Goal: Task Accomplishment & Management: Use online tool/utility

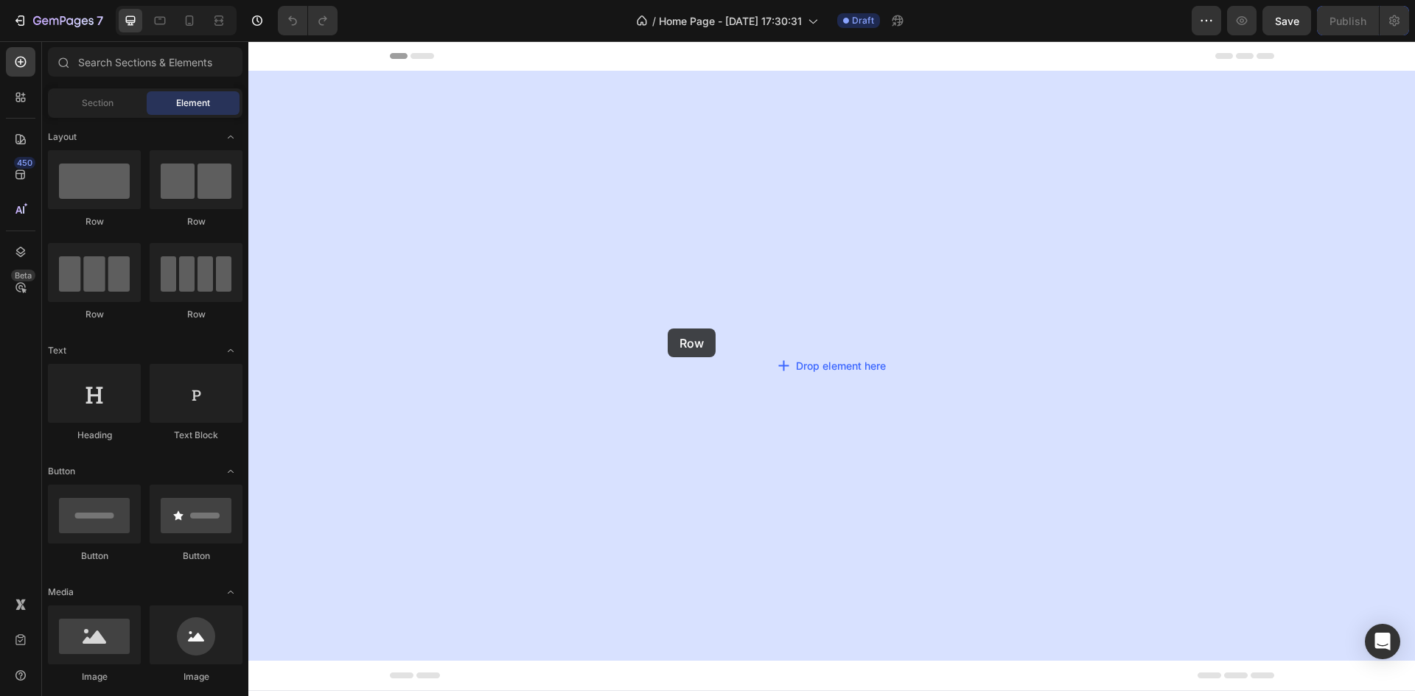
drag, startPoint x: 351, startPoint y: 245, endPoint x: 332, endPoint y: 203, distance: 45.9
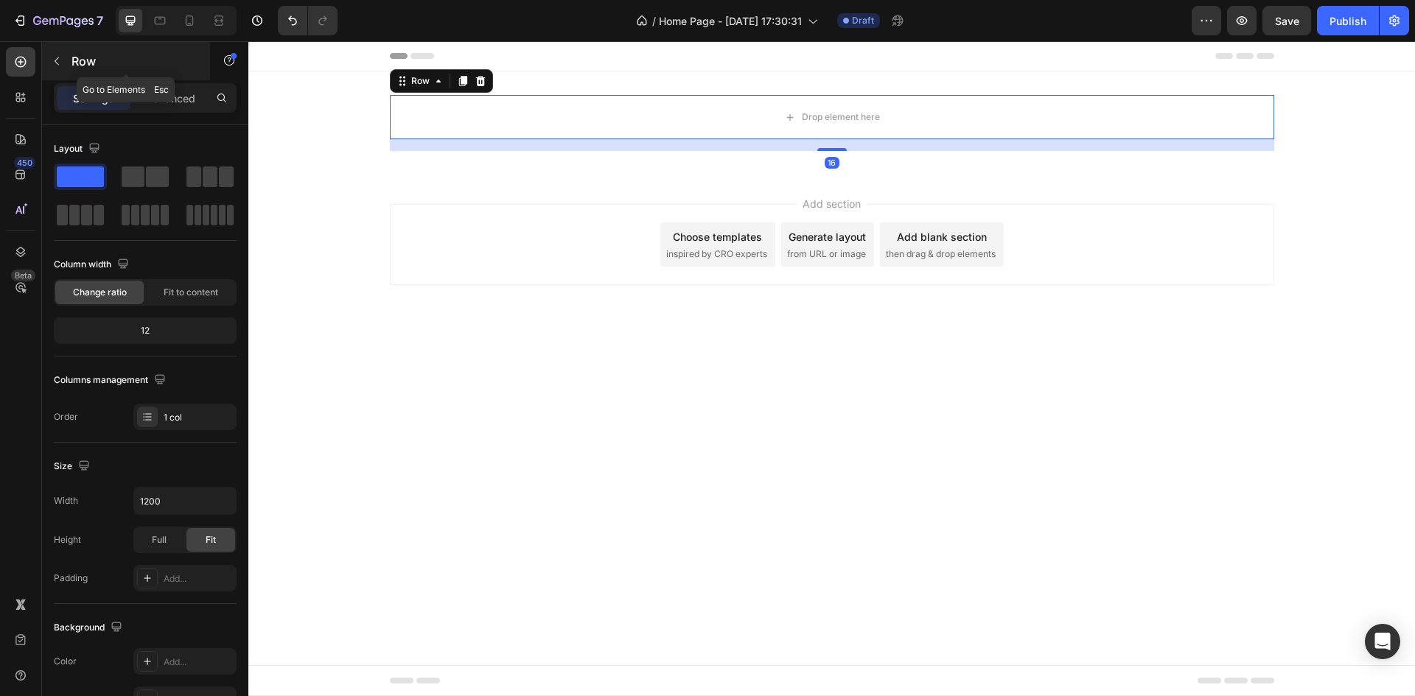
click at [81, 63] on p "Row" at bounding box center [133, 61] width 125 height 18
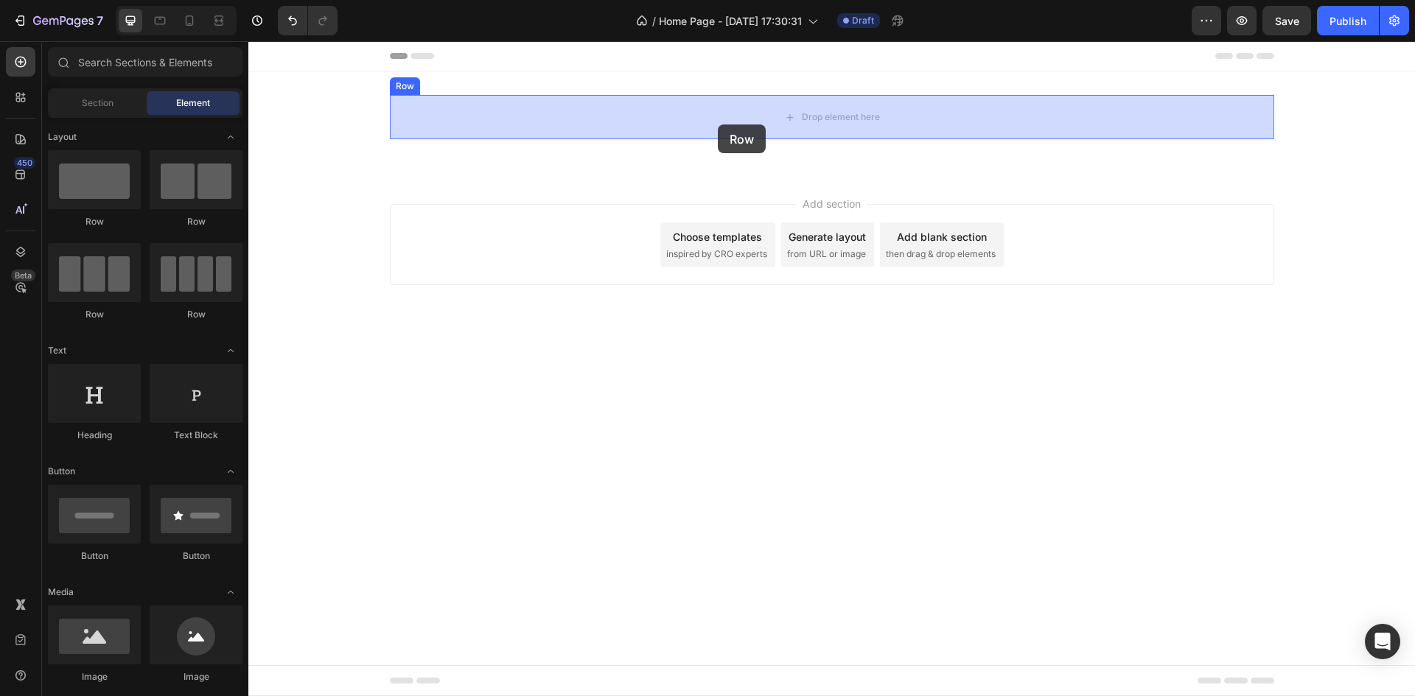
drag, startPoint x: 335, startPoint y: 209, endPoint x: 718, endPoint y: 125, distance: 392.4
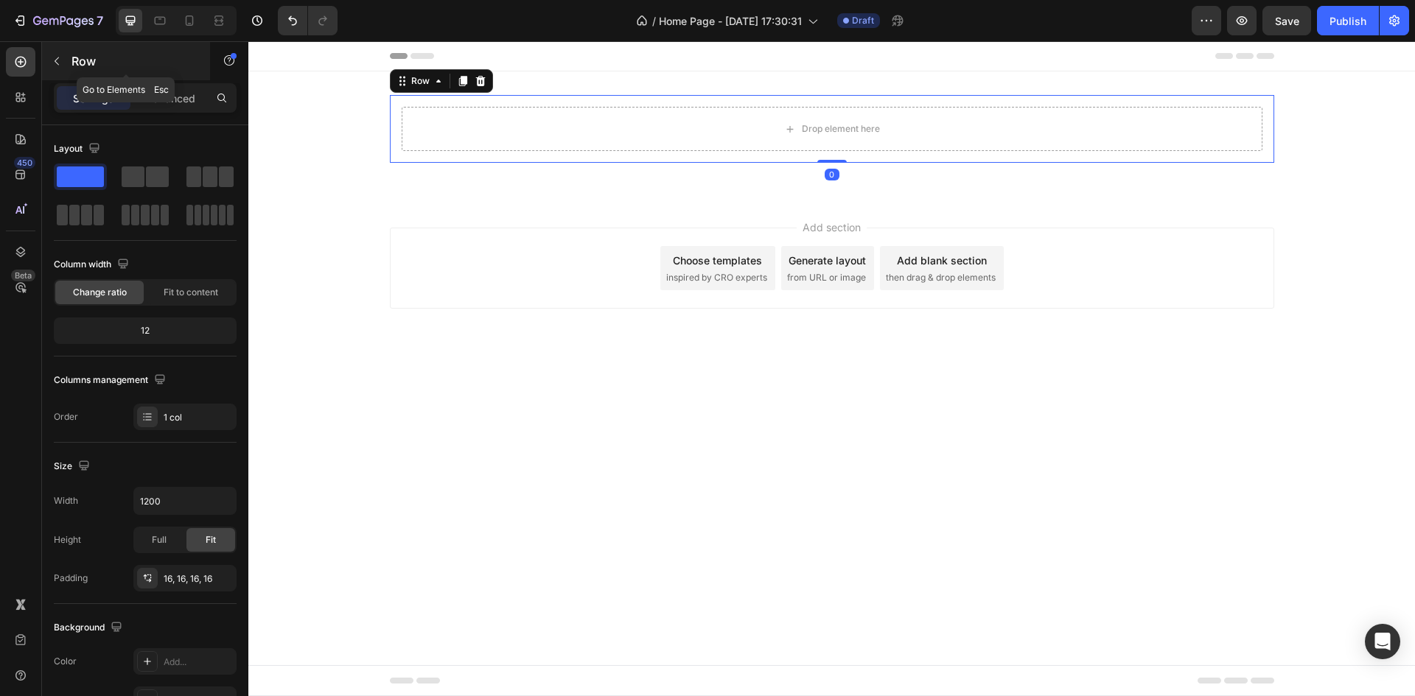
click at [74, 60] on p "Row" at bounding box center [133, 61] width 125 height 18
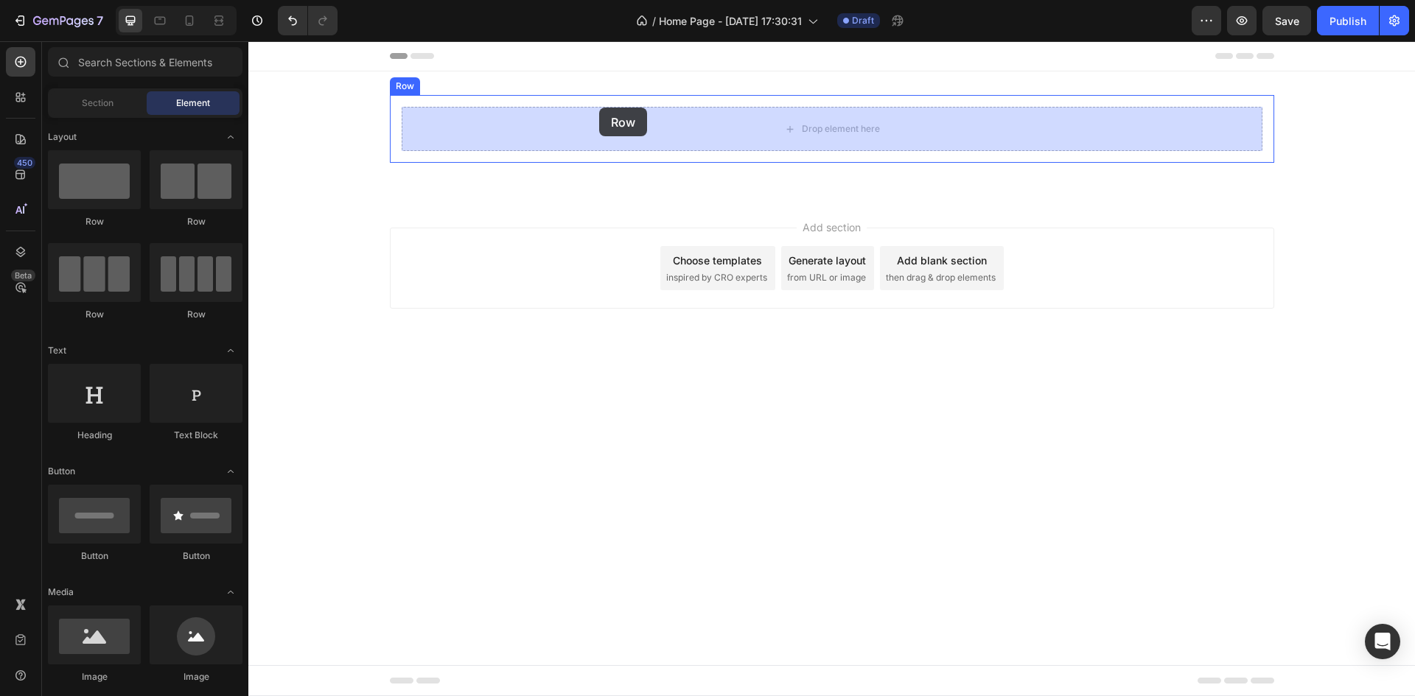
drag, startPoint x: 330, startPoint y: 248, endPoint x: 599, endPoint y: 108, distance: 303.5
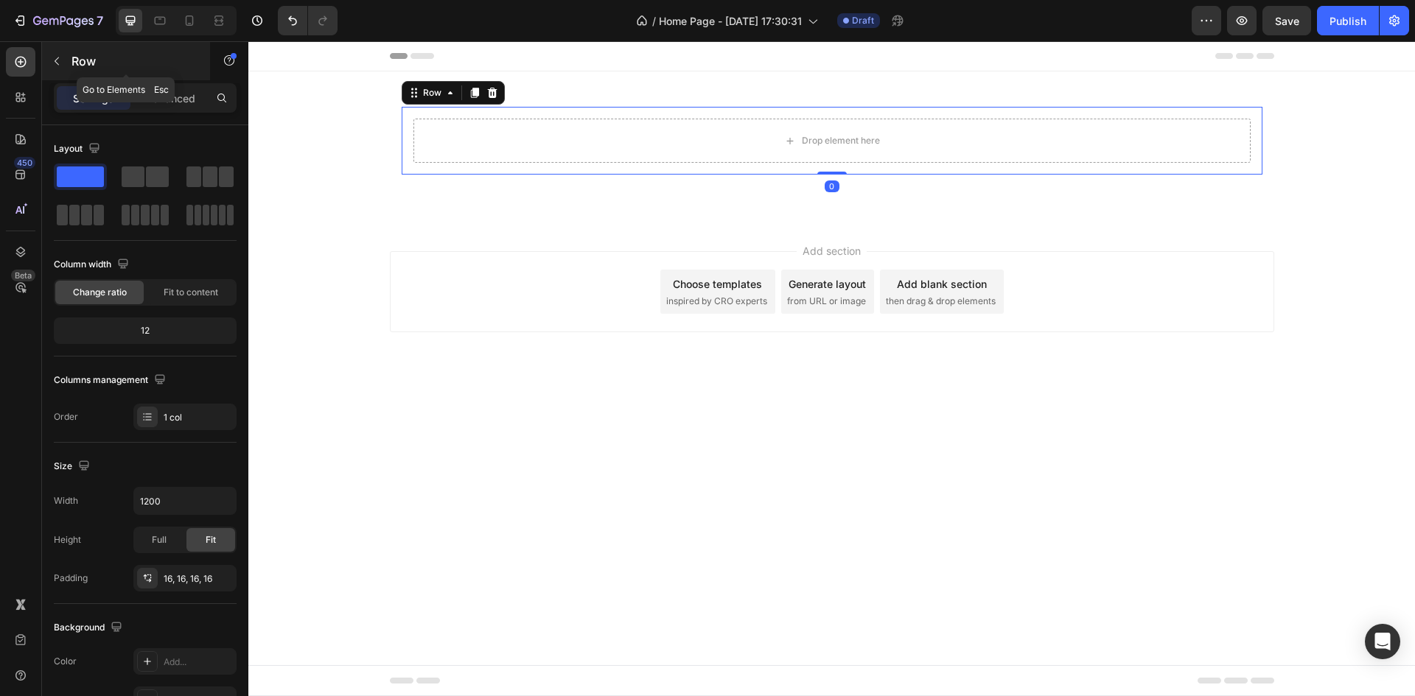
click at [122, 57] on p "Row" at bounding box center [133, 61] width 125 height 18
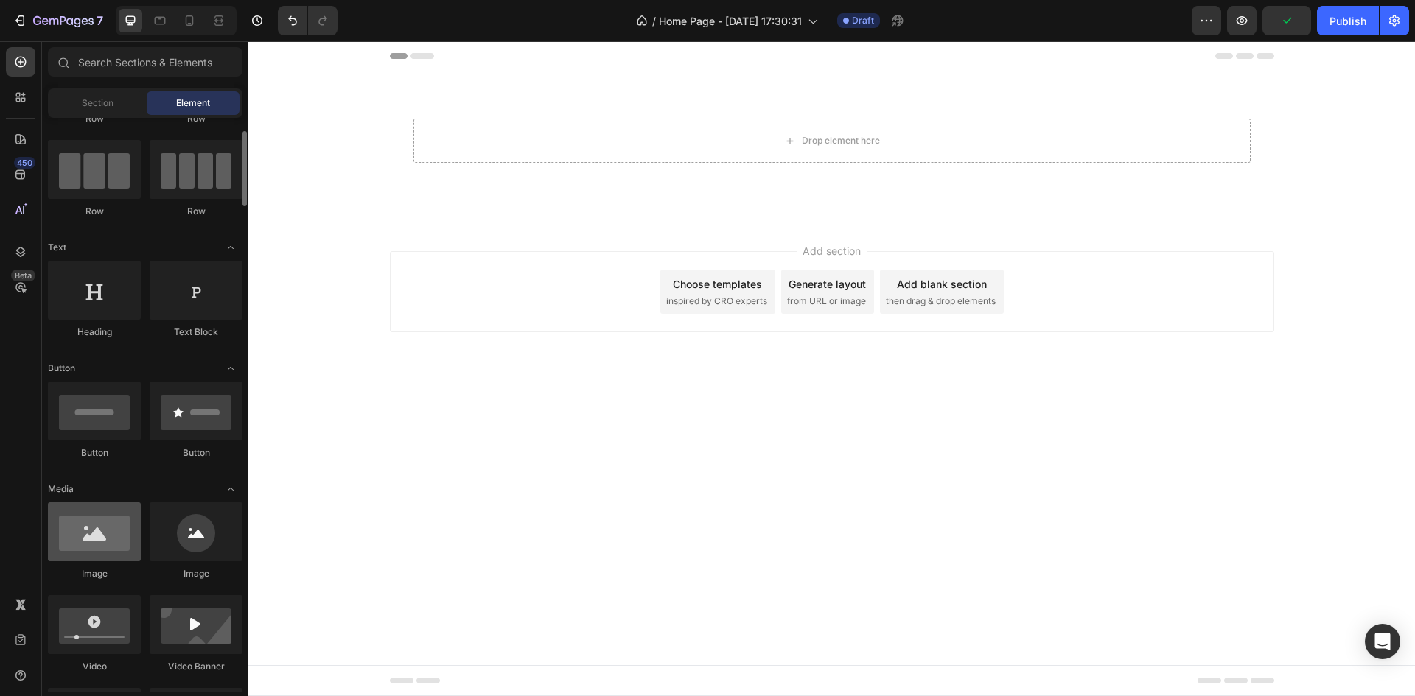
scroll to position [104, 0]
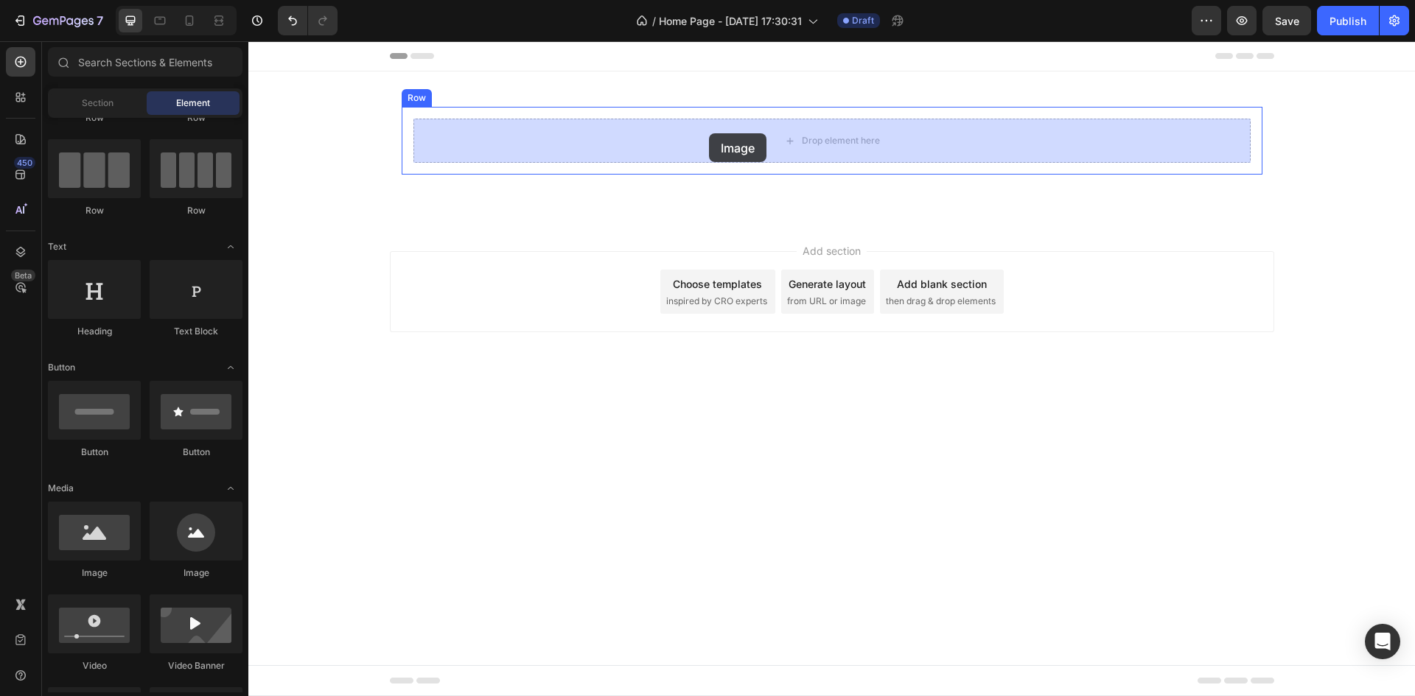
drag, startPoint x: 337, startPoint y: 568, endPoint x: 709, endPoint y: 134, distance: 571.7
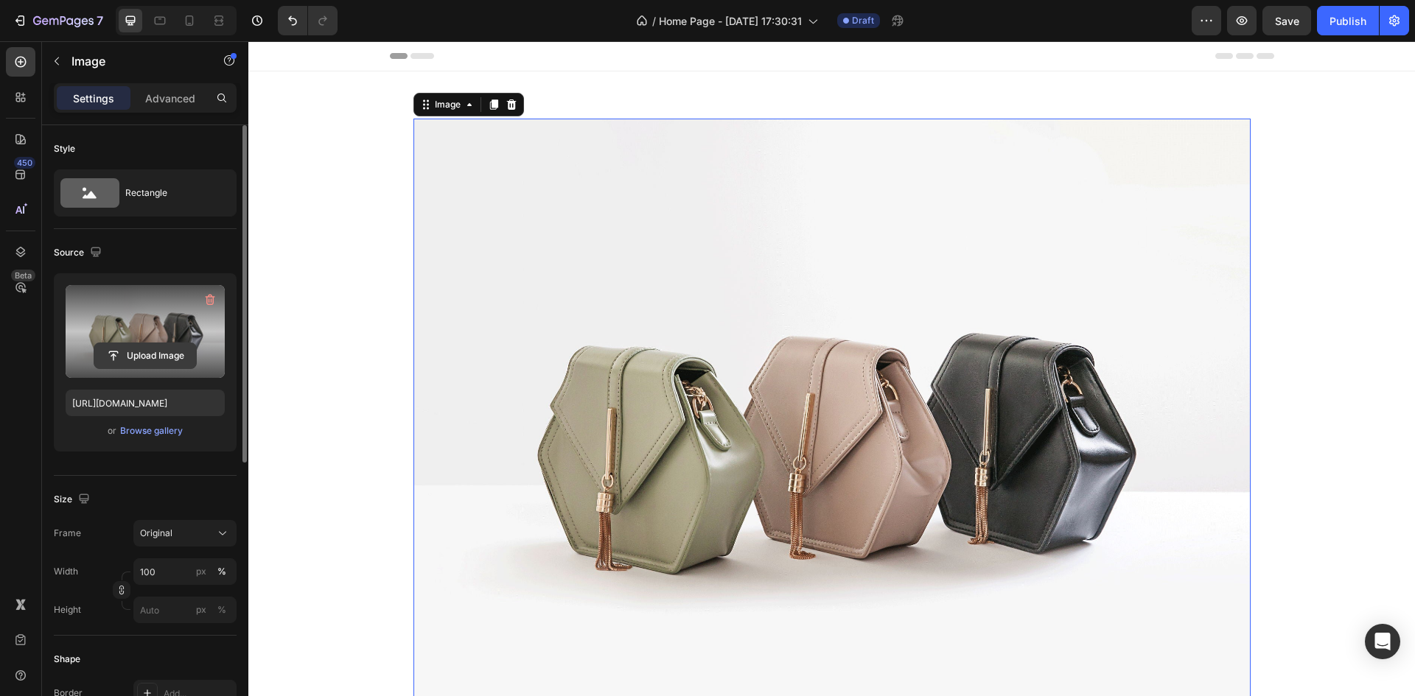
click at [132, 344] on input "file" at bounding box center [145, 355] width 102 height 25
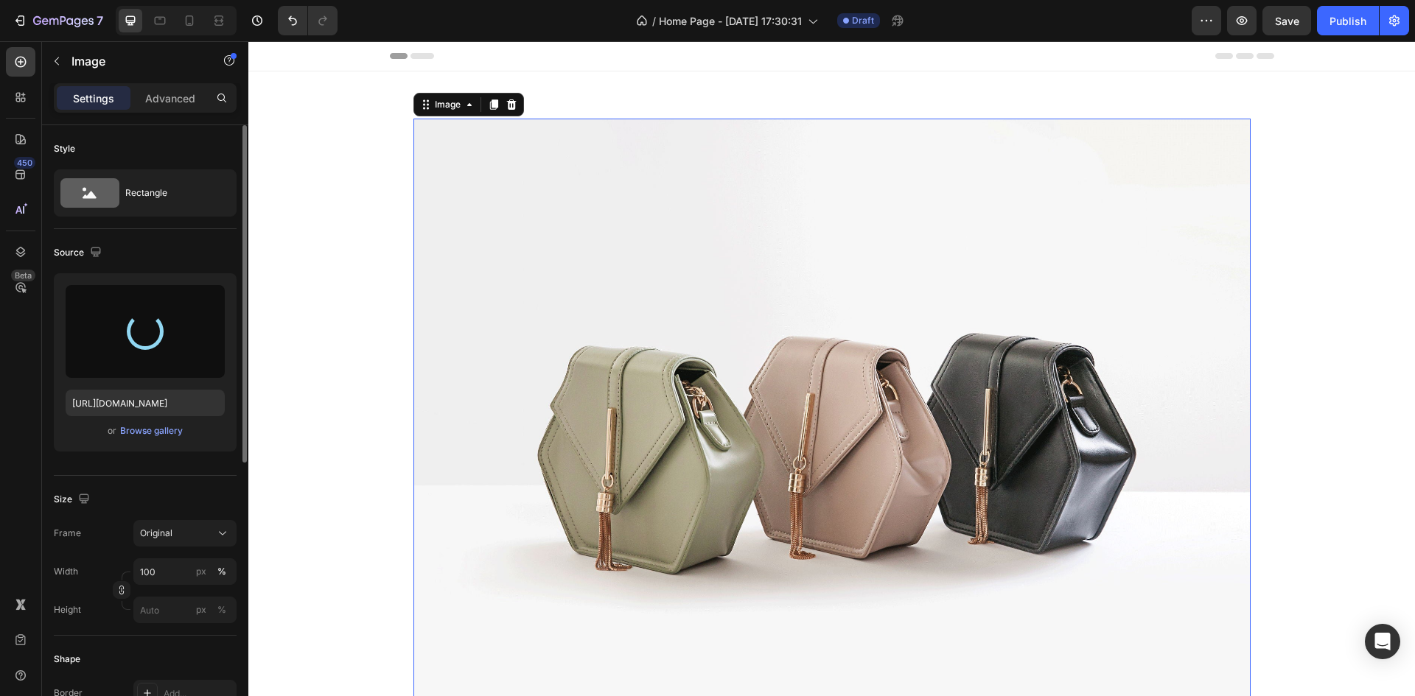
type input "[URL][DOMAIN_NAME]"
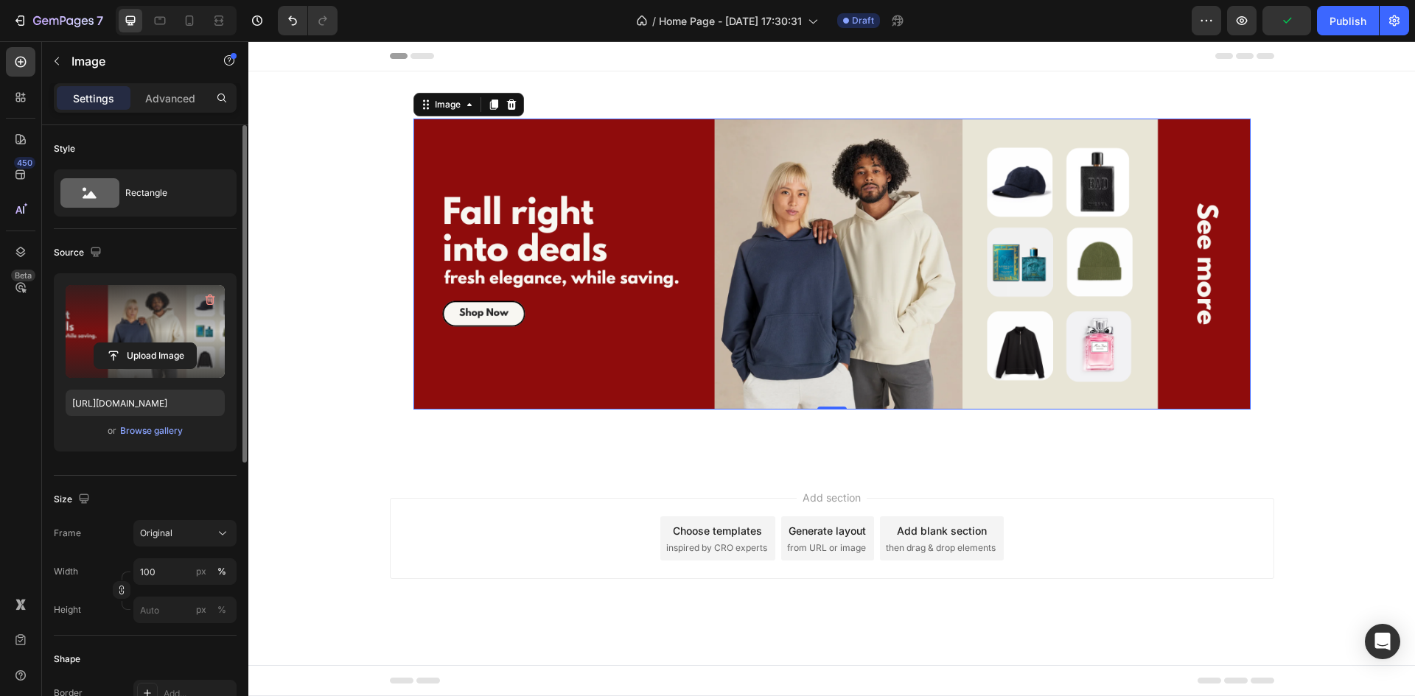
click at [644, 483] on div "Add section Choose templates inspired by CRO experts Generate layout from URL o…" at bounding box center [831, 559] width 1166 height 181
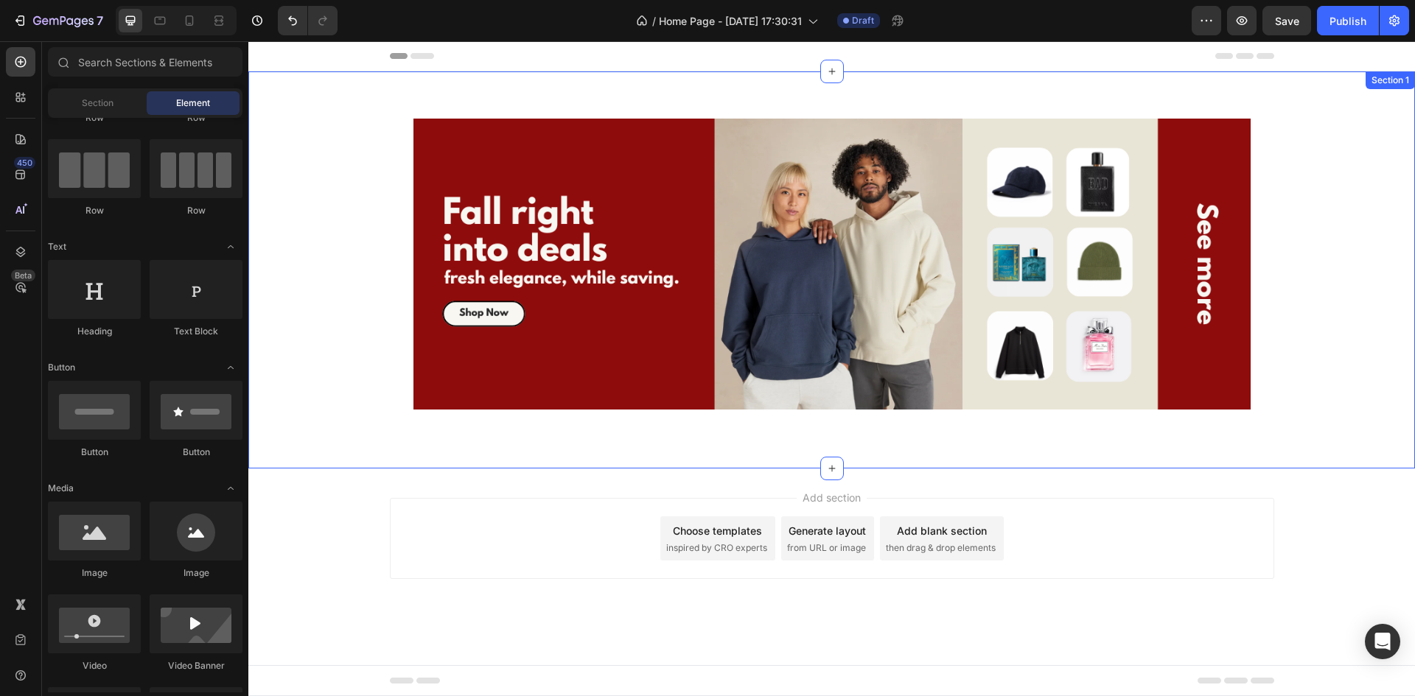
click at [572, 297] on img at bounding box center [831, 264] width 837 height 291
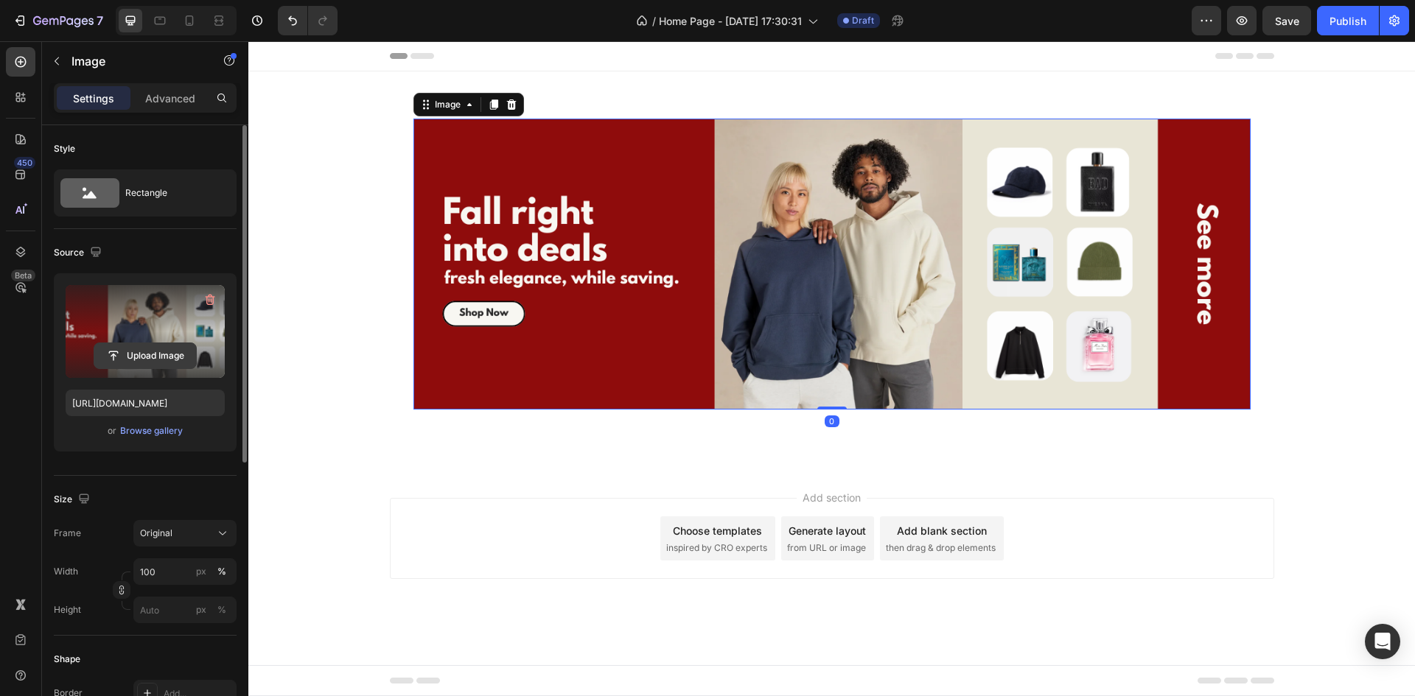
click at [121, 357] on input "file" at bounding box center [145, 355] width 102 height 25
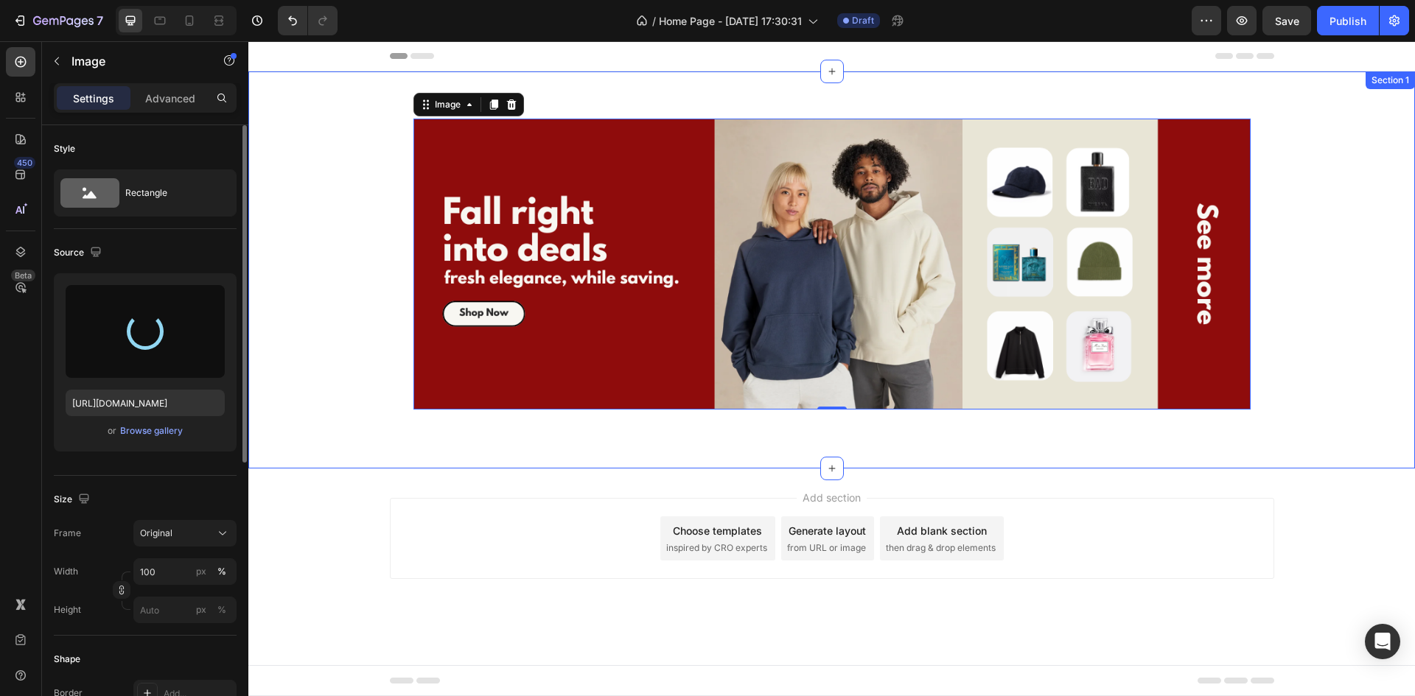
type input "[URL][DOMAIN_NAME]"
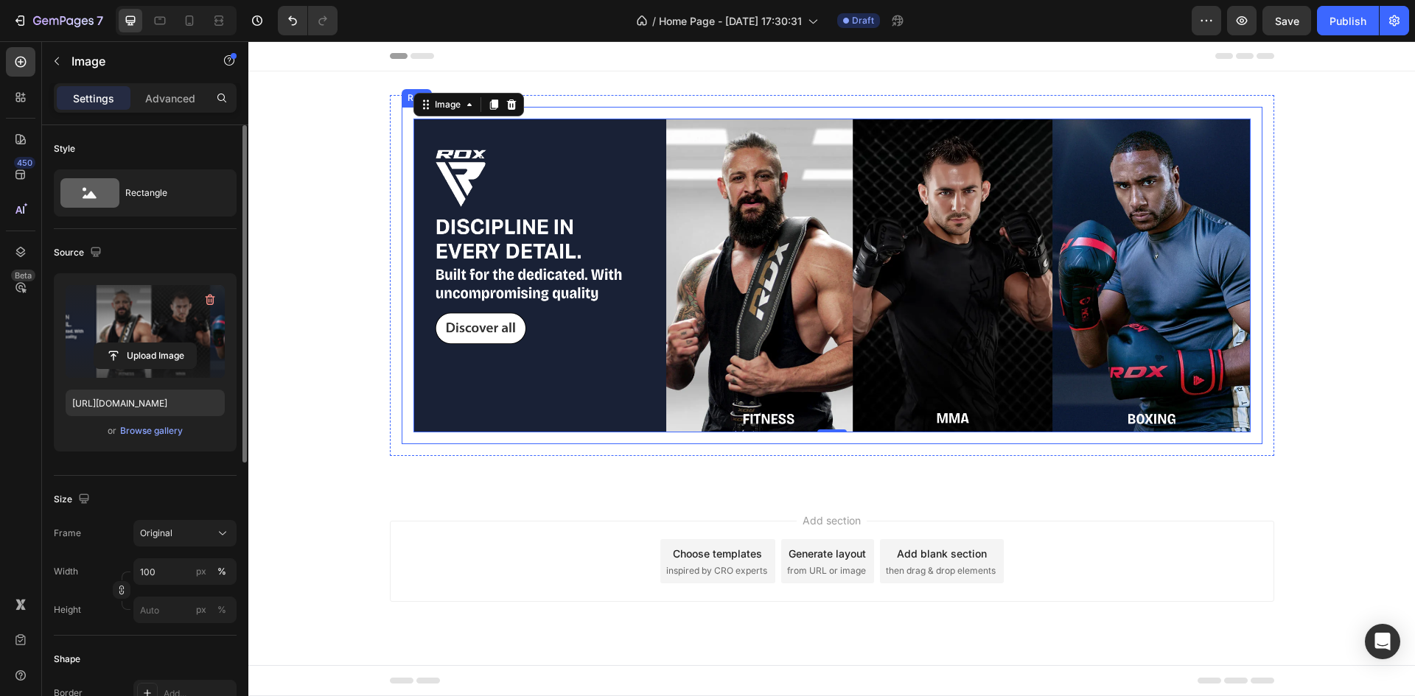
click at [588, 119] on img at bounding box center [831, 276] width 837 height 314
click at [581, 111] on div "Image 0 Row" at bounding box center [832, 275] width 861 height 337
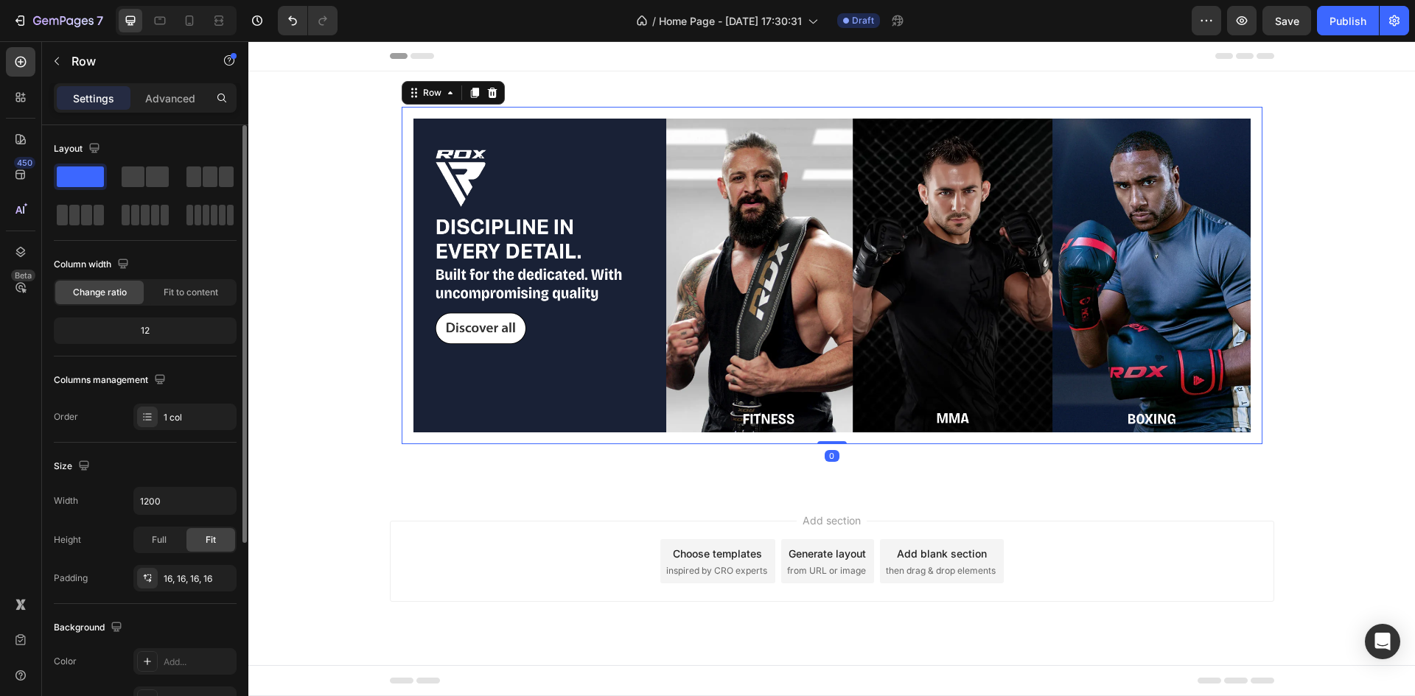
click at [163, 110] on div "Settings Advanced" at bounding box center [145, 97] width 183 height 29
click at [158, 105] on p "Advanced" at bounding box center [170, 98] width 50 height 15
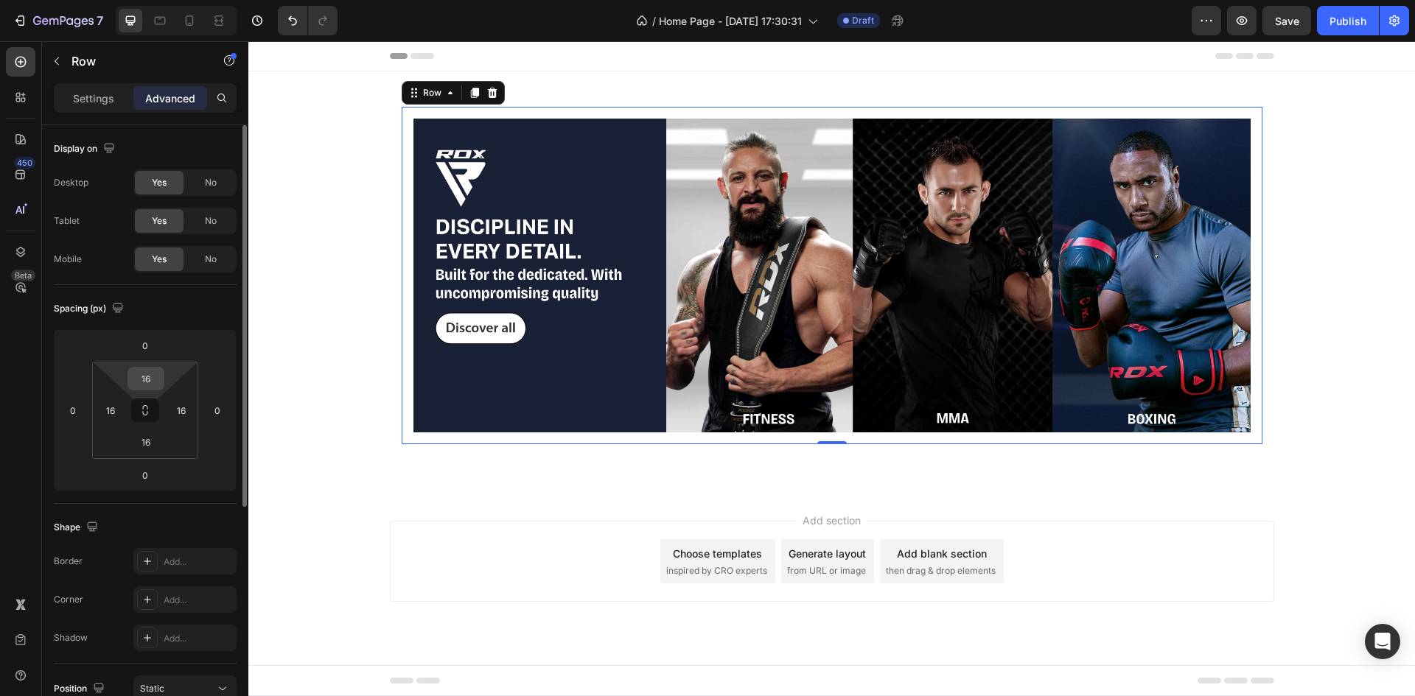
click at [147, 374] on input "16" at bounding box center [145, 379] width 29 height 22
type input "0"
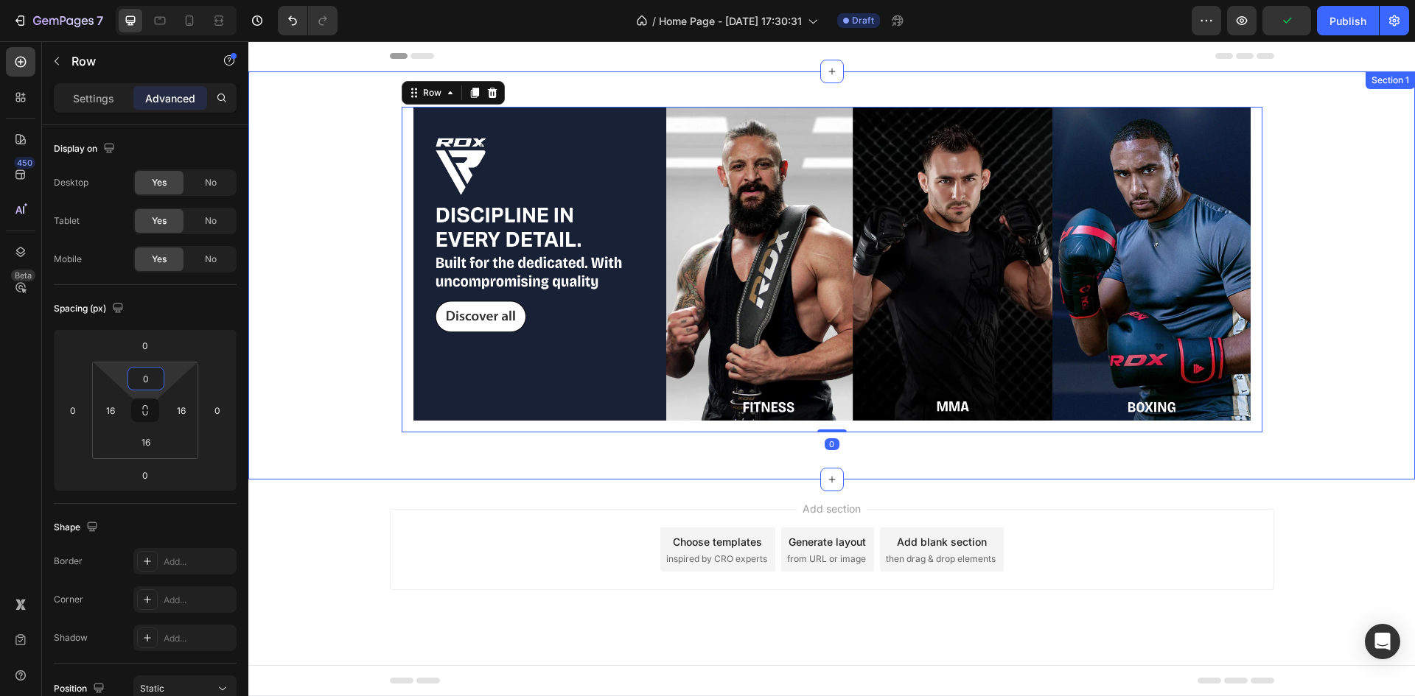
click at [575, 95] on div "Image Row 0 Row" at bounding box center [832, 269] width 884 height 349
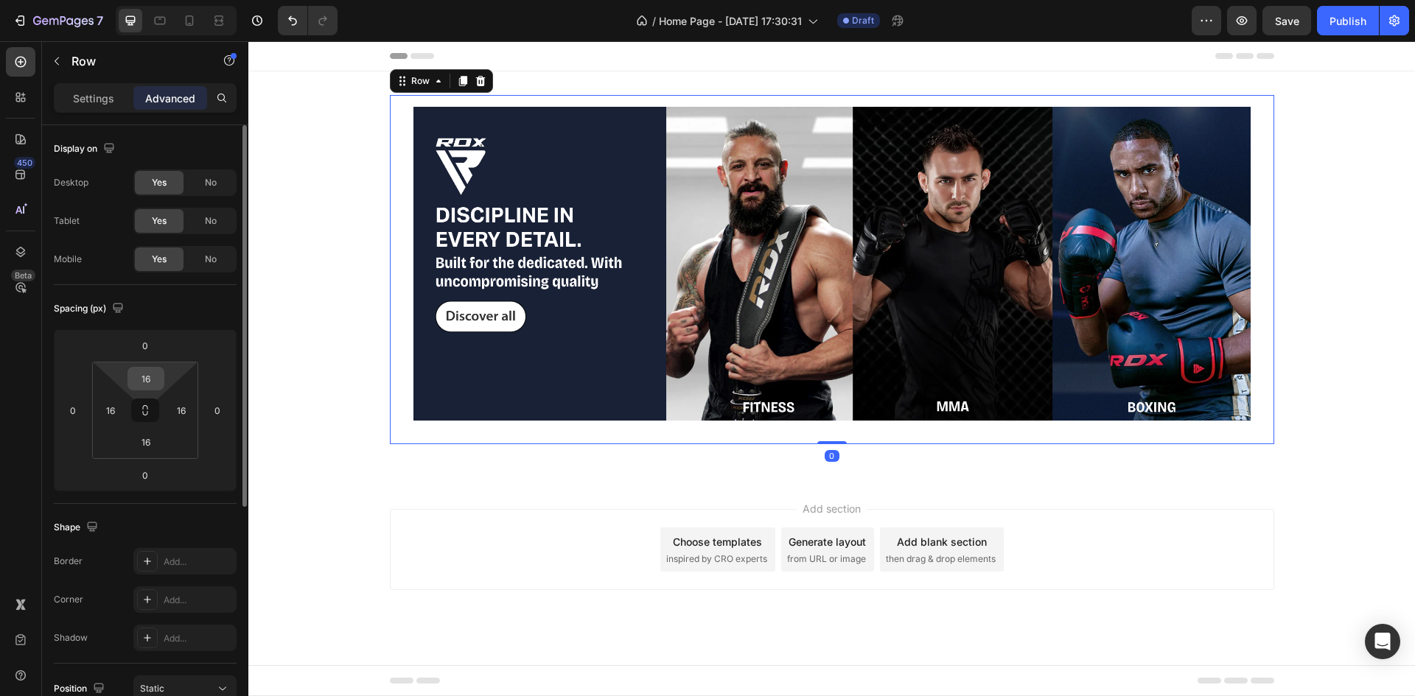
click at [145, 378] on input "16" at bounding box center [145, 379] width 29 height 22
type input "0"
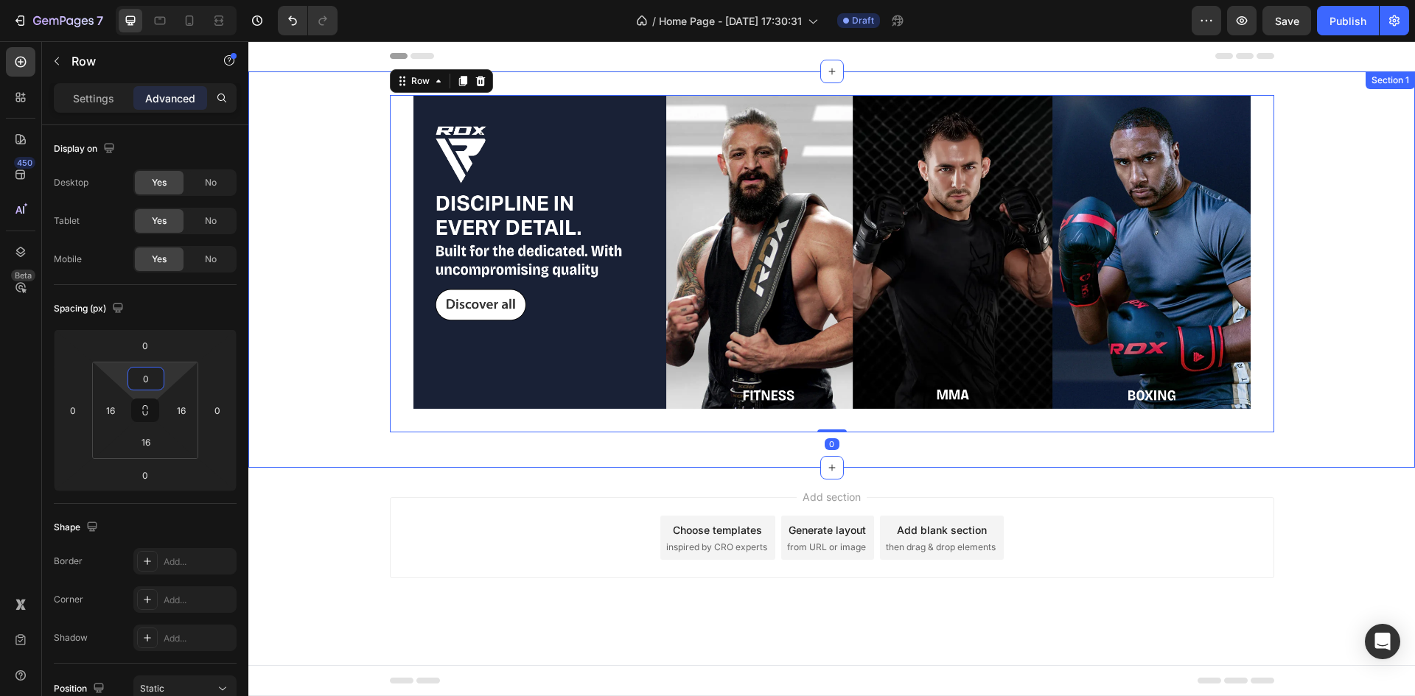
click at [592, 89] on div "Image Row Row 0 Row Section 1" at bounding box center [831, 269] width 1166 height 396
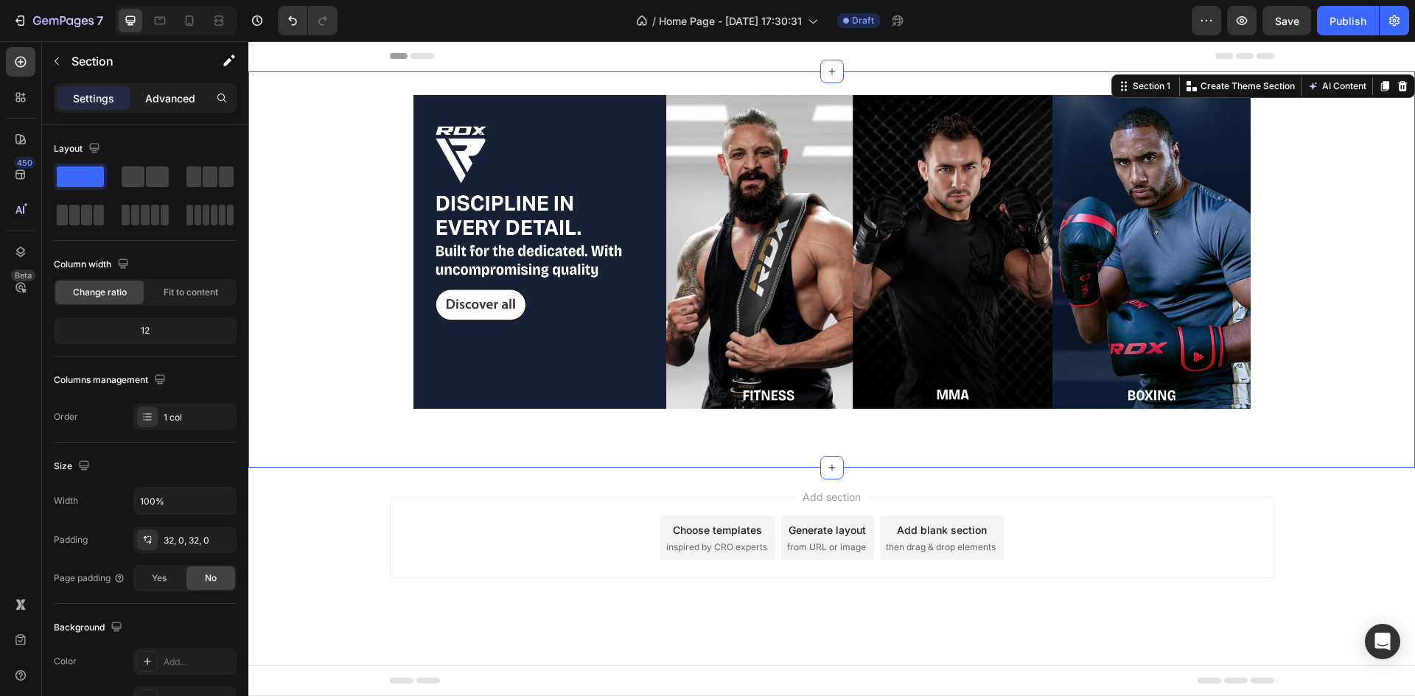
click at [175, 94] on p "Advanced" at bounding box center [170, 98] width 50 height 15
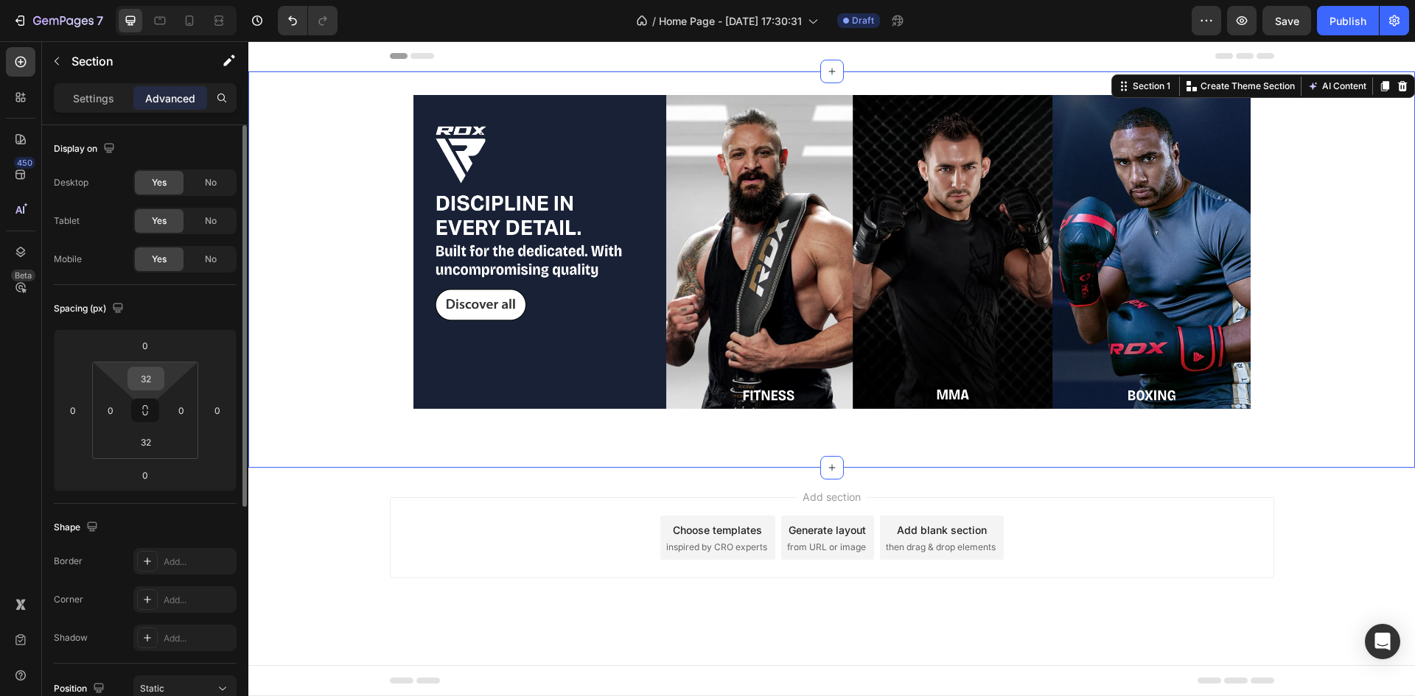
click at [154, 390] on div "32" at bounding box center [145, 379] width 37 height 24
click at [150, 377] on input "32" at bounding box center [145, 379] width 29 height 22
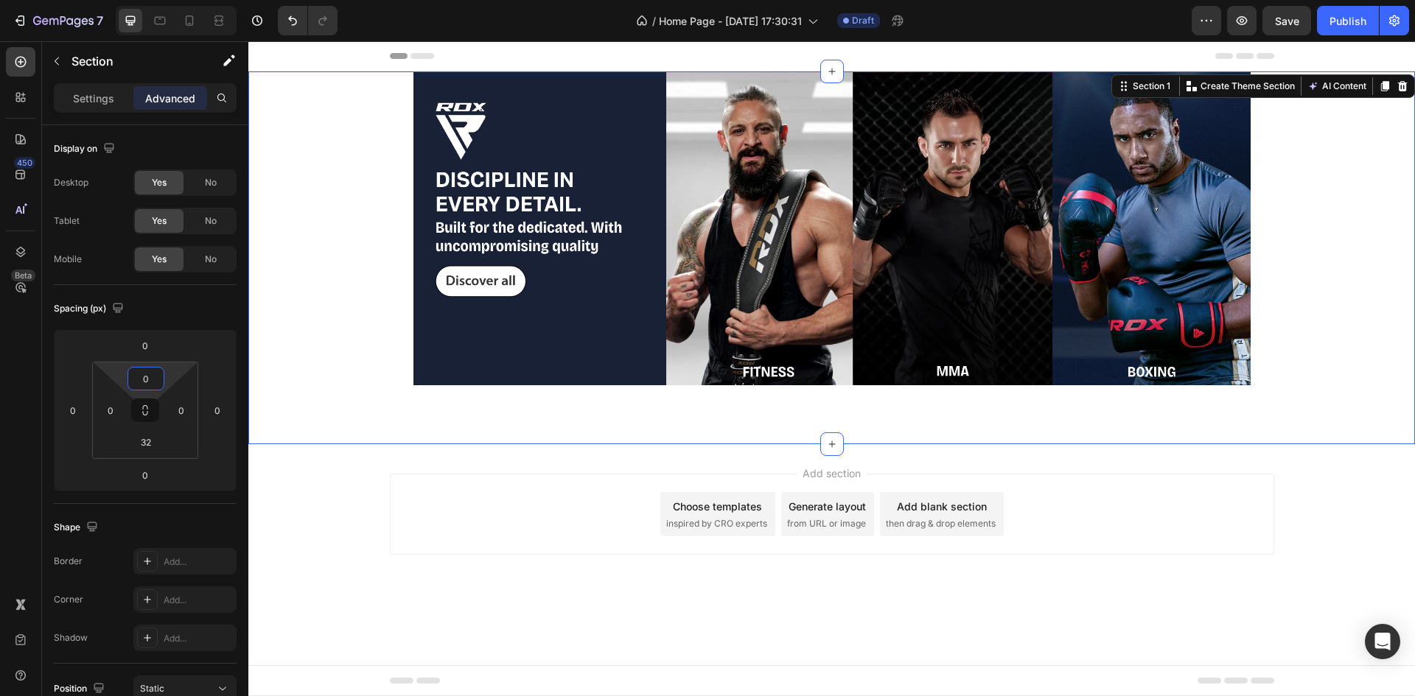
type input "0"
click at [336, 396] on div "Image Row Row Row" at bounding box center [831, 245] width 1166 height 349
click at [146, 447] on input "32" at bounding box center [145, 442] width 29 height 22
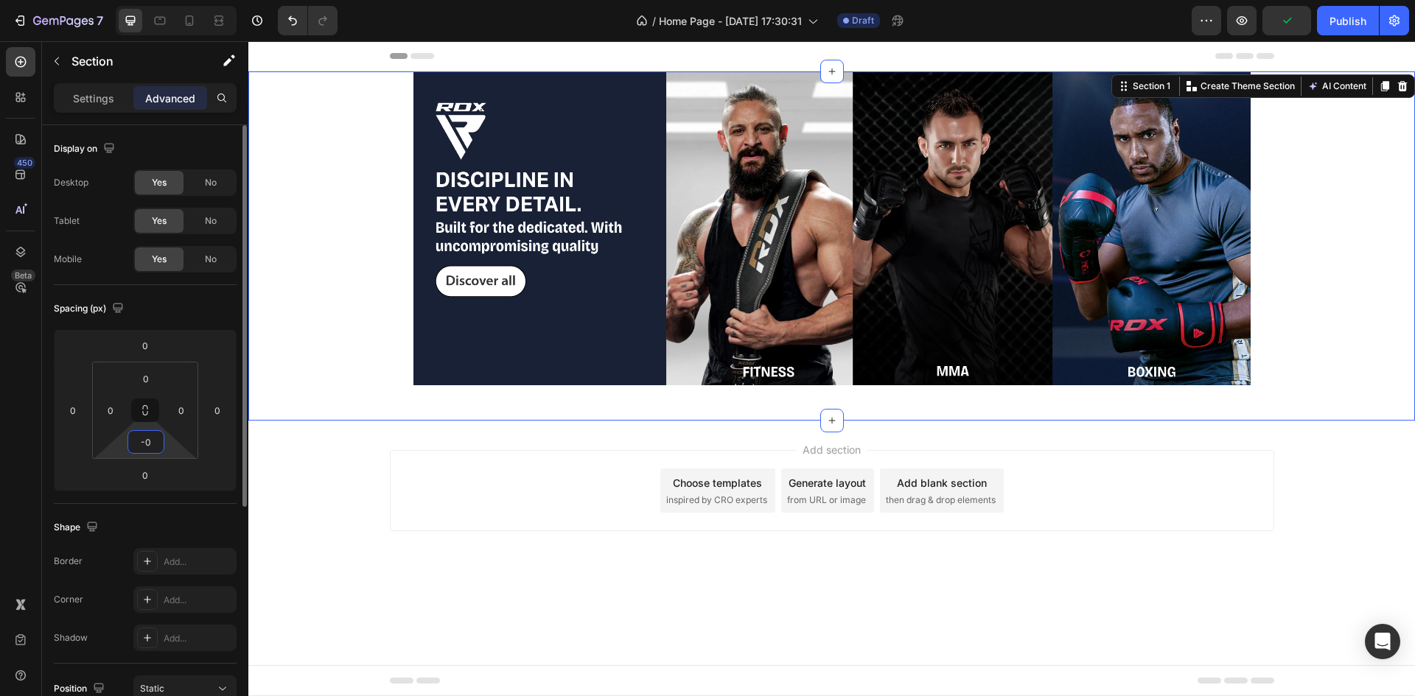
type input "-"
type input "0"
click at [483, 509] on div "Add section Choose templates inspired by CRO experts Generate layout from URL o…" at bounding box center [832, 490] width 884 height 81
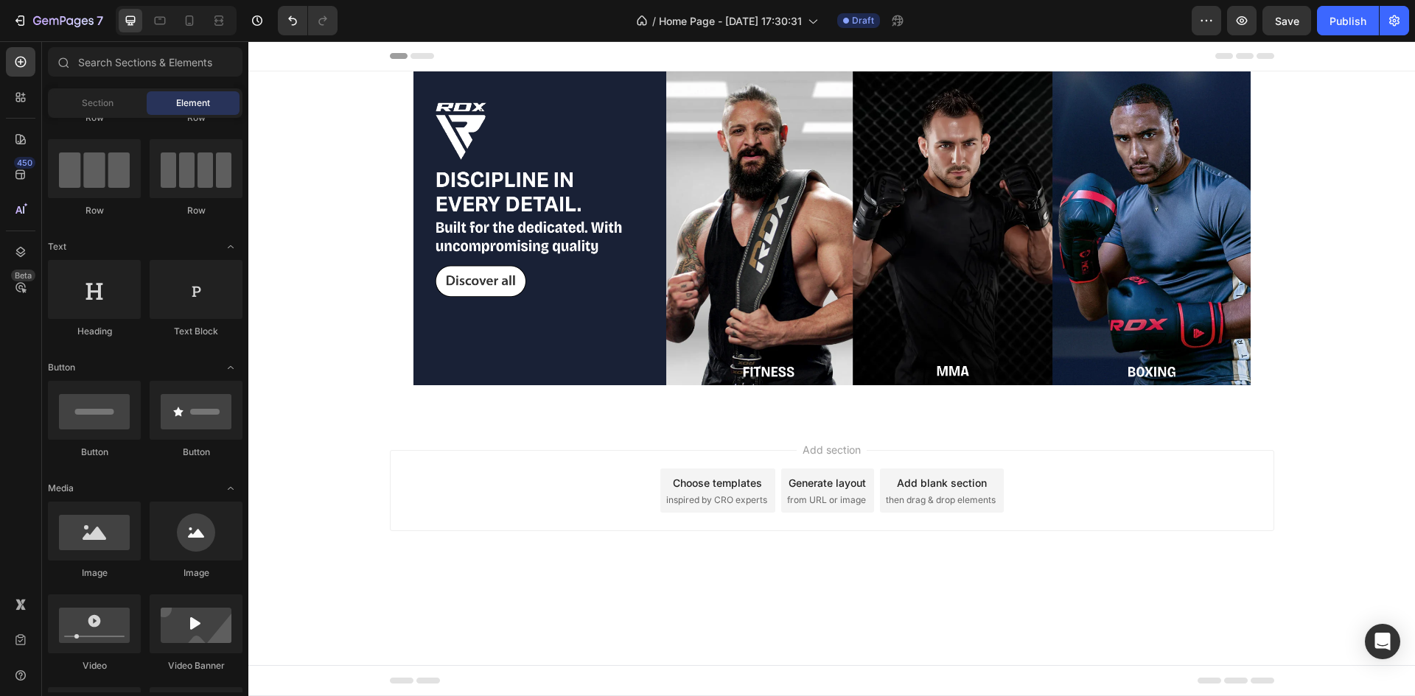
click at [662, 312] on img at bounding box center [831, 228] width 837 height 314
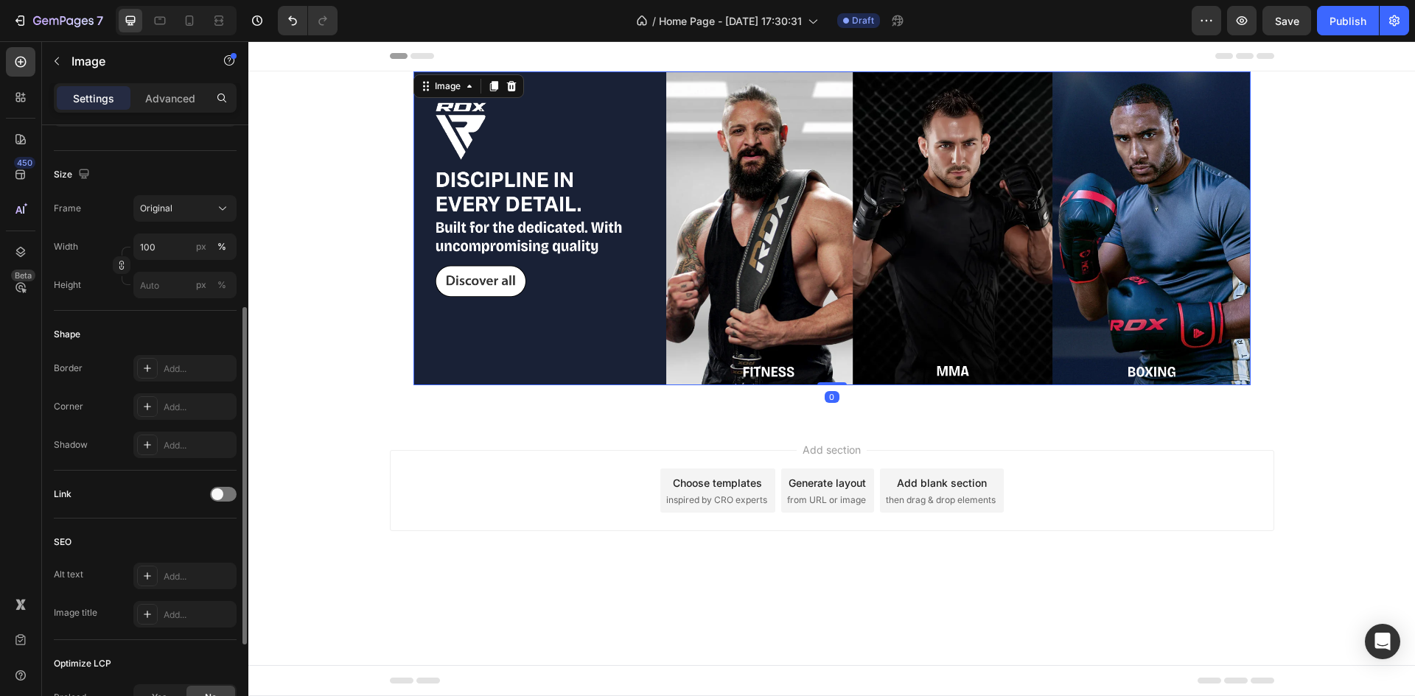
scroll to position [328, 0]
click at [399, 461] on div "Add section Choose templates inspired by CRO experts Generate layout from URL o…" at bounding box center [832, 490] width 884 height 81
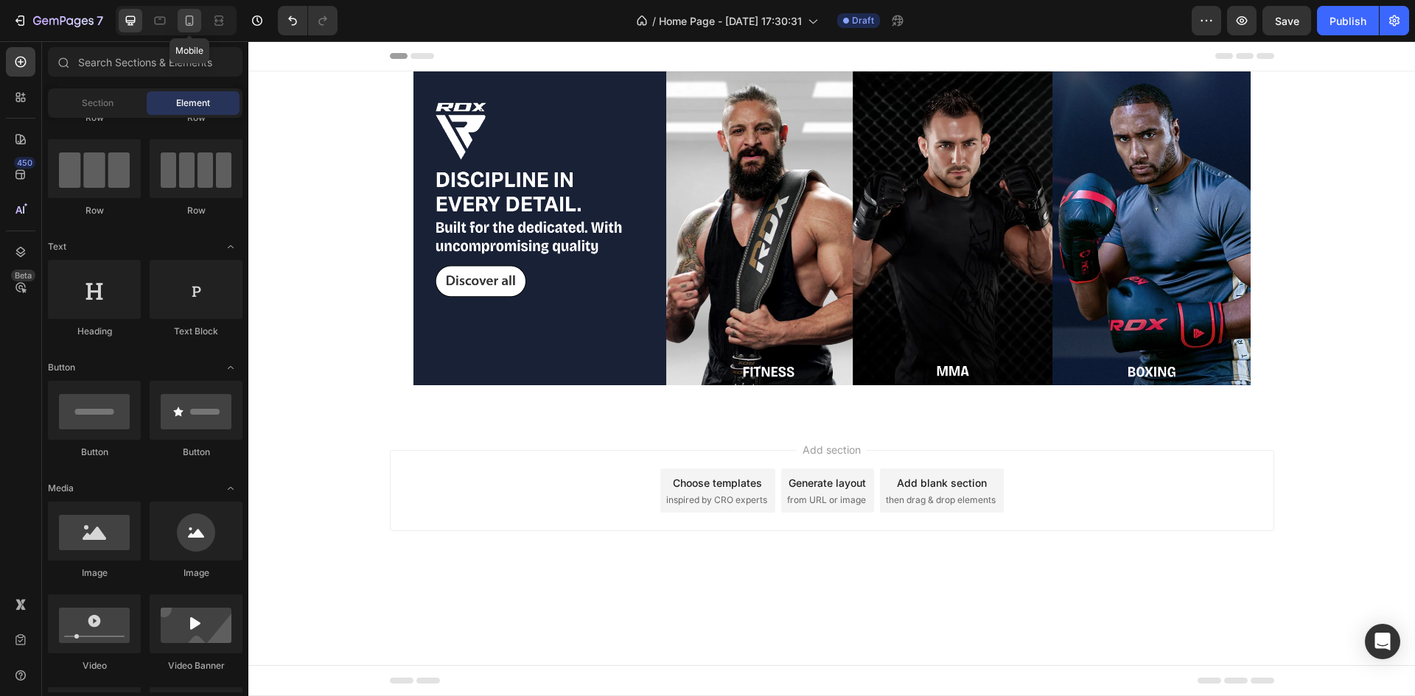
click at [184, 24] on icon at bounding box center [189, 20] width 15 height 15
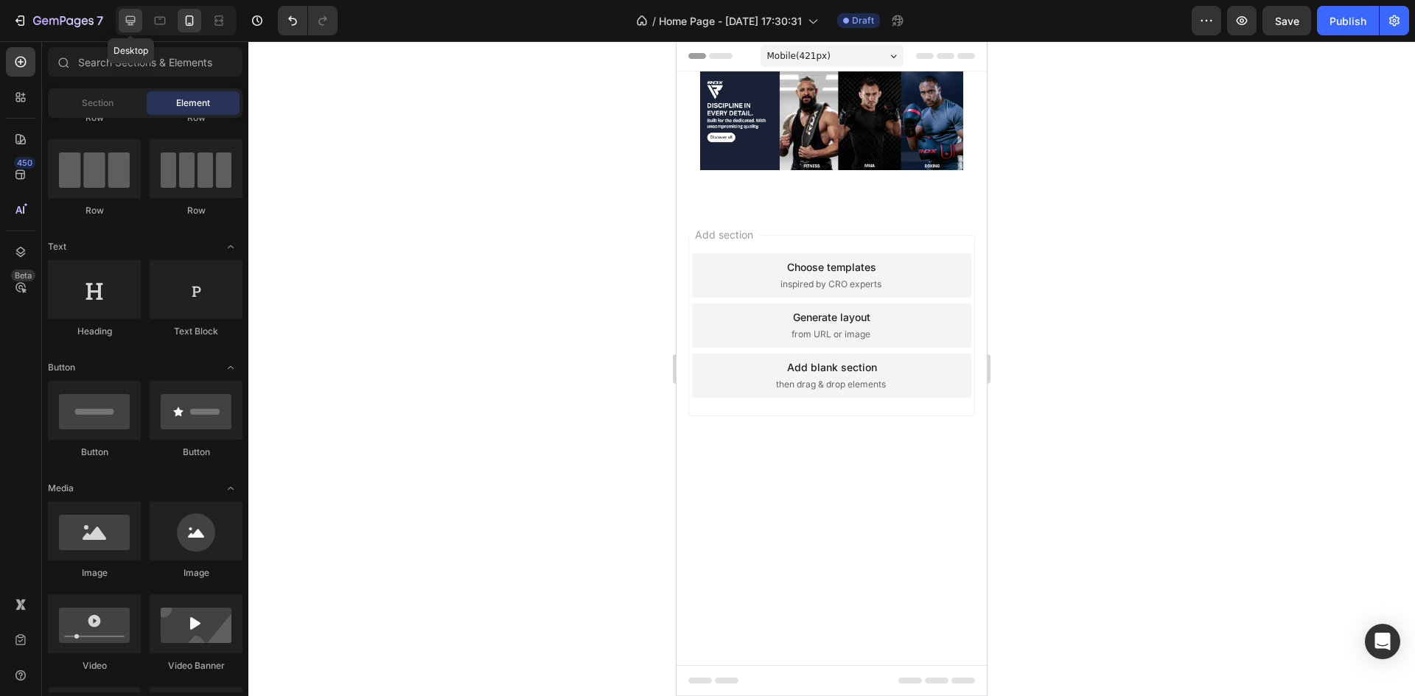
click at [130, 24] on icon at bounding box center [130, 20] width 15 height 15
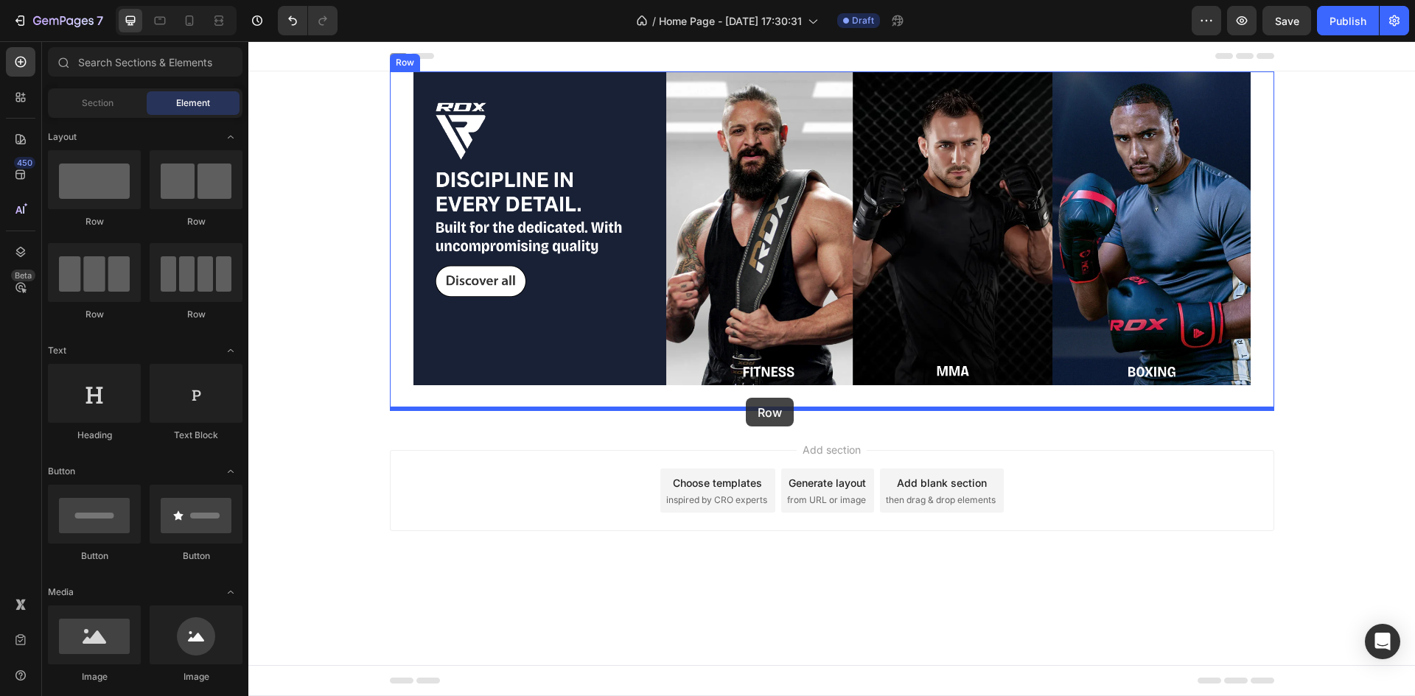
drag, startPoint x: 342, startPoint y: 231, endPoint x: 746, endPoint y: 398, distance: 436.8
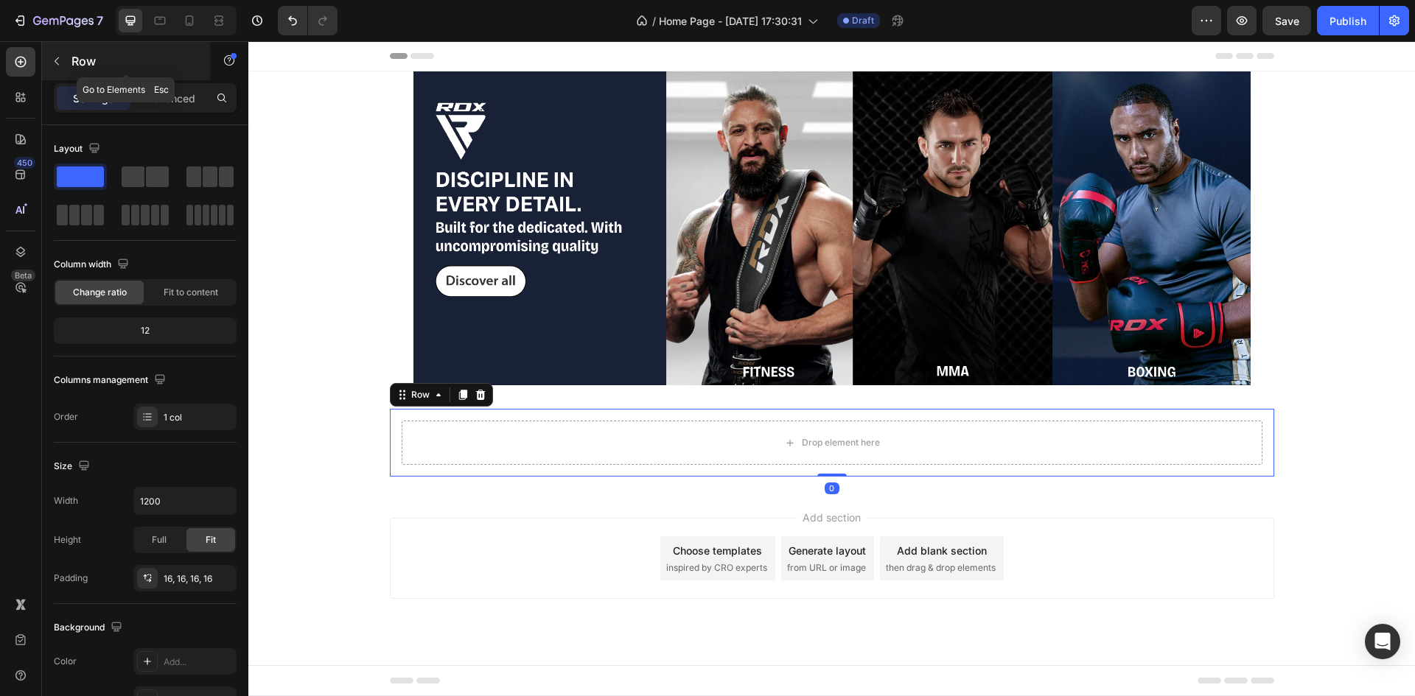
click at [88, 55] on p "Row" at bounding box center [133, 61] width 125 height 18
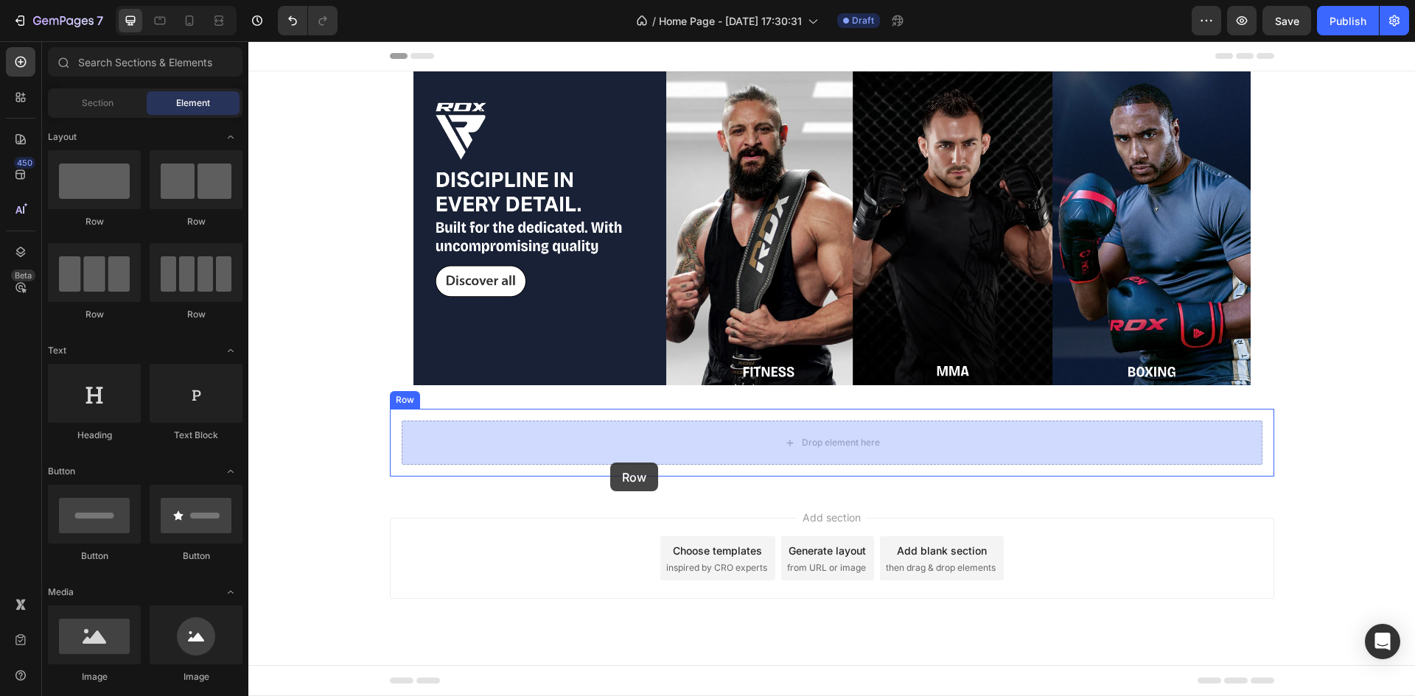
drag, startPoint x: 338, startPoint y: 200, endPoint x: 608, endPoint y: 452, distance: 368.6
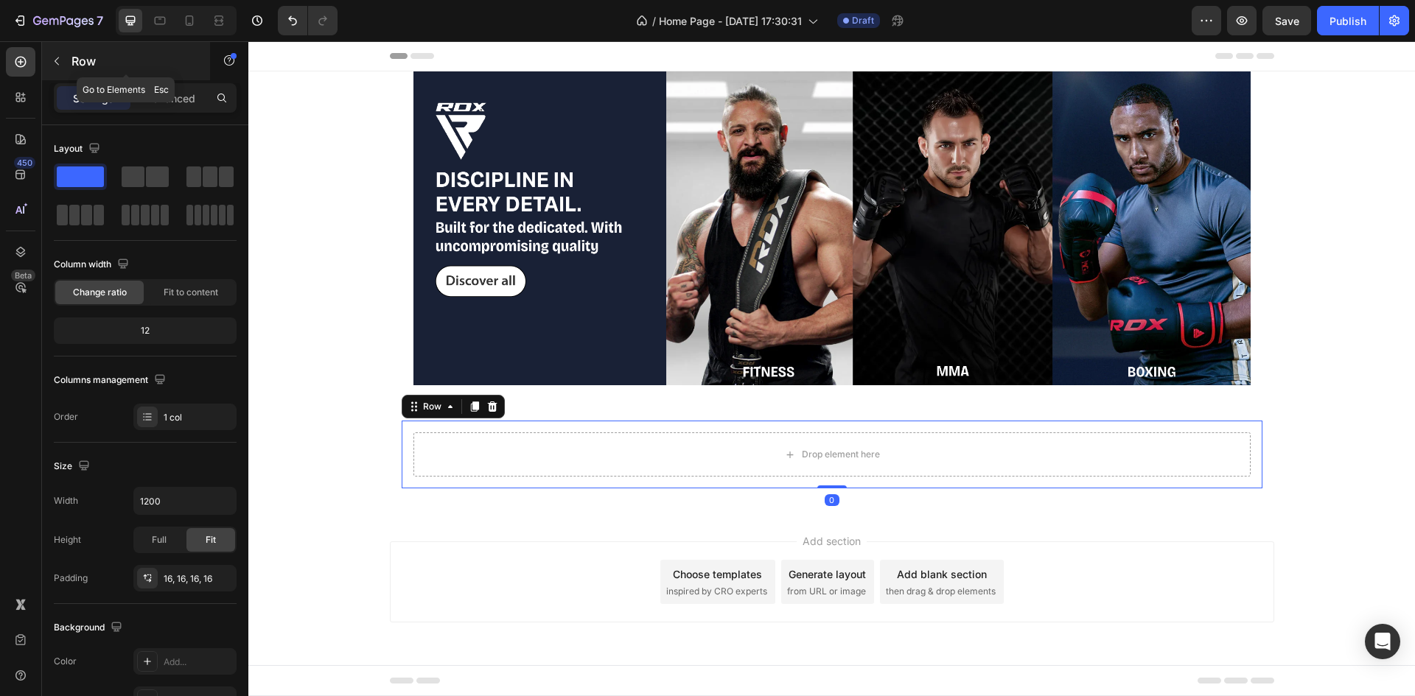
click at [120, 69] on p "Row" at bounding box center [133, 61] width 125 height 18
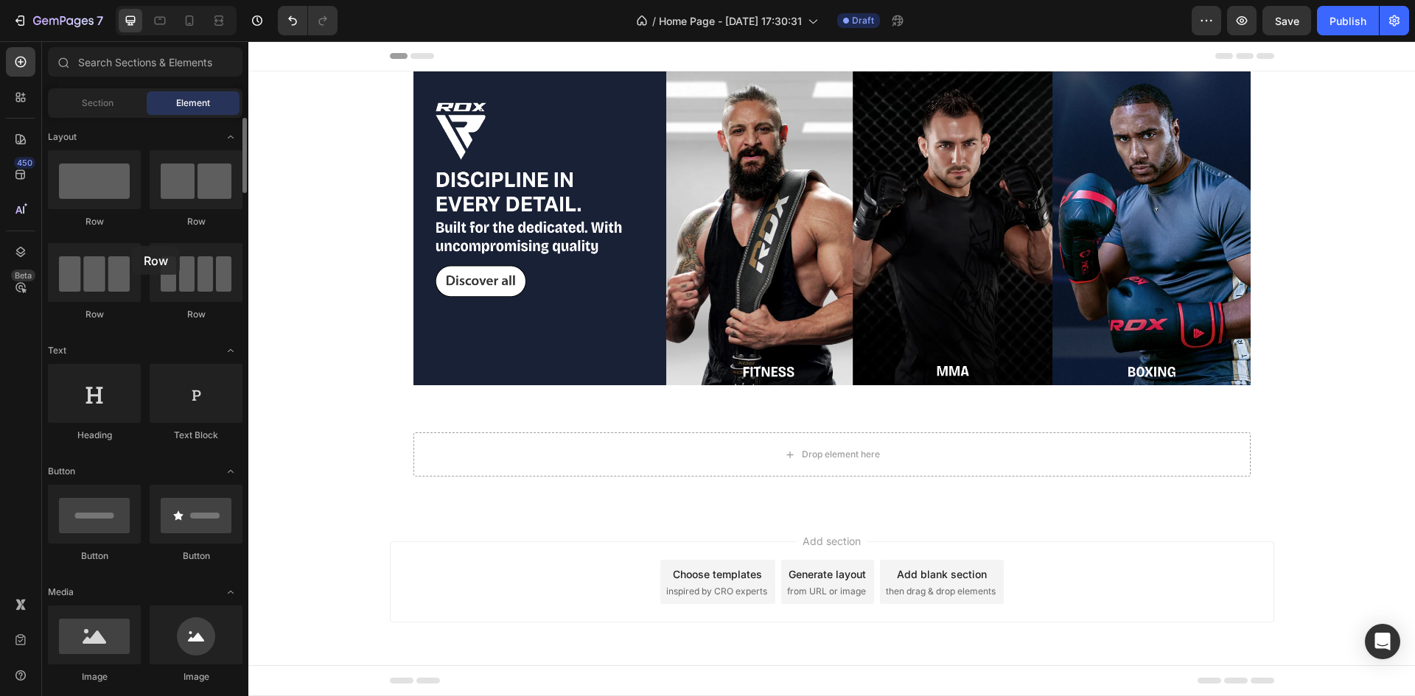
drag, startPoint x: 208, startPoint y: 169, endPoint x: 137, endPoint y: 233, distance: 95.5
click at [137, 233] on div "Row Row Row Row" at bounding box center [145, 242] width 195 height 184
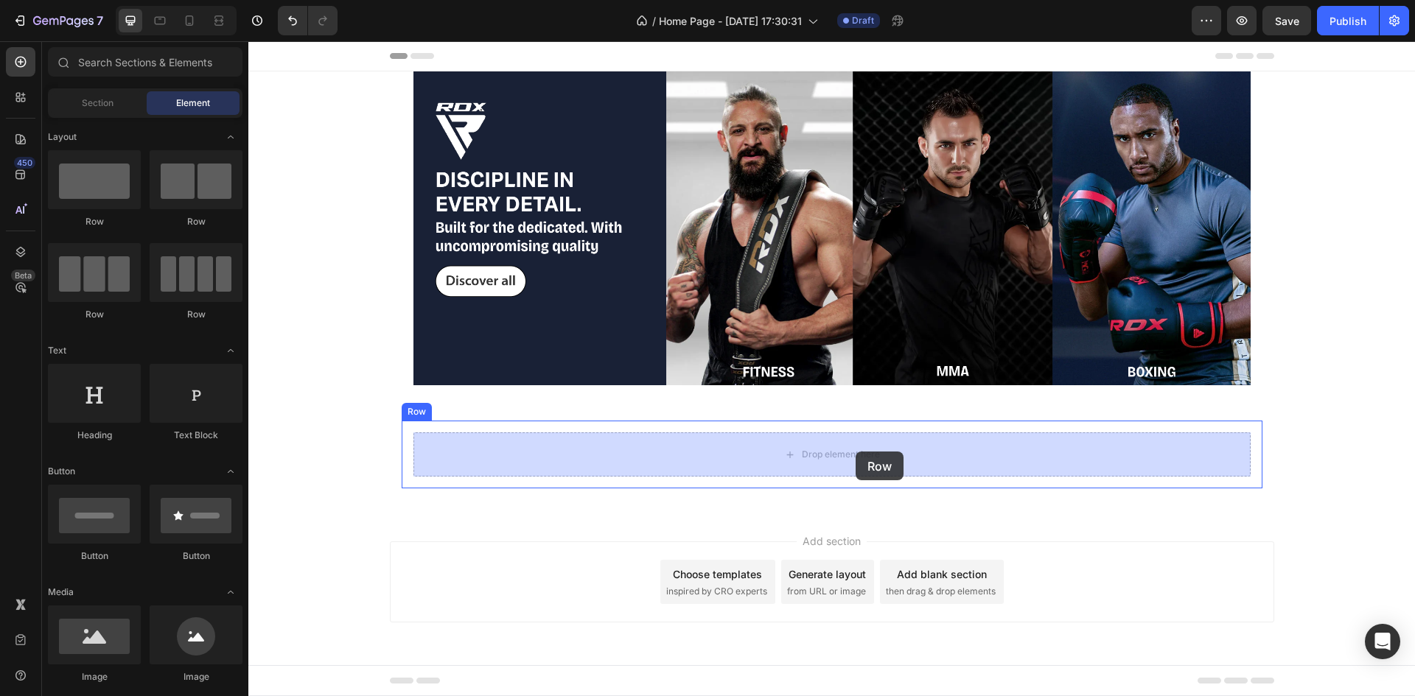
drag, startPoint x: 363, startPoint y: 310, endPoint x: 855, endPoint y: 452, distance: 512.1
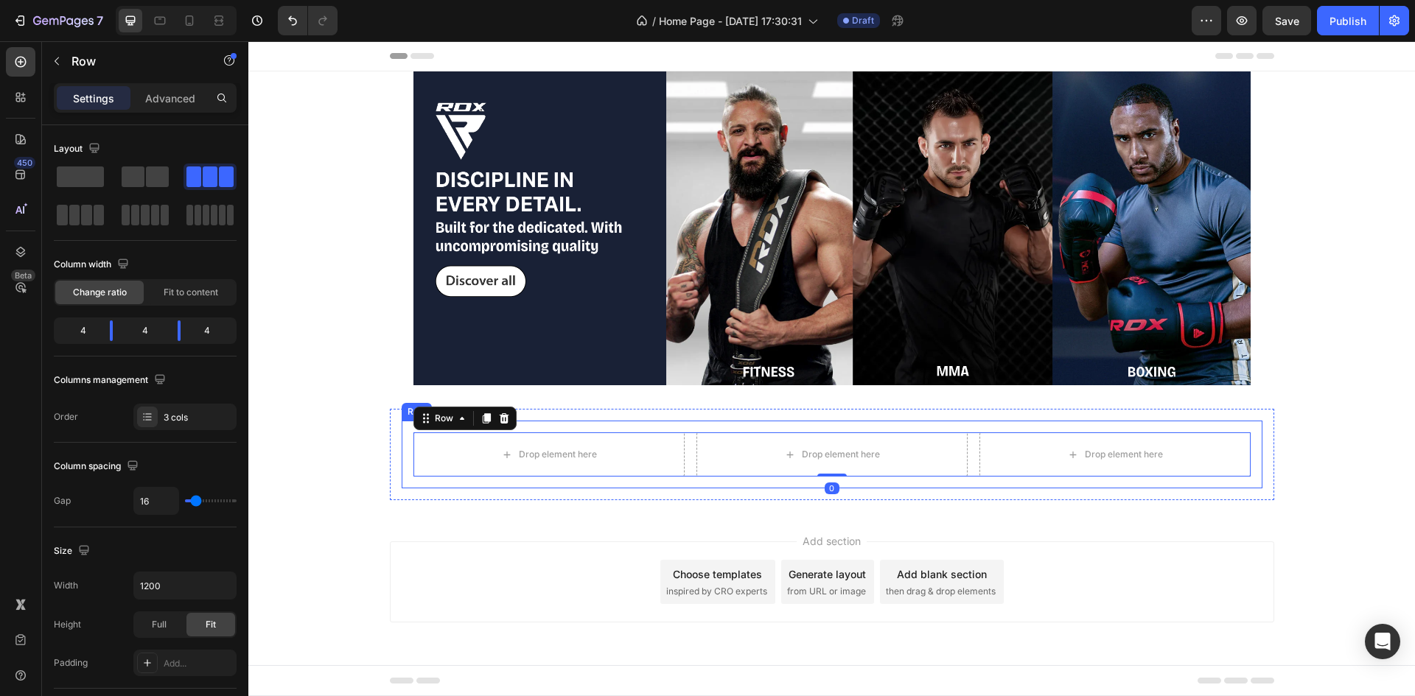
click at [1258, 449] on div "Drop element here Drop element here Drop element here Row 0 Row" at bounding box center [832, 455] width 861 height 68
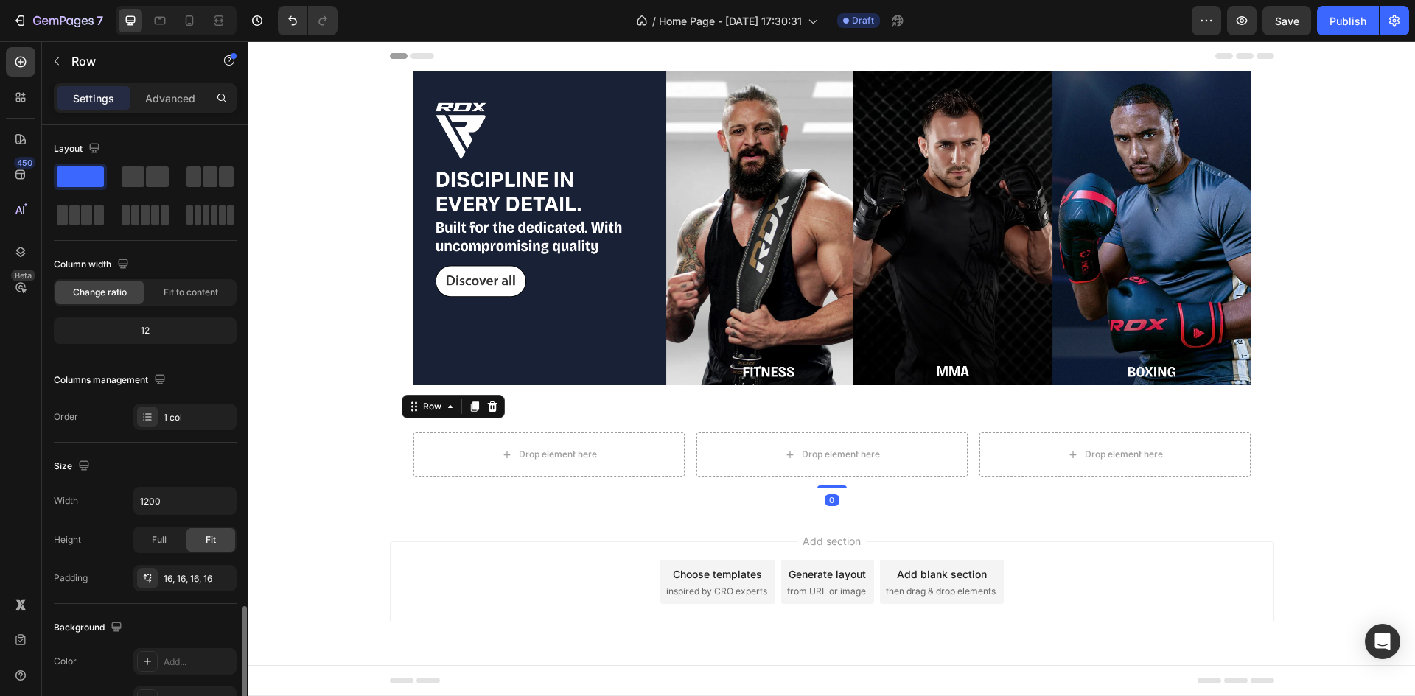
scroll to position [286, 0]
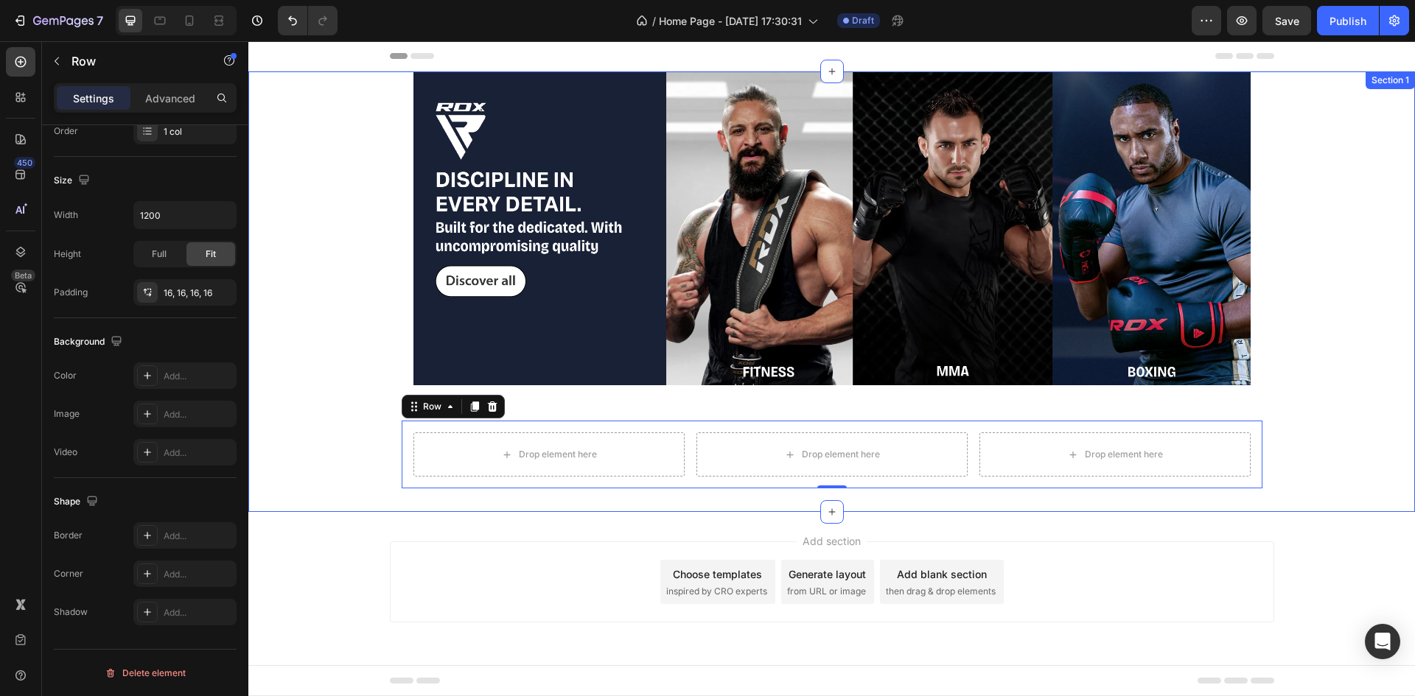
click at [1358, 226] on div "Image Row Row Drop element here Drop element here Drop element here Row Row 0 R…" at bounding box center [831, 291] width 1166 height 441
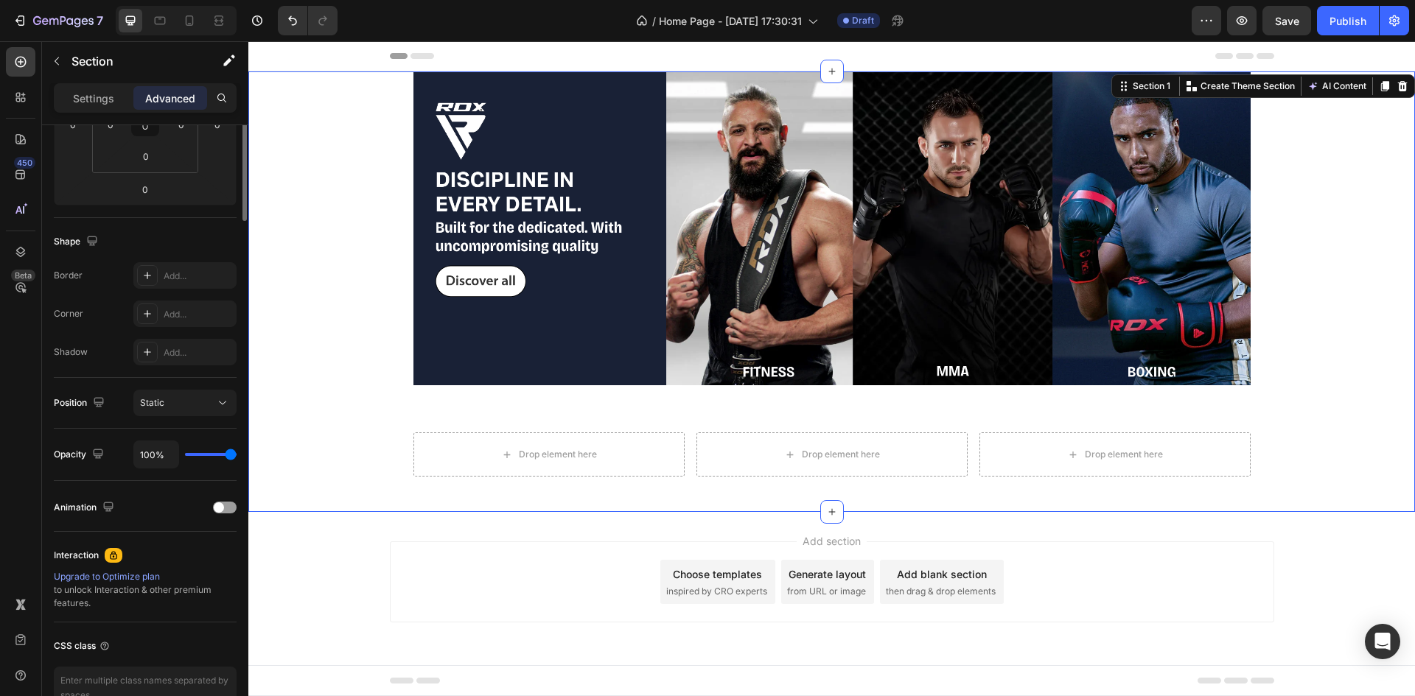
scroll to position [0, 0]
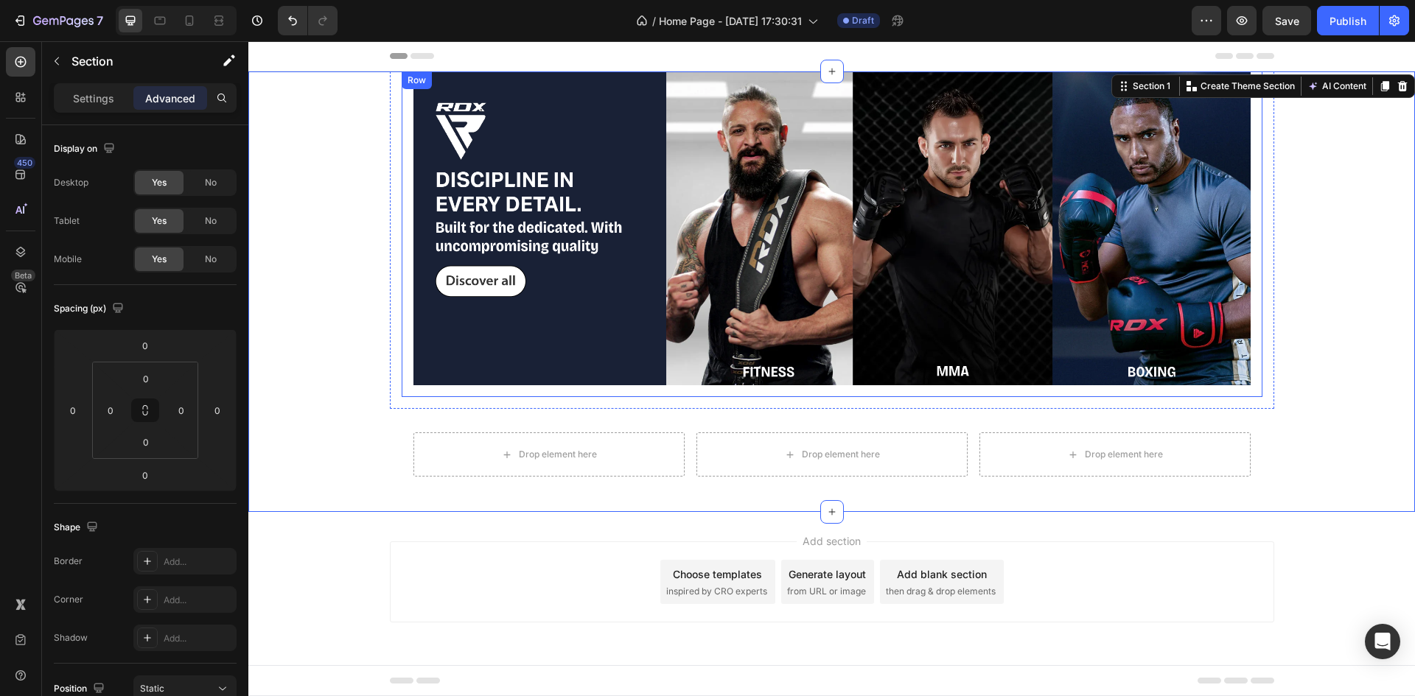
click at [1131, 388] on div "Image Row" at bounding box center [832, 234] width 861 height 326
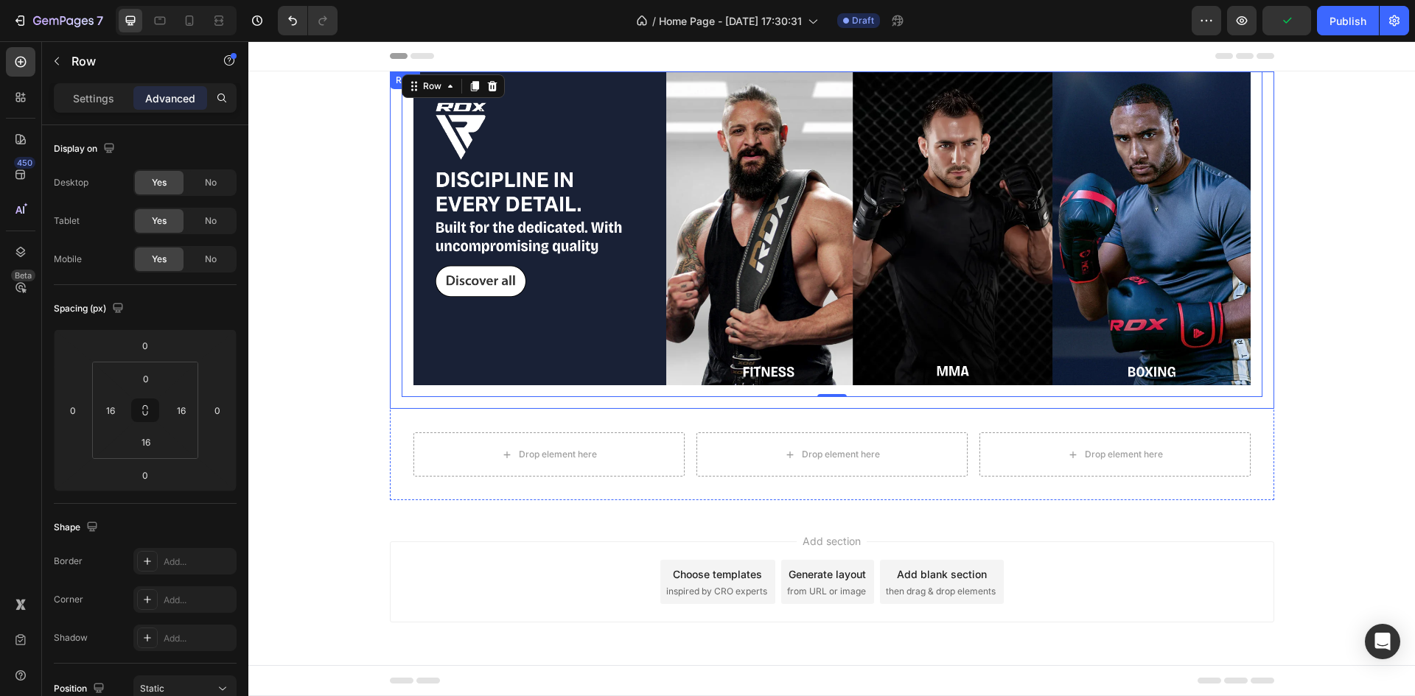
click at [403, 407] on div "Image Row 0 Row" at bounding box center [832, 239] width 884 height 337
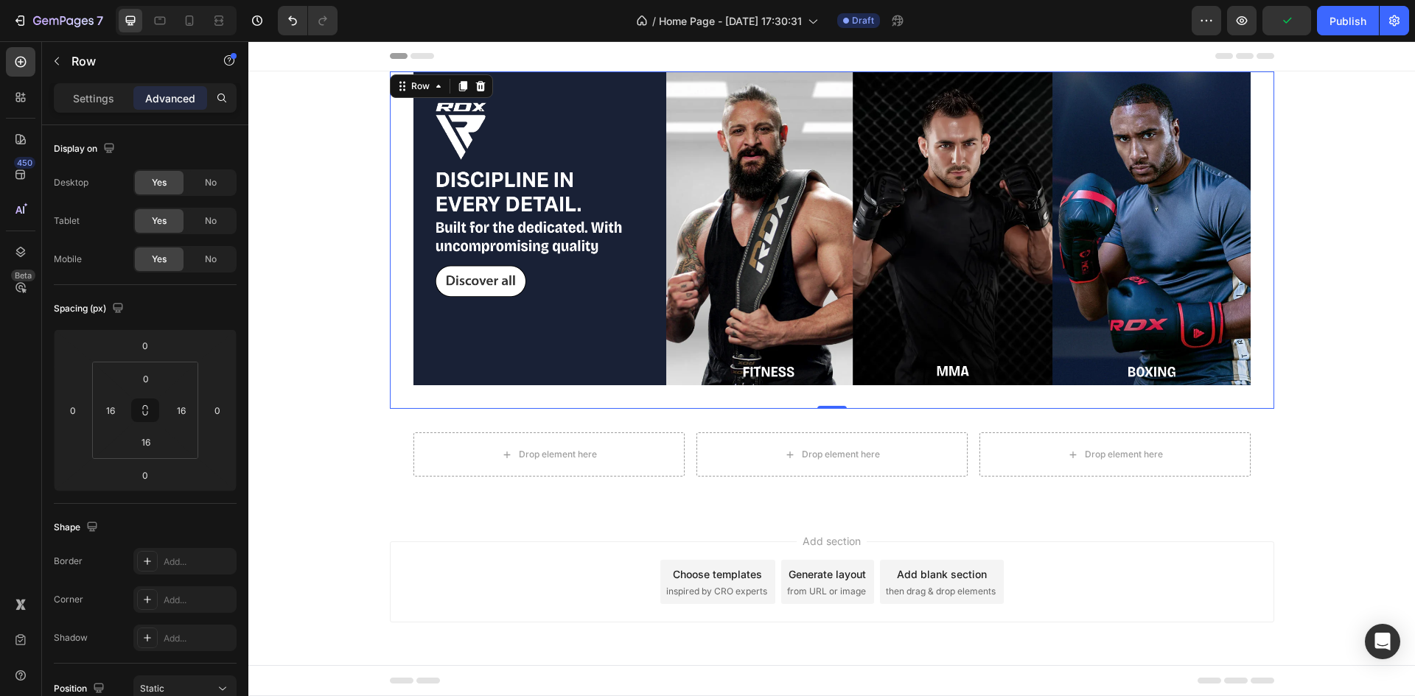
click at [403, 407] on div "Image Row Row 0" at bounding box center [832, 239] width 884 height 337
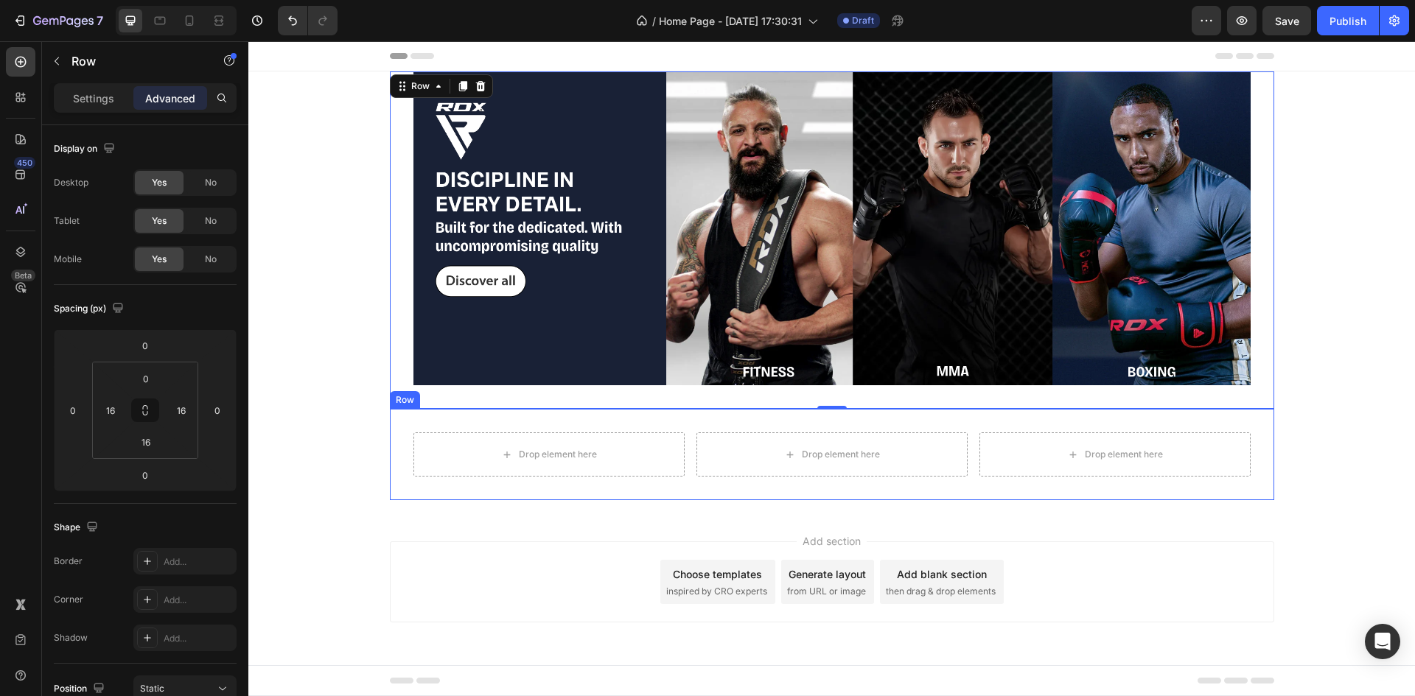
click at [413, 413] on div "Drop element here Drop element here Drop element here Row Row Row" at bounding box center [832, 454] width 884 height 91
click at [410, 409] on div "Drop element here Drop element here Drop element here Row Row Row 0" at bounding box center [832, 454] width 884 height 91
click at [391, 407] on div "Image Row Row" at bounding box center [832, 239] width 884 height 337
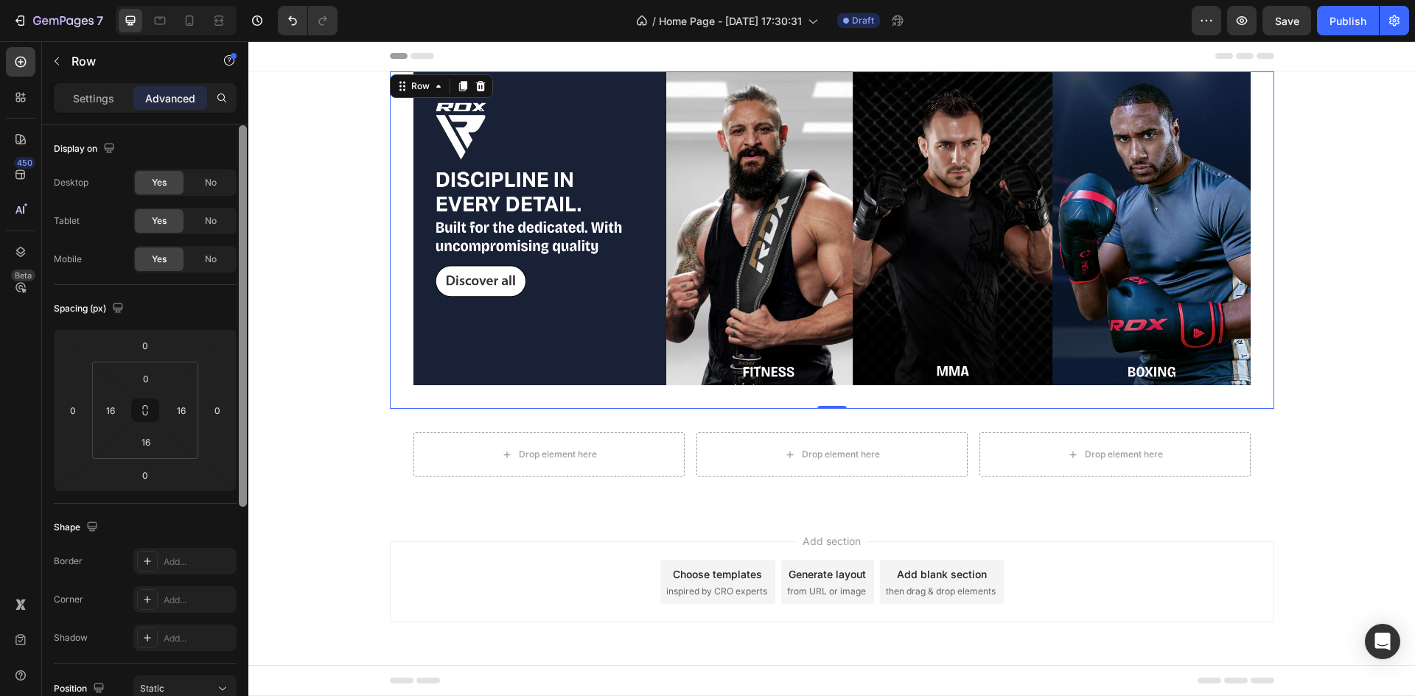
click at [238, 300] on div at bounding box center [242, 431] width 11 height 613
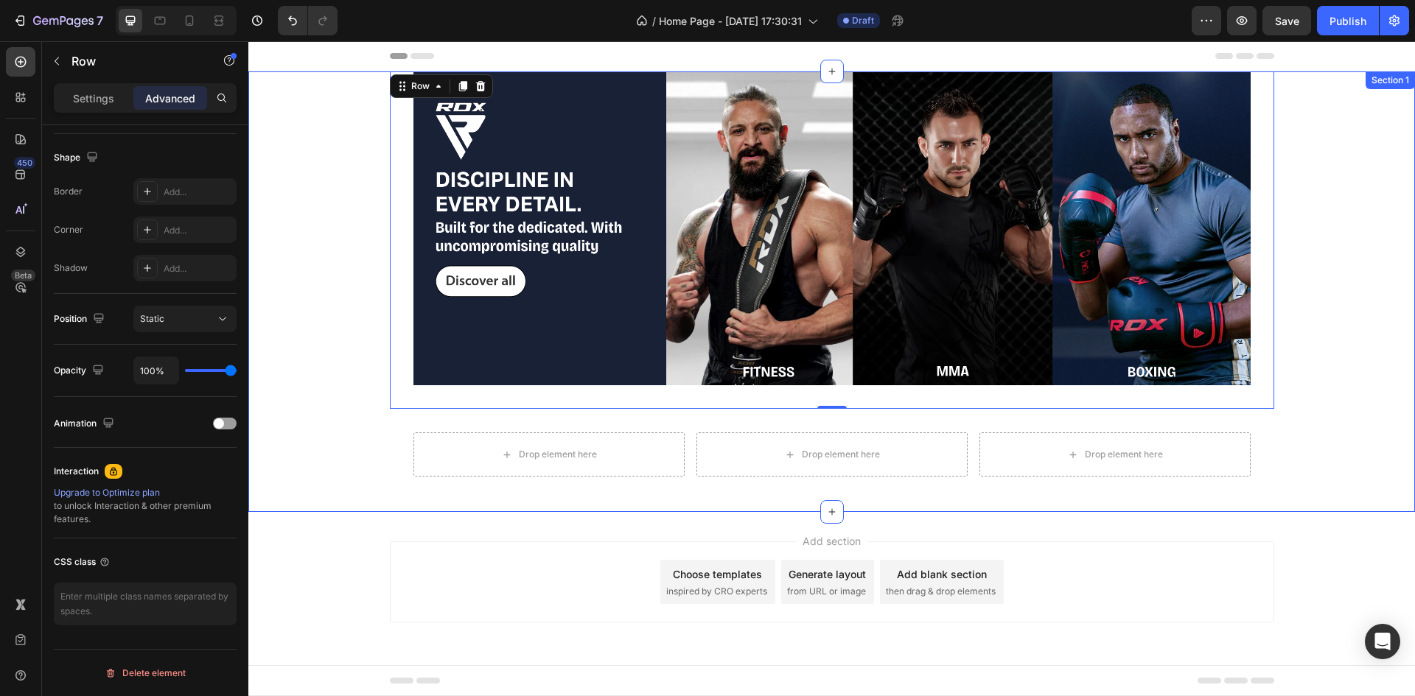
click at [368, 329] on div "Image Row Row 0 Drop element here Drop element here Drop element here Row Row R…" at bounding box center [831, 291] width 1166 height 441
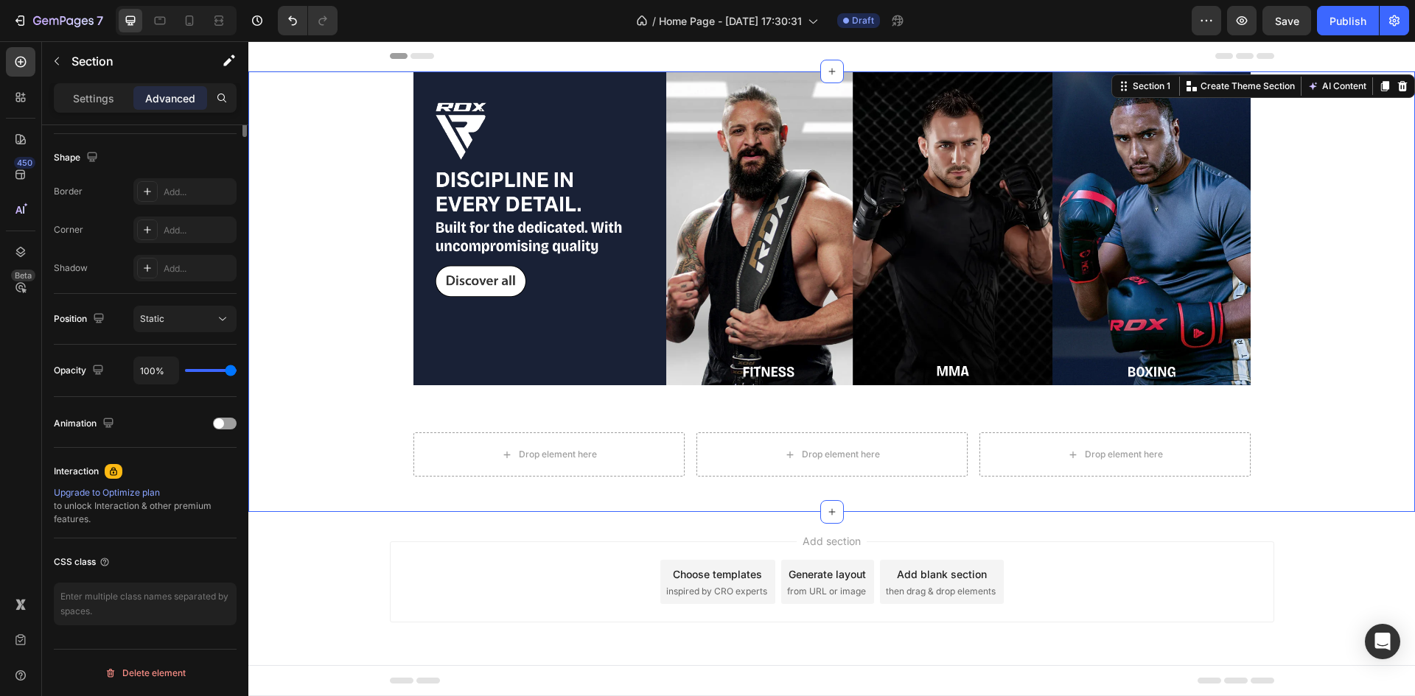
scroll to position [0, 0]
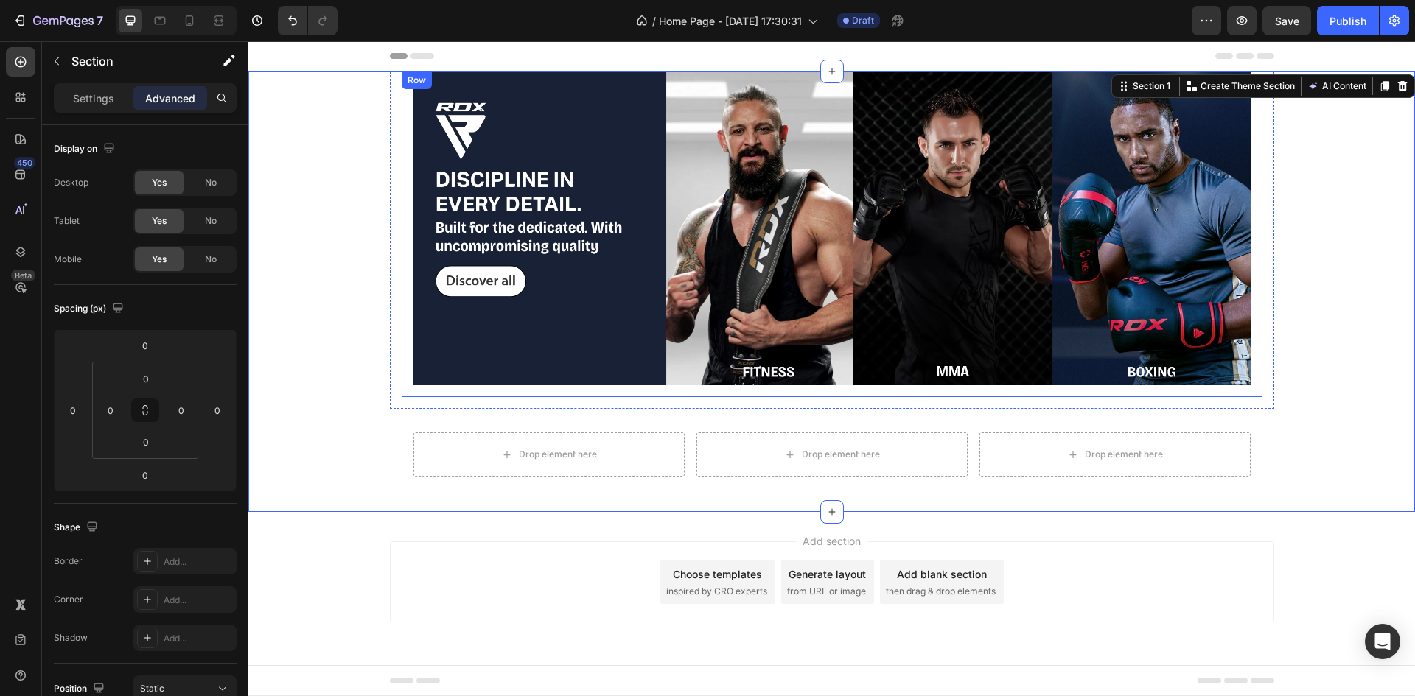
click at [435, 391] on div "Image Row" at bounding box center [832, 234] width 861 height 326
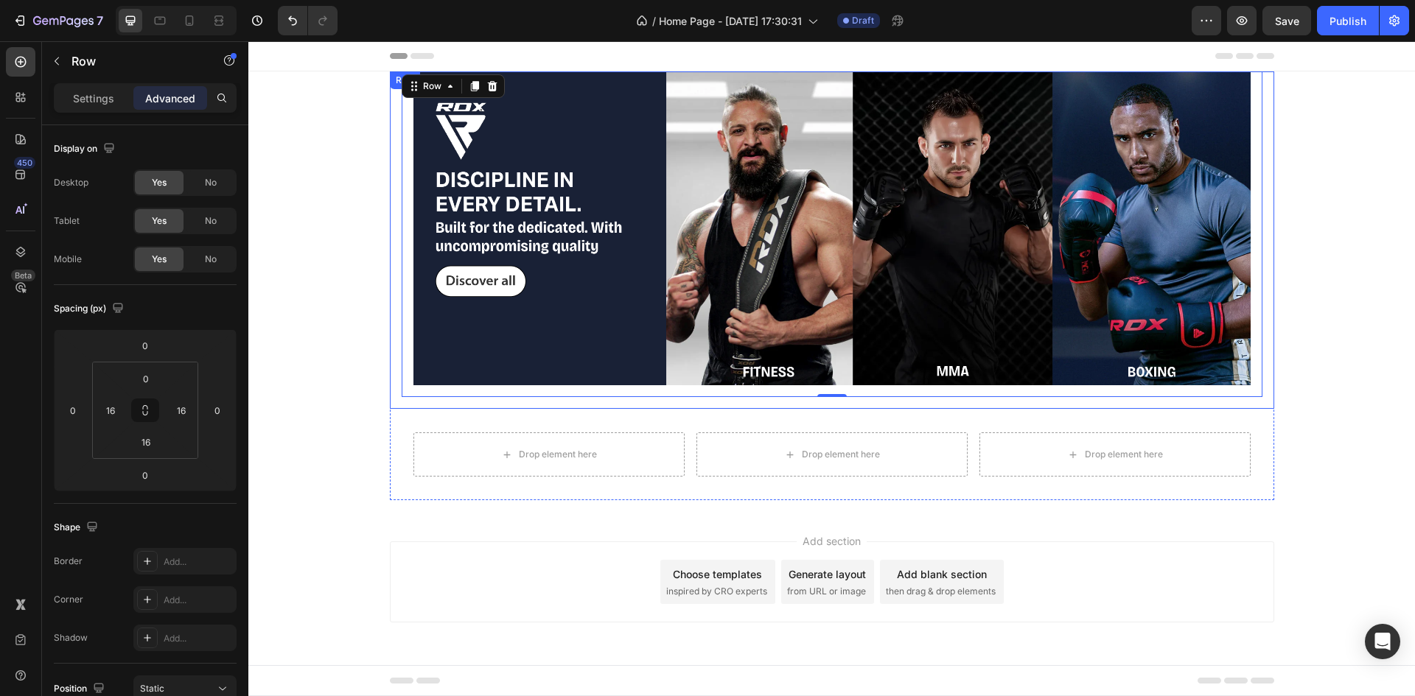
click at [455, 398] on div "Image Row 0 Row" at bounding box center [832, 239] width 884 height 337
click at [455, 383] on img at bounding box center [831, 228] width 837 height 314
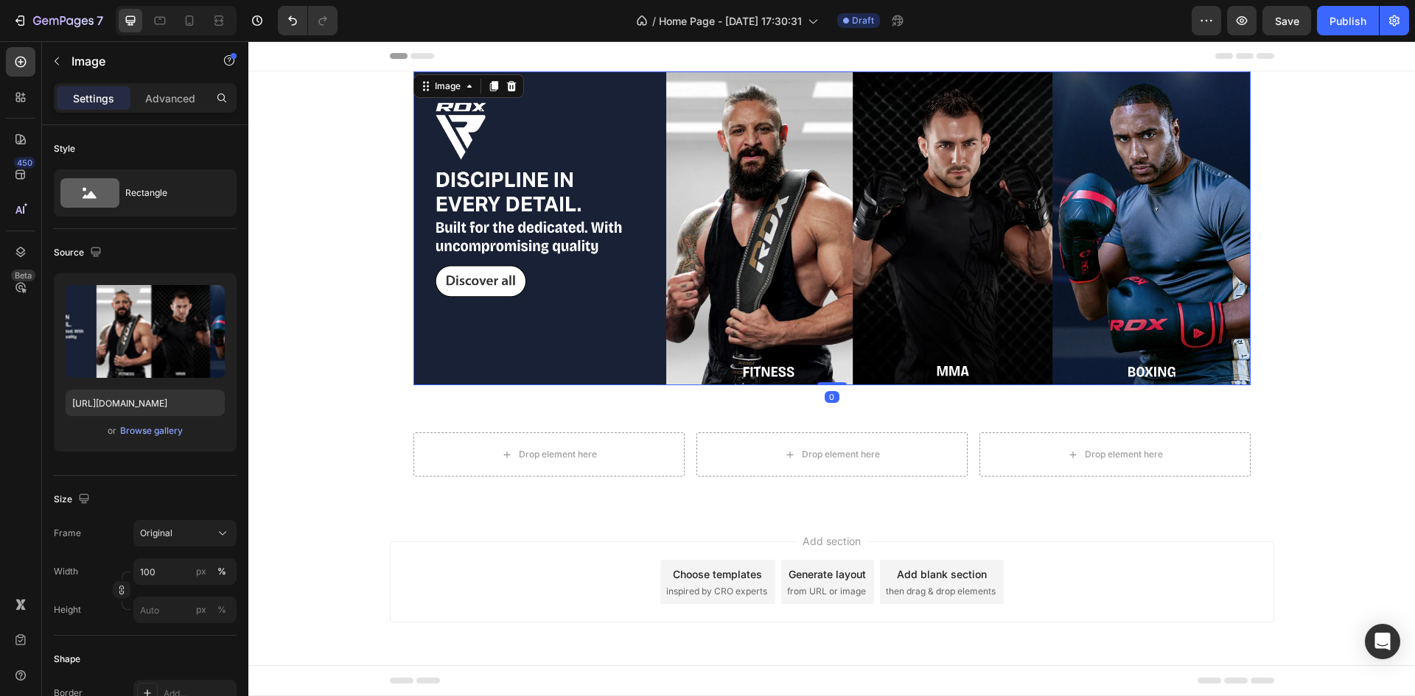
click at [455, 392] on div "Image 0 Row" at bounding box center [832, 234] width 861 height 326
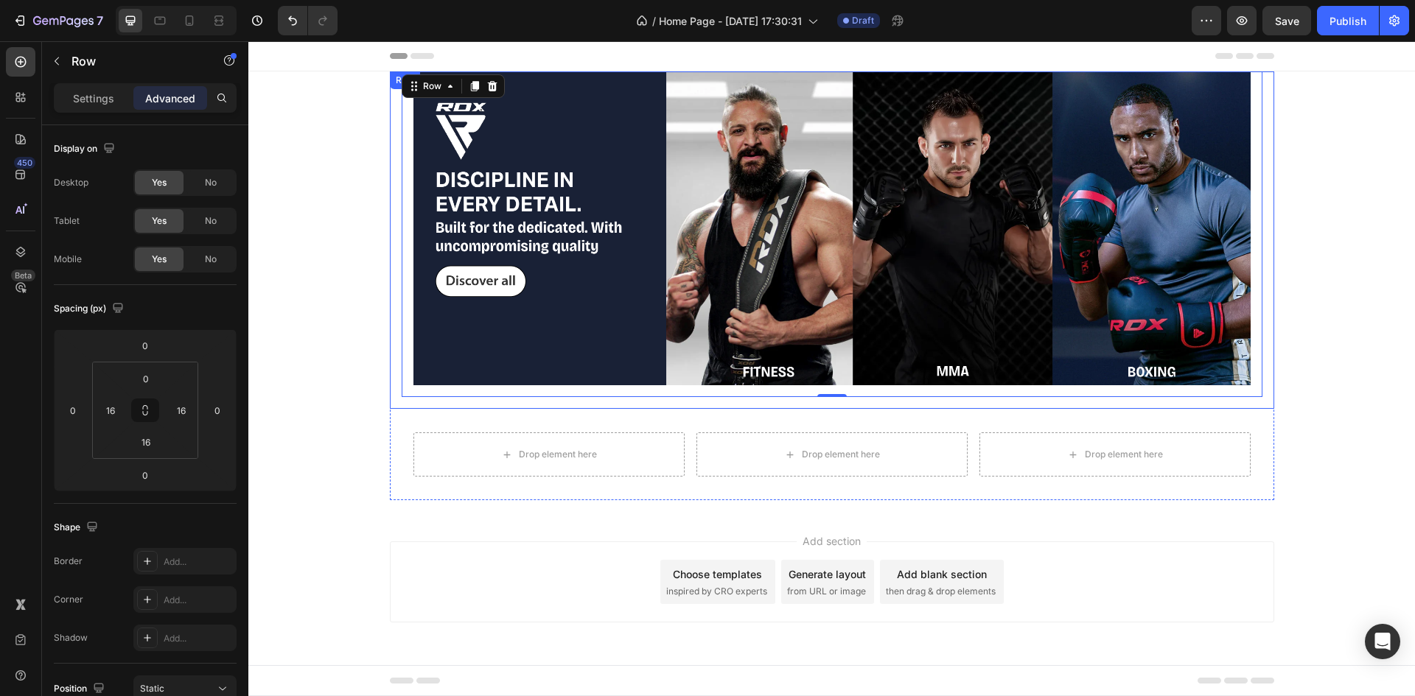
click at [472, 400] on div "Image Row 0 Row" at bounding box center [832, 239] width 884 height 337
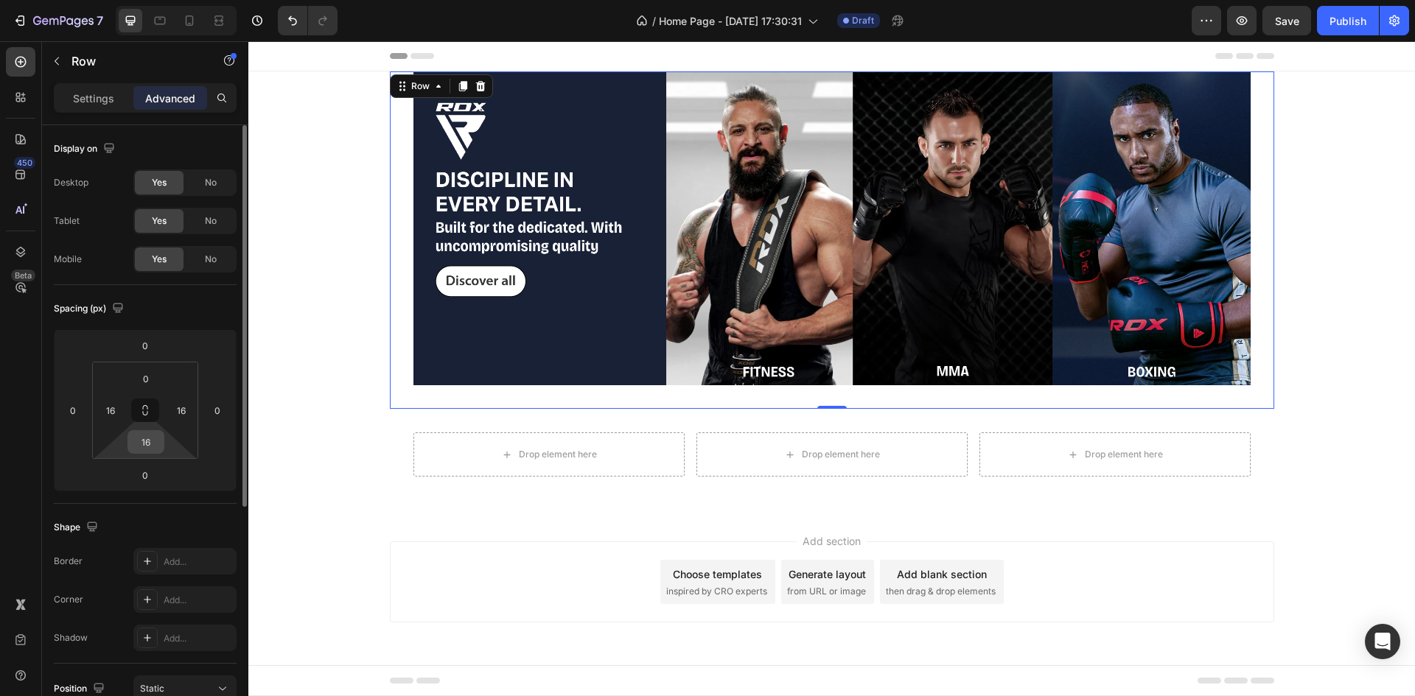
click at [156, 441] on input "16" at bounding box center [145, 442] width 29 height 22
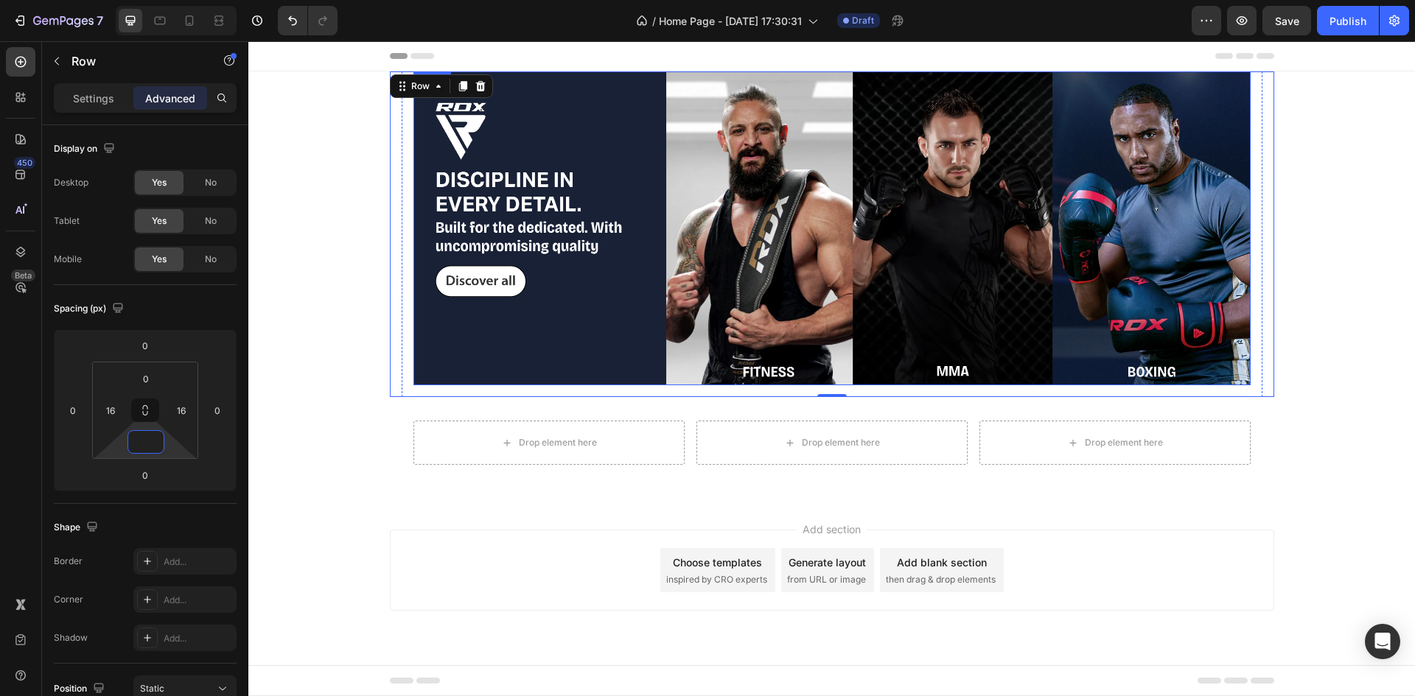
click at [486, 388] on div "Image Row" at bounding box center [832, 234] width 861 height 326
click at [150, 440] on input "16" at bounding box center [145, 442] width 29 height 22
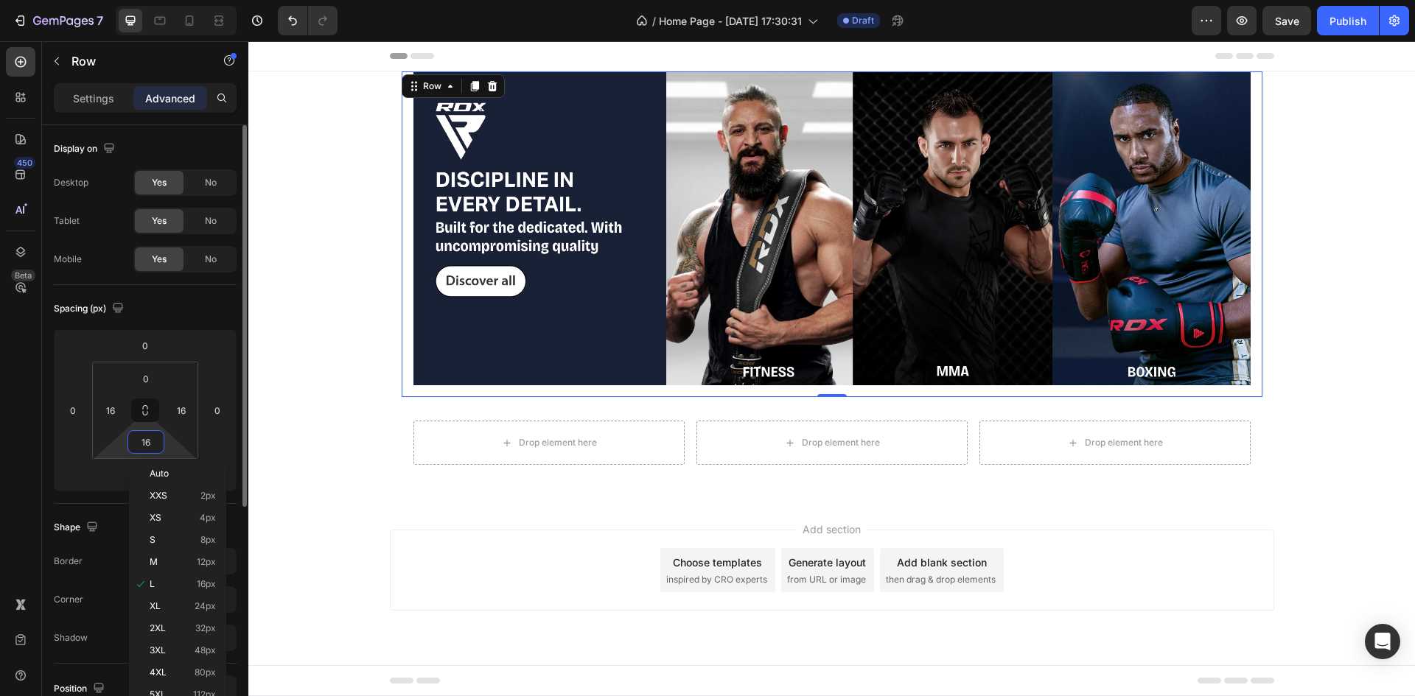
type input "0"
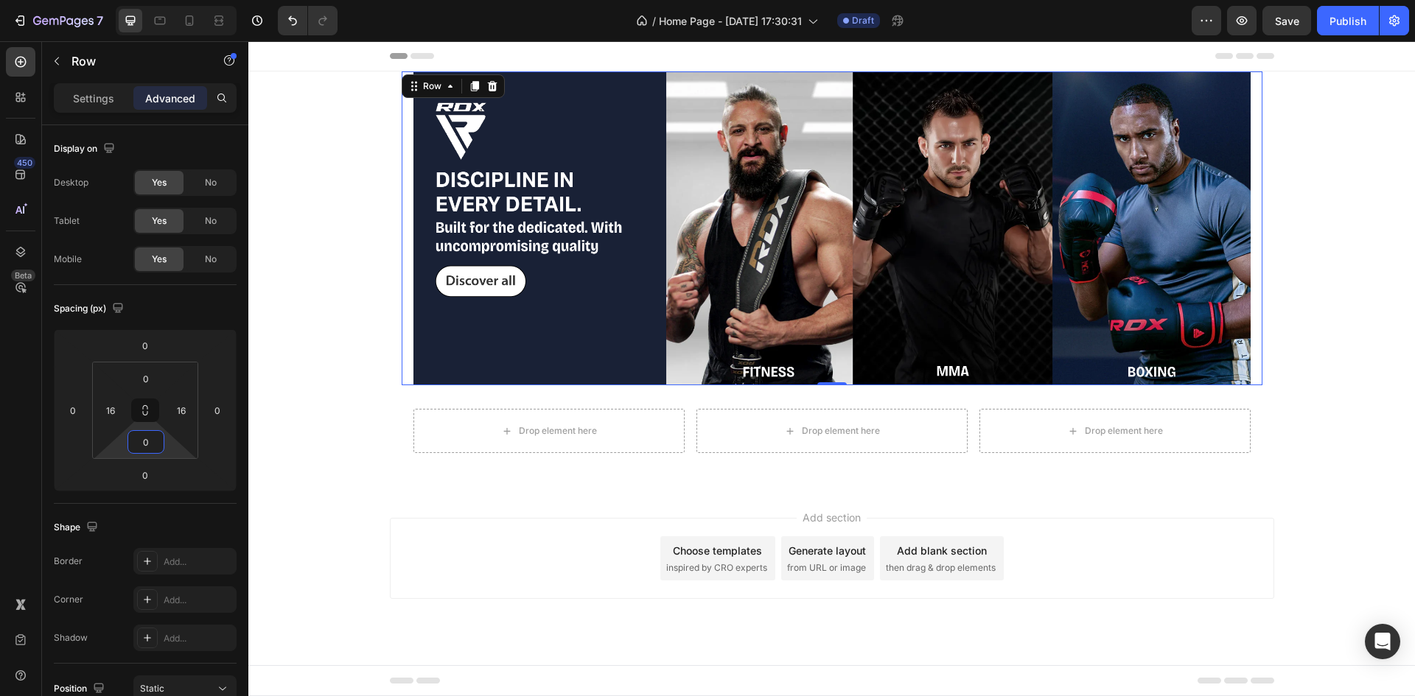
click at [302, 475] on div "Image Row 0 Row Drop element here Drop element here Drop element here Row Row R…" at bounding box center [831, 279] width 1166 height 417
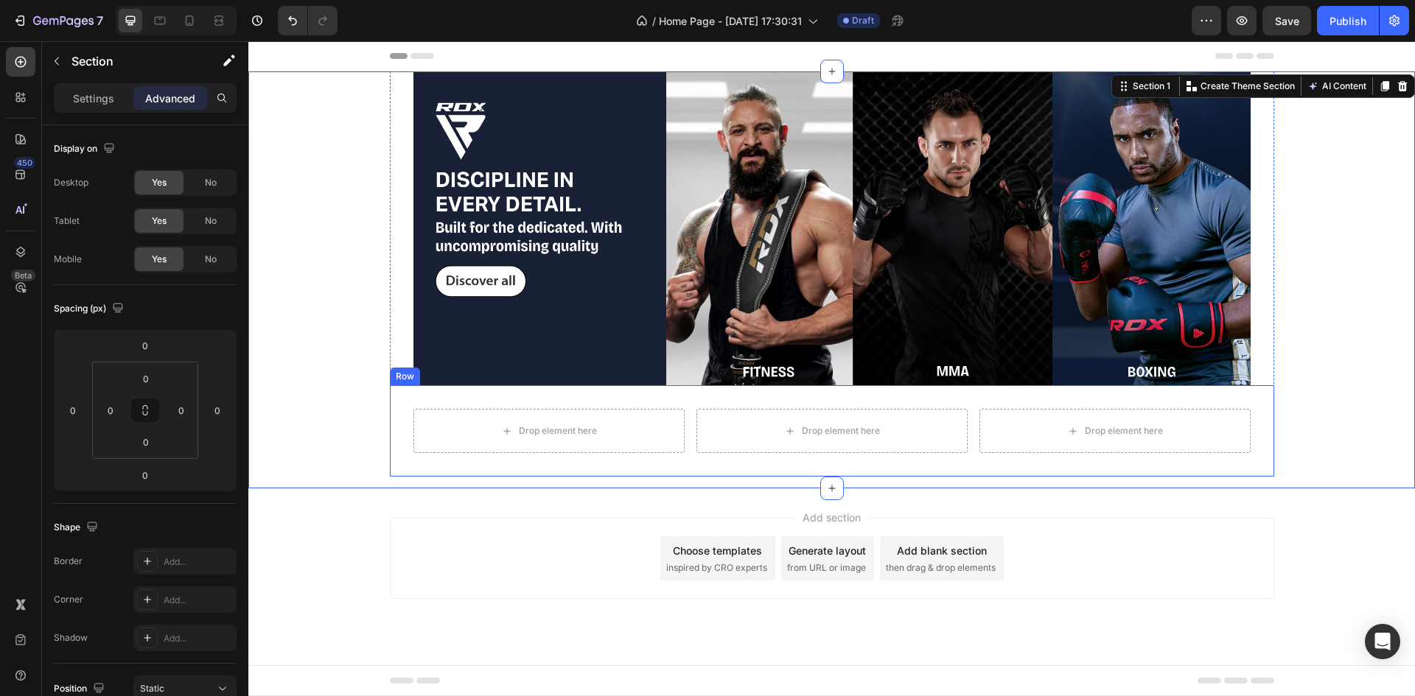
click at [486, 389] on div "Drop element here Drop element here Drop element here Row Row Row" at bounding box center [832, 430] width 884 height 91
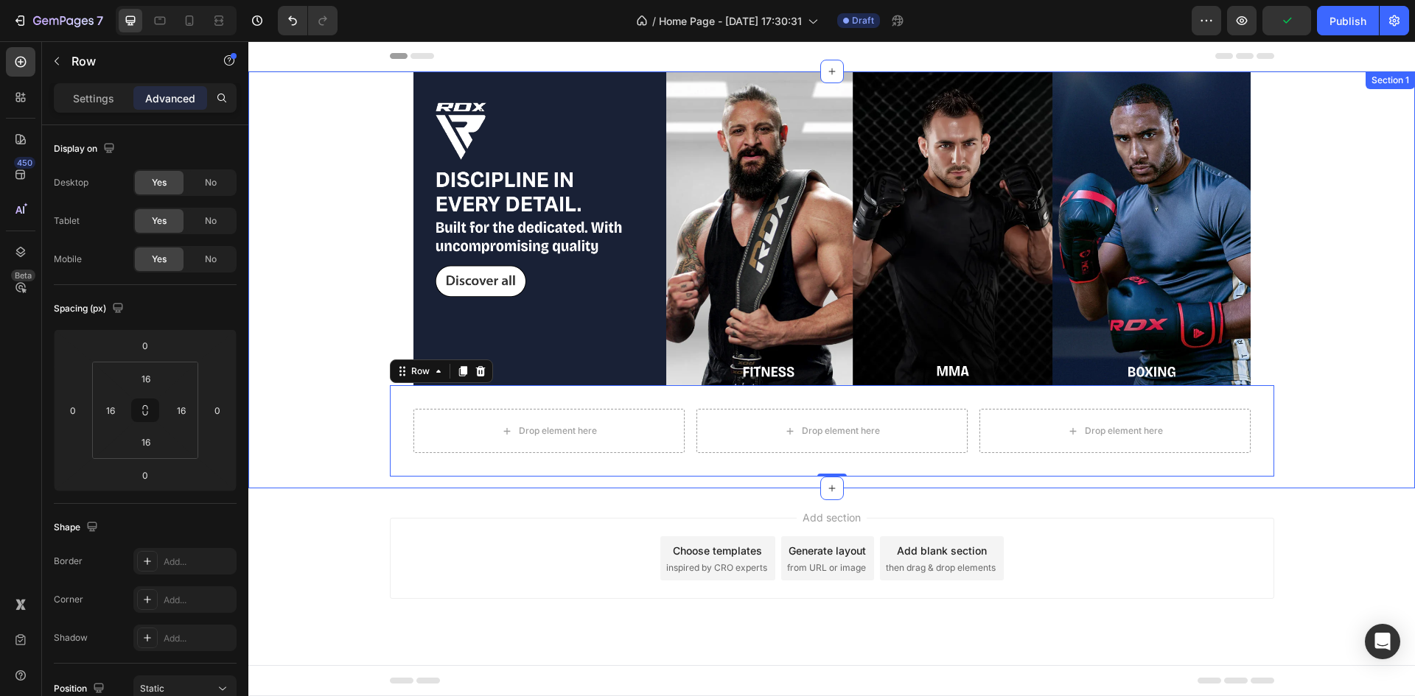
click at [356, 279] on div "Image Row Row Drop element here Drop element here Drop element here Row Row Row…" at bounding box center [831, 279] width 1166 height 417
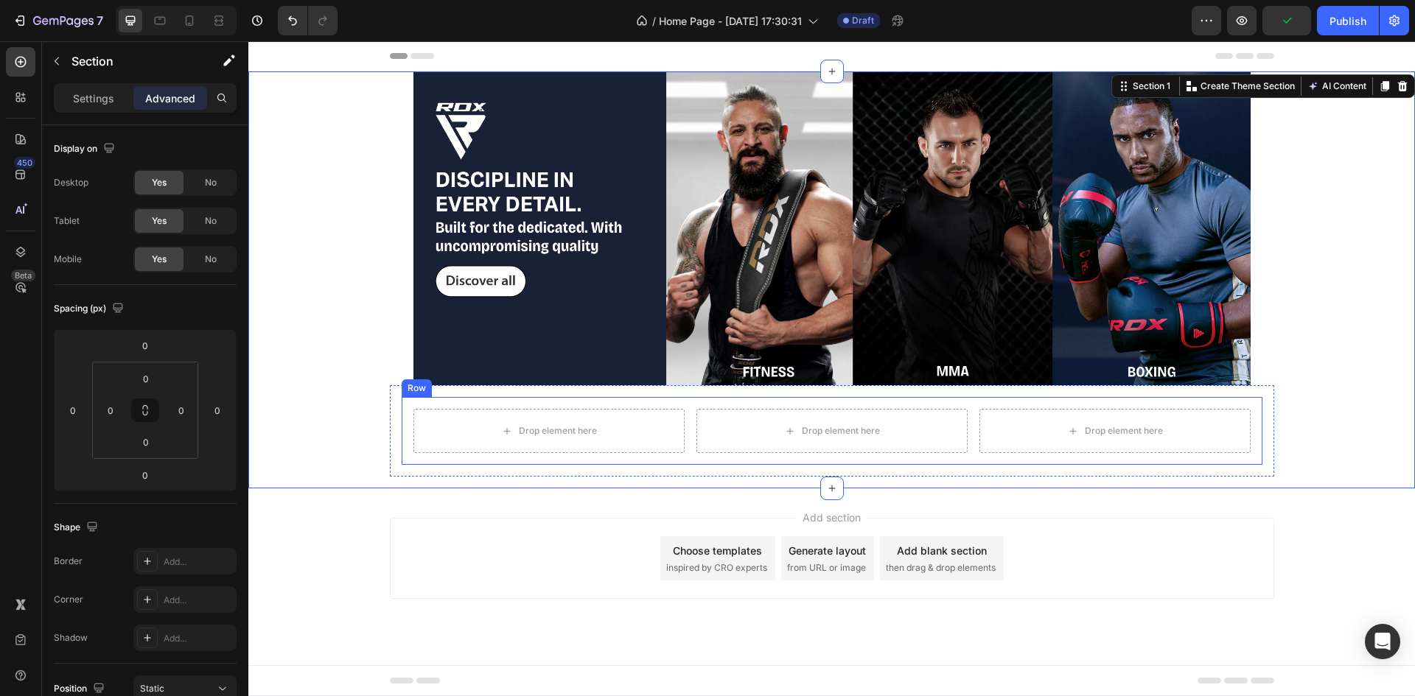
click at [584, 405] on div "Drop element here Drop element here Drop element here Row Row" at bounding box center [832, 431] width 861 height 68
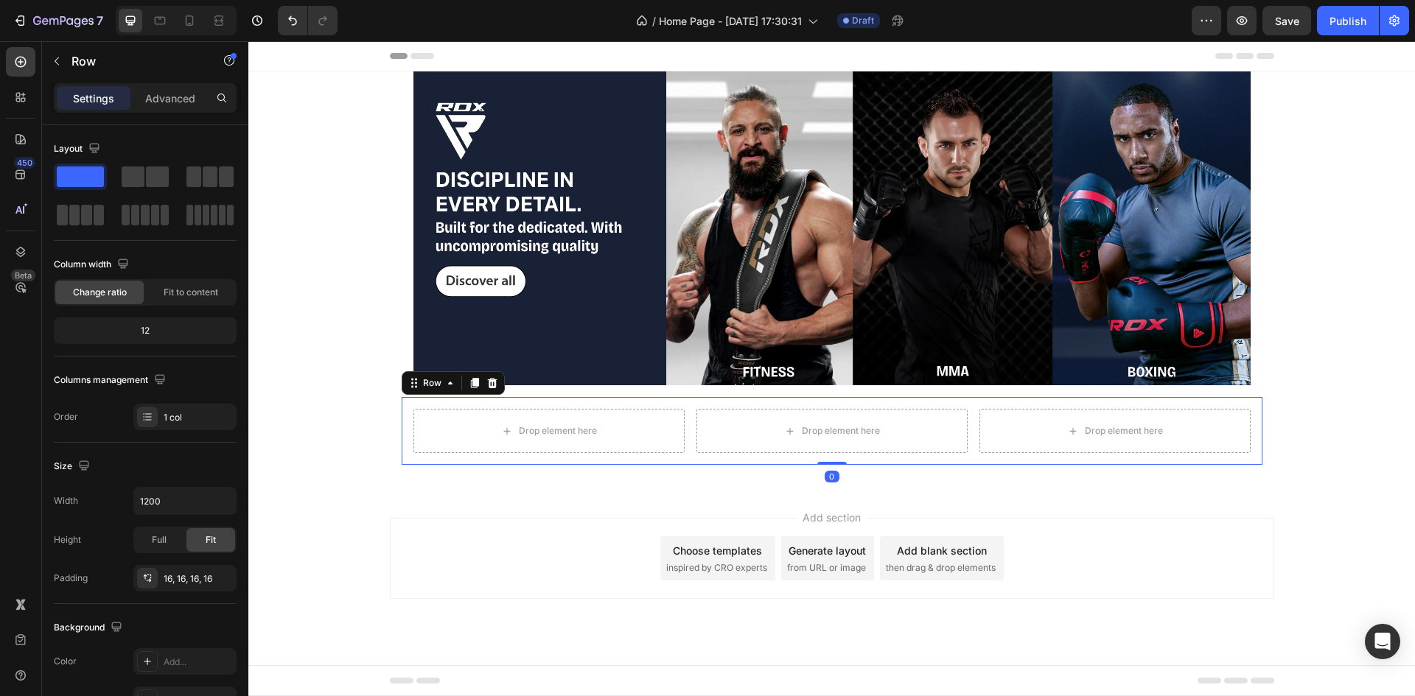
click at [601, 402] on div "Drop element here Drop element here Drop element here Row Row 0" at bounding box center [832, 431] width 861 height 68
click at [590, 388] on div "Drop element here Drop element here Drop element here Row Row 0 Row" at bounding box center [832, 430] width 884 height 91
click at [478, 399] on div "Drop element here Drop element here Drop element here Row Row" at bounding box center [832, 431] width 861 height 68
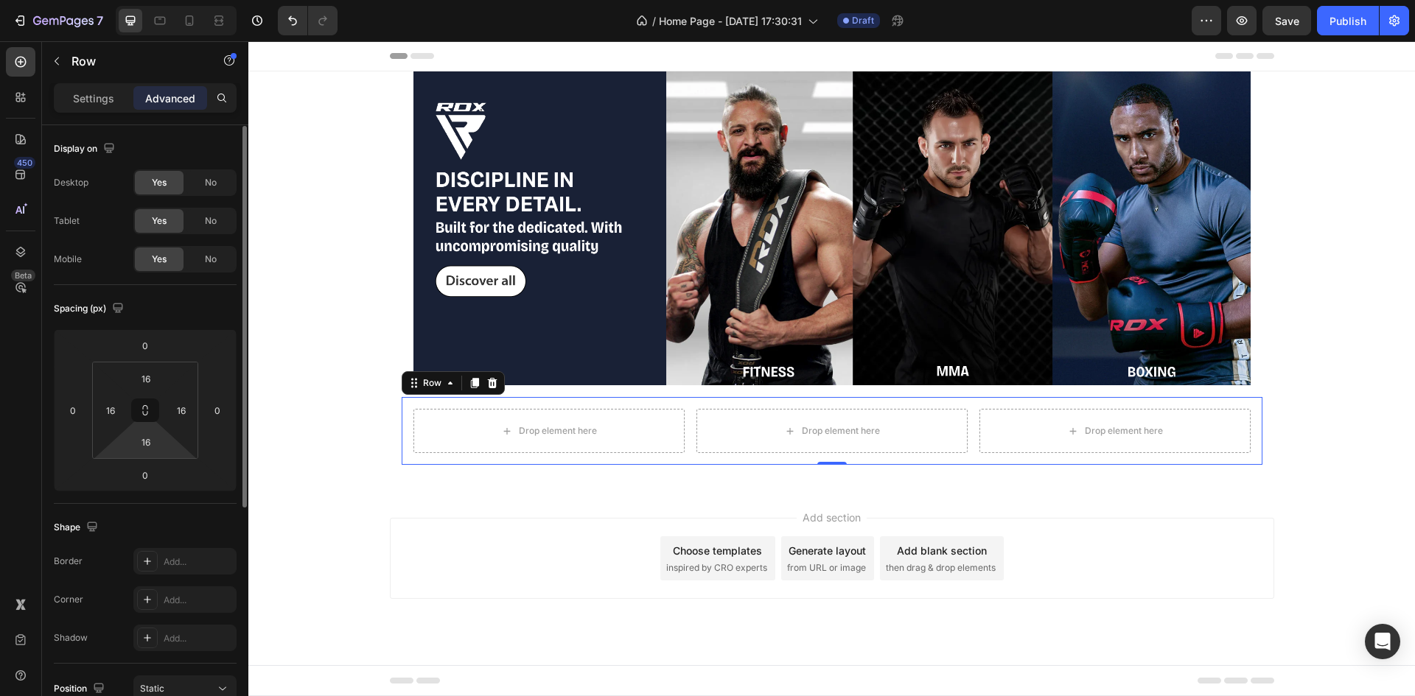
scroll to position [146, 0]
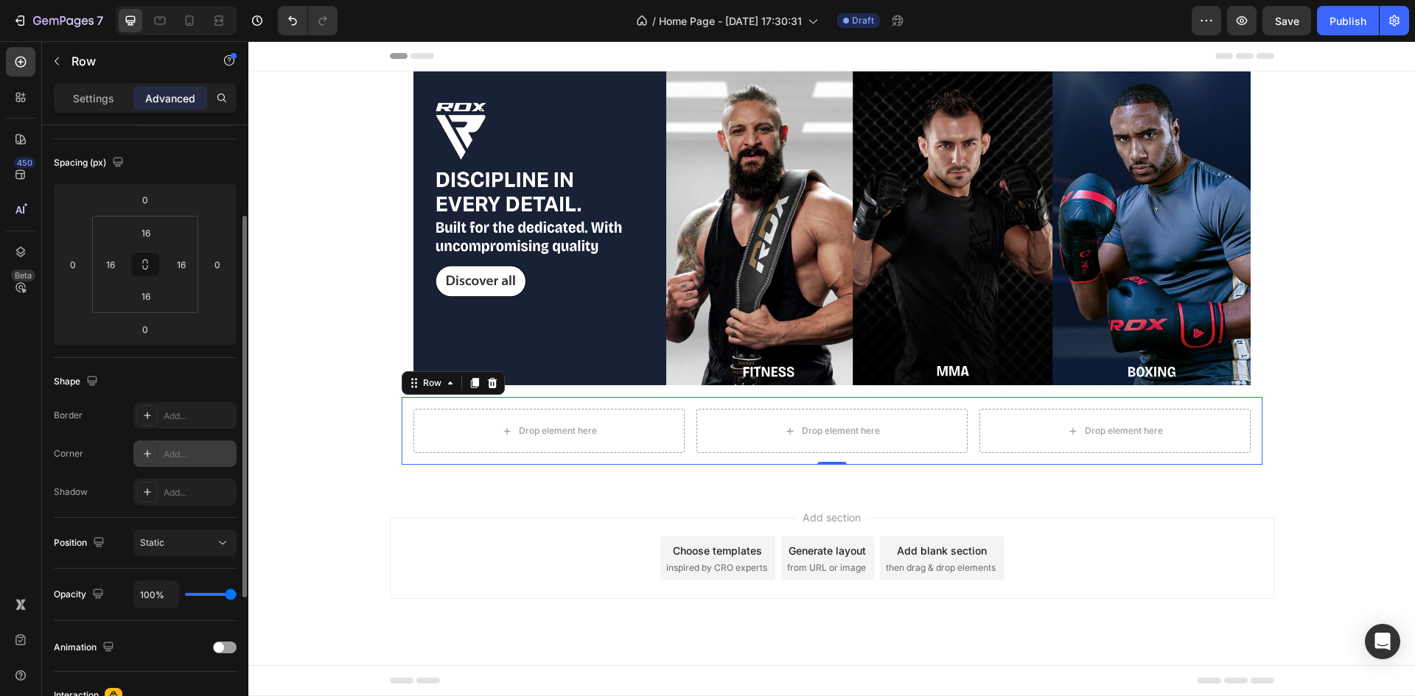
click at [156, 465] on div "Add..." at bounding box center [184, 454] width 103 height 27
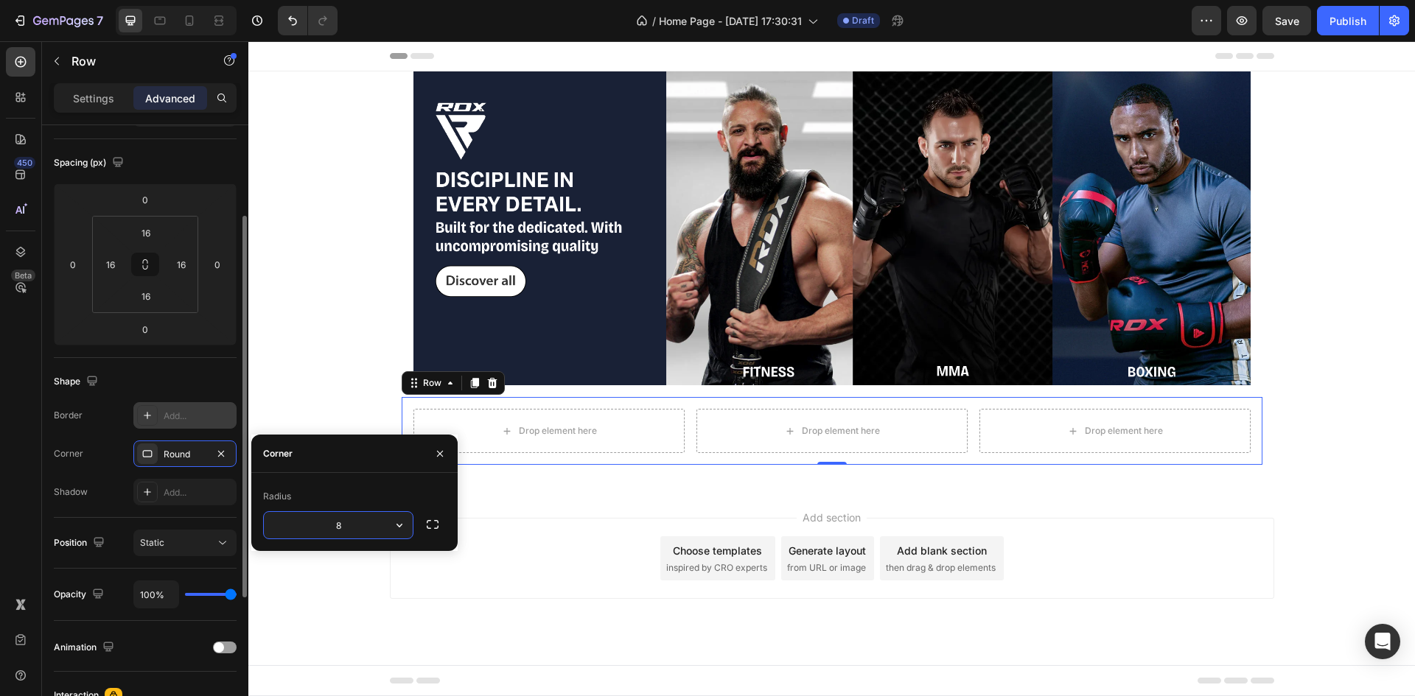
click at [163, 410] on div "Add..." at bounding box center [184, 415] width 103 height 27
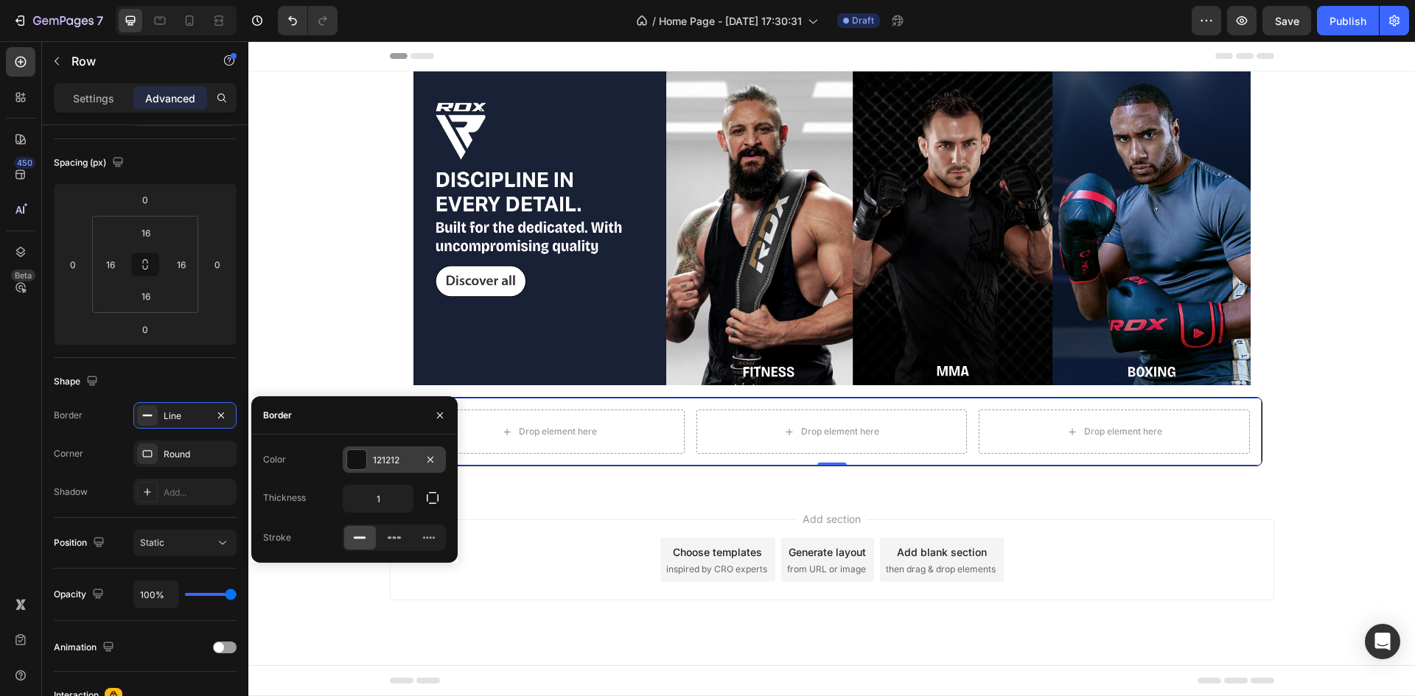
click at [388, 449] on div "121212" at bounding box center [394, 460] width 103 height 27
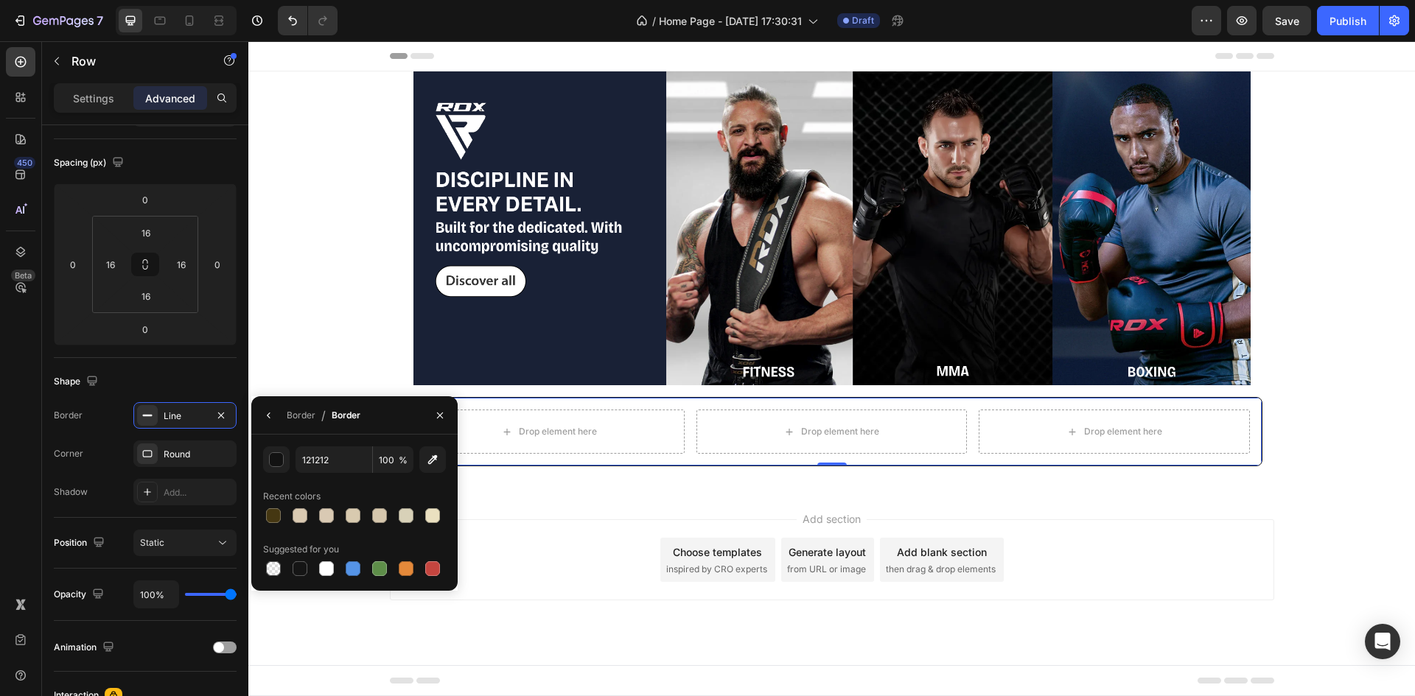
click at [280, 473] on div "121212 100 % Recent colors Suggested for you" at bounding box center [354, 513] width 183 height 133
click at [278, 514] on div at bounding box center [273, 515] width 15 height 15
type input "453712"
click at [566, 517] on div "Add section Choose templates inspired by CRO experts Generate layout from URL o…" at bounding box center [831, 580] width 1166 height 181
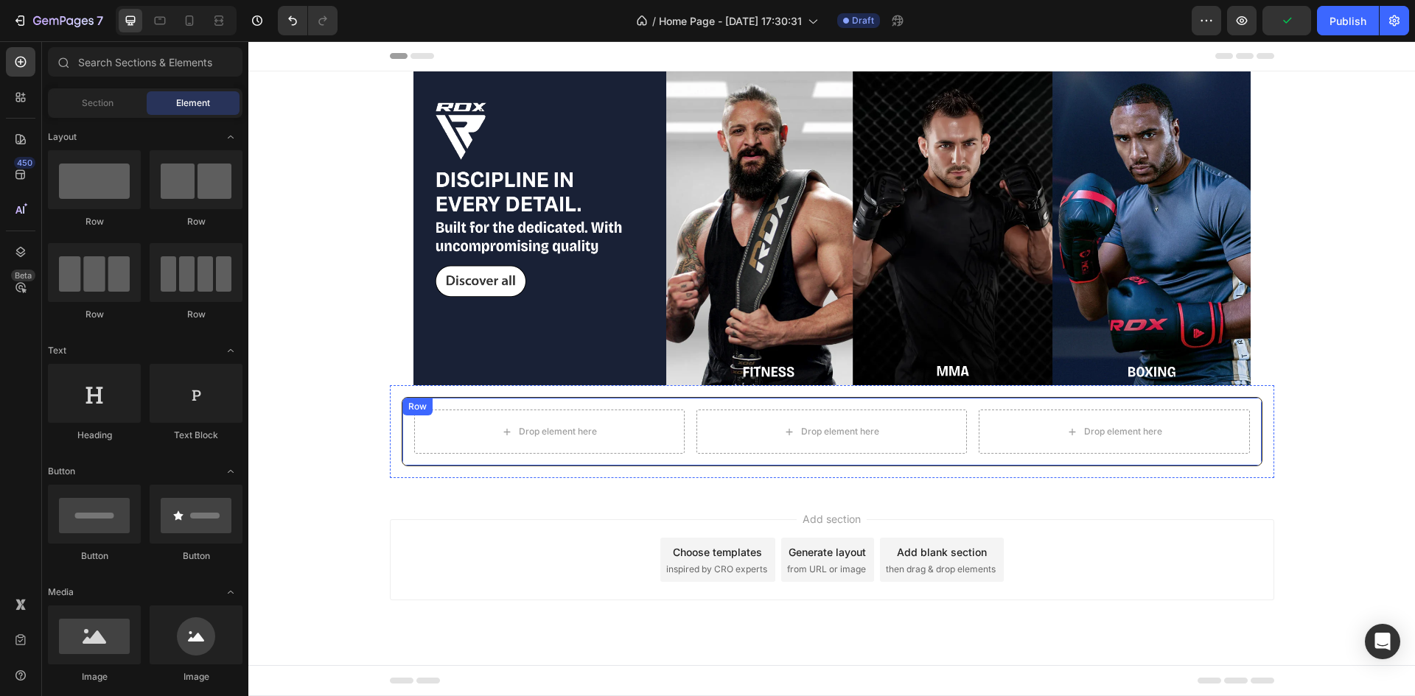
click at [458, 457] on div "Drop element here Drop element here Drop element here Row Row" at bounding box center [832, 431] width 861 height 69
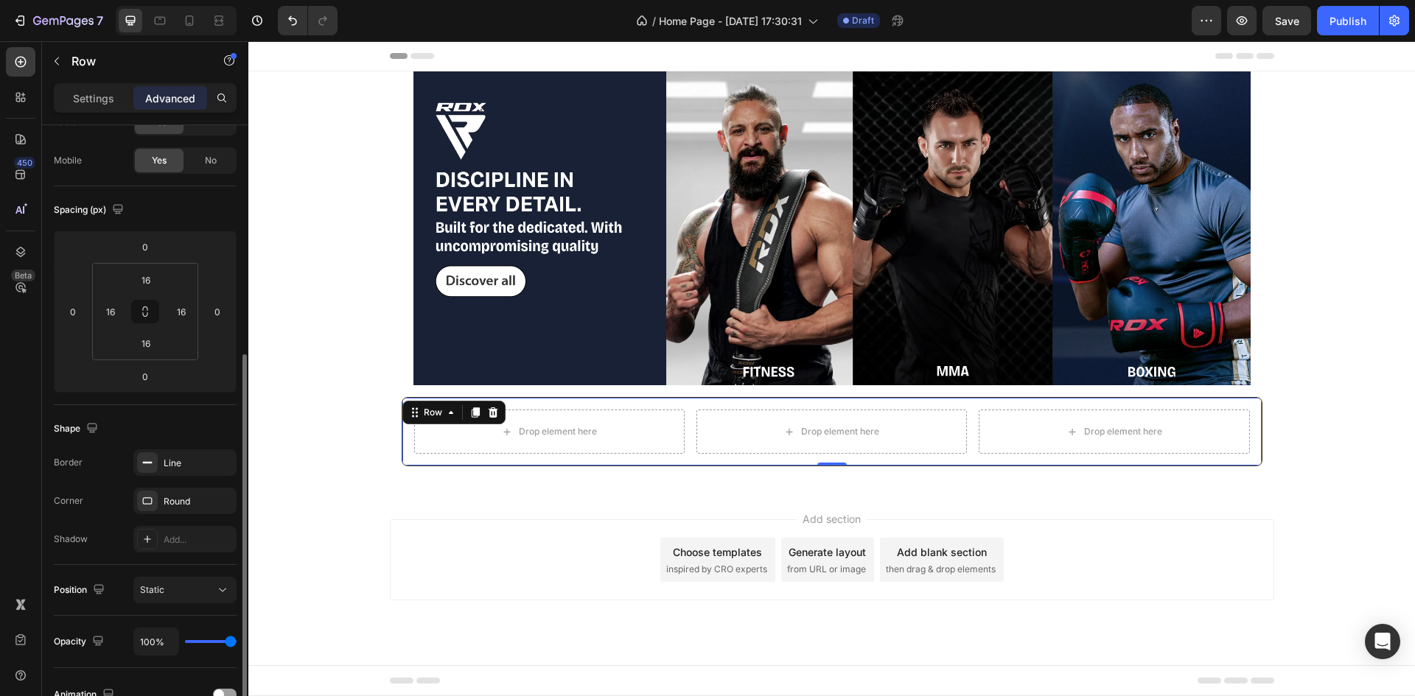
scroll to position [0, 0]
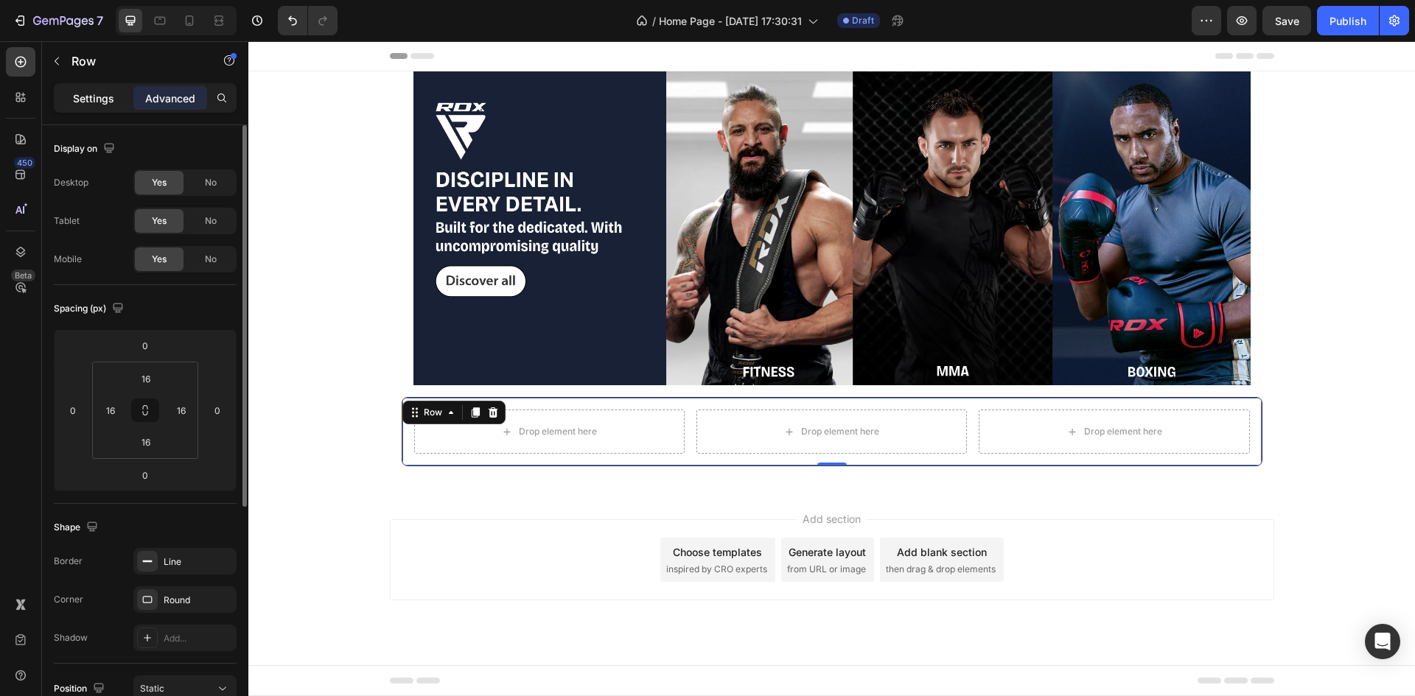
click at [92, 94] on p "Settings" at bounding box center [93, 98] width 41 height 15
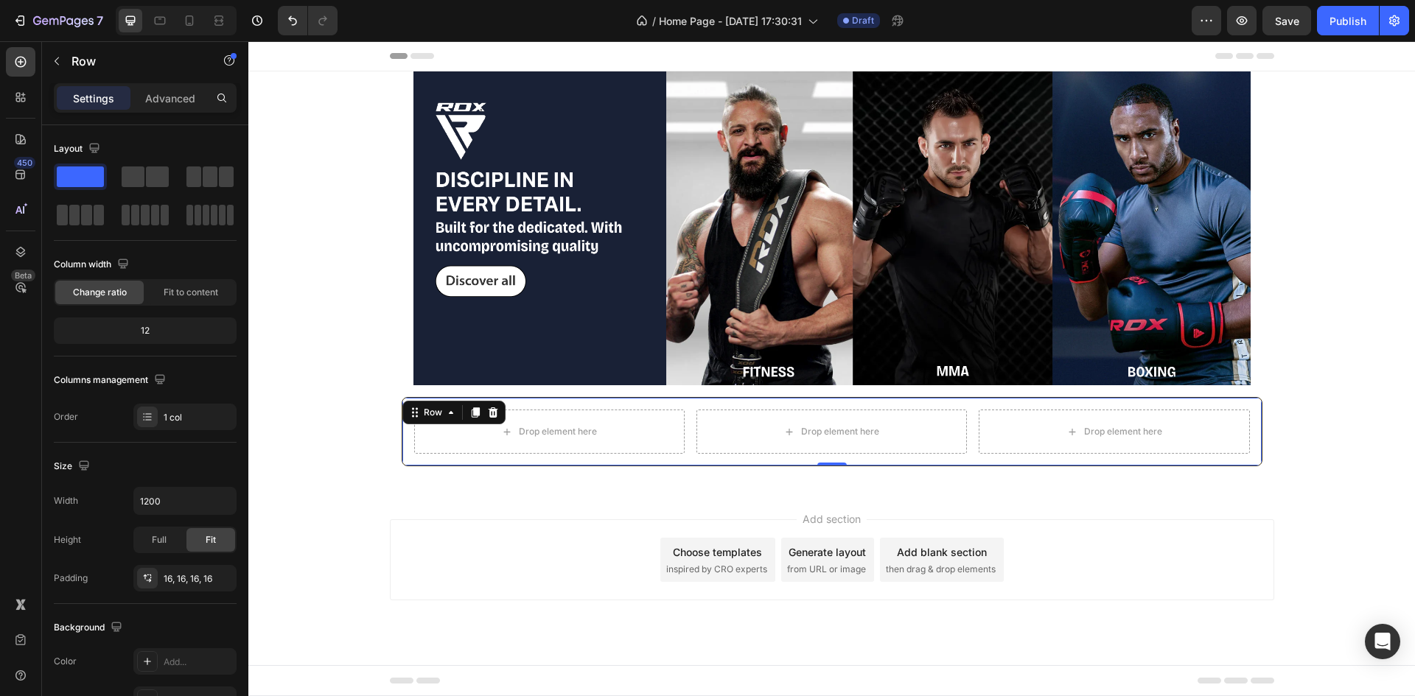
click at [150, 103] on p "Advanced" at bounding box center [170, 98] width 50 height 15
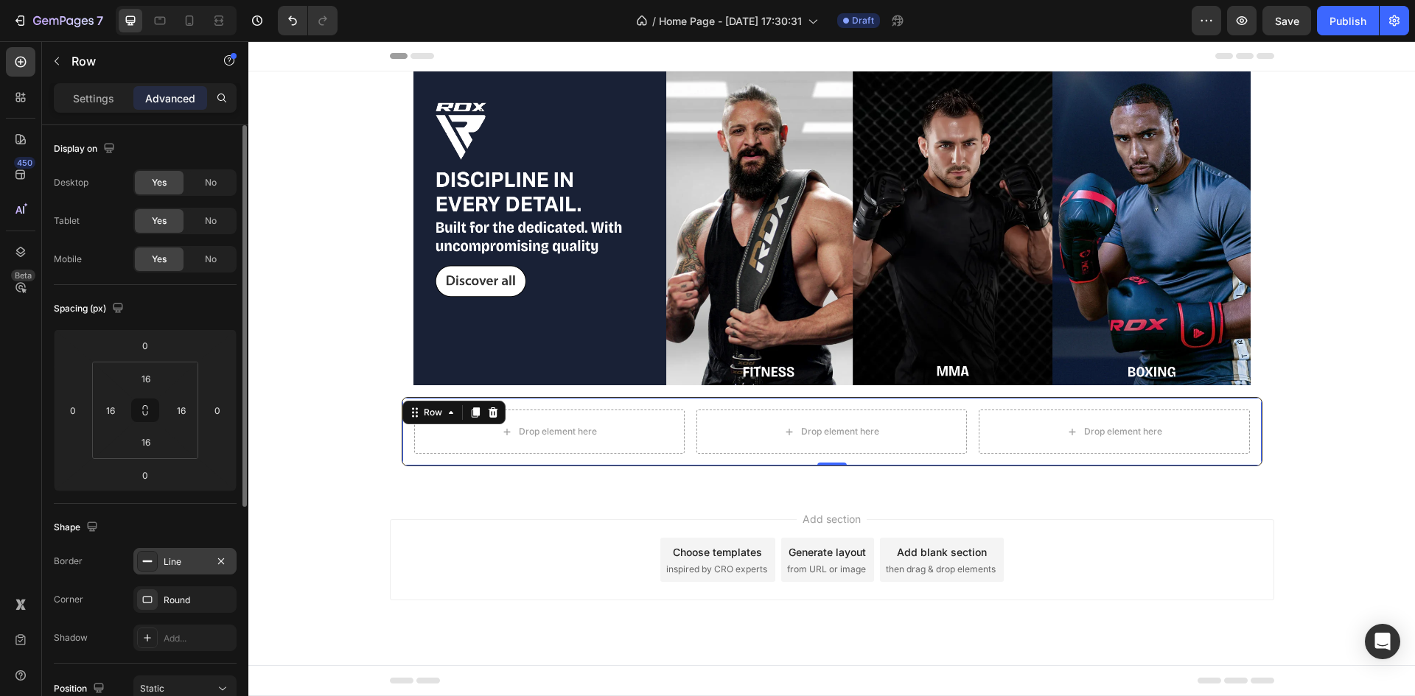
click at [173, 570] on div "Line" at bounding box center [184, 561] width 103 height 27
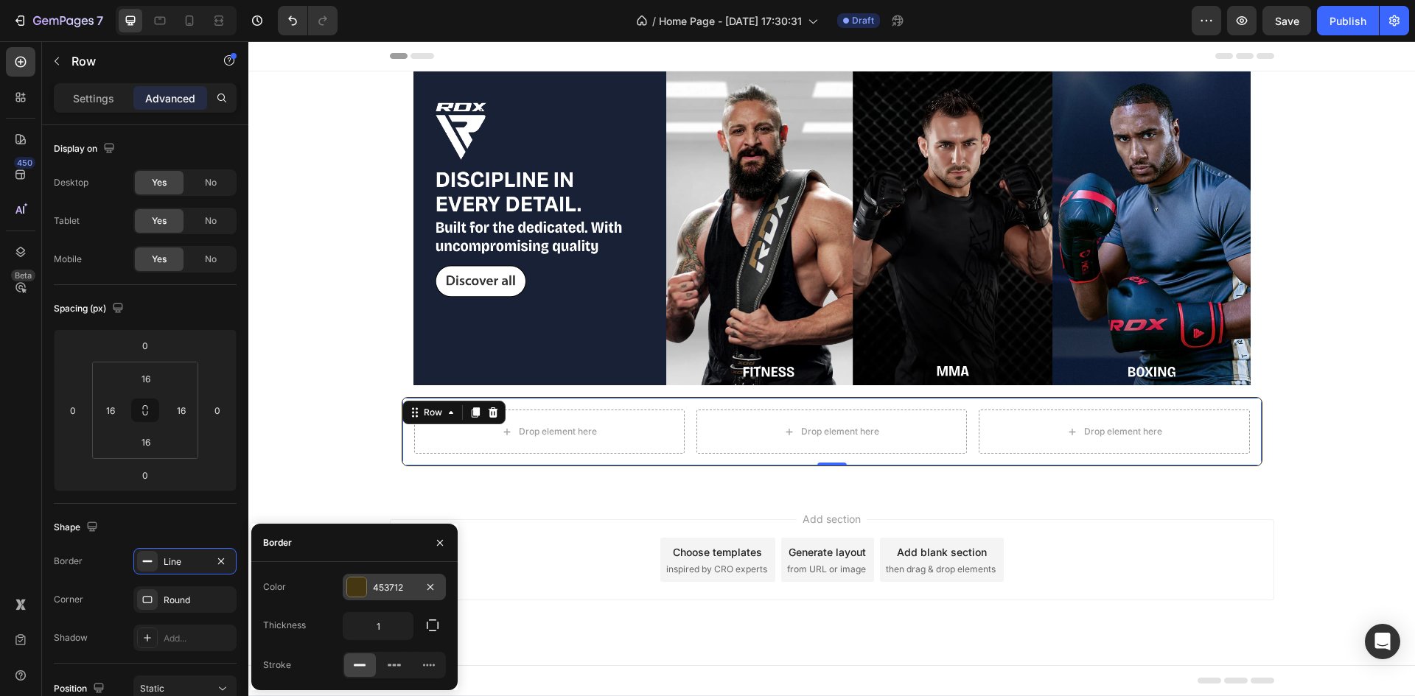
click at [357, 584] on div at bounding box center [356, 587] width 19 height 19
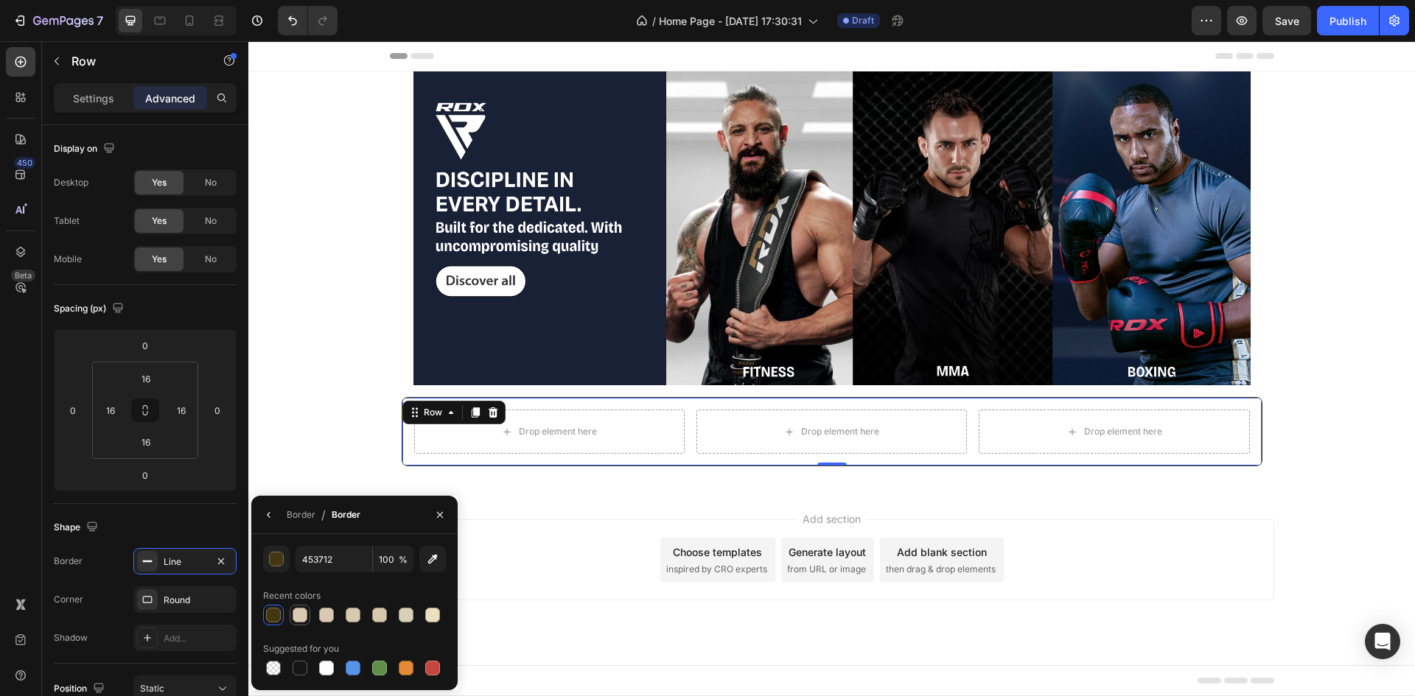
click at [299, 612] on div at bounding box center [300, 615] width 15 height 15
click at [294, 659] on div at bounding box center [300, 668] width 21 height 21
click at [284, 555] on button "button" at bounding box center [276, 559] width 27 height 27
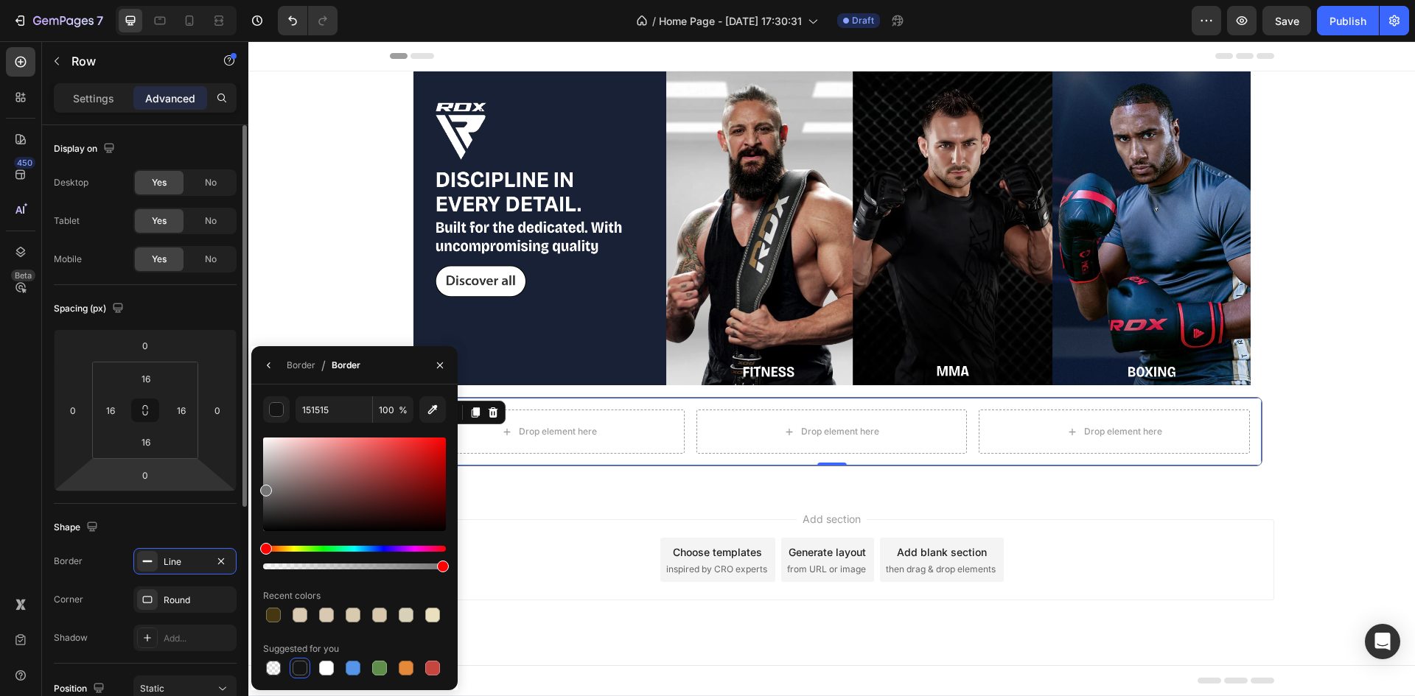
drag, startPoint x: 265, startPoint y: 528, endPoint x: 231, endPoint y: 488, distance: 52.4
click at [231, 488] on div "450 Beta Sections(18) Elements(83) Section Element Hero Section Product Detail …" at bounding box center [124, 368] width 248 height 655
type input "757575"
click at [342, 169] on div "Image Row Row Drop element here Drop element here Drop element here Row Row 0 R…" at bounding box center [831, 280] width 1166 height 419
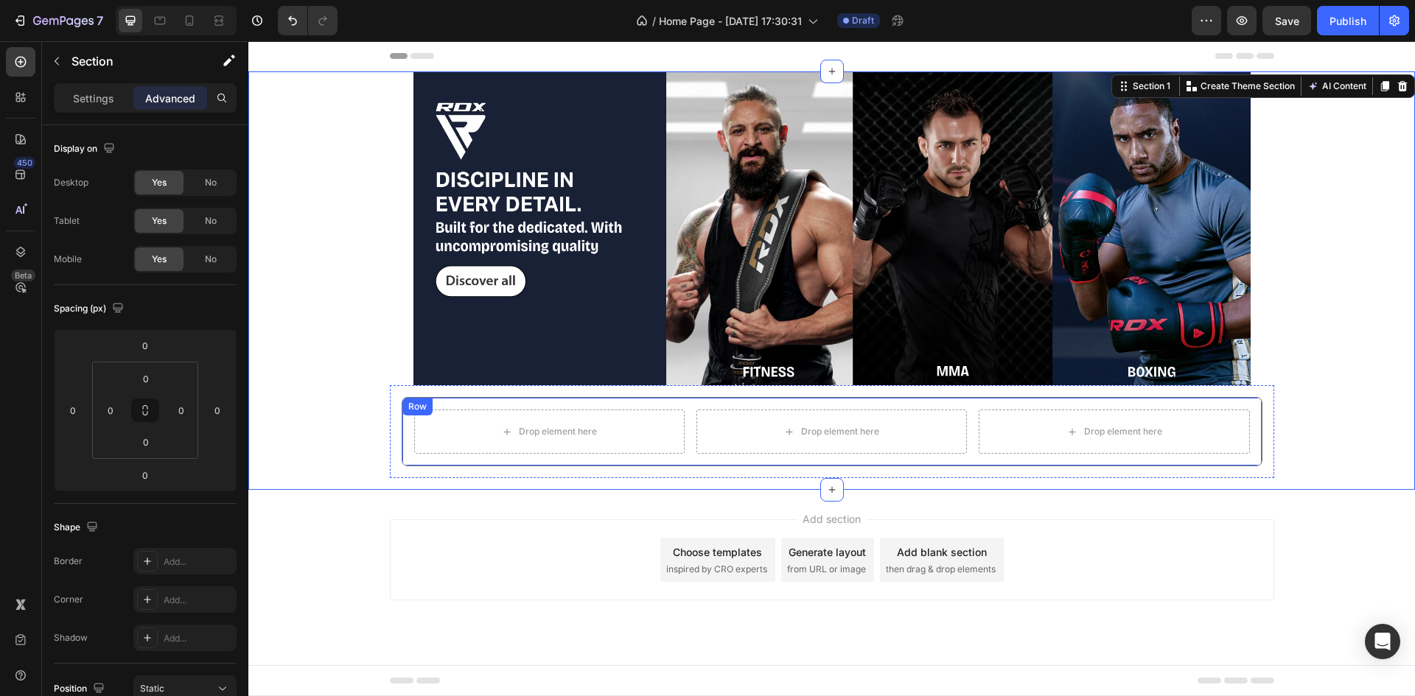
click at [415, 408] on div "Row" at bounding box center [417, 406] width 24 height 13
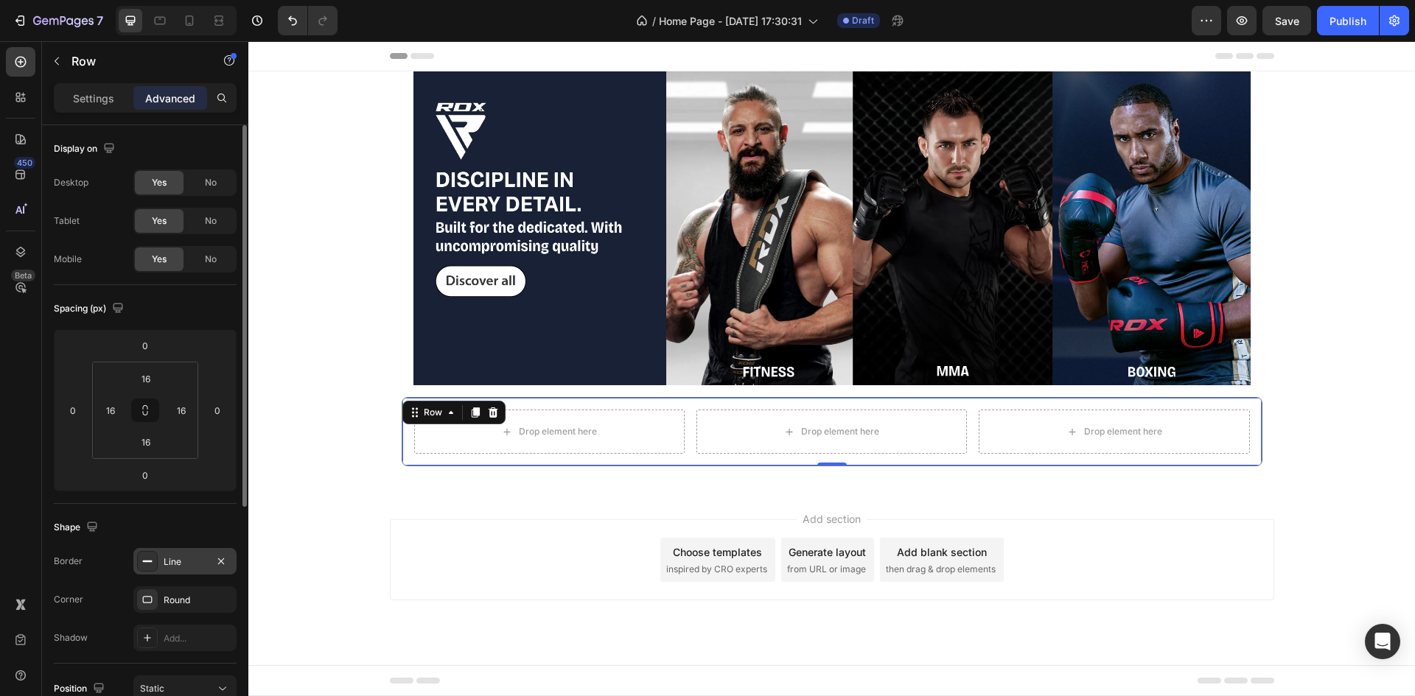
click at [164, 559] on div "Line" at bounding box center [185, 562] width 43 height 13
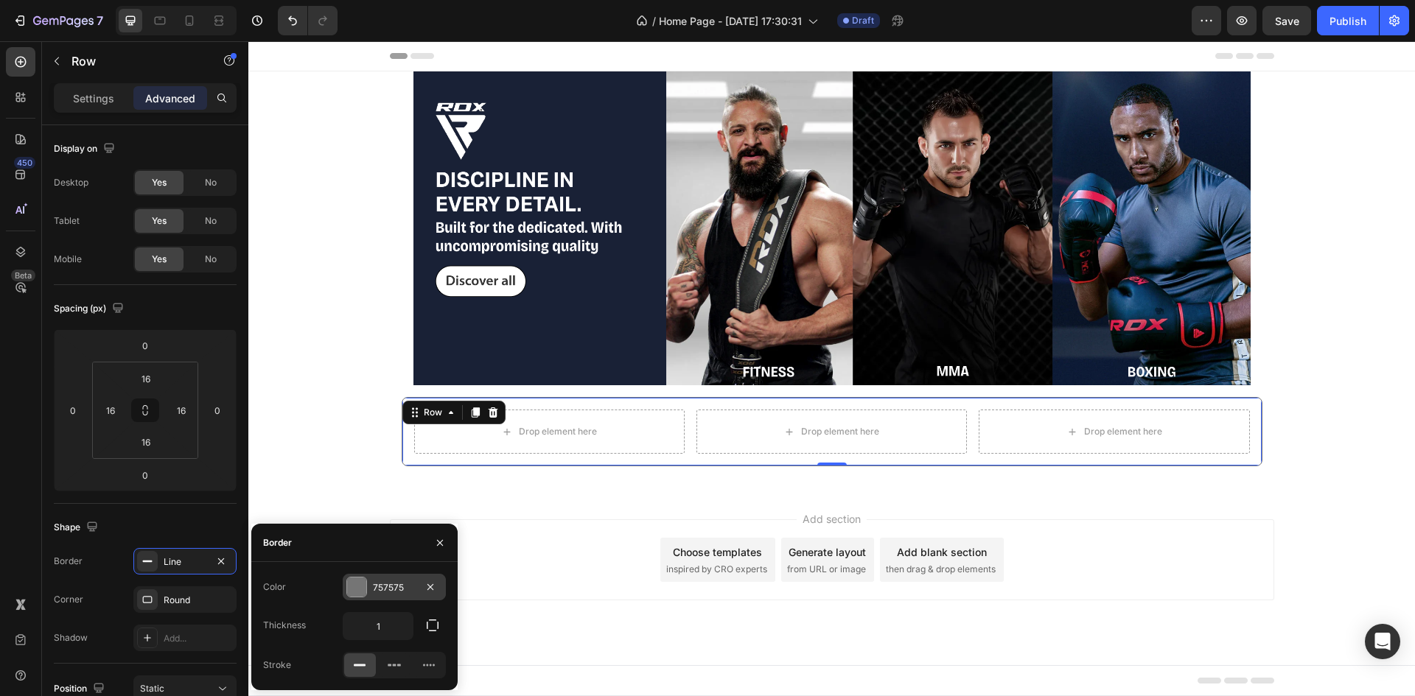
click at [357, 584] on div at bounding box center [356, 587] width 19 height 19
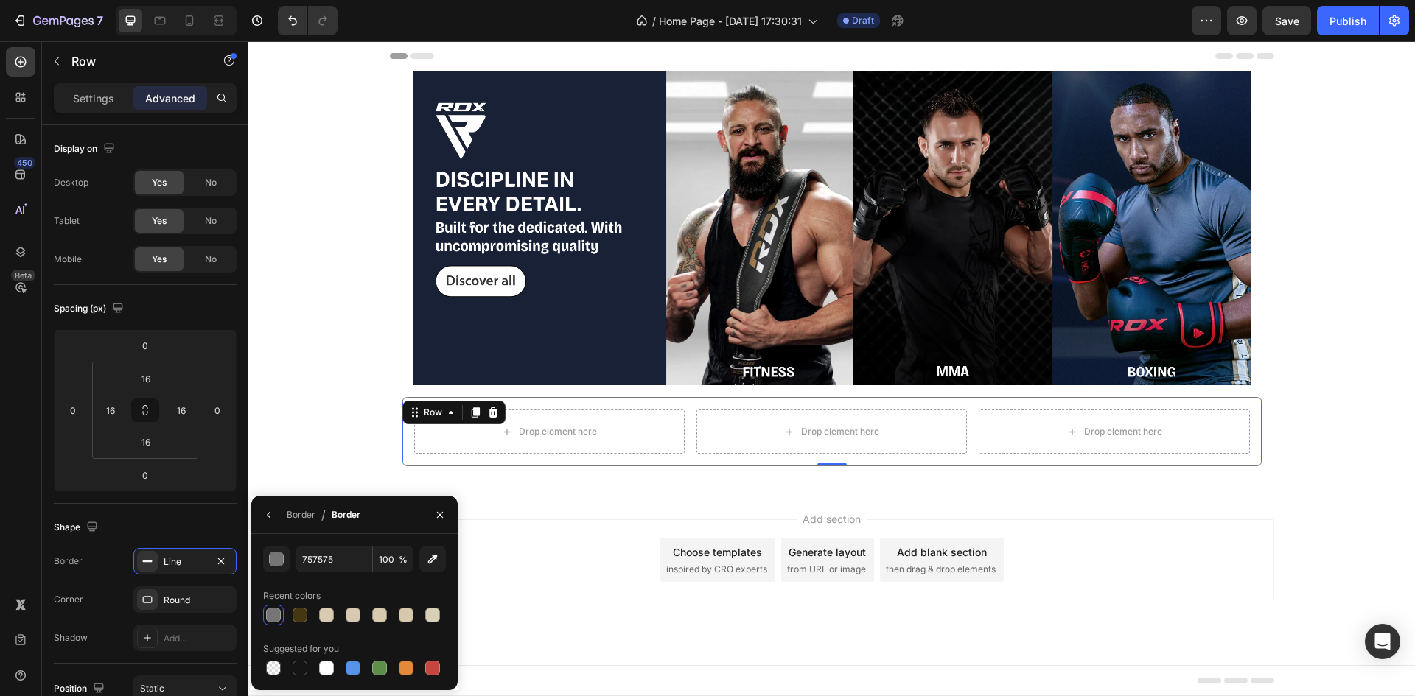
click at [290, 651] on div "Suggested for you" at bounding box center [301, 649] width 76 height 13
click at [308, 676] on div at bounding box center [300, 668] width 21 height 21
type input "151515"
click at [279, 546] on button "button" at bounding box center [276, 559] width 27 height 27
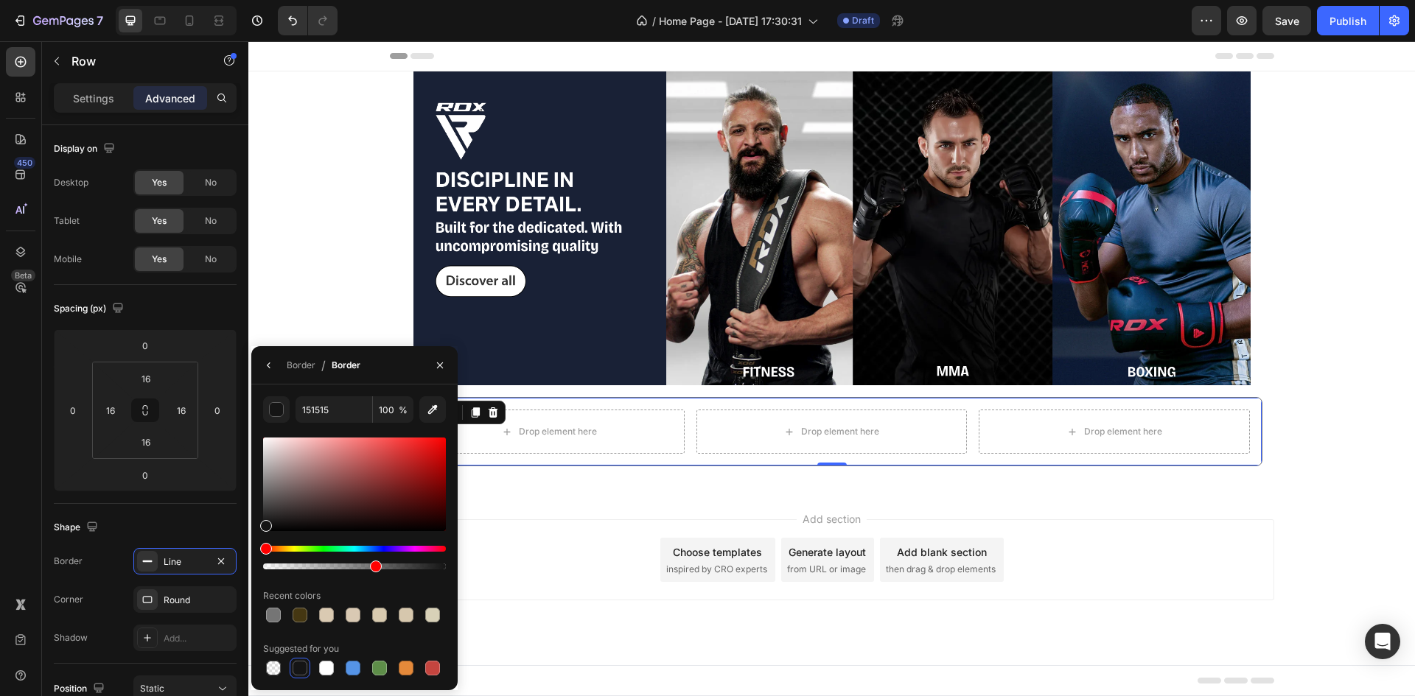
drag, startPoint x: 435, startPoint y: 568, endPoint x: 357, endPoint y: 581, distance: 80.0
click at [357, 581] on div "151515 100 % Recent colors Suggested for you" at bounding box center [354, 537] width 183 height 282
type input "51"
drag, startPoint x: 262, startPoint y: 527, endPoint x: 247, endPoint y: 543, distance: 22.4
click at [247, 543] on div "450 Beta Sections(18) Elements(83) Section Element Hero Section Product Detail …" at bounding box center [124, 368] width 248 height 655
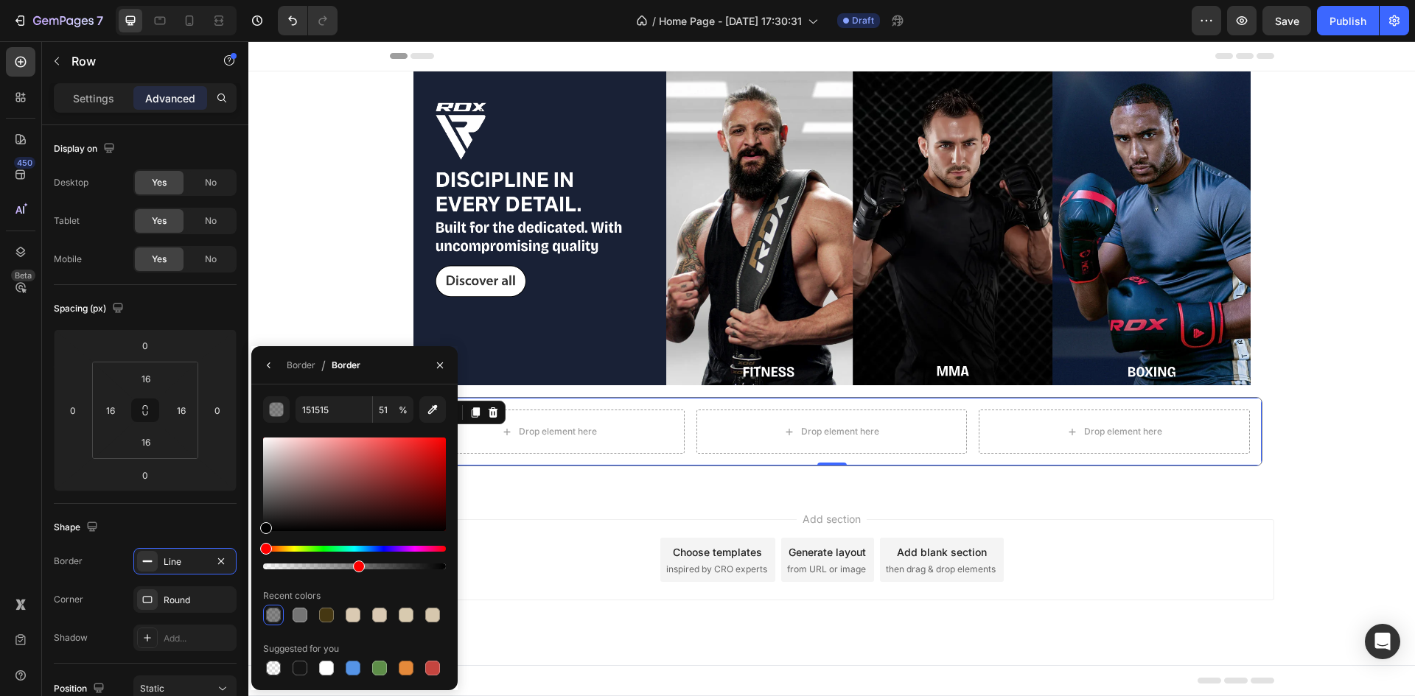
type input "000000"
click at [545, 535] on div "Add section Choose templates inspired by CRO experts Generate layout from URL o…" at bounding box center [832, 559] width 884 height 81
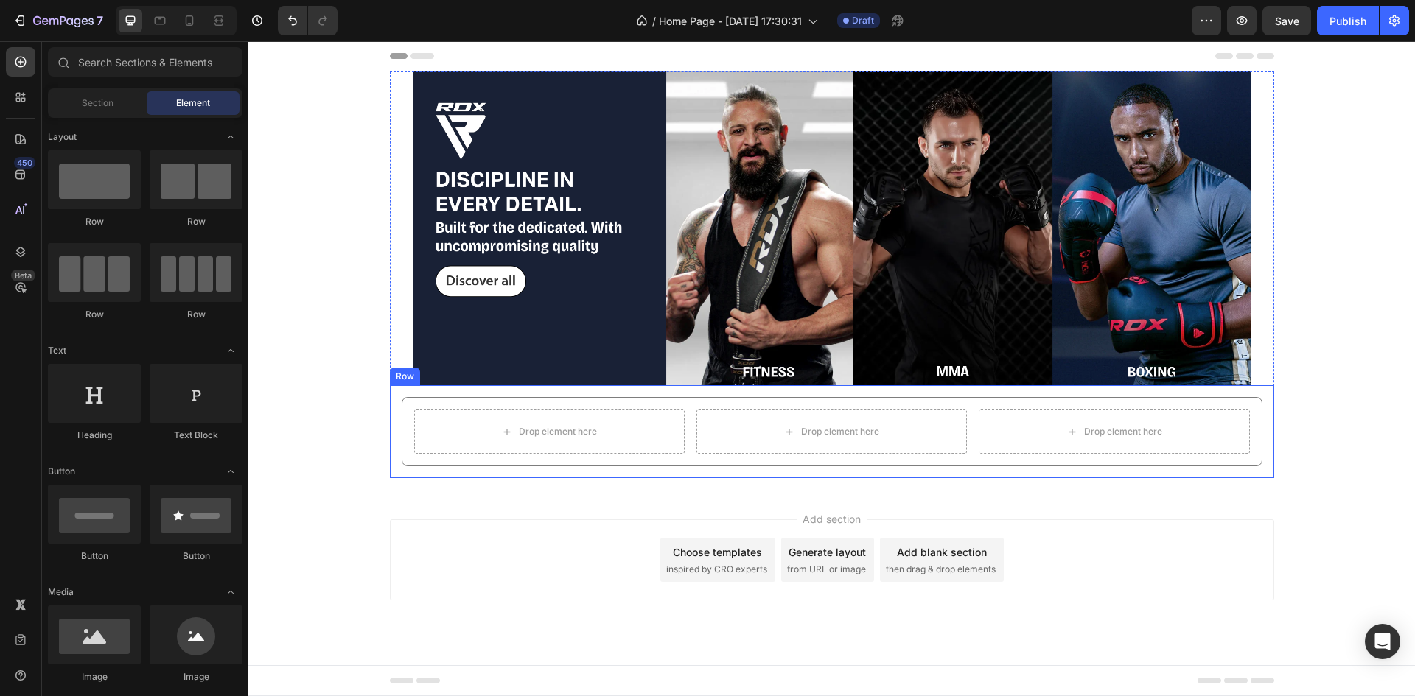
click at [449, 466] on div "Drop element here Drop element here Drop element here Row Row" at bounding box center [832, 431] width 861 height 69
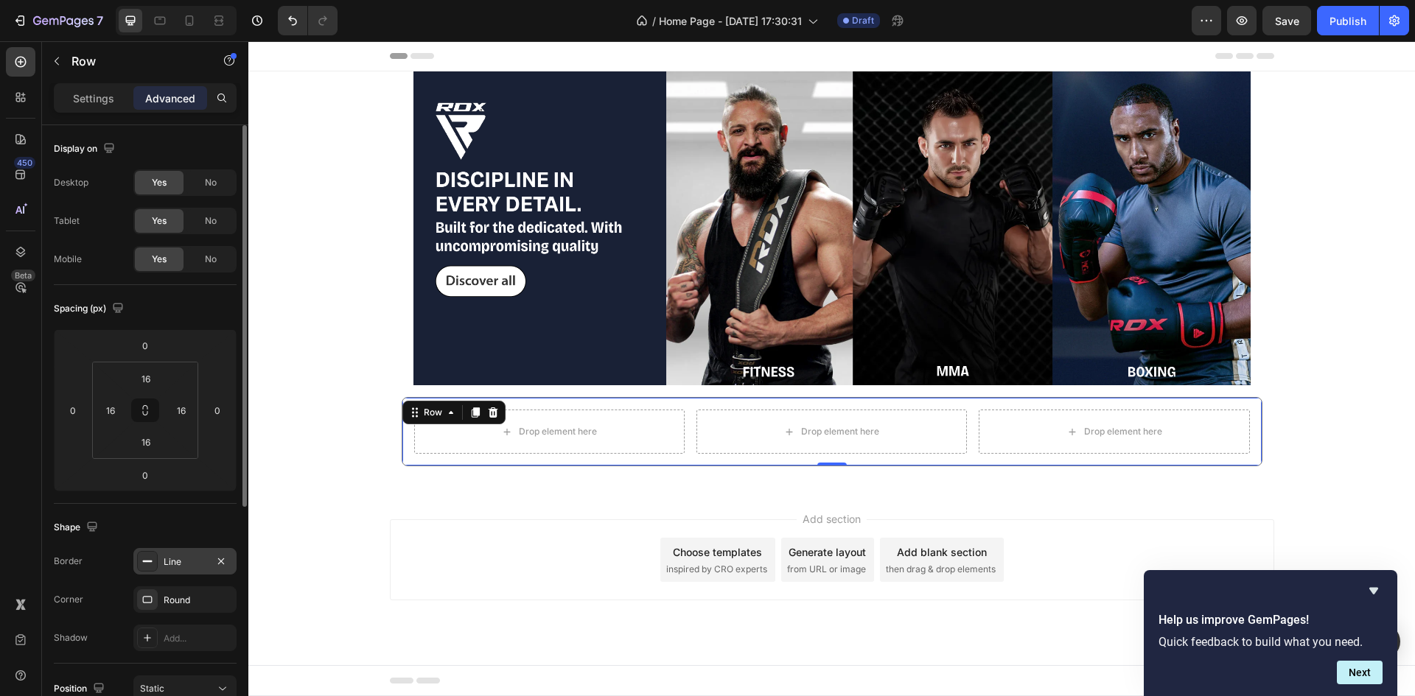
click at [157, 560] on div at bounding box center [147, 561] width 21 height 21
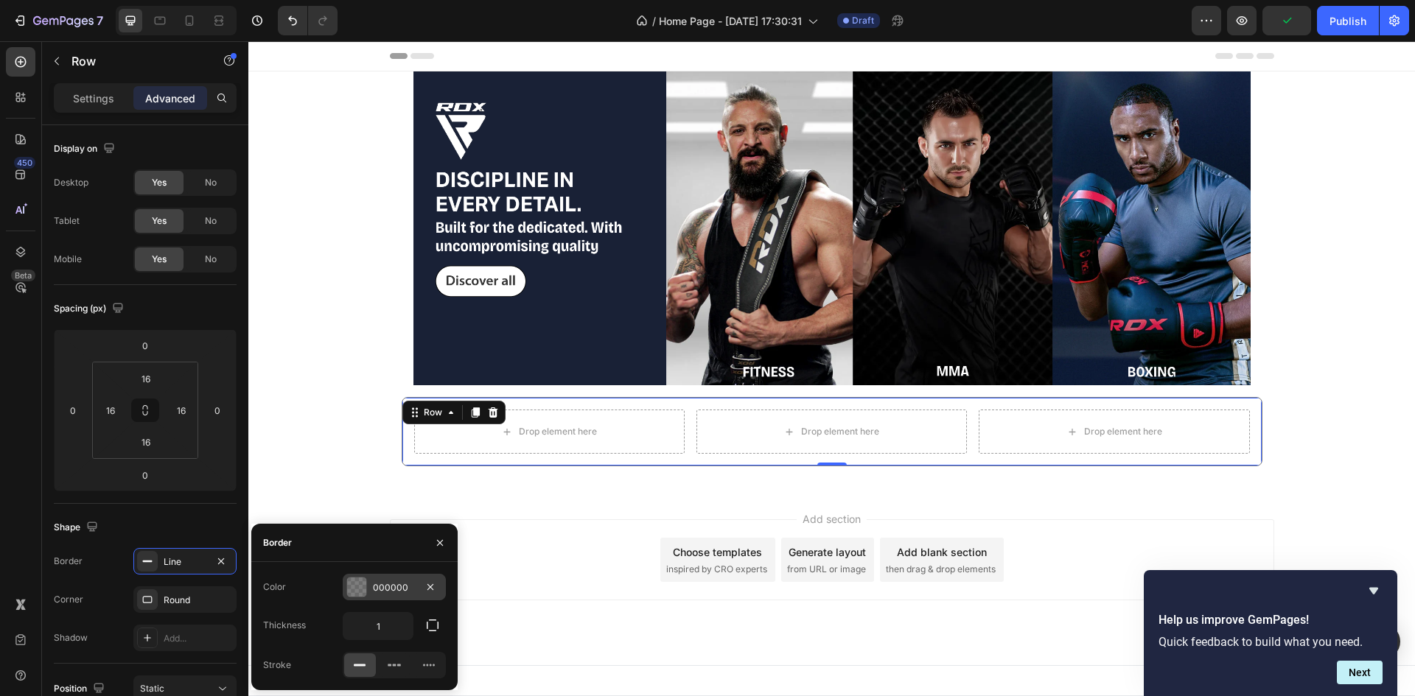
click at [354, 583] on div at bounding box center [356, 587] width 19 height 19
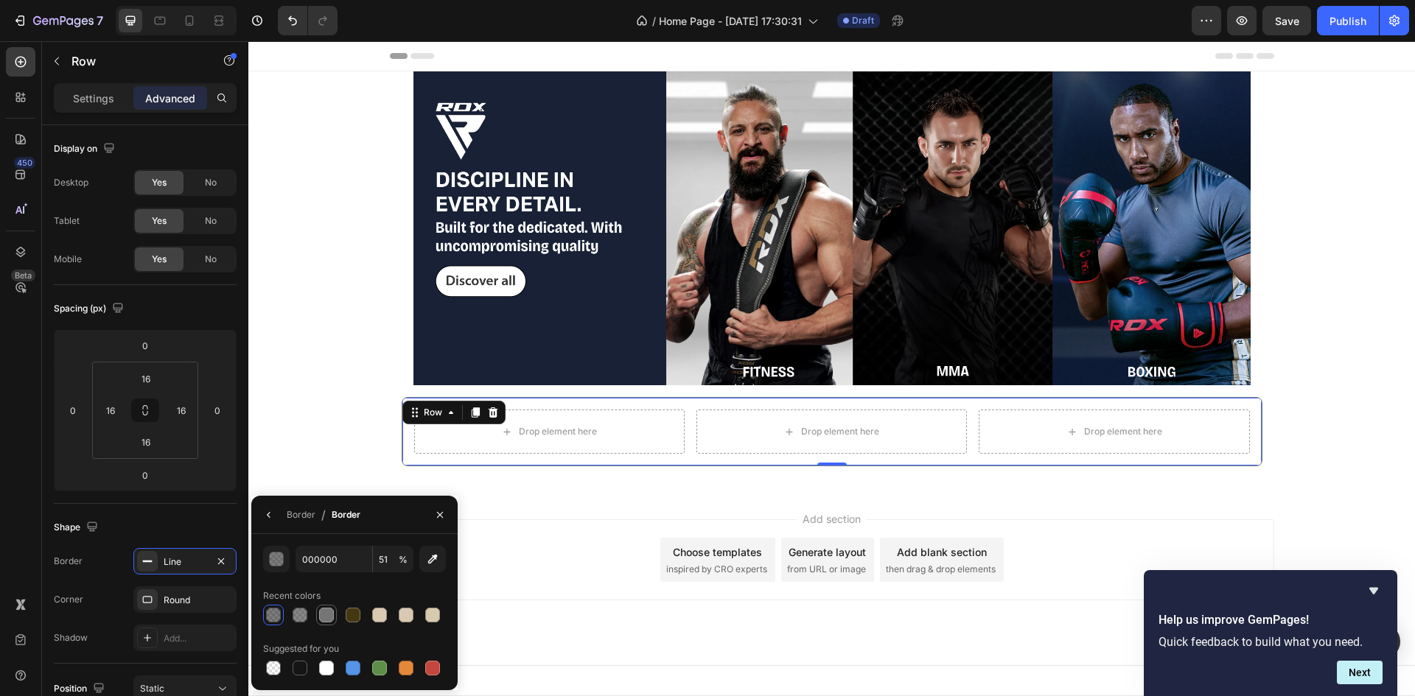
click at [326, 619] on div at bounding box center [326, 615] width 15 height 15
type input "757575"
type input "100"
click at [559, 487] on div "Image Row Row Drop element here Drop element here Drop element here Row Row 0 R…" at bounding box center [831, 280] width 1166 height 419
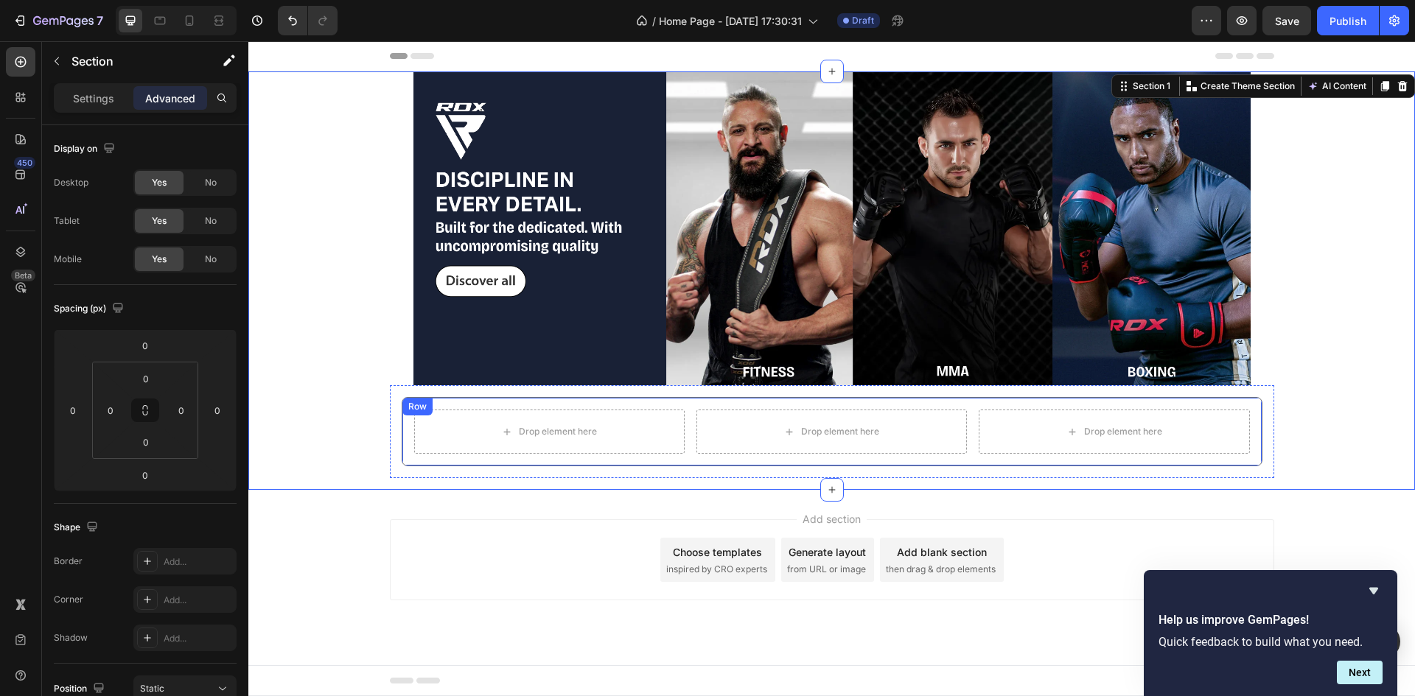
click at [447, 464] on div "Drop element here Drop element here Drop element here Row Row" at bounding box center [832, 431] width 861 height 69
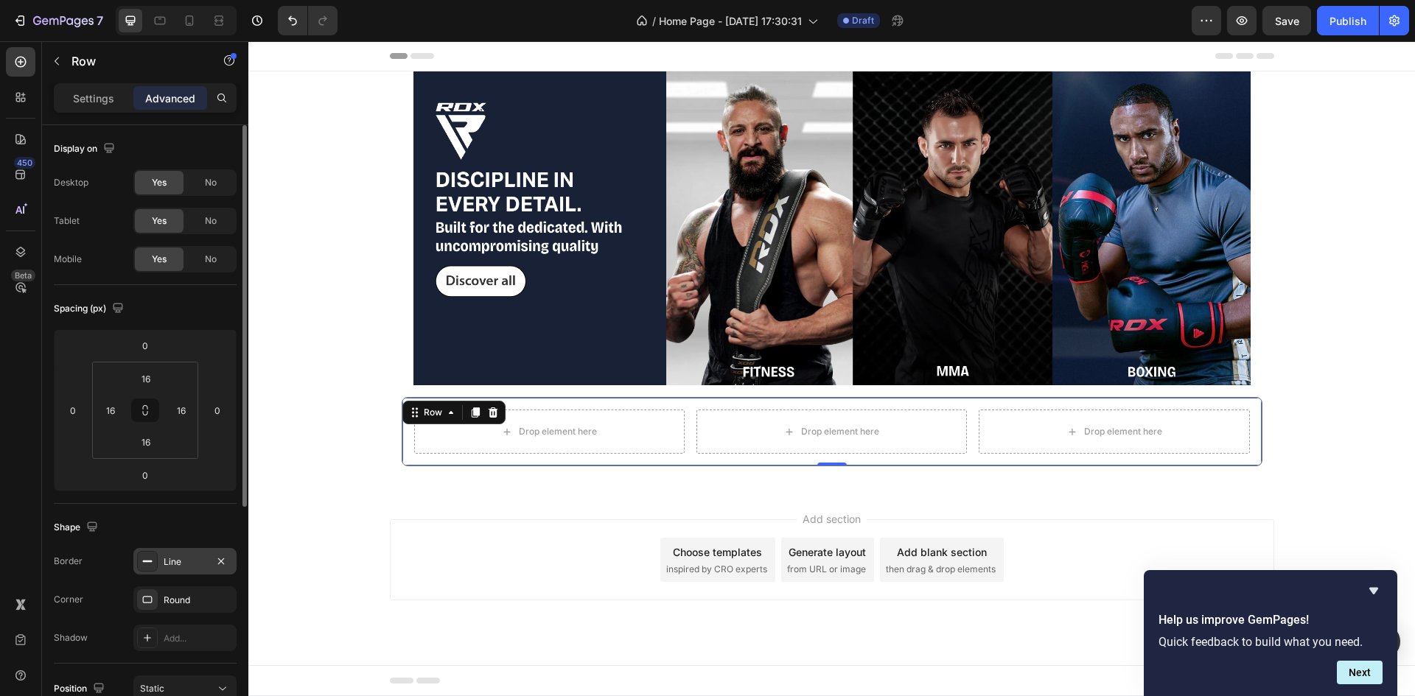
click at [142, 570] on div at bounding box center [147, 561] width 21 height 21
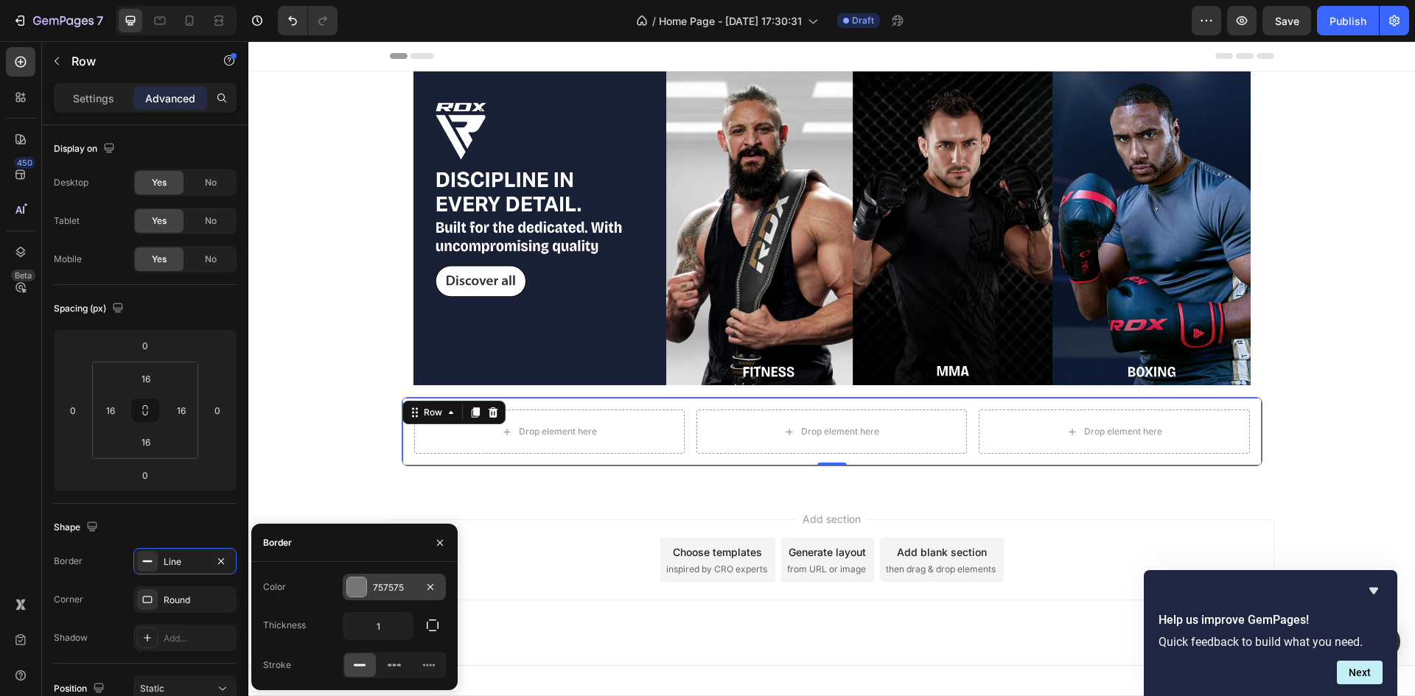
click at [351, 579] on div at bounding box center [356, 587] width 19 height 19
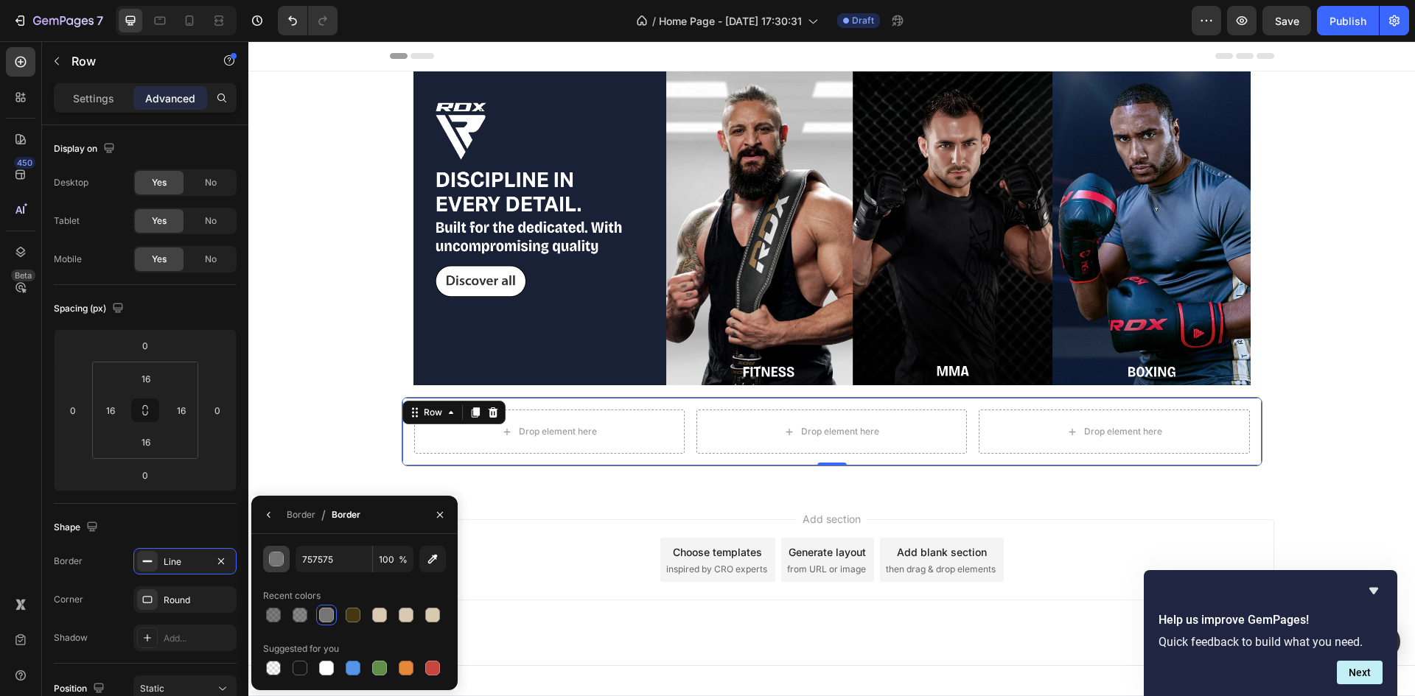
click at [286, 548] on button "button" at bounding box center [276, 559] width 27 height 27
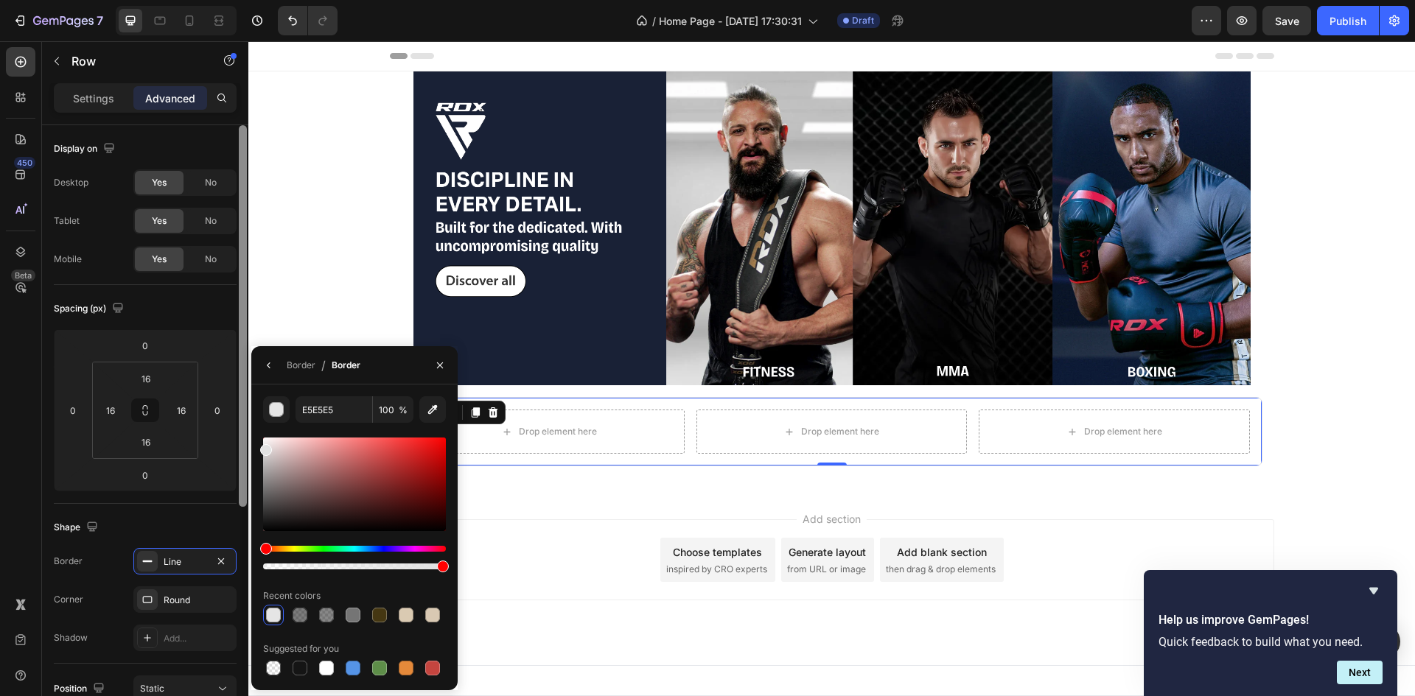
drag, startPoint x: 265, startPoint y: 500, endPoint x: 241, endPoint y: 447, distance: 57.7
click at [241, 447] on div "450 Beta Sections(18) Elements(83) Section Element Hero Section Product Detail …" at bounding box center [124, 368] width 248 height 655
type input "E2E2E2"
click at [578, 491] on div "Add section Choose templates inspired by CRO experts Generate layout from URL o…" at bounding box center [831, 580] width 1166 height 181
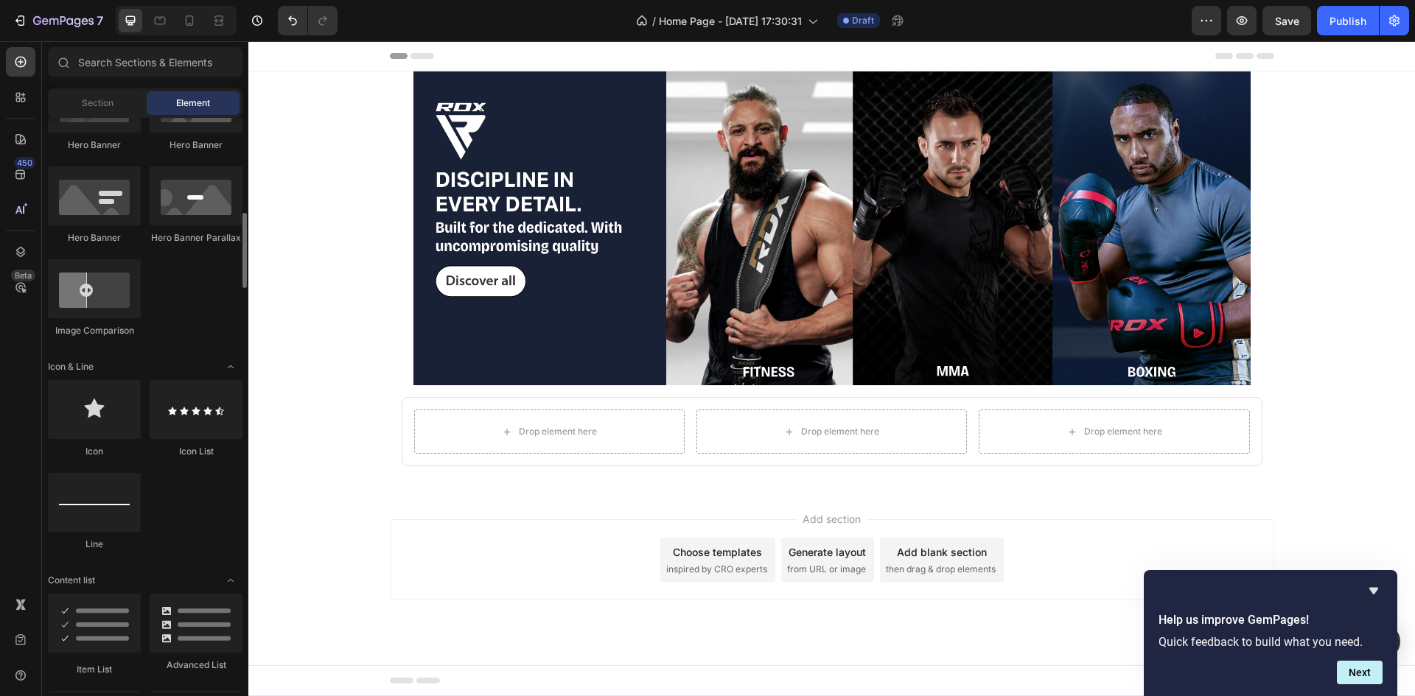
scroll to position [718, 0]
click at [16, 147] on div at bounding box center [20, 139] width 29 height 29
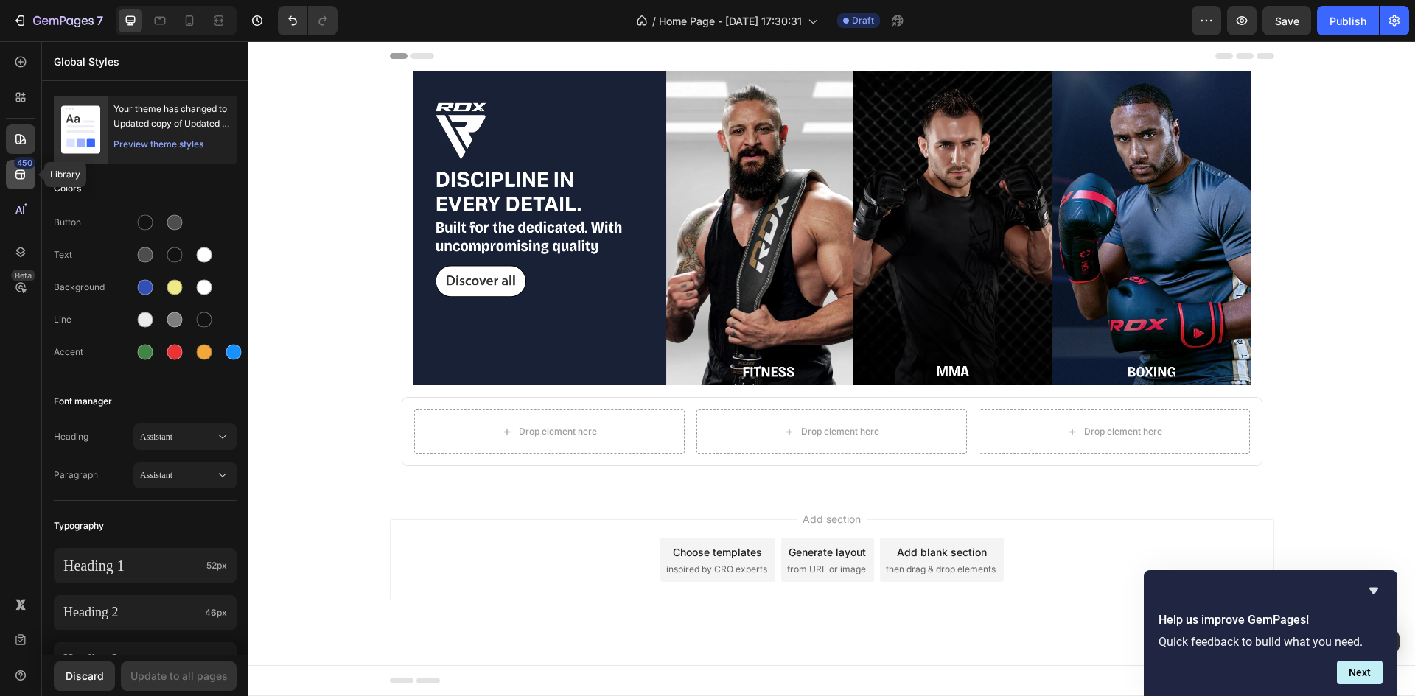
click at [24, 167] on div "450" at bounding box center [24, 163] width 21 height 12
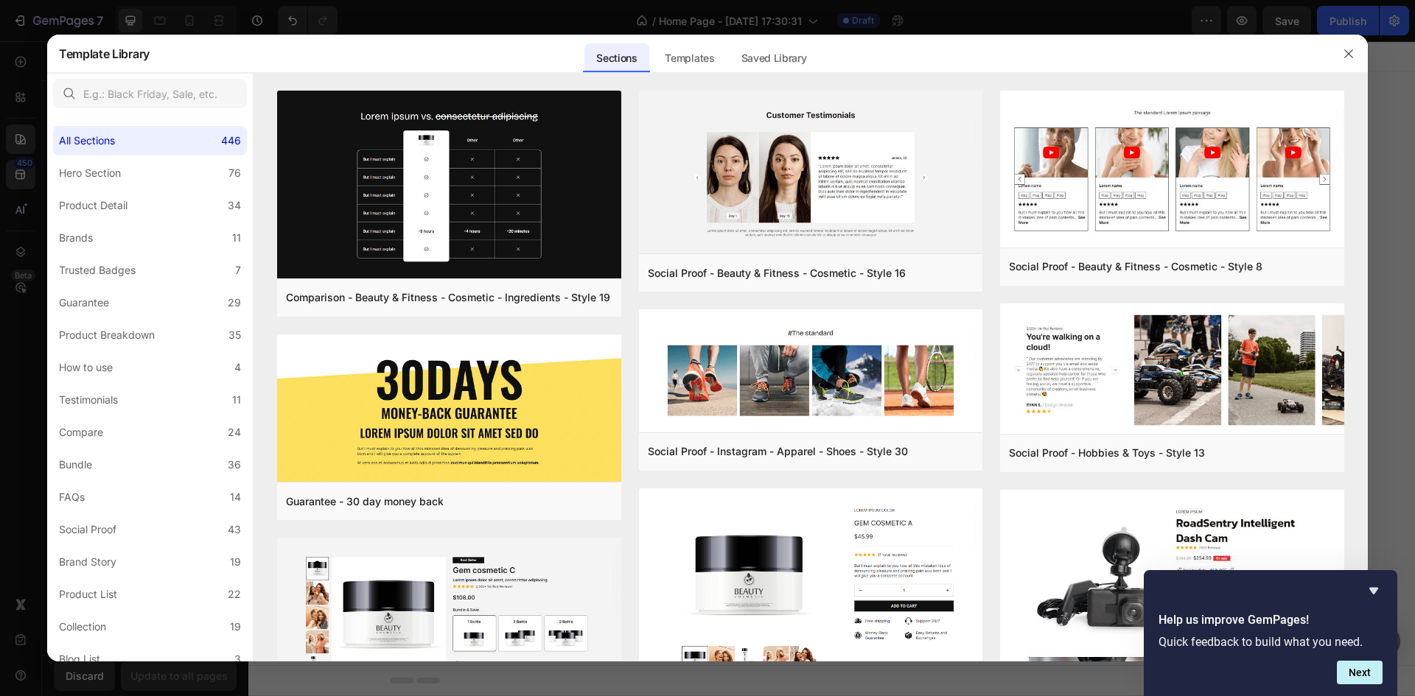
click at [268, 0] on html "7 Version history / Home Page - [DATE] 17:30:31 Draft Preview Save Publish 450 …" at bounding box center [707, 0] width 1415 height 0
click at [0, 0] on html "7 Version history / Home Page - [DATE] 17:30:31 Draft Preview Save Publish 450 …" at bounding box center [707, 0] width 1415 height 0
click at [69, 203] on div "Product Detail" at bounding box center [93, 206] width 69 height 18
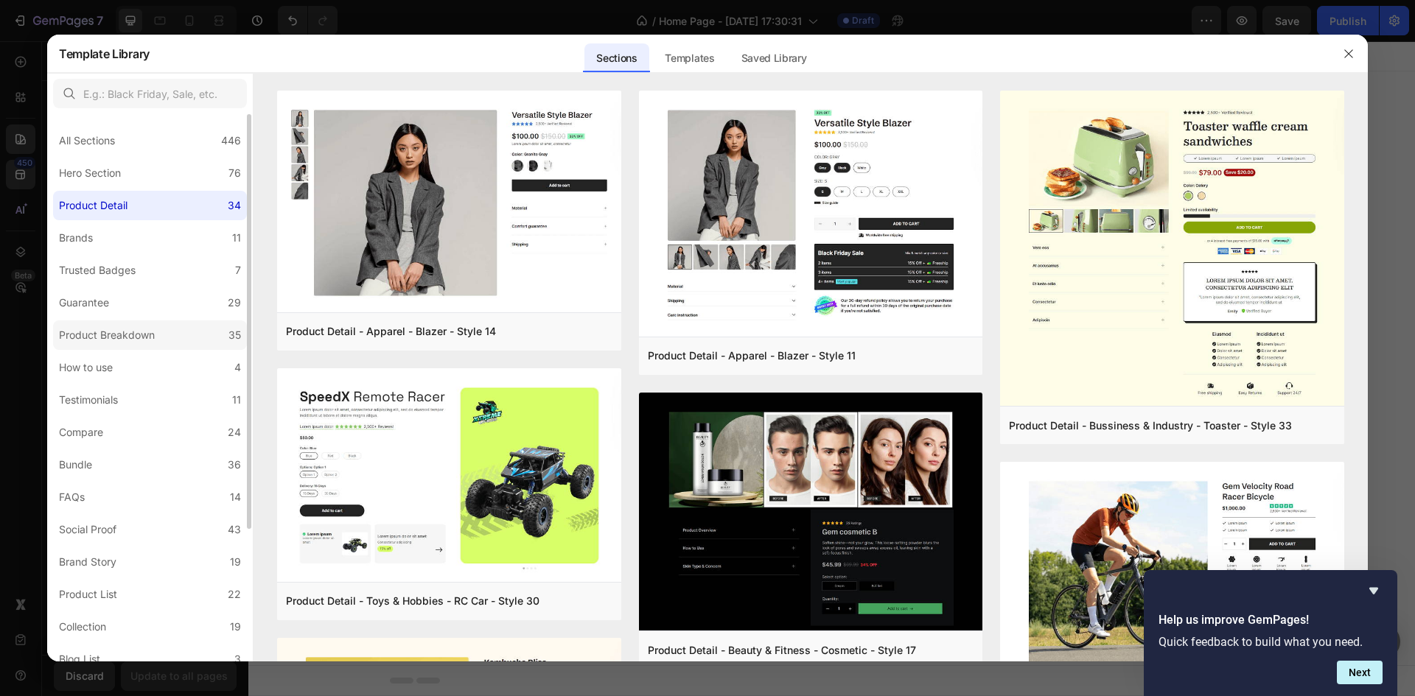
click at [153, 341] on div "Product Breakdown" at bounding box center [107, 335] width 96 height 18
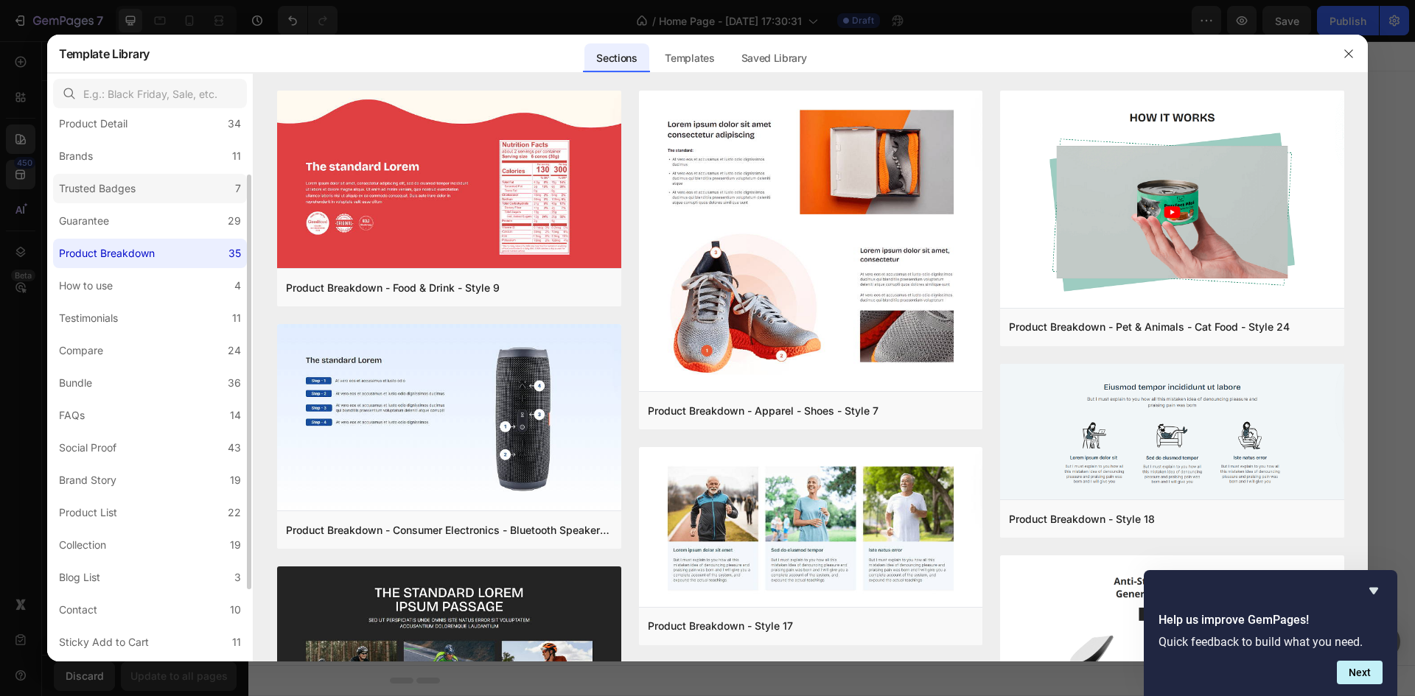
scroll to position [83, 0]
click at [157, 514] on label "Product List 22" at bounding box center [150, 511] width 194 height 29
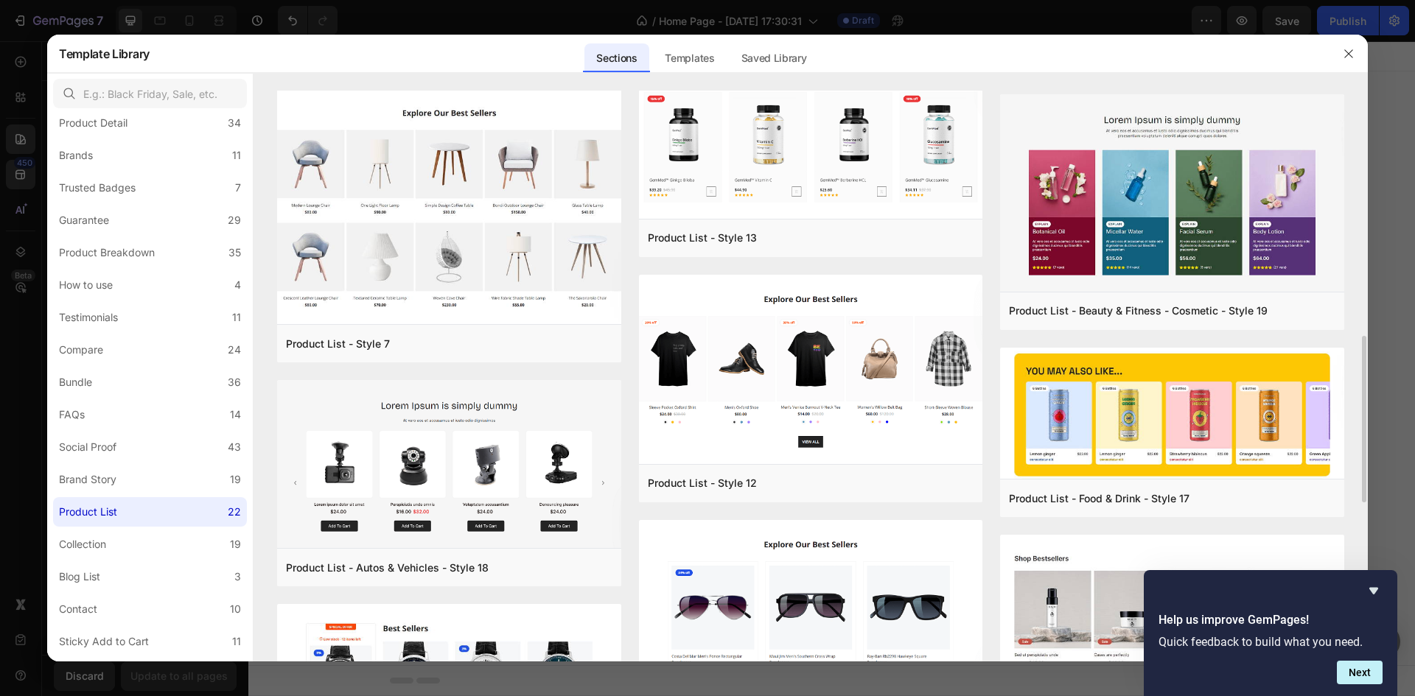
scroll to position [811, 0]
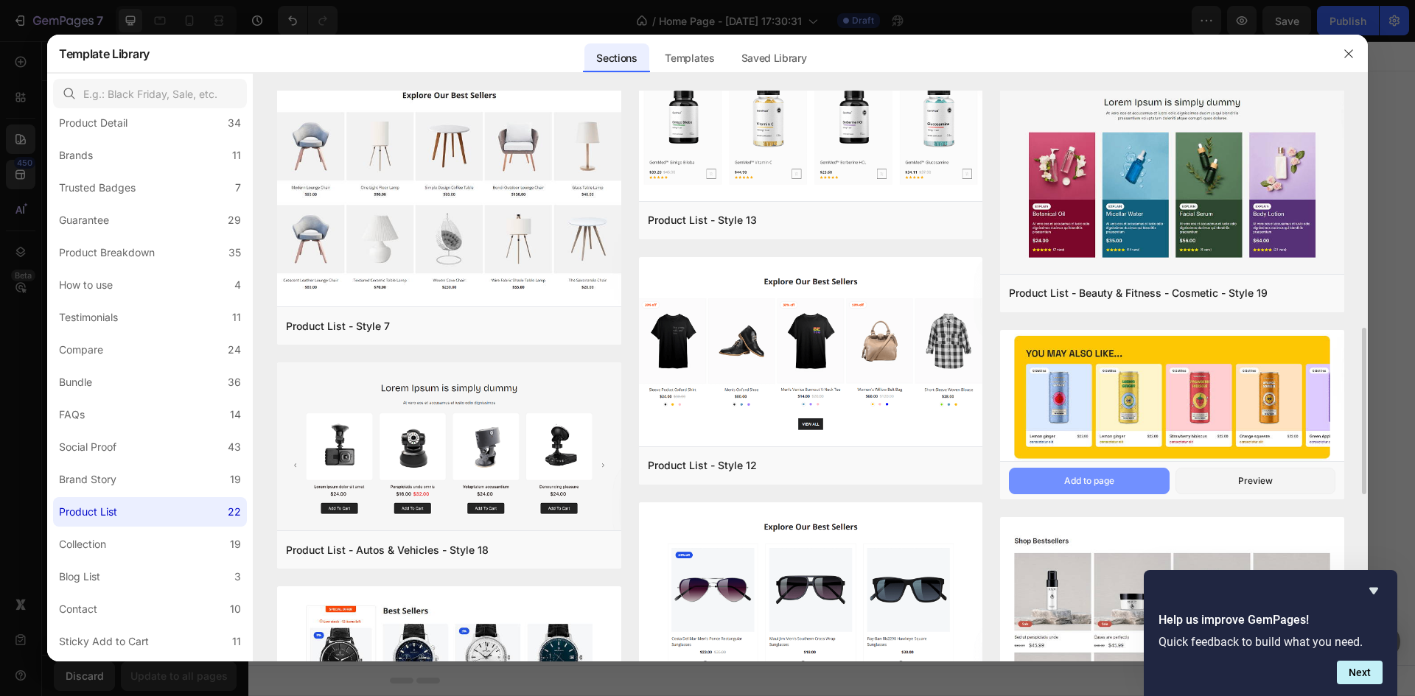
click at [1121, 483] on button "Add to page" at bounding box center [1089, 481] width 160 height 27
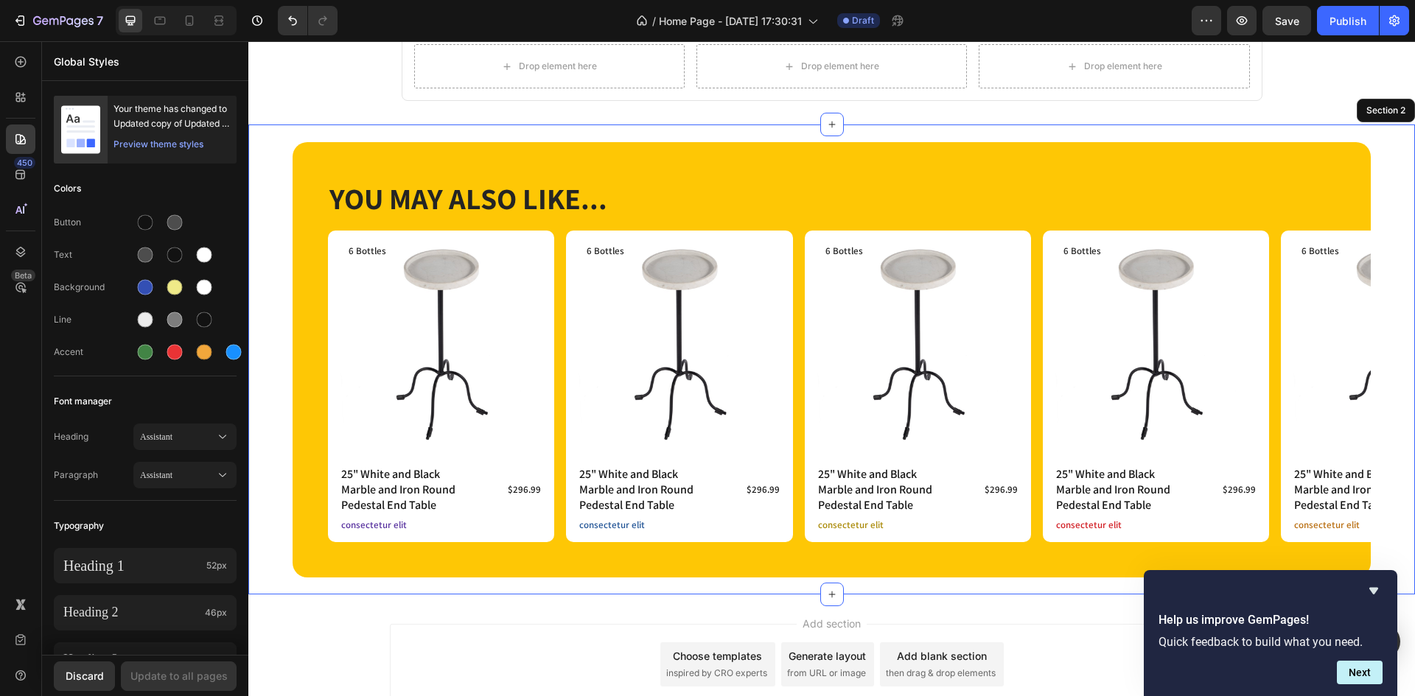
scroll to position [376, 0]
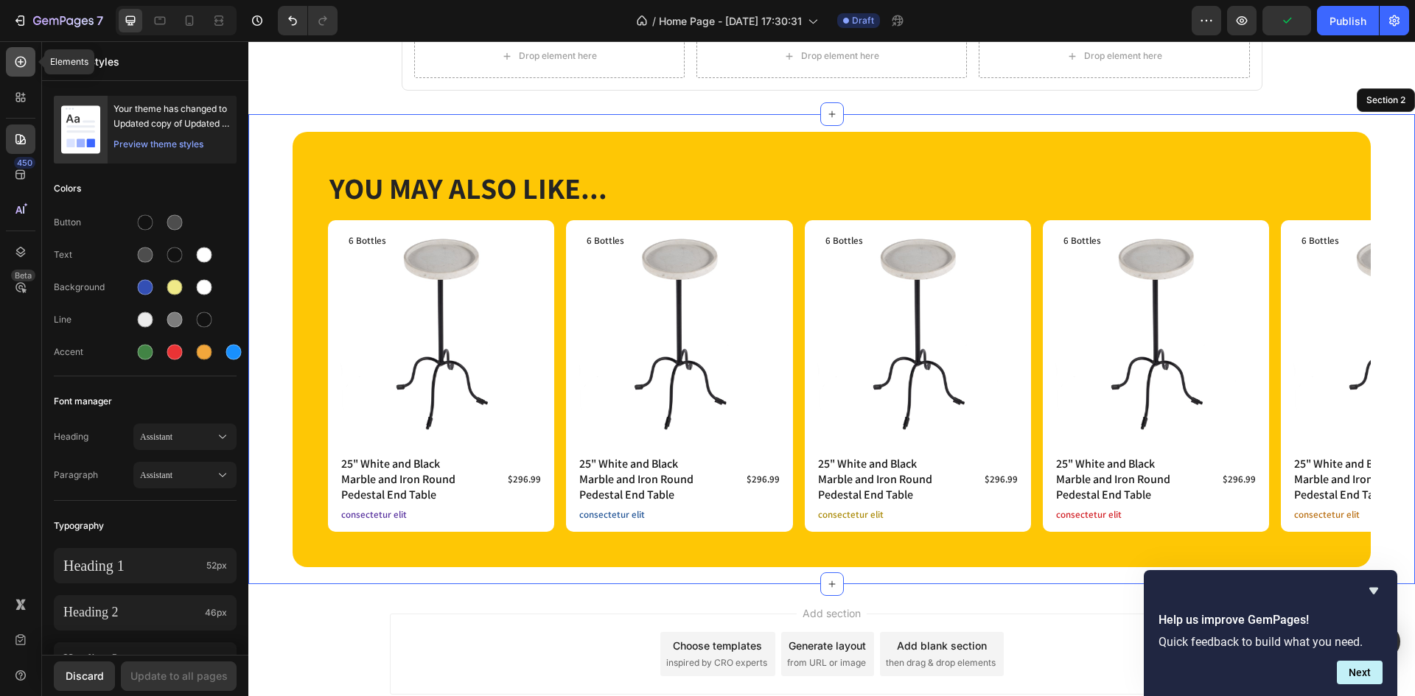
drag, startPoint x: 29, startPoint y: 70, endPoint x: 171, endPoint y: 125, distance: 151.6
click at [29, 70] on div at bounding box center [20, 61] width 29 height 29
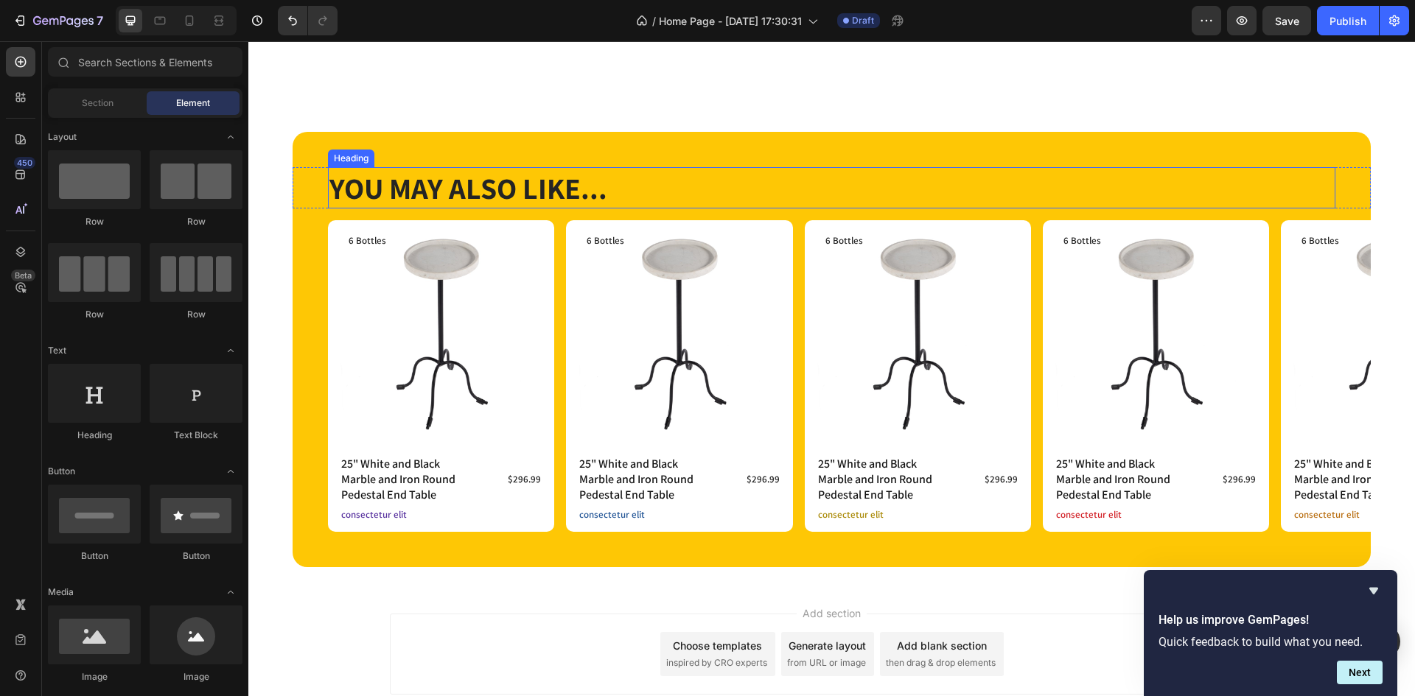
scroll to position [476, 0]
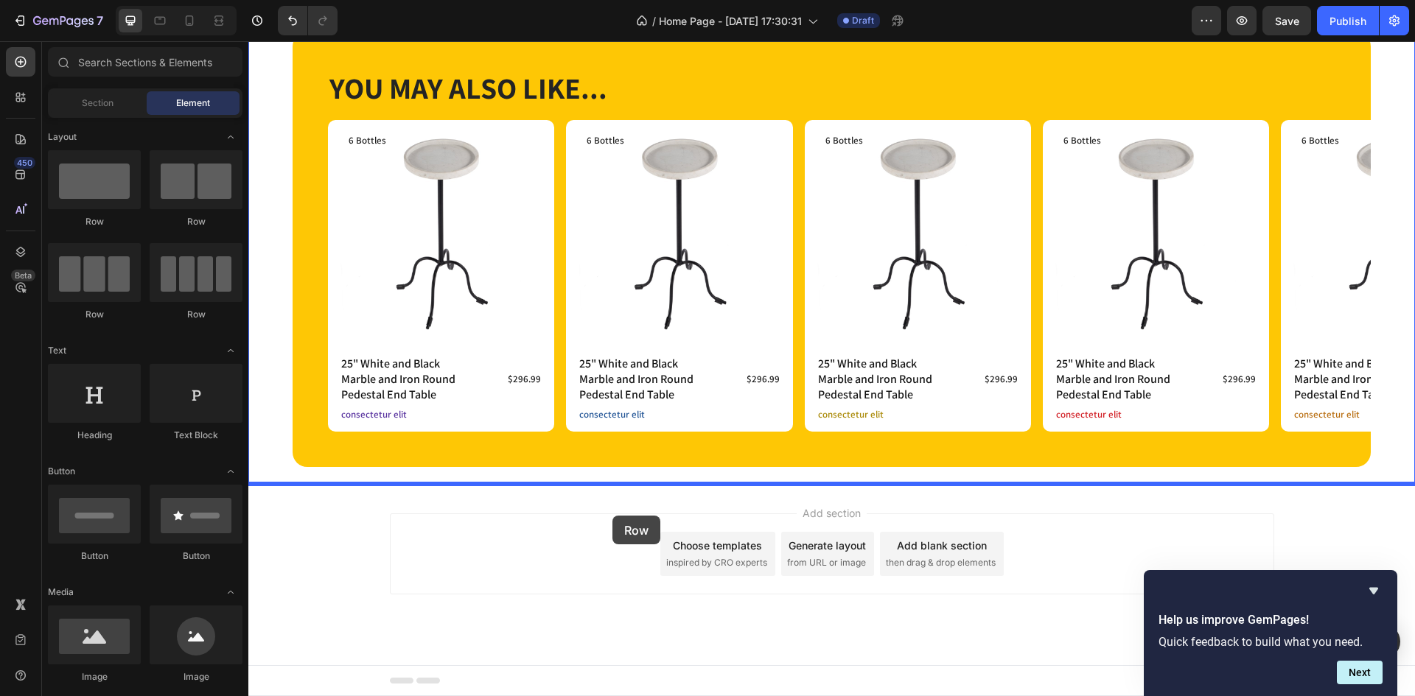
drag, startPoint x: 340, startPoint y: 222, endPoint x: 364, endPoint y: 66, distance: 158.1
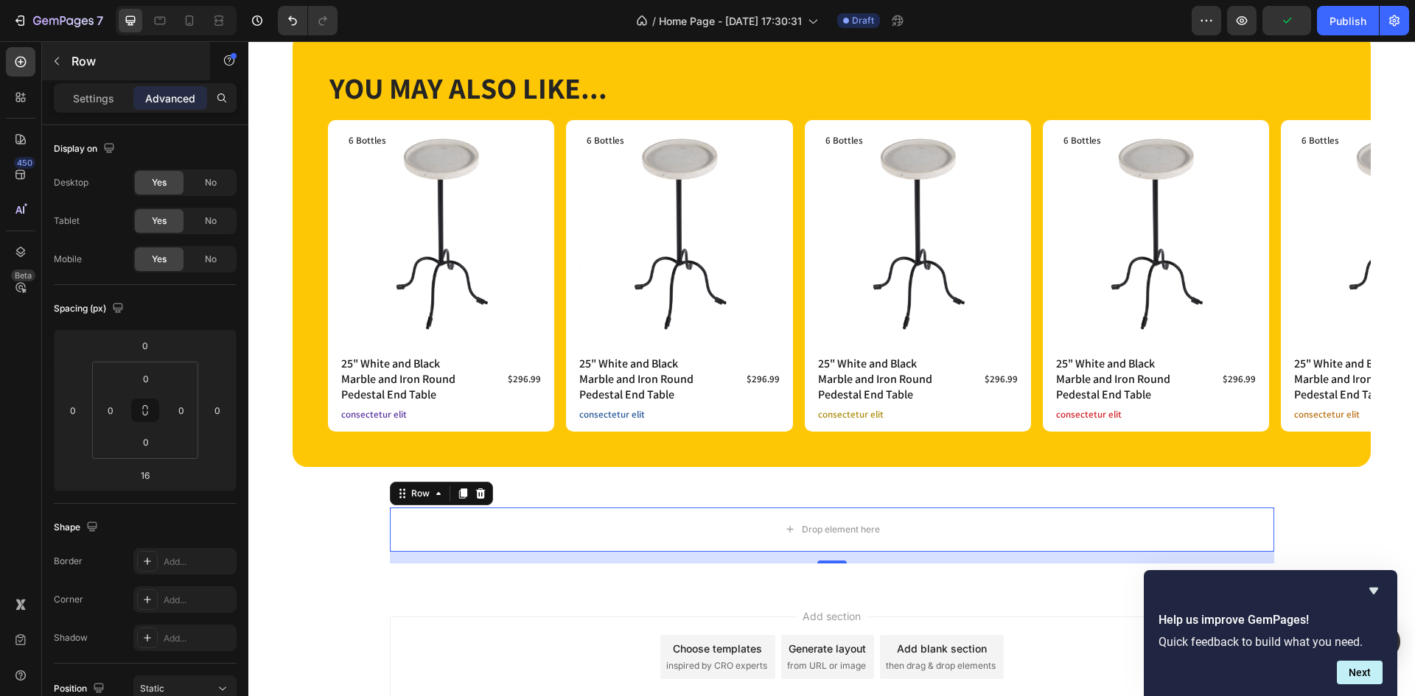
click at [75, 60] on p "Row" at bounding box center [133, 61] width 125 height 18
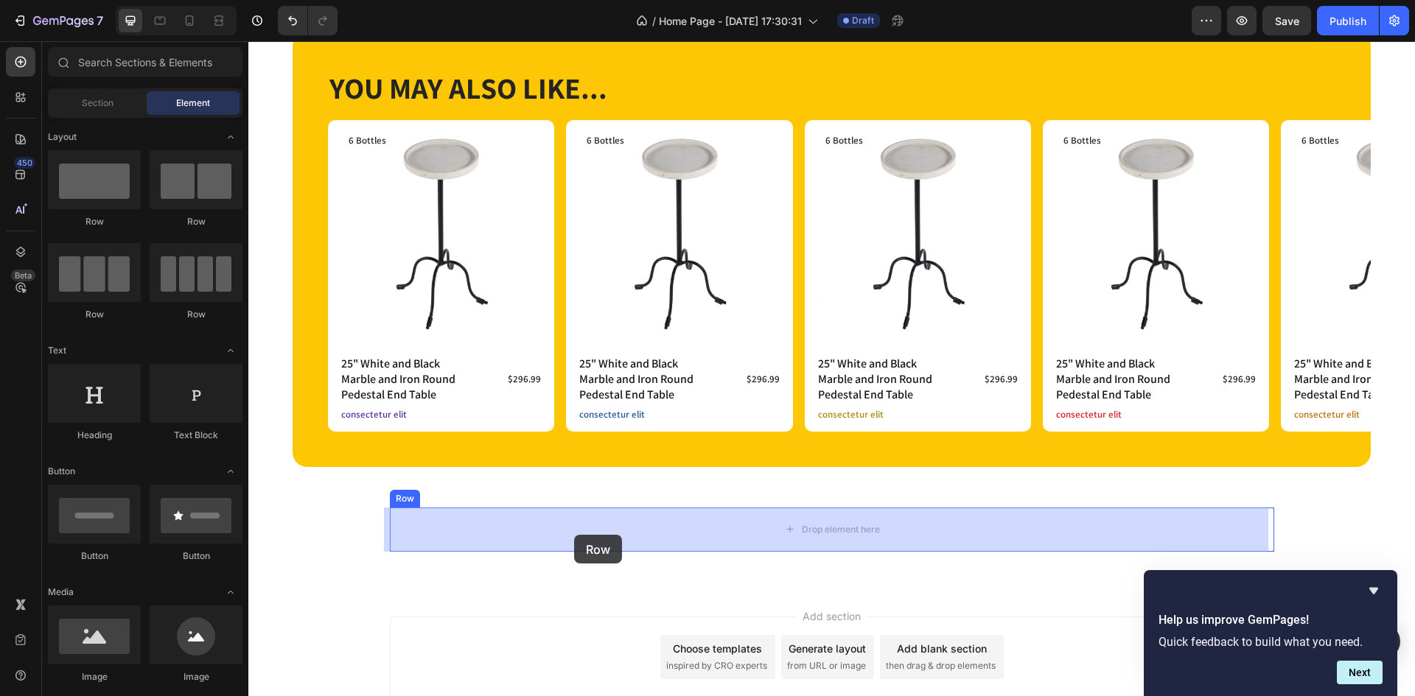
drag, startPoint x: 357, startPoint y: 225, endPoint x: 574, endPoint y: 535, distance: 378.8
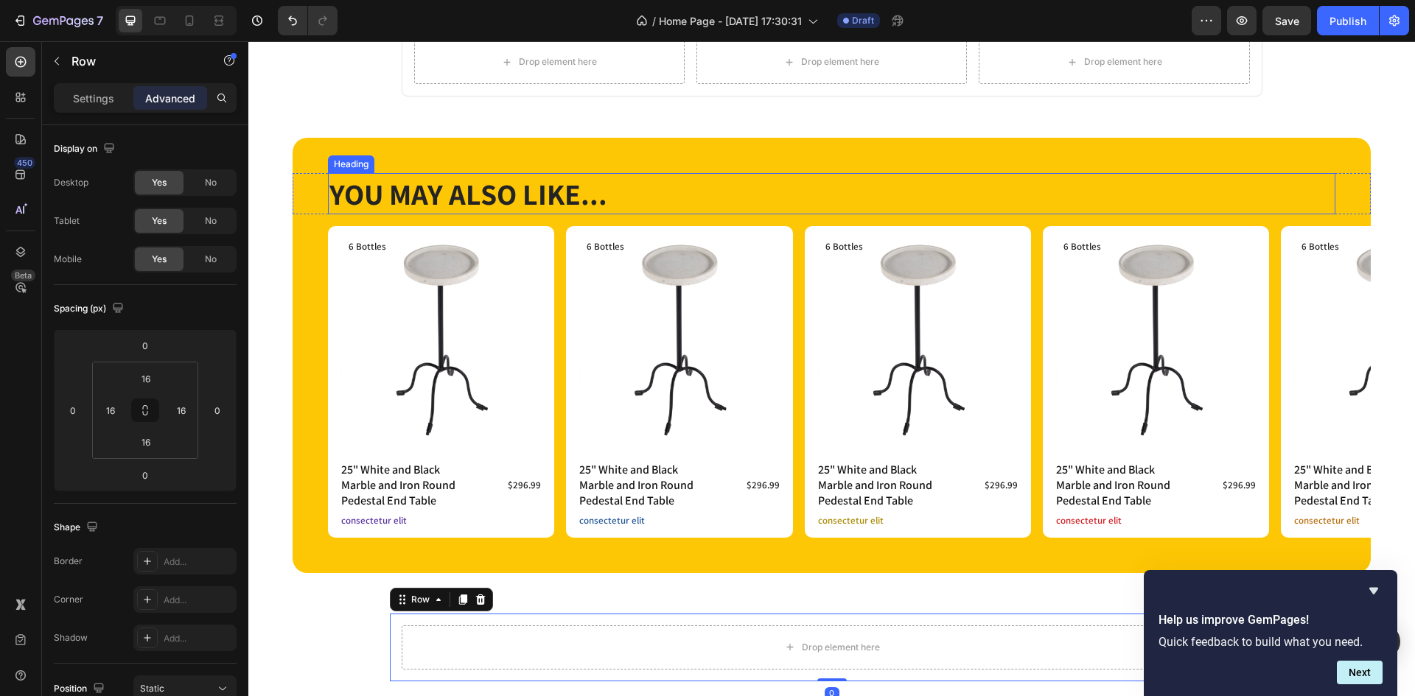
scroll to position [369, 0]
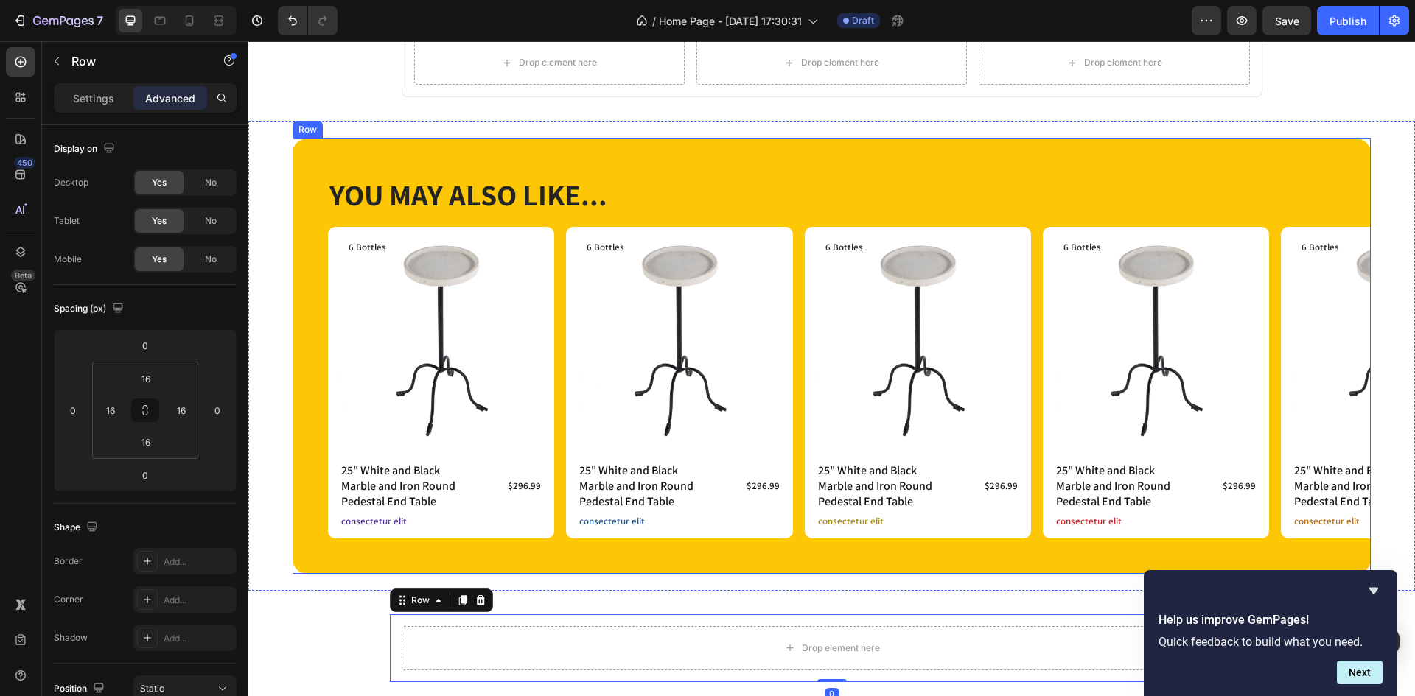
click at [693, 161] on div "YOU MAY ALSO LIKE... Heading Row Product Images 6 Bottles Text Block Row 25" Wh…" at bounding box center [832, 356] width 1078 height 435
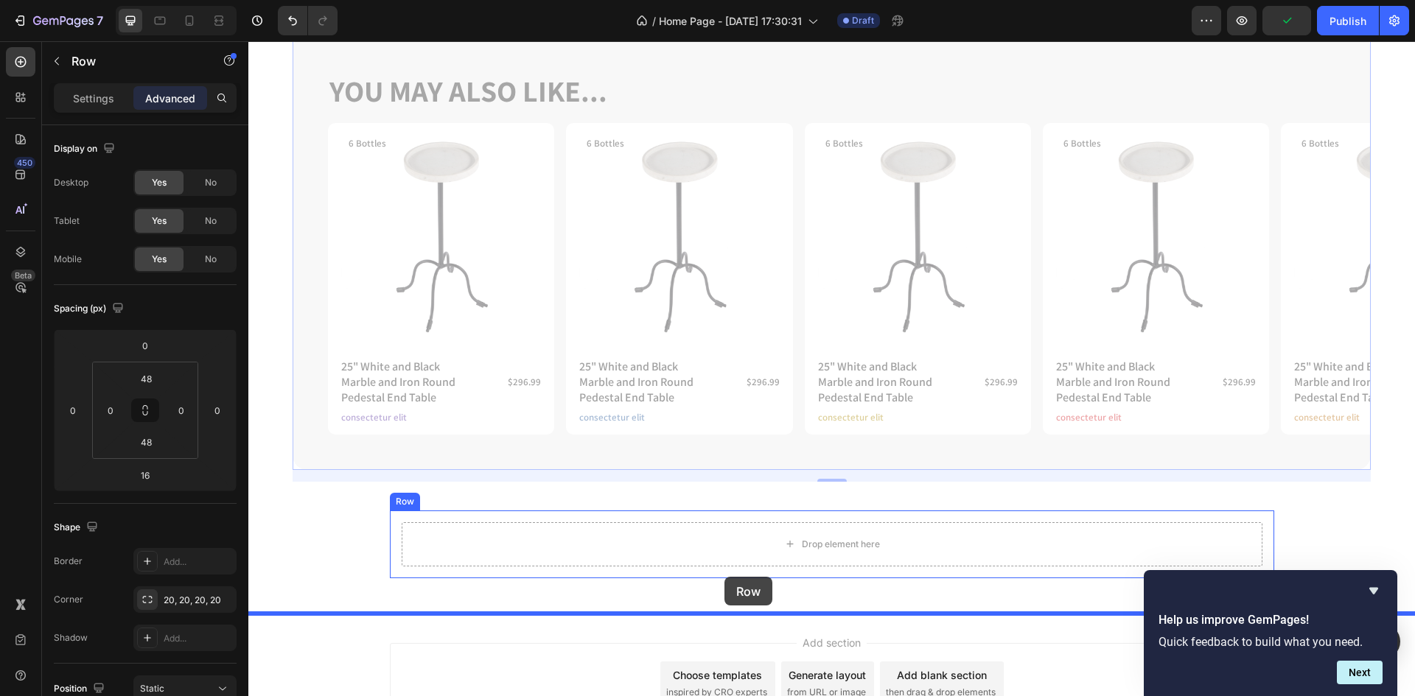
scroll to position [485, 0]
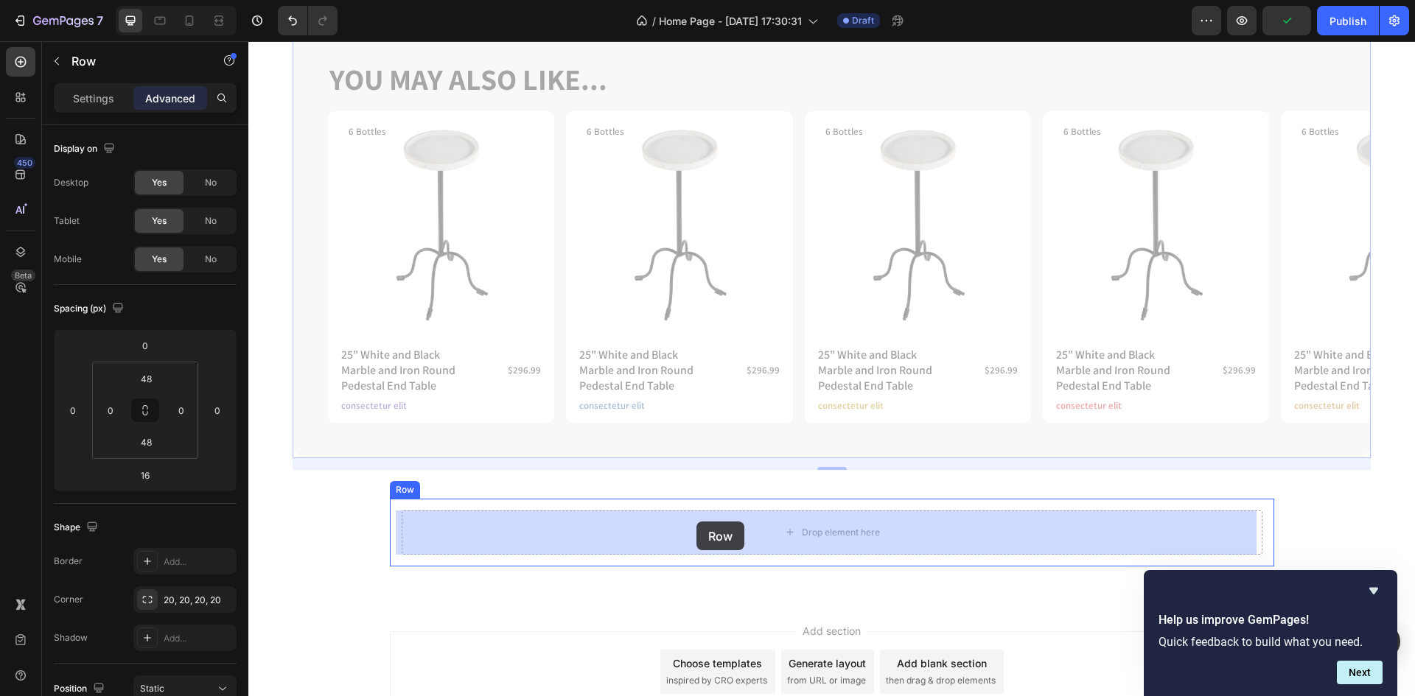
drag, startPoint x: 318, startPoint y: 124, endPoint x: 695, endPoint y: 525, distance: 550.5
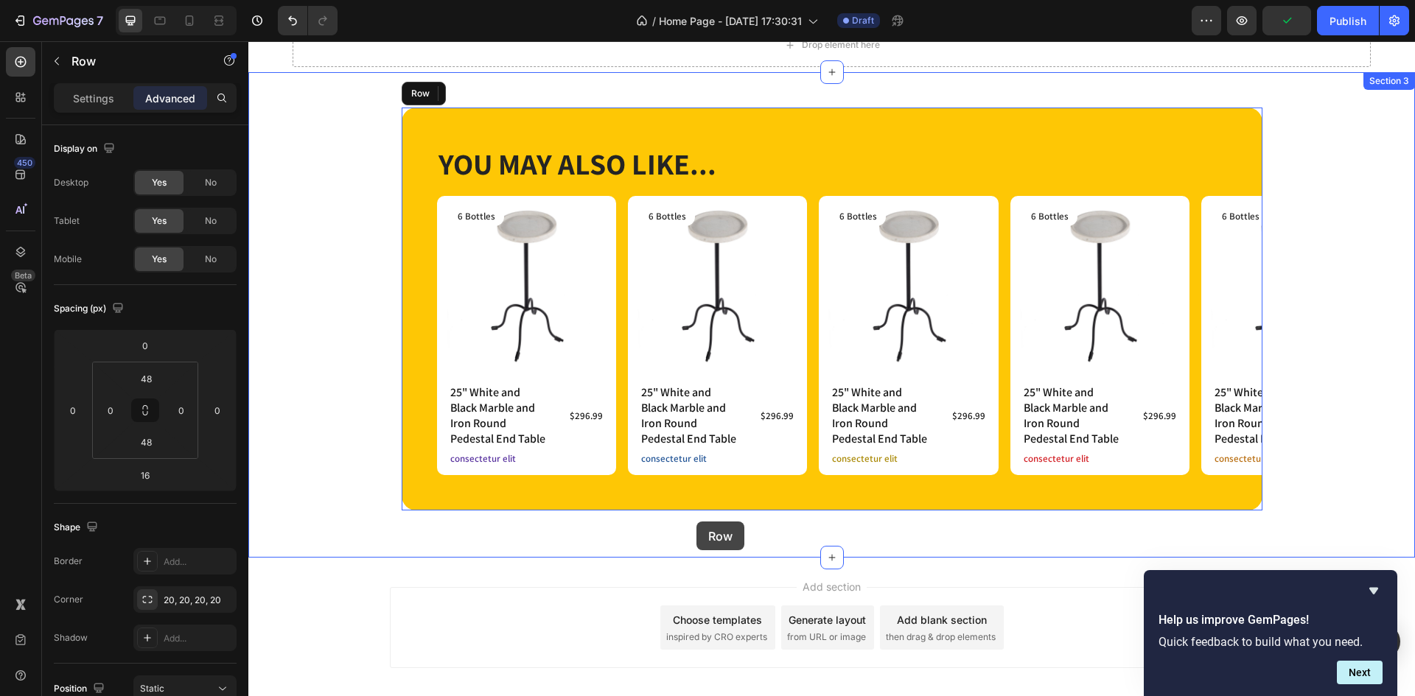
type input "0"
click at [1310, 339] on div "YOU MAY ALSO LIKE... Heading Row Product Images 6 Bottles Text Block Row 25" Wh…" at bounding box center [831, 315] width 1166 height 438
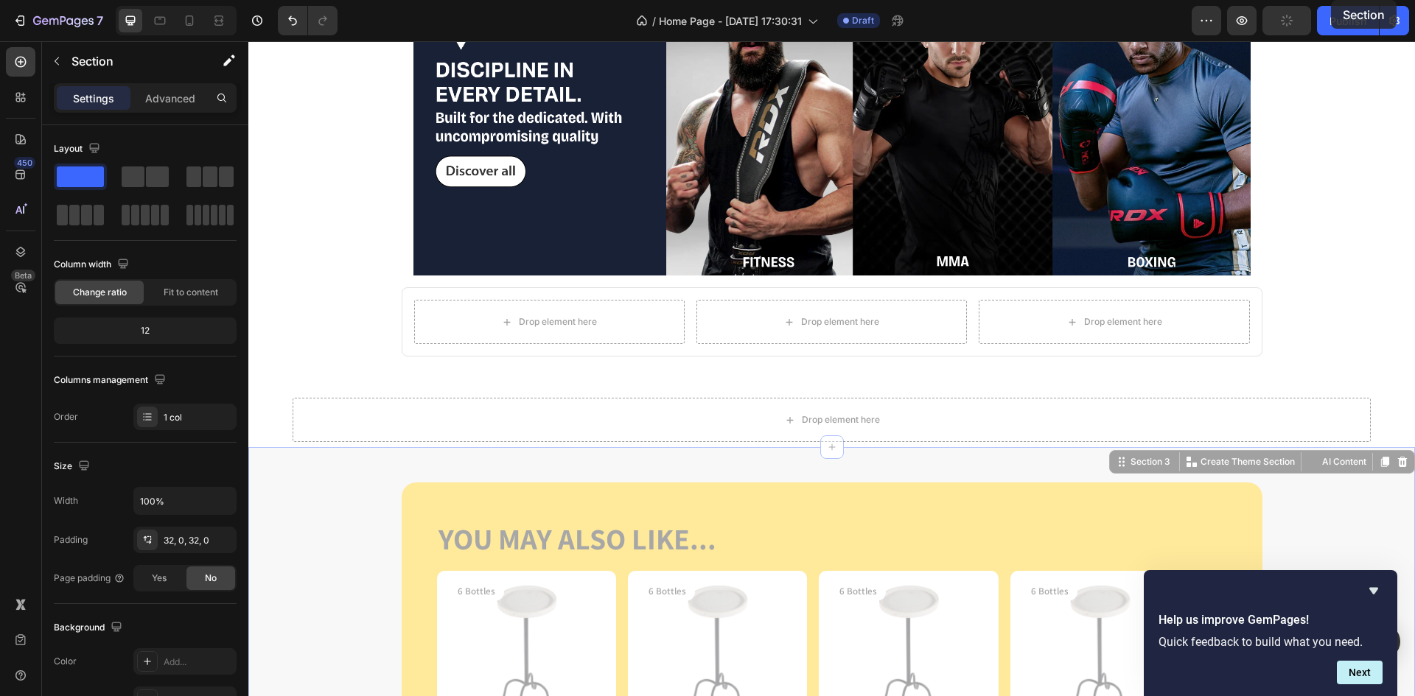
scroll to position [0, 0]
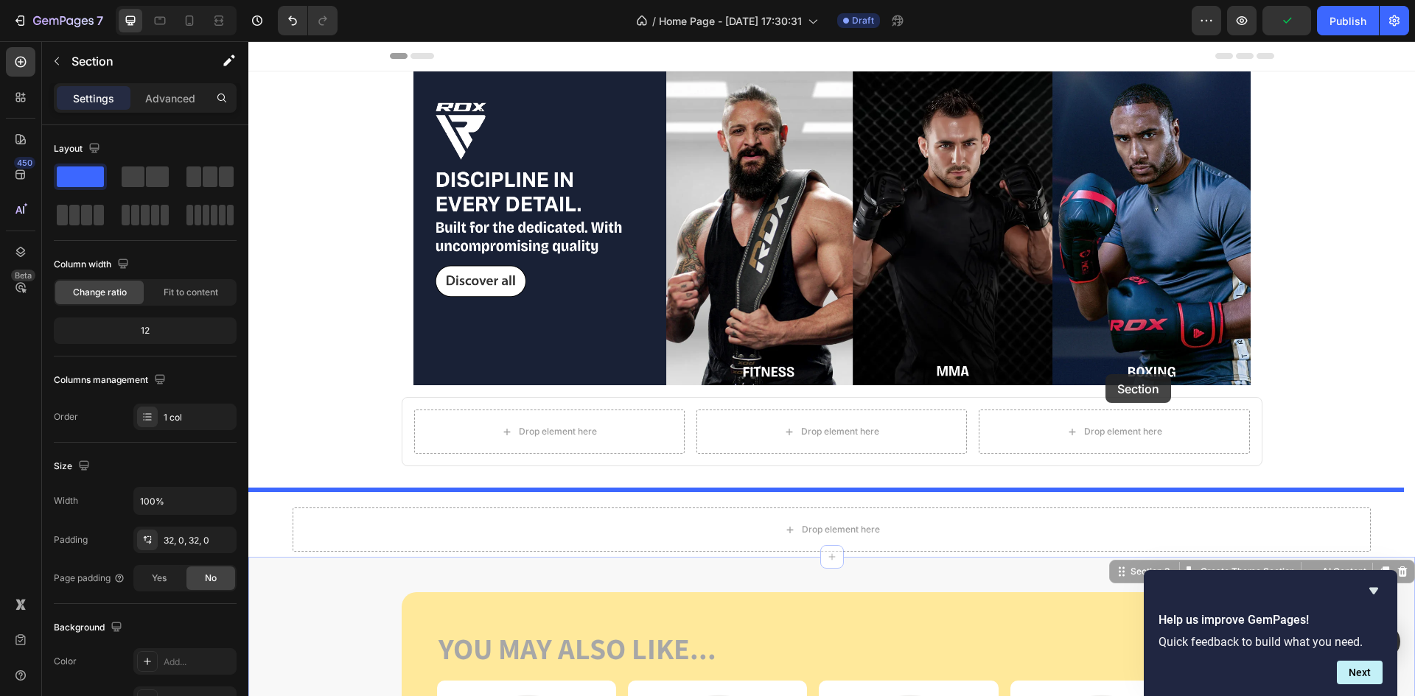
drag, startPoint x: 1115, startPoint y: 428, endPoint x: 1105, endPoint y: 374, distance: 54.8
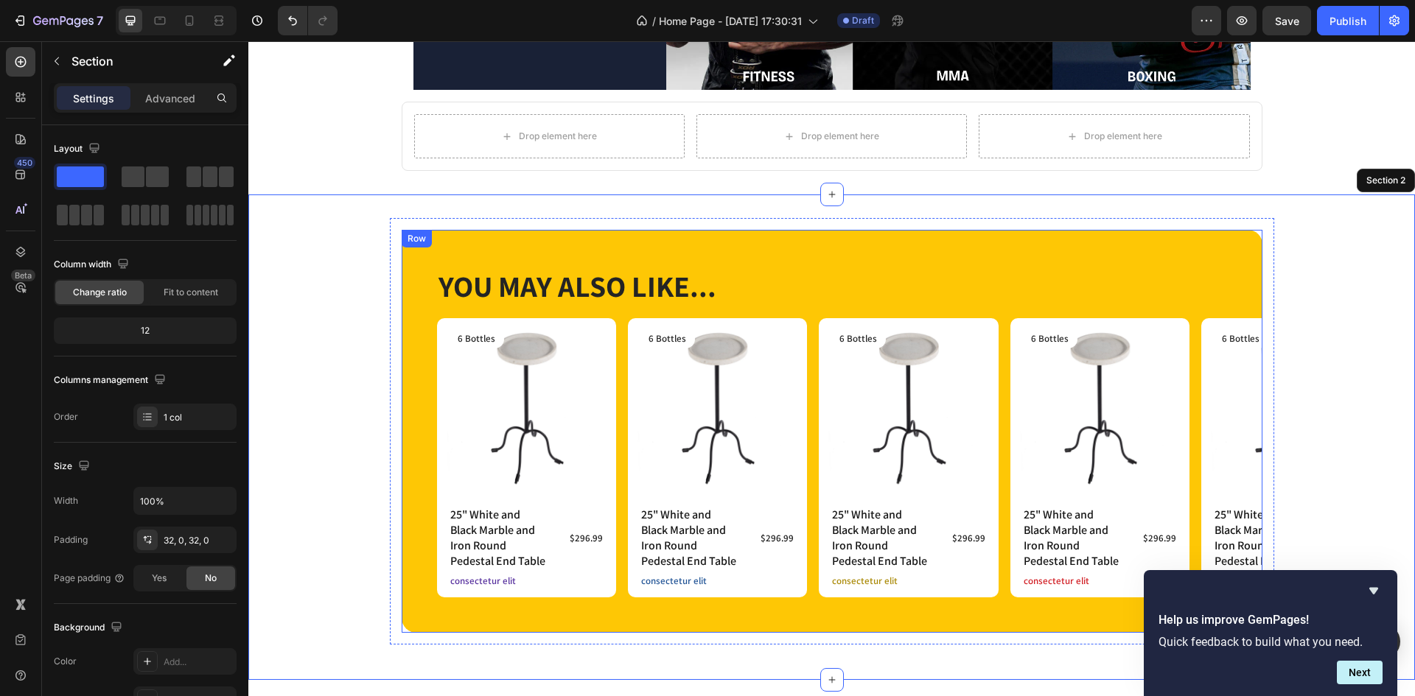
scroll to position [269, 0]
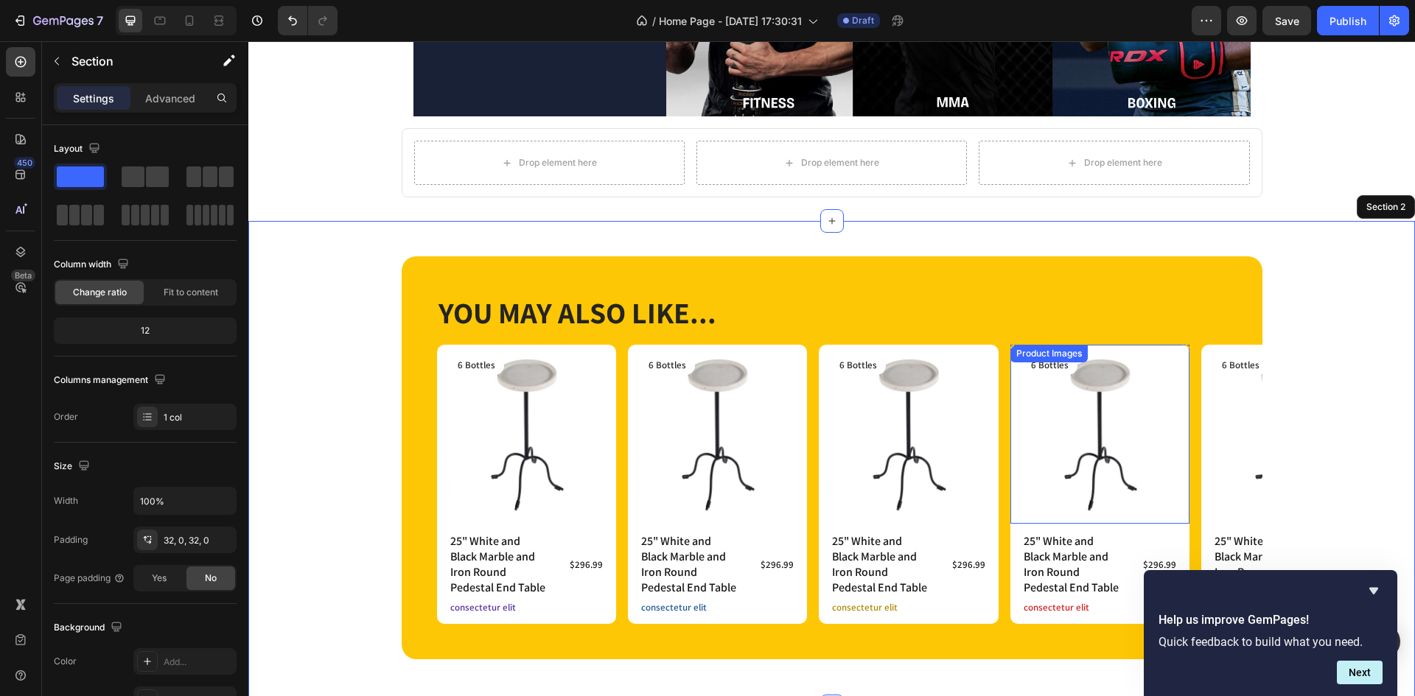
click at [1142, 406] on img at bounding box center [1099, 434] width 179 height 179
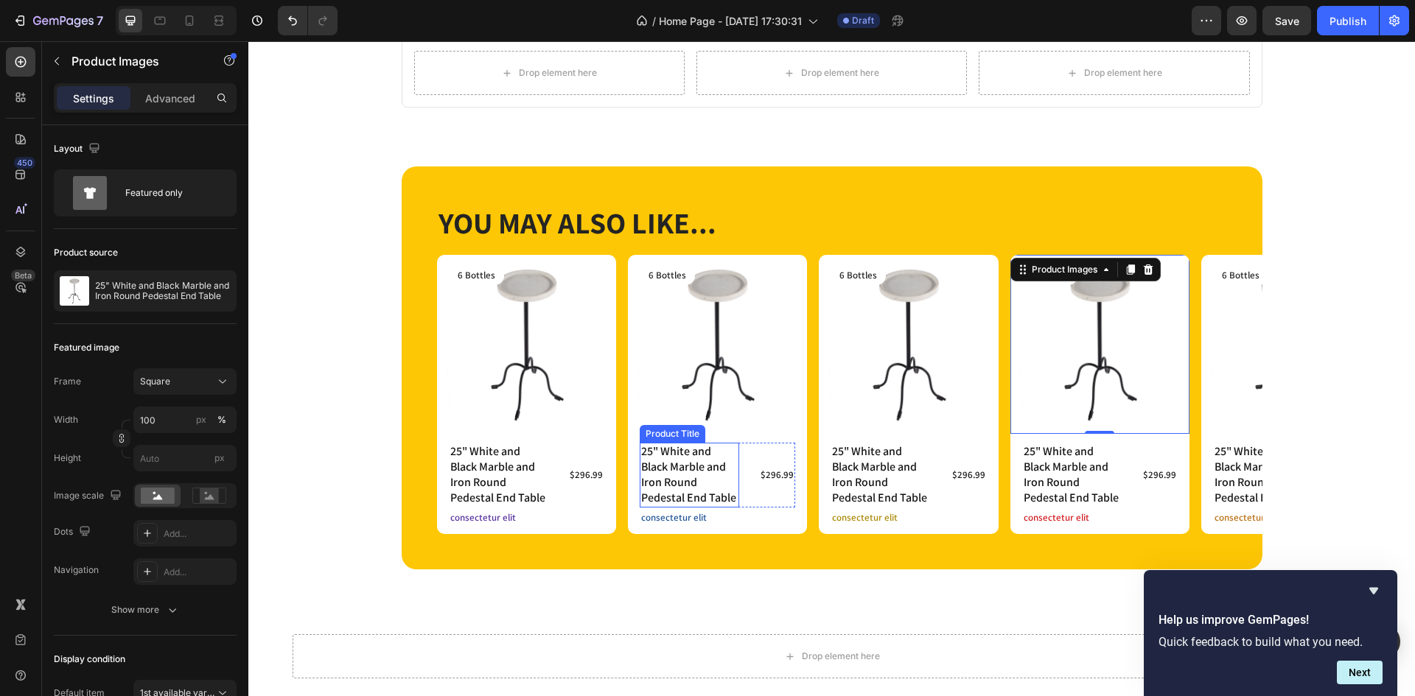
scroll to position [360, 0]
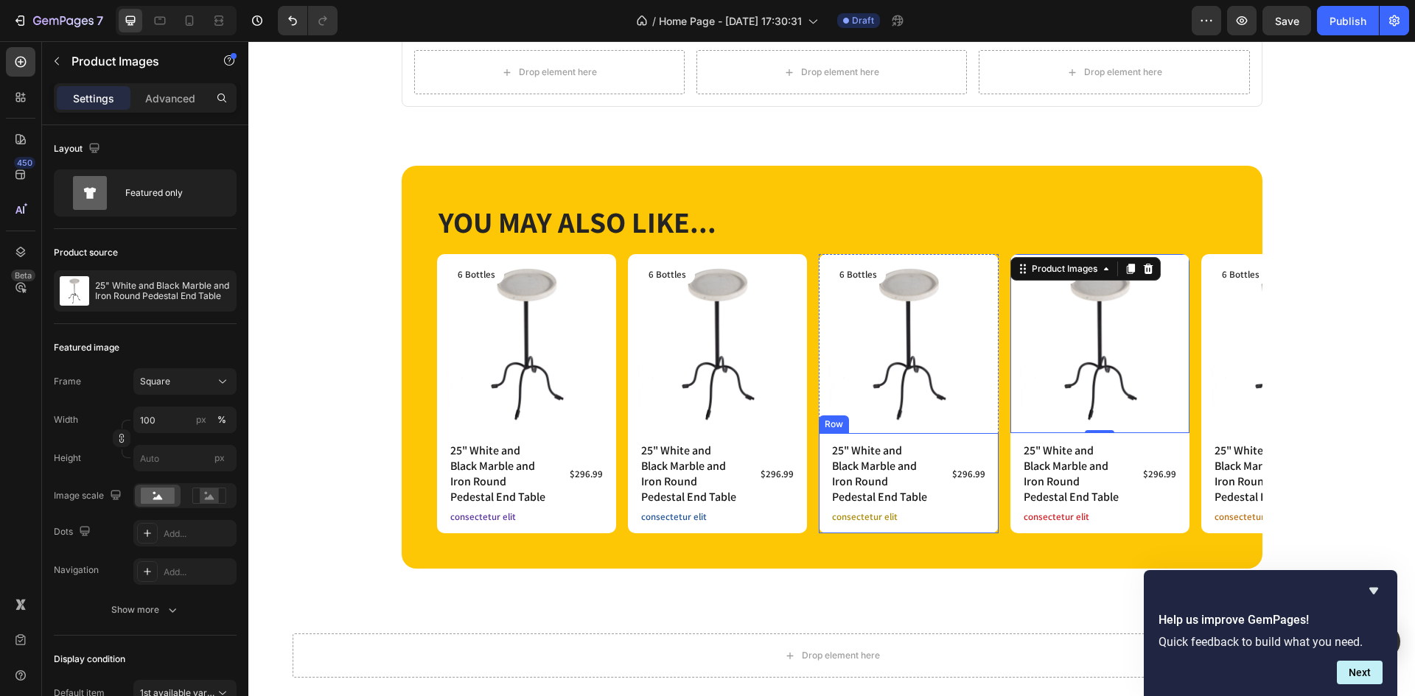
click at [819, 515] on div "25" White and Black Marble and Iron Round Pedestal End Table Product Title $296…" at bounding box center [908, 483] width 179 height 100
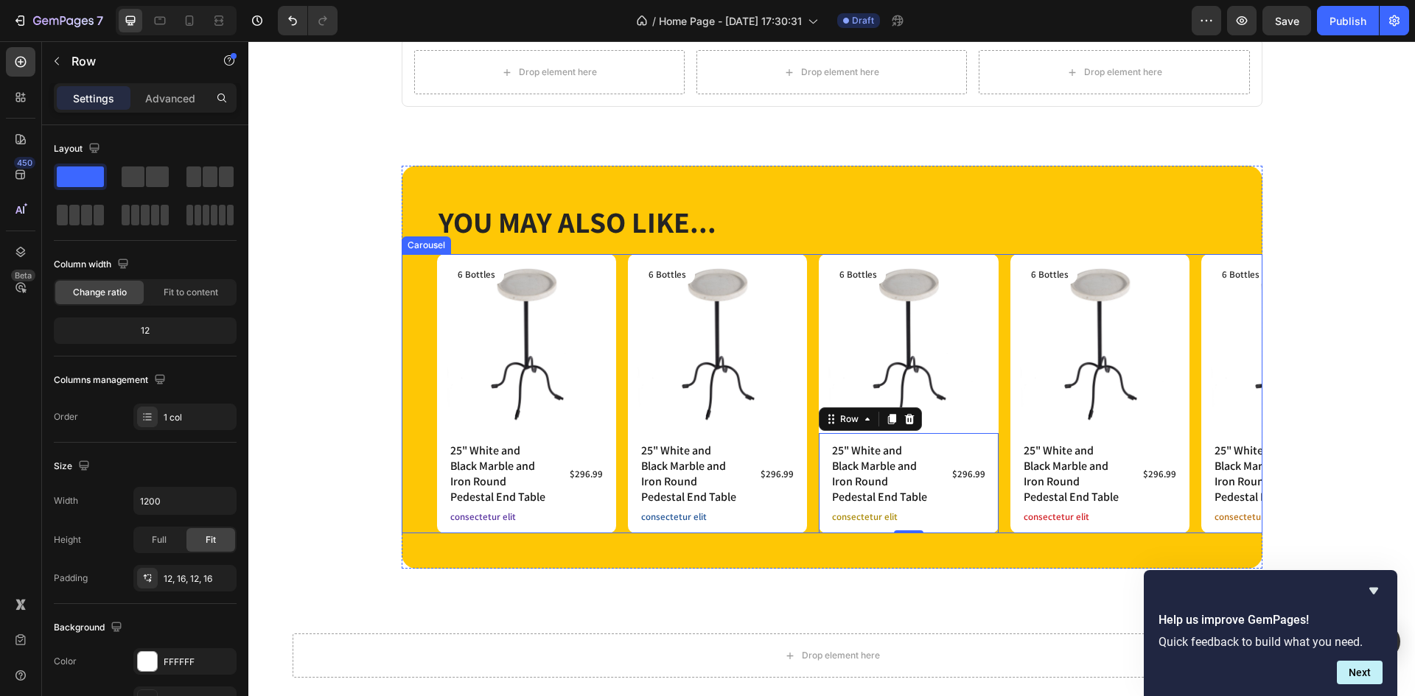
click at [800, 513] on div "25" White and Black Marble and Iron Round Pedestal End Table Product Title $296…" at bounding box center [717, 483] width 179 height 100
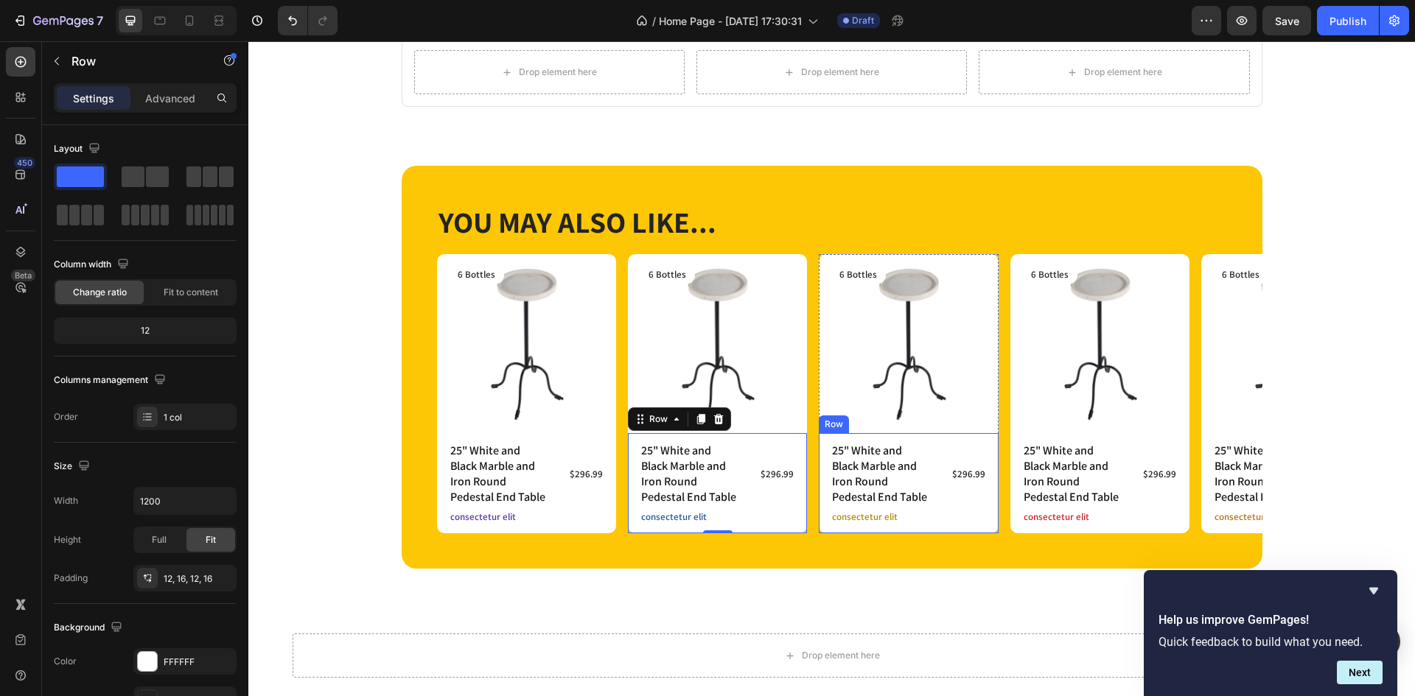
click at [819, 503] on div "25" White and Black Marble and Iron Round Pedestal End Table Product Title $296…" at bounding box center [908, 483] width 179 height 100
click at [808, 505] on div "Product Images 6 Bottles Text Block Row 25" White and Black Marble and Iron Rou…" at bounding box center [849, 393] width 825 height 279
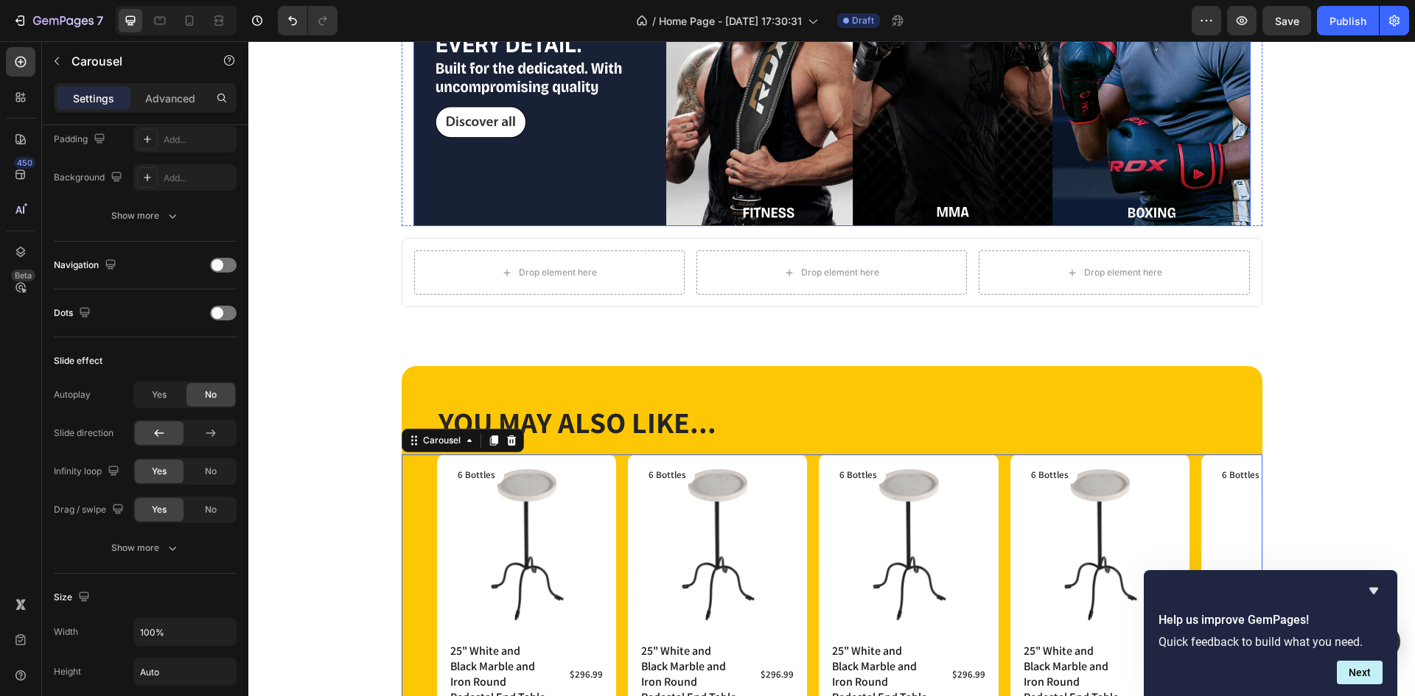
scroll to position [166, 0]
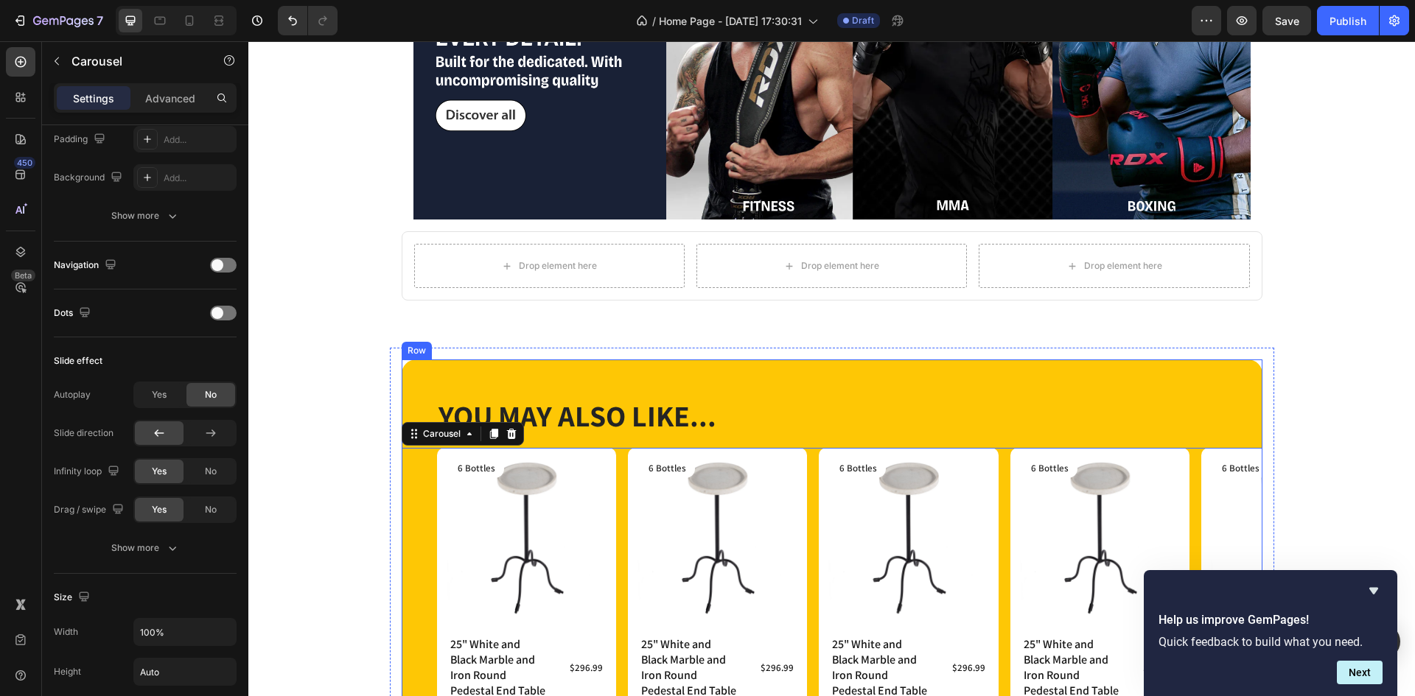
click at [712, 369] on div "YOU MAY ALSO LIKE... Heading Row Product Images 6 Bottles Text Block Row 25" Wh…" at bounding box center [832, 561] width 861 height 403
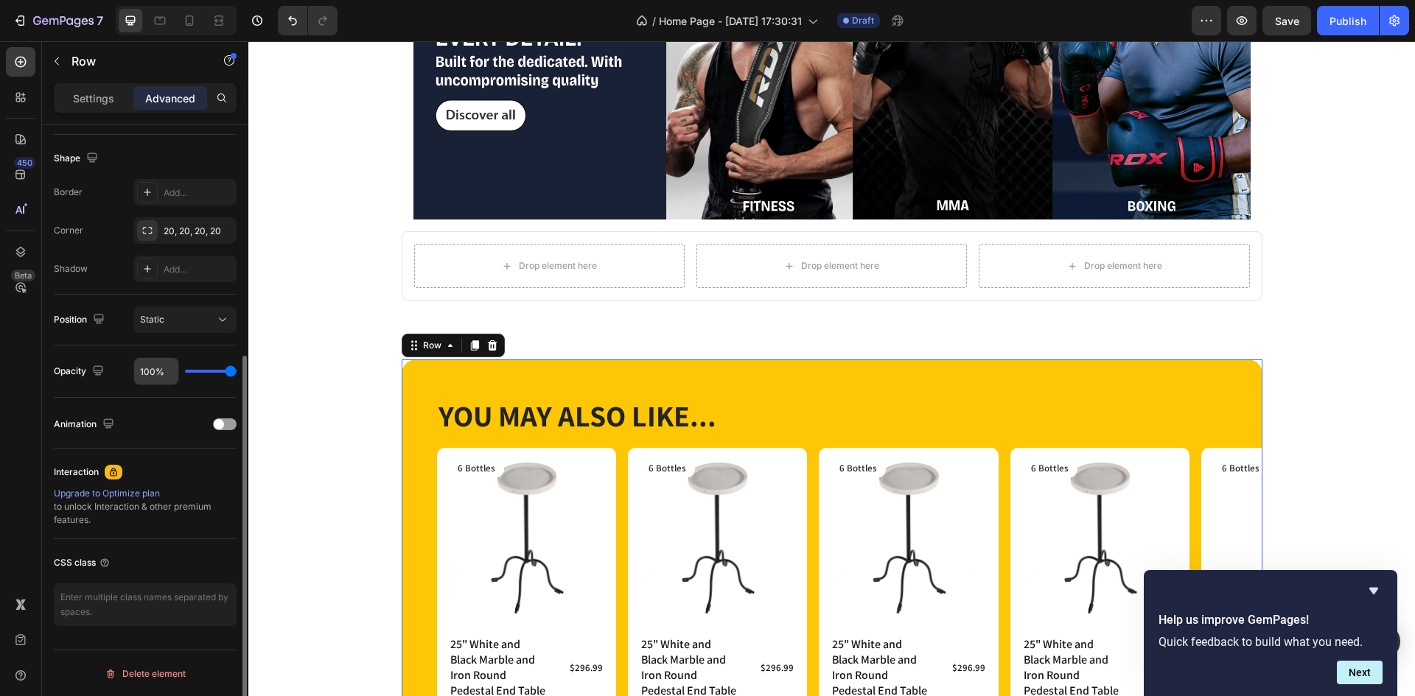
scroll to position [0, 0]
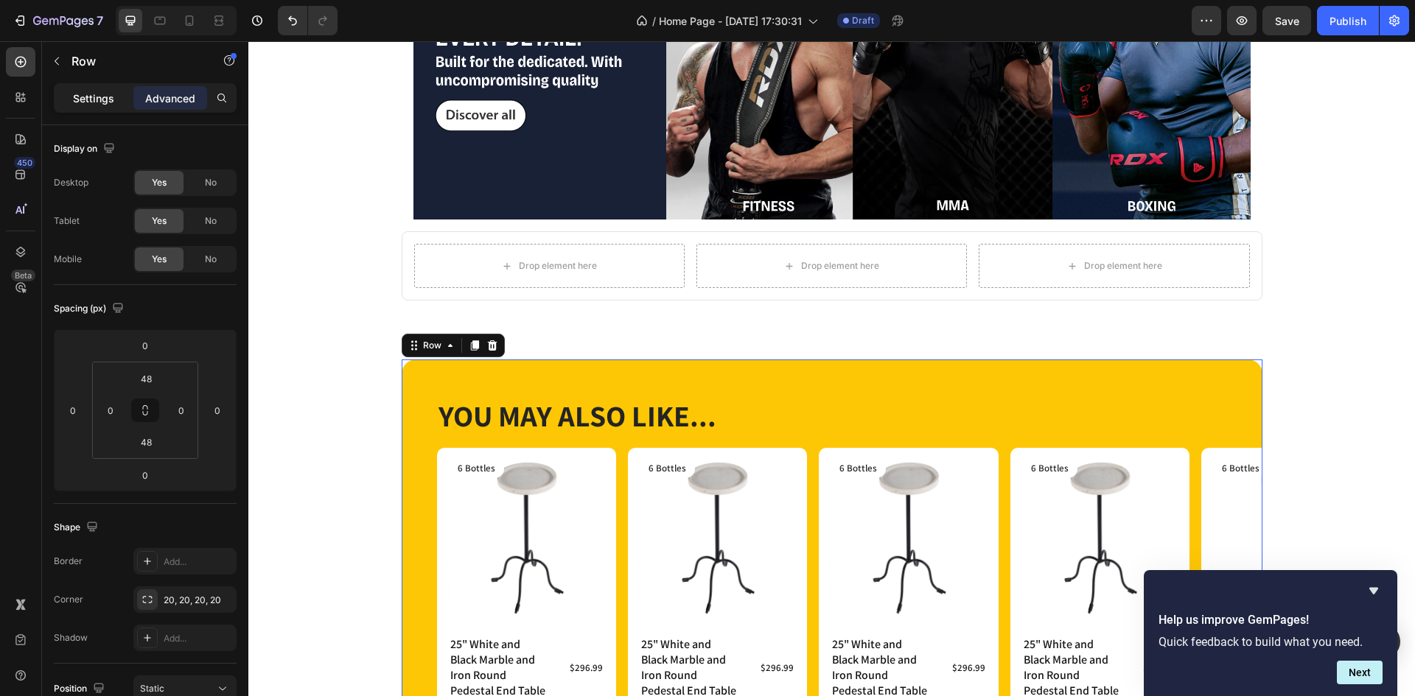
click at [80, 108] on div "Settings" at bounding box center [94, 98] width 74 height 24
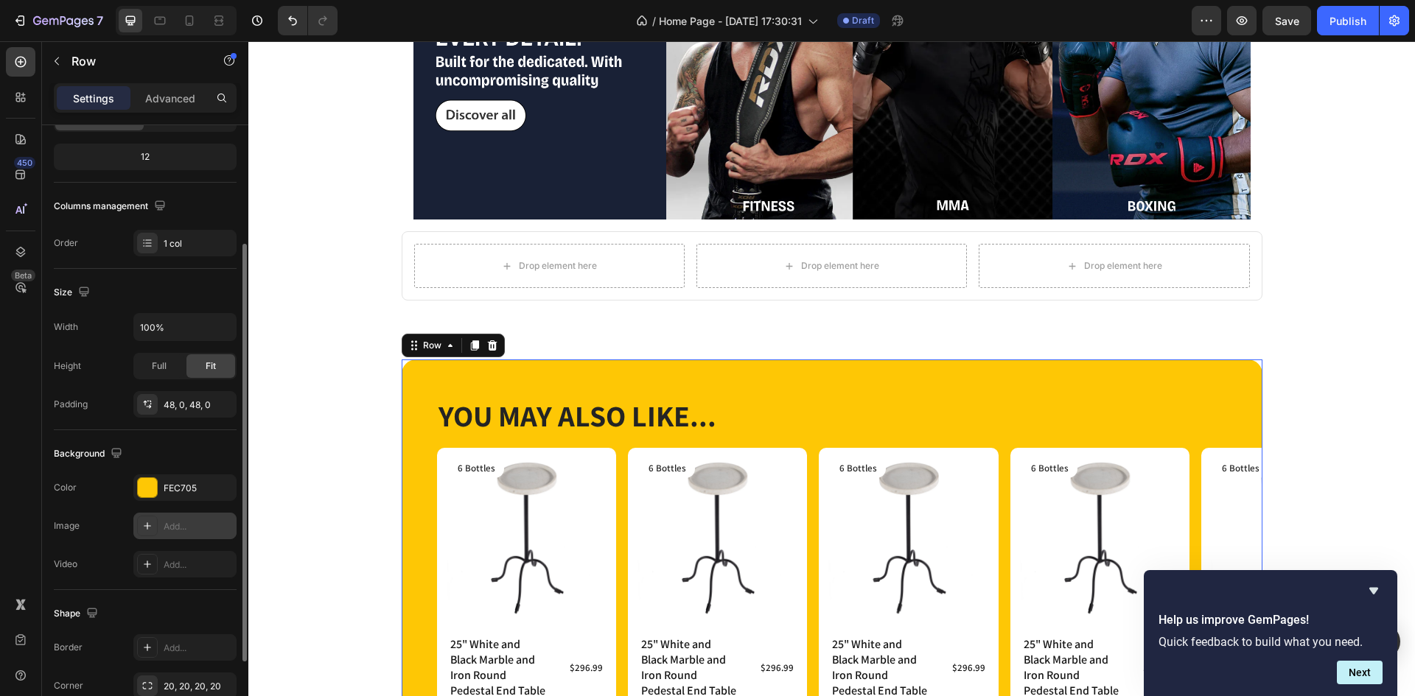
scroll to position [175, 0]
click at [145, 495] on div at bounding box center [147, 486] width 19 height 19
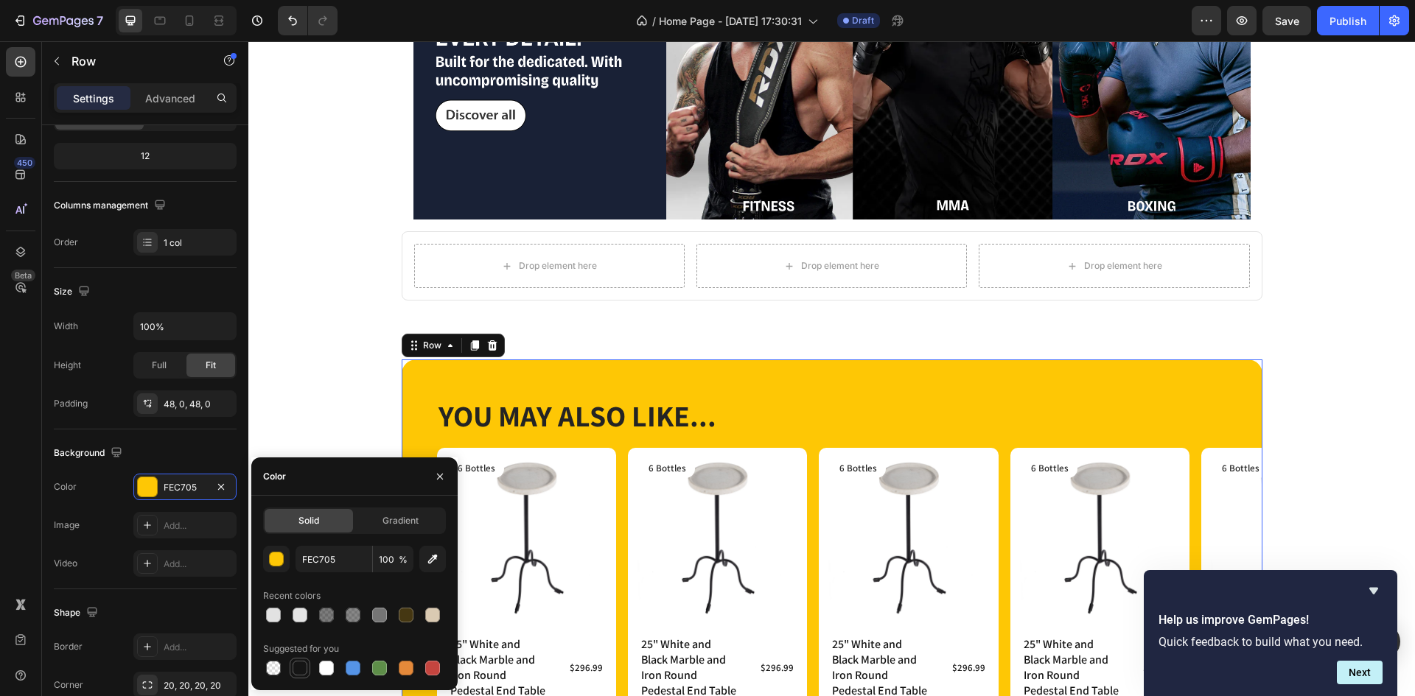
click at [301, 668] on div at bounding box center [300, 668] width 15 height 15
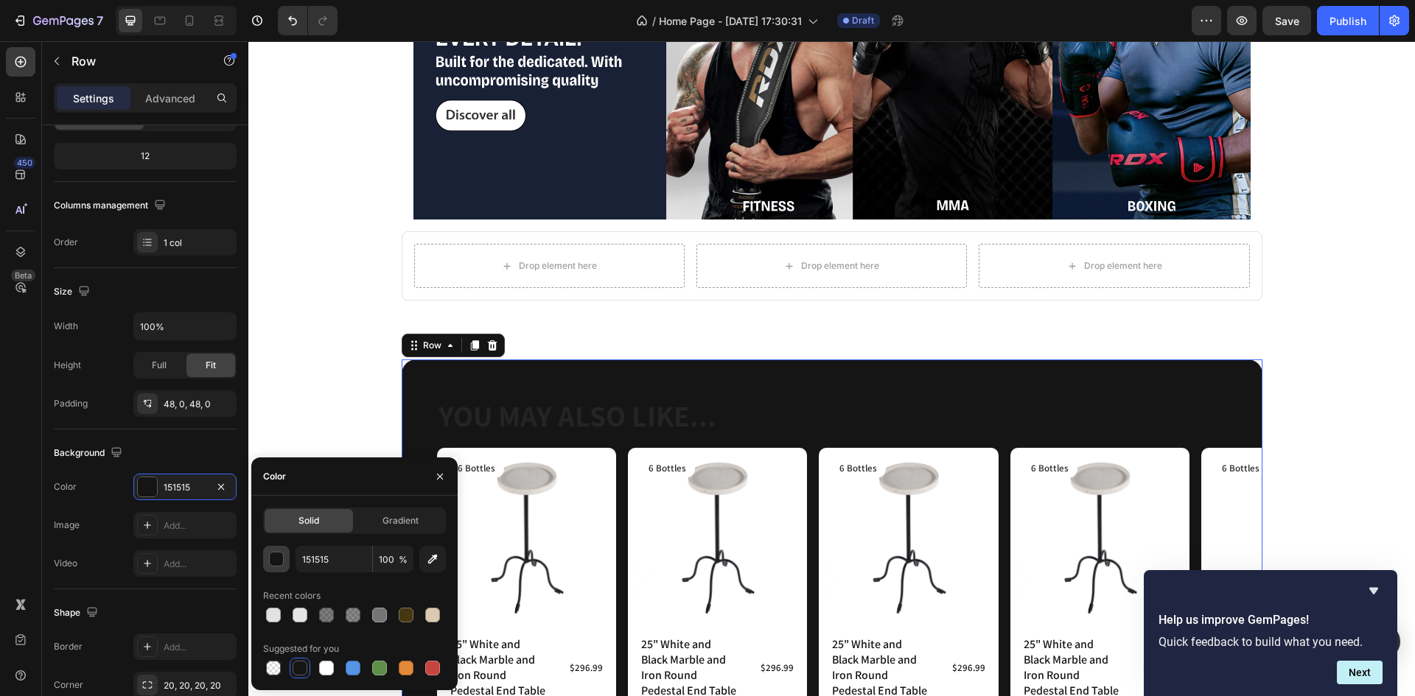
click at [284, 549] on button "button" at bounding box center [276, 559] width 27 height 27
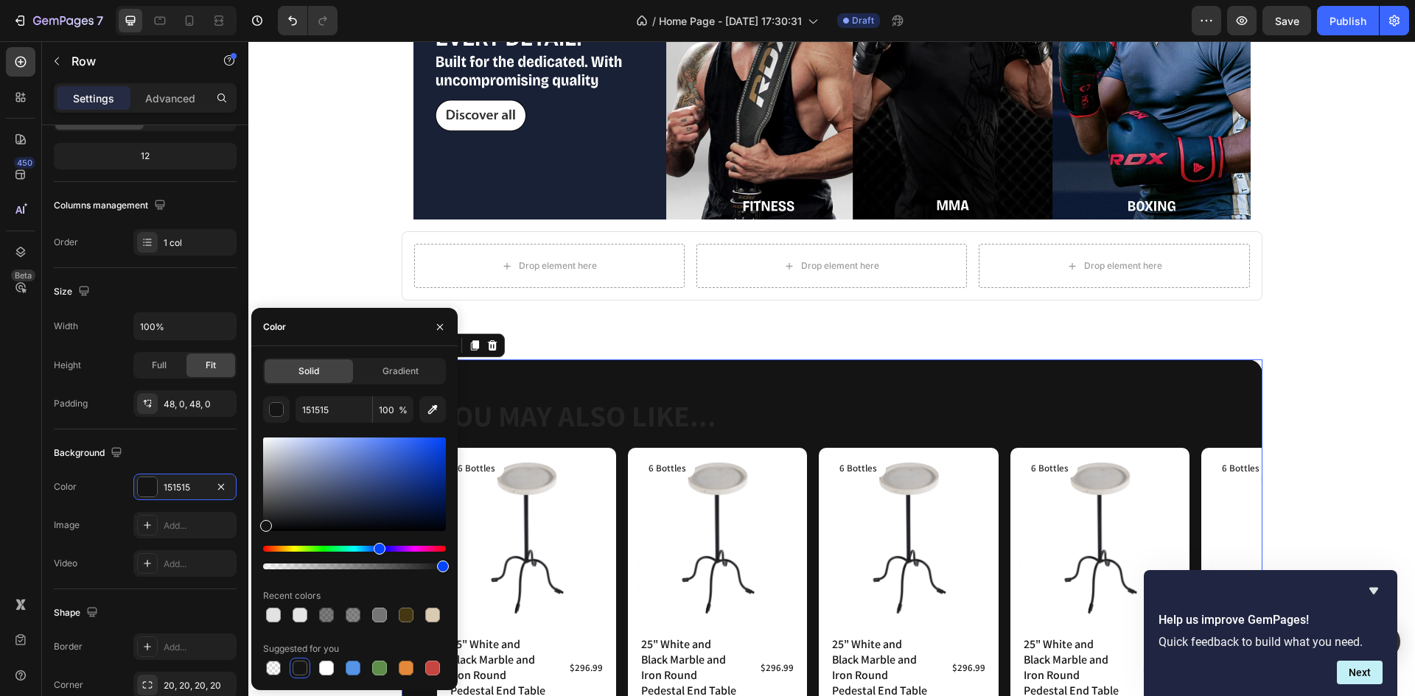
click at [377, 547] on div "Hue" at bounding box center [354, 549] width 183 height 6
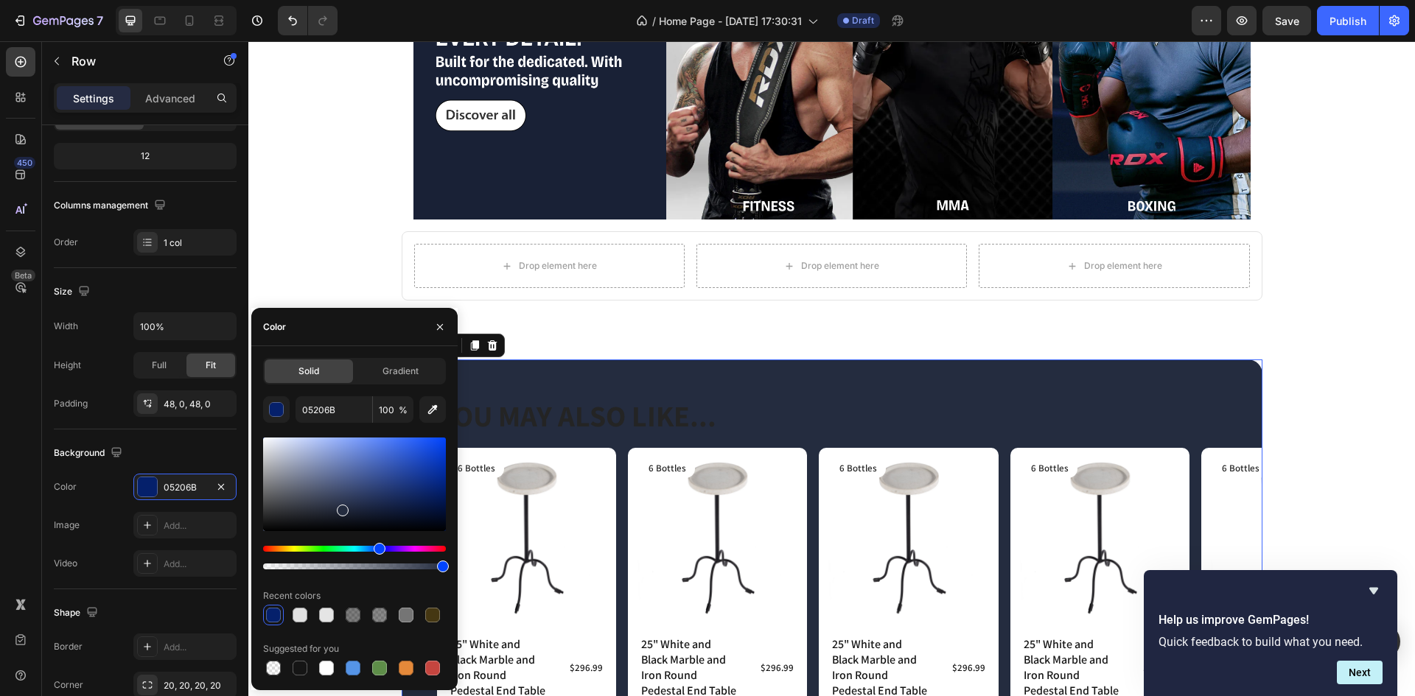
type input "242C3F"
click at [340, 508] on div at bounding box center [354, 485] width 183 height 94
click at [631, 417] on h2 "YOU MAY ALSO LIKE..." at bounding box center [832, 415] width 790 height 41
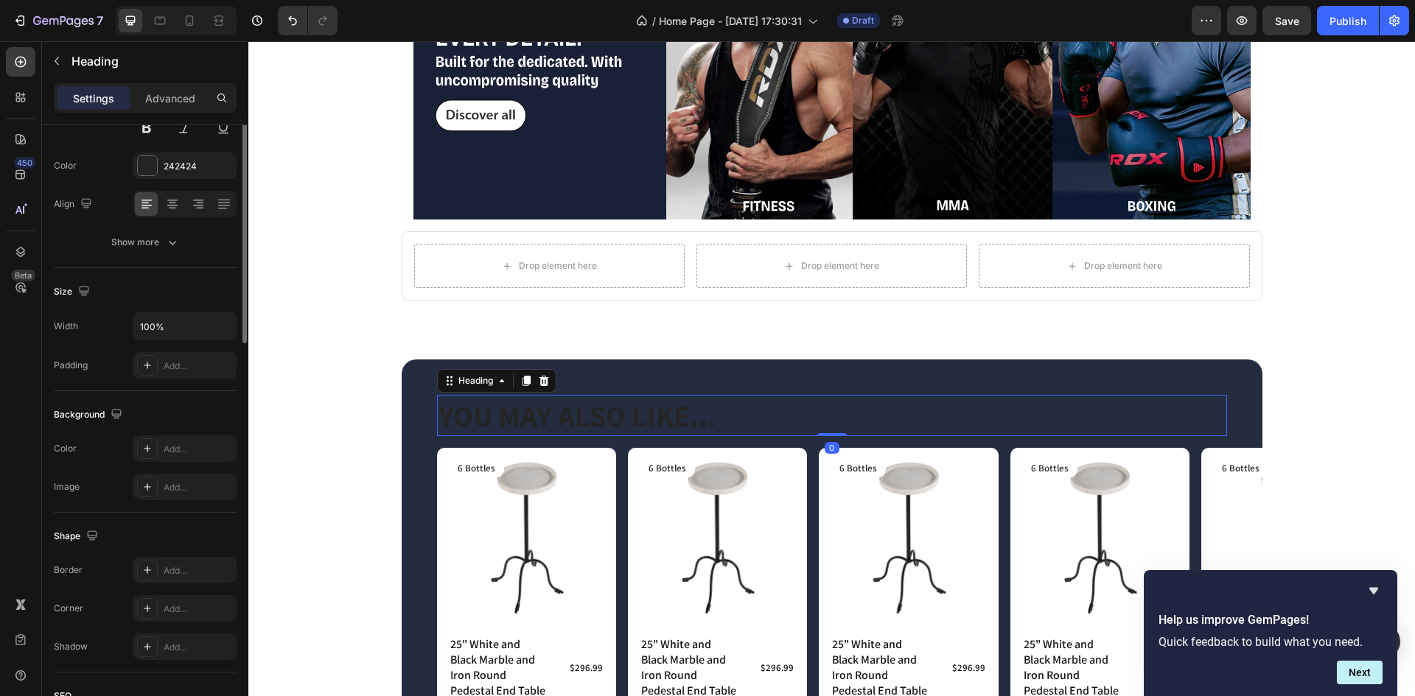
scroll to position [0, 0]
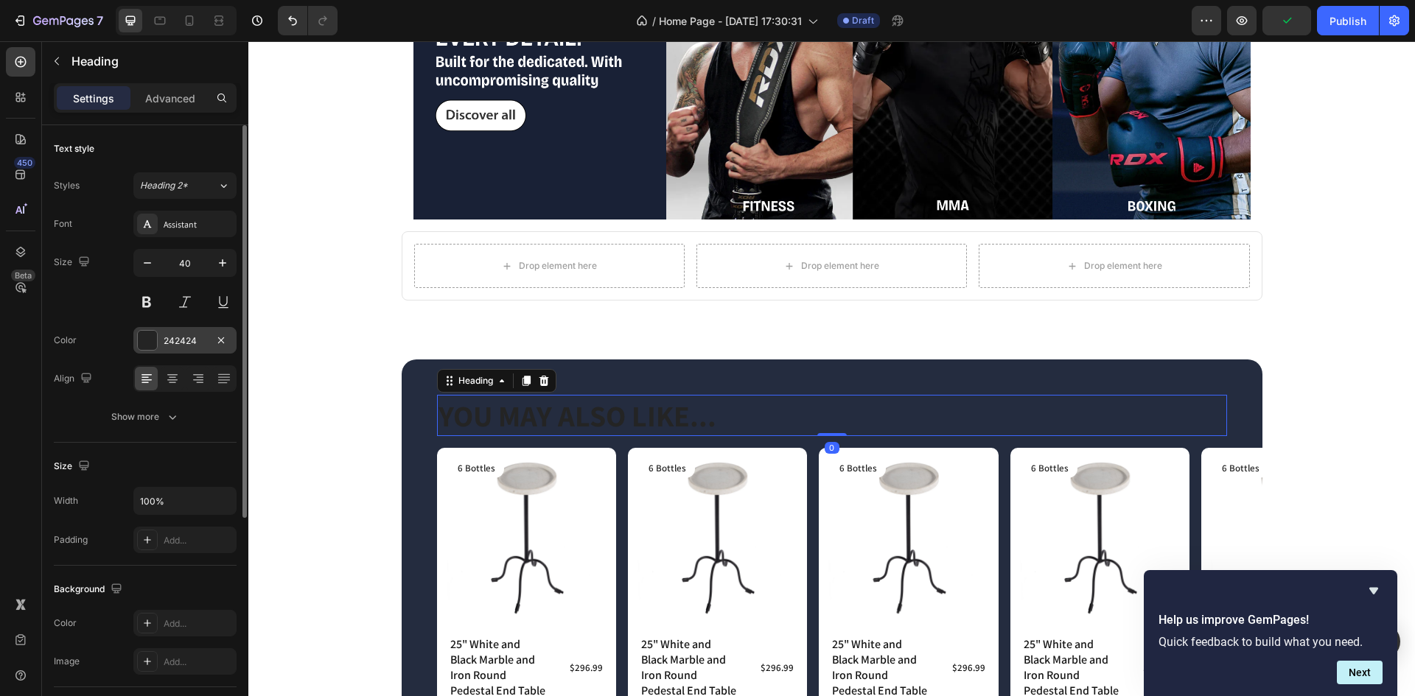
click at [166, 335] on div "242424" at bounding box center [185, 341] width 43 height 13
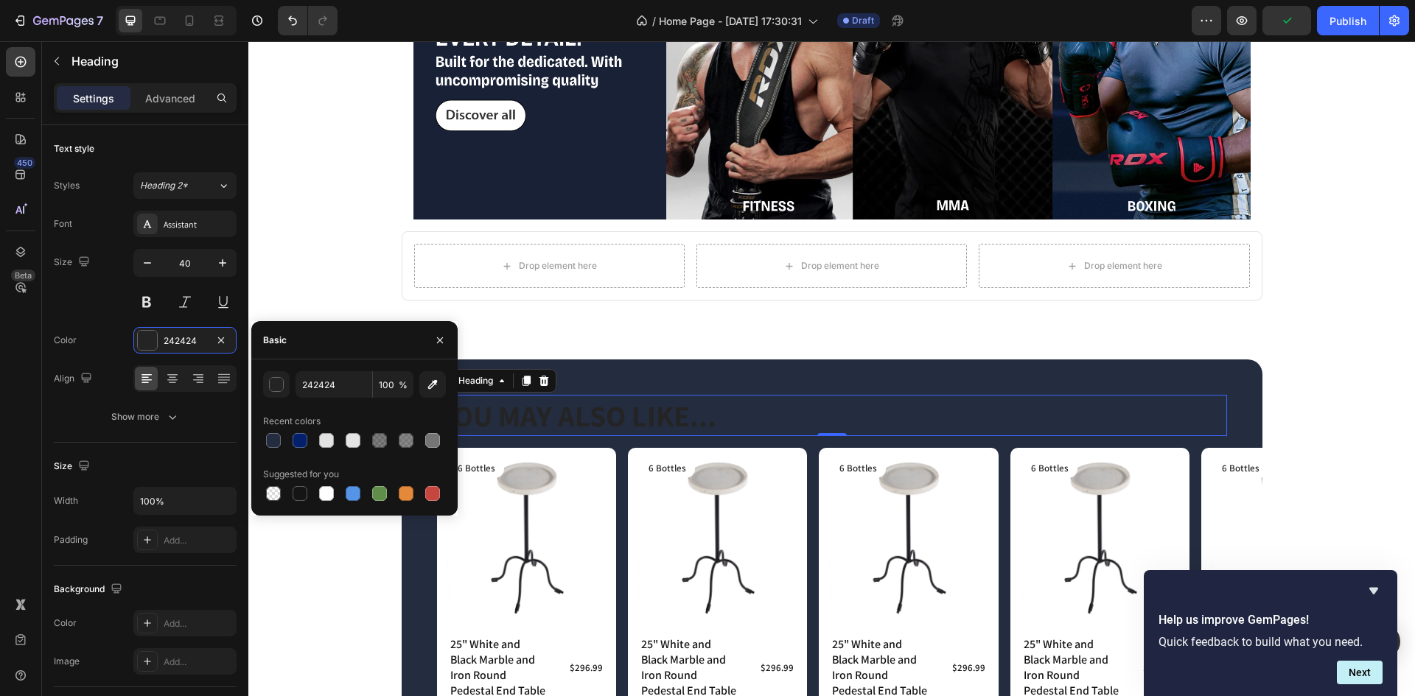
click at [359, 428] on div "Recent colors" at bounding box center [354, 422] width 183 height 24
click at [351, 441] on div at bounding box center [353, 440] width 15 height 15
type input "E5E5E5"
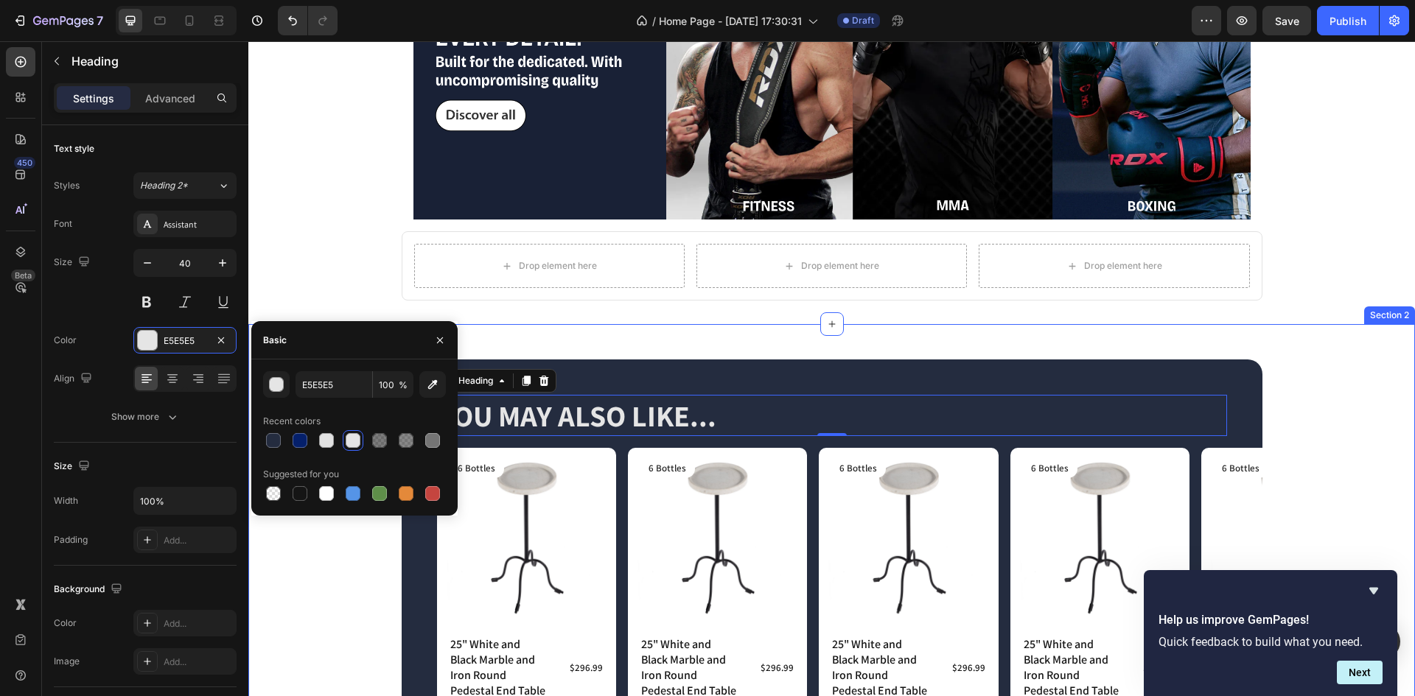
click at [605, 349] on div "YOU MAY ALSO LIKE... Heading 0 Row Product Images 6 Bottles Text Block Row 25" …" at bounding box center [832, 561] width 884 height 427
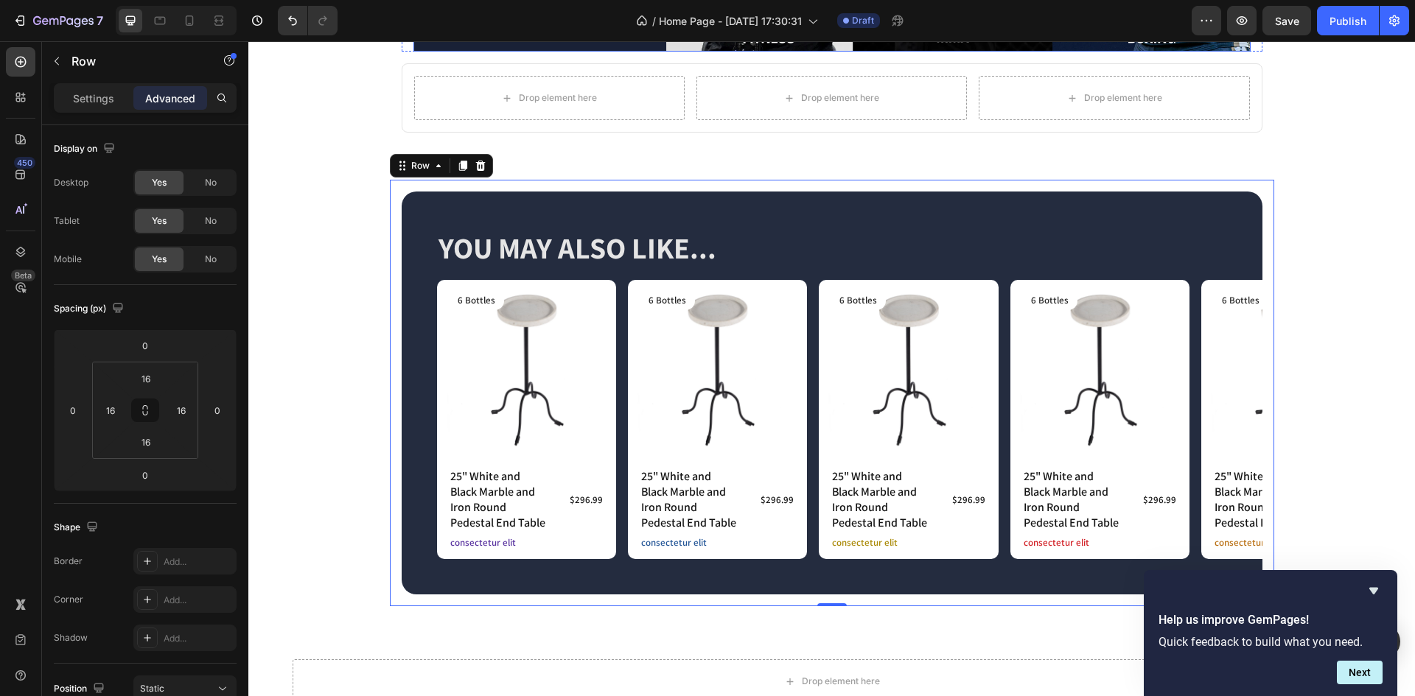
scroll to position [335, 0]
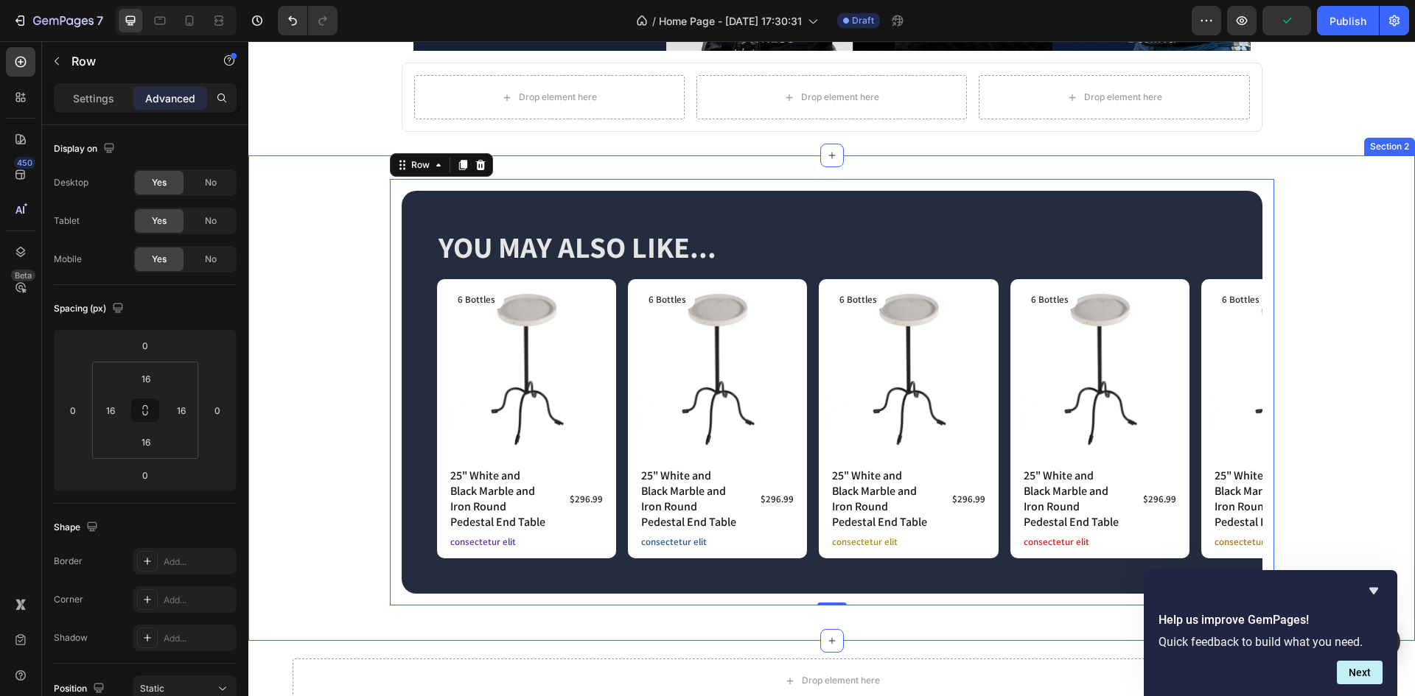
click at [1099, 173] on div "YOU MAY ALSO LIKE... Heading Row Product Images 6 Bottles Text Block Row 25" Wh…" at bounding box center [831, 398] width 1166 height 486
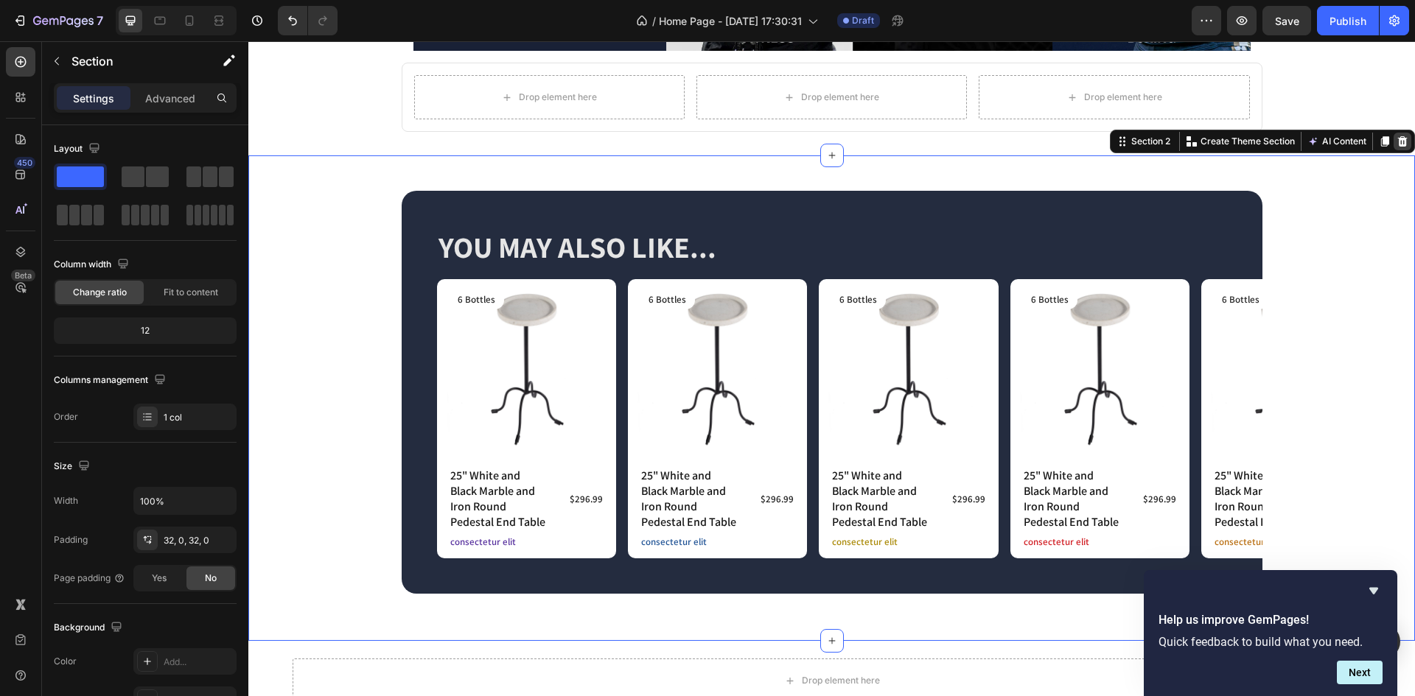
click at [1396, 145] on icon at bounding box center [1402, 142] width 12 height 12
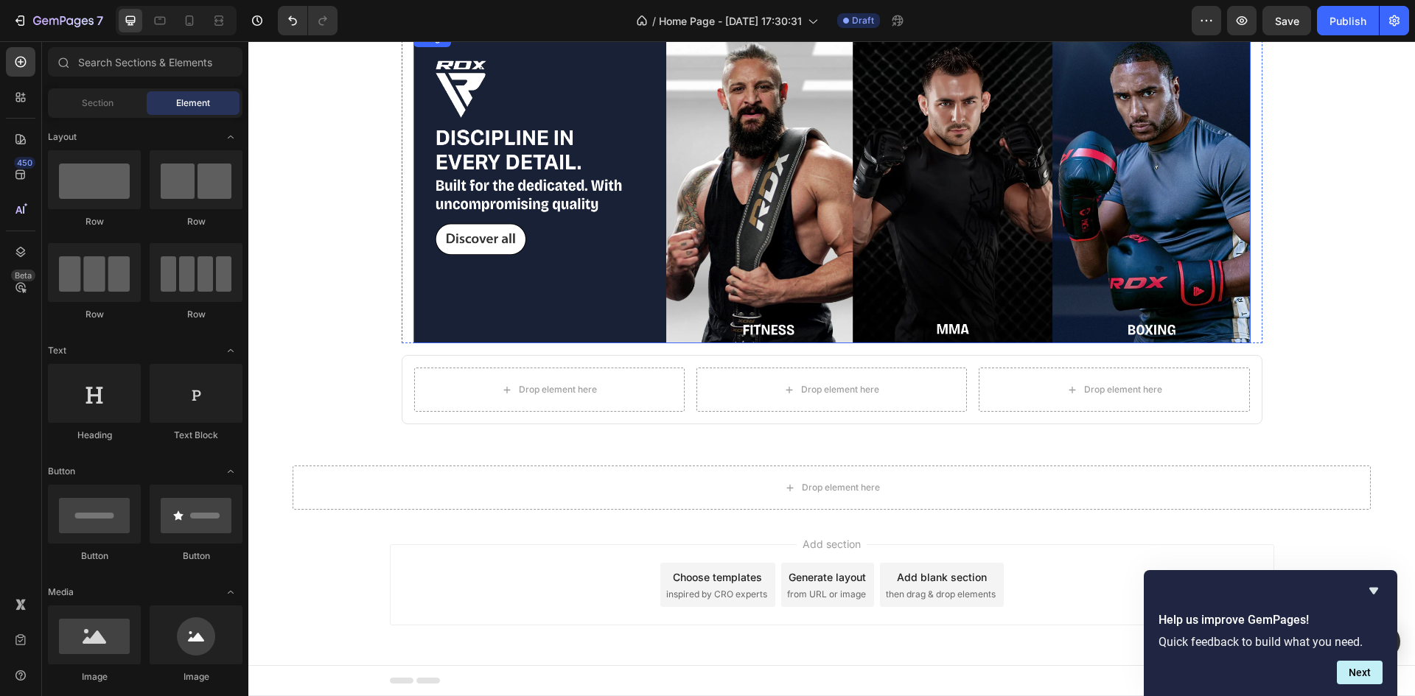
scroll to position [0, 0]
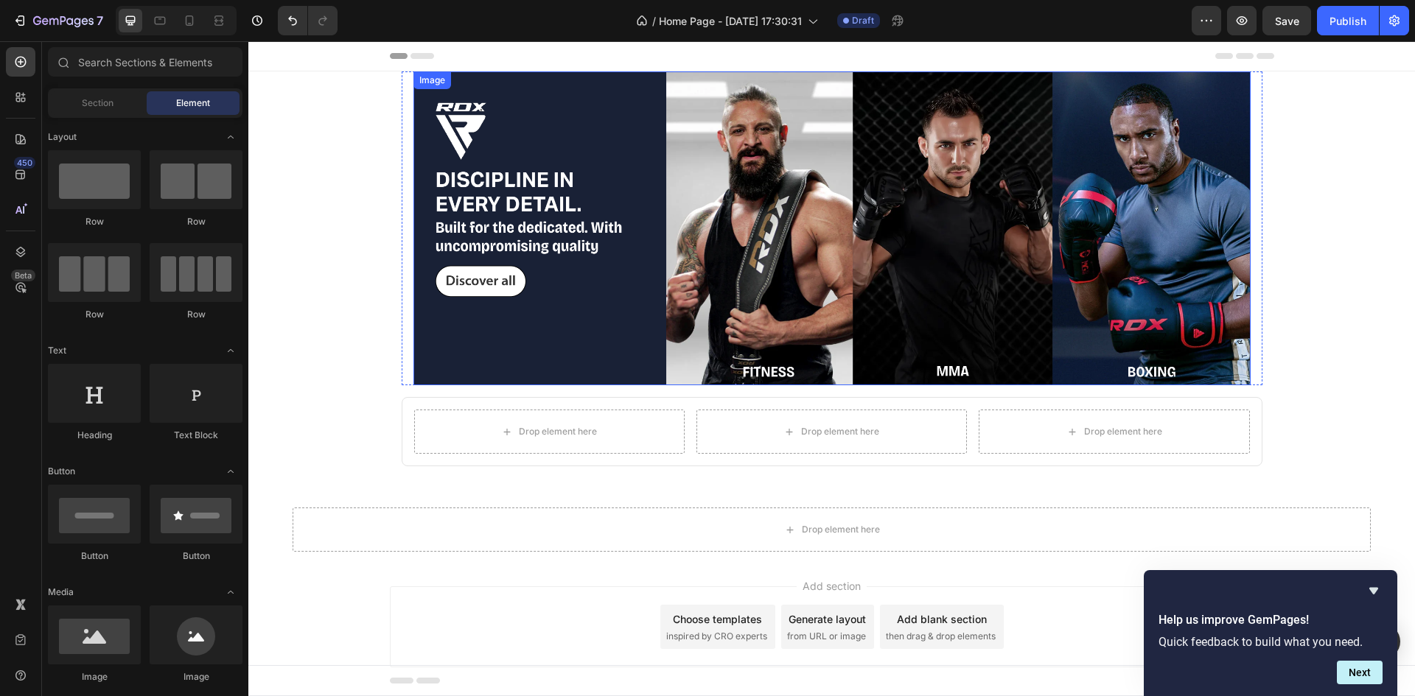
click at [501, 291] on img at bounding box center [831, 228] width 837 height 314
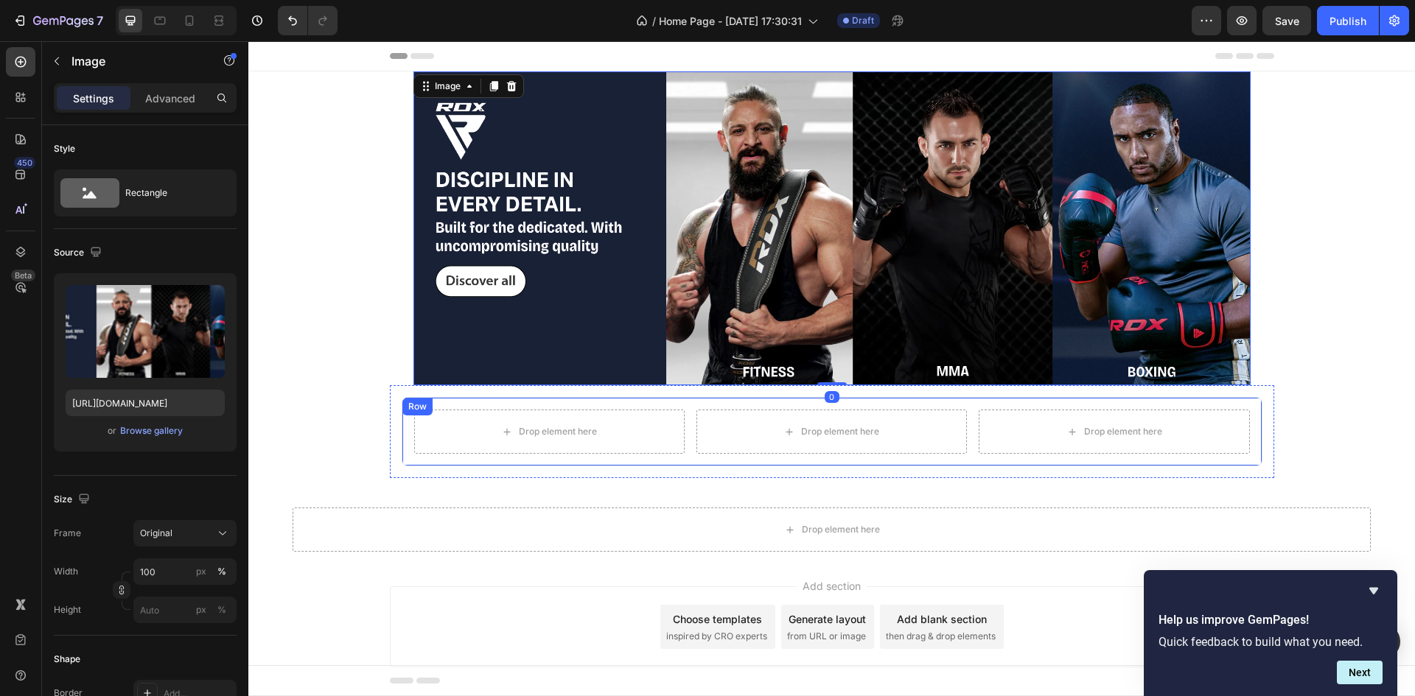
click at [405, 407] on div "Row" at bounding box center [417, 406] width 24 height 13
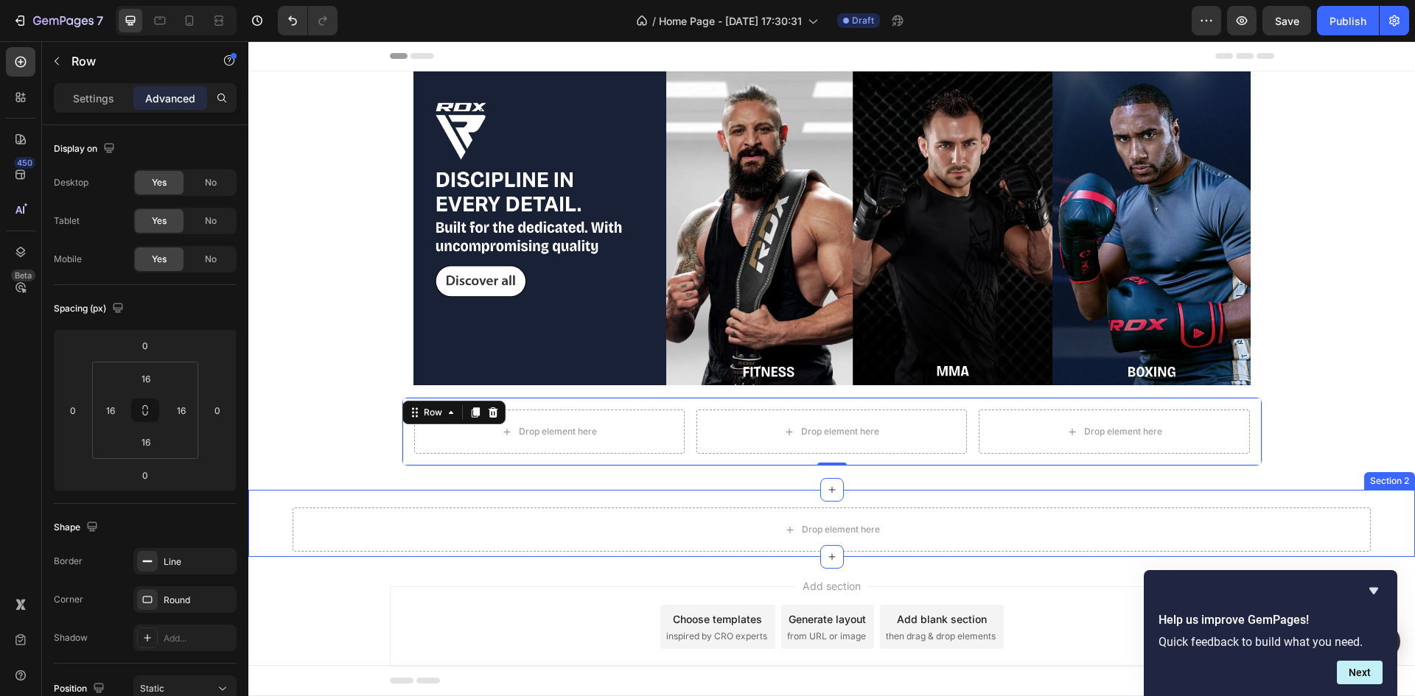
click at [416, 495] on div "Drop element here Section 2" at bounding box center [831, 523] width 1166 height 67
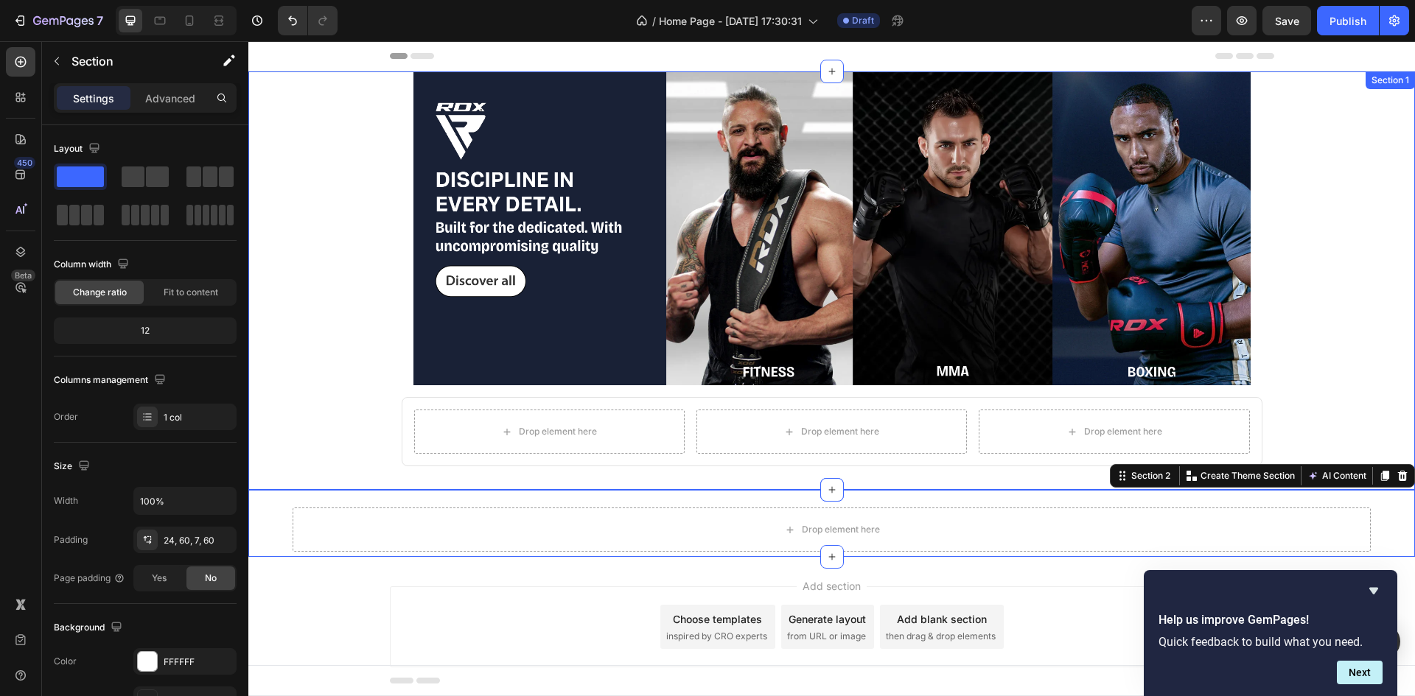
click at [392, 421] on div "Drop element here Drop element here Drop element here Row Row Row" at bounding box center [832, 431] width 884 height 93
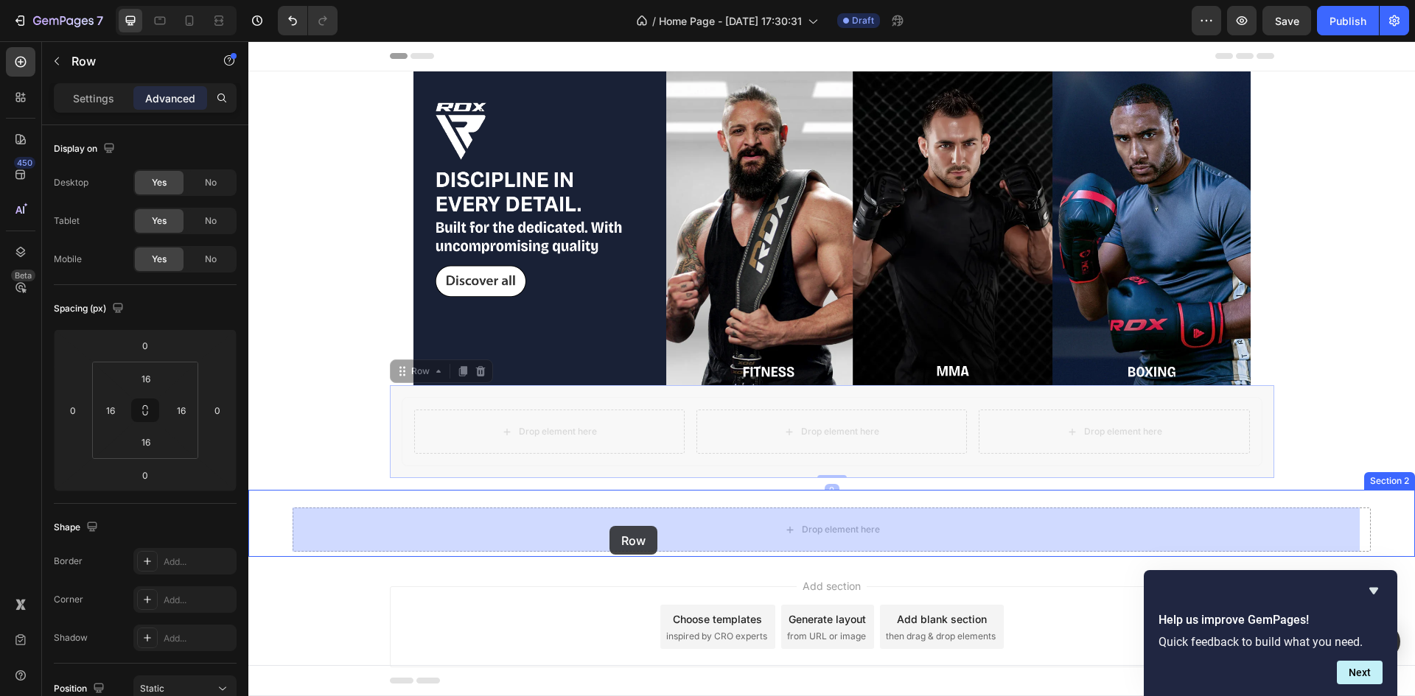
drag, startPoint x: 393, startPoint y: 378, endPoint x: 609, endPoint y: 526, distance: 261.8
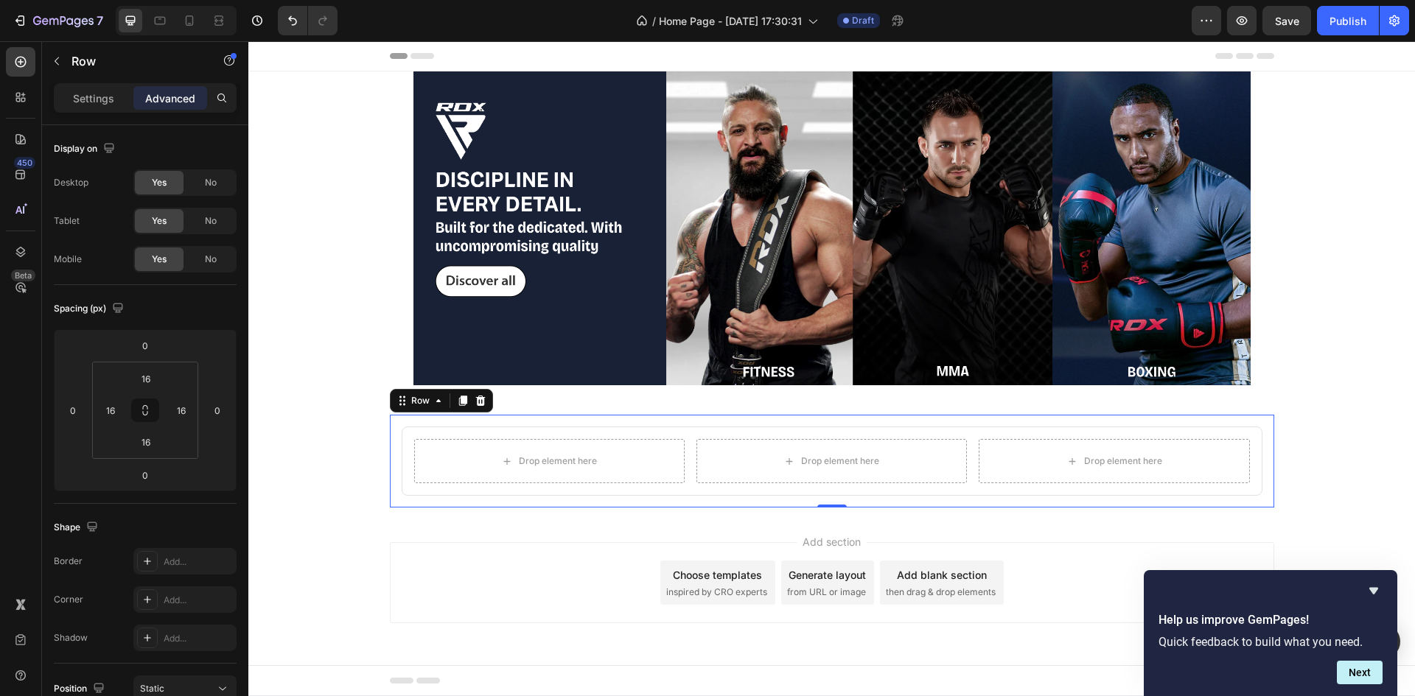
click at [601, 391] on div "Image Row Row Row" at bounding box center [831, 234] width 1166 height 326
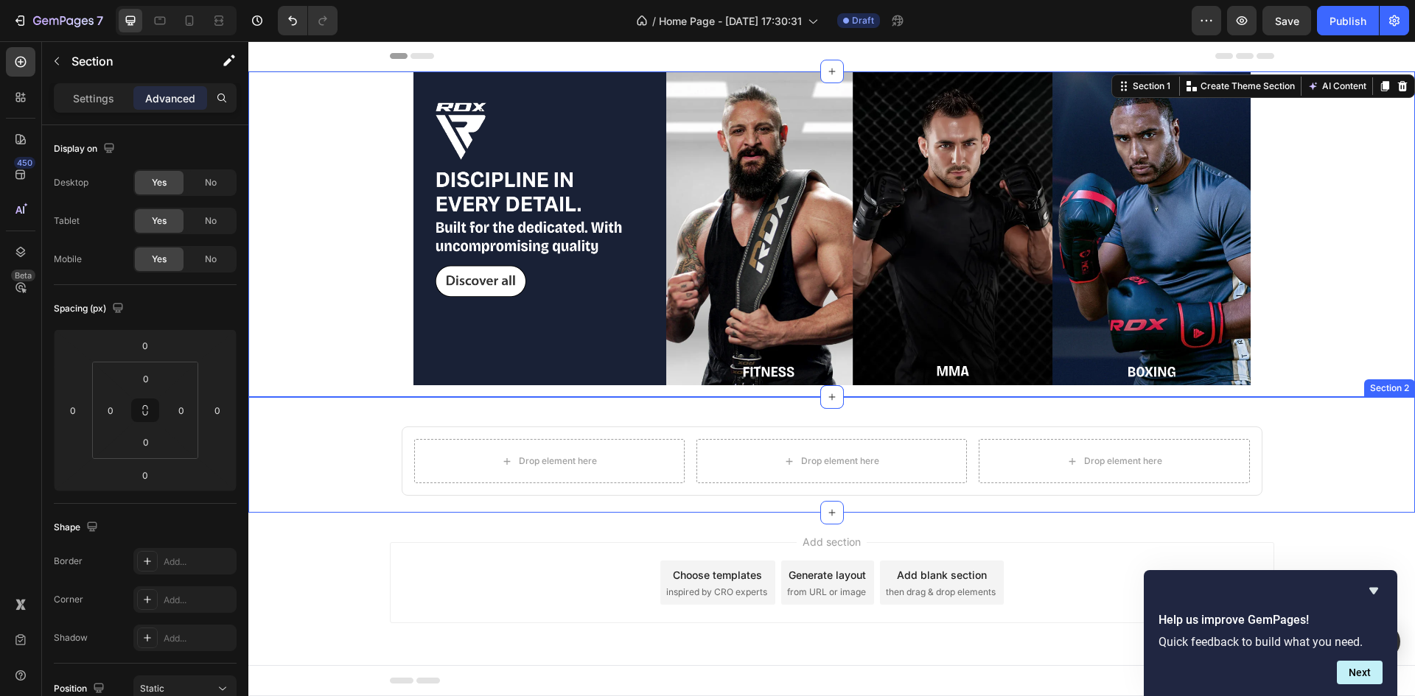
click at [575, 410] on div "Drop element here Drop element here Drop element here Row Row Row Section 2" at bounding box center [831, 455] width 1166 height 116
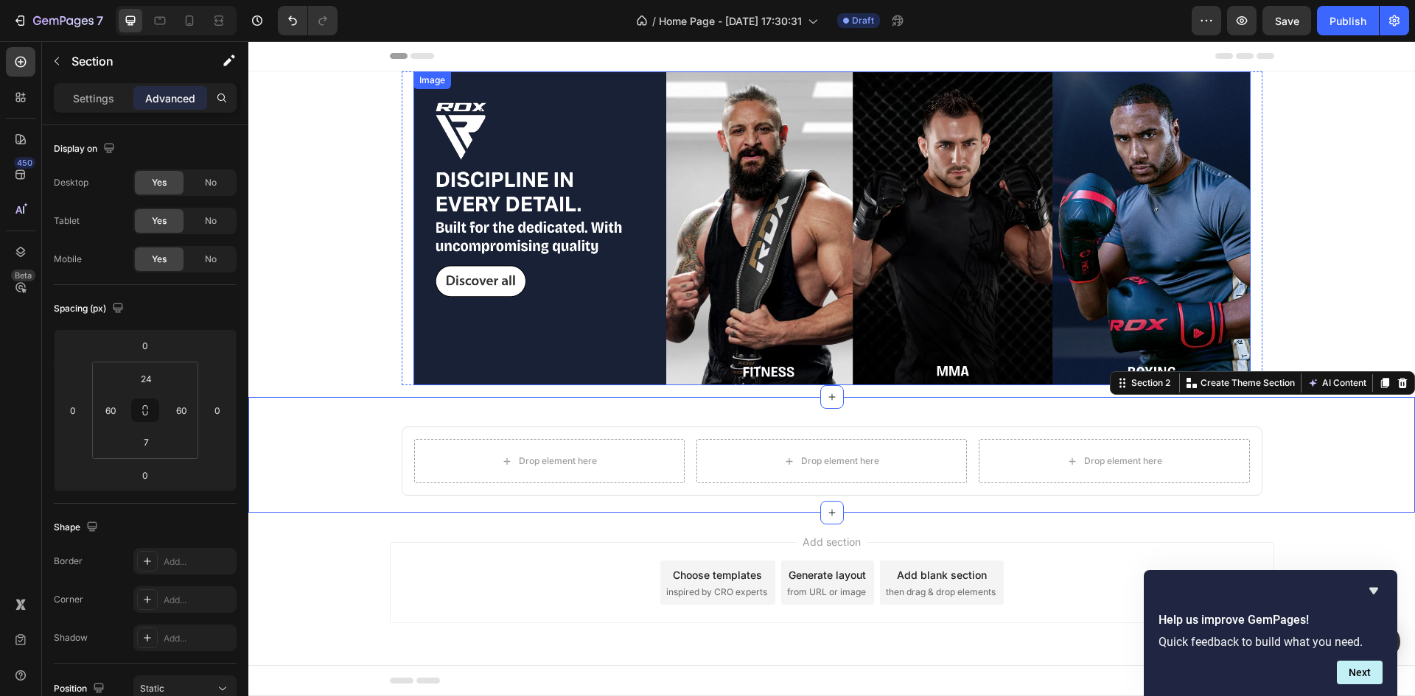
click at [673, 346] on img at bounding box center [831, 228] width 837 height 314
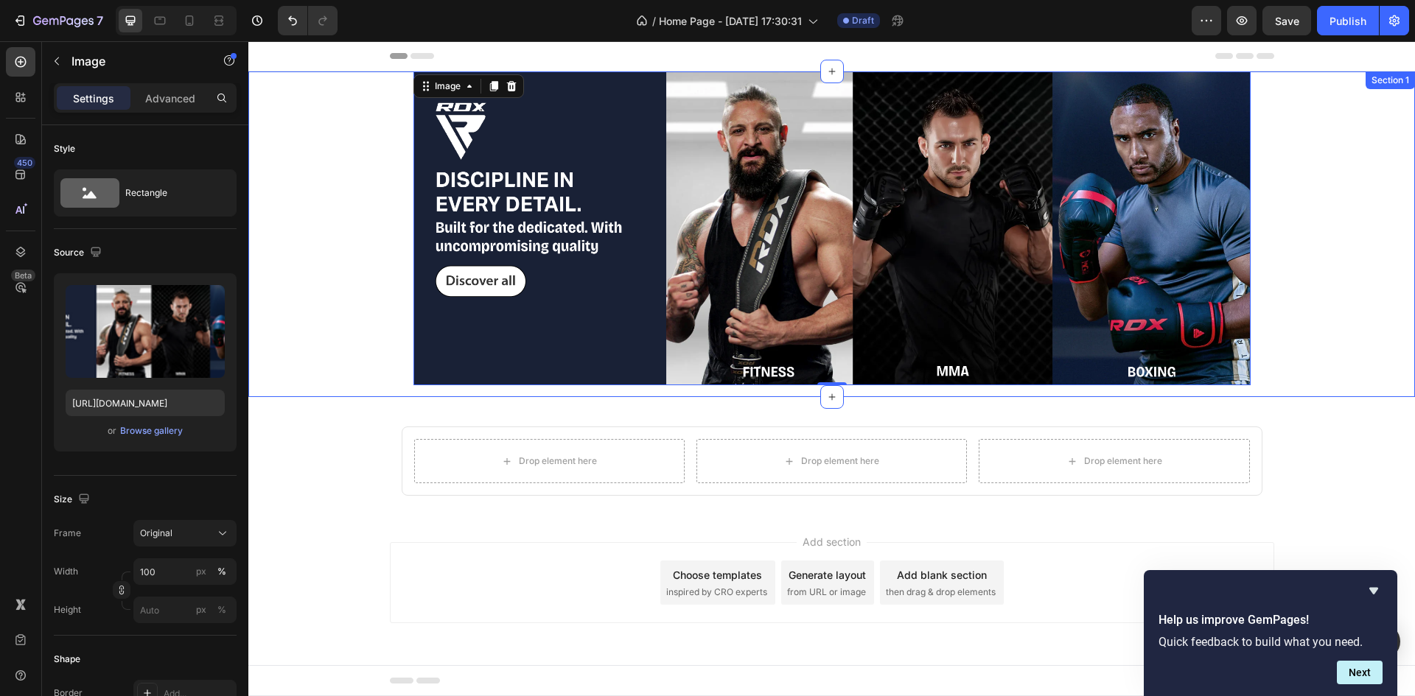
click at [668, 395] on div "Image 0 Row Row Row" at bounding box center [831, 234] width 1166 height 326
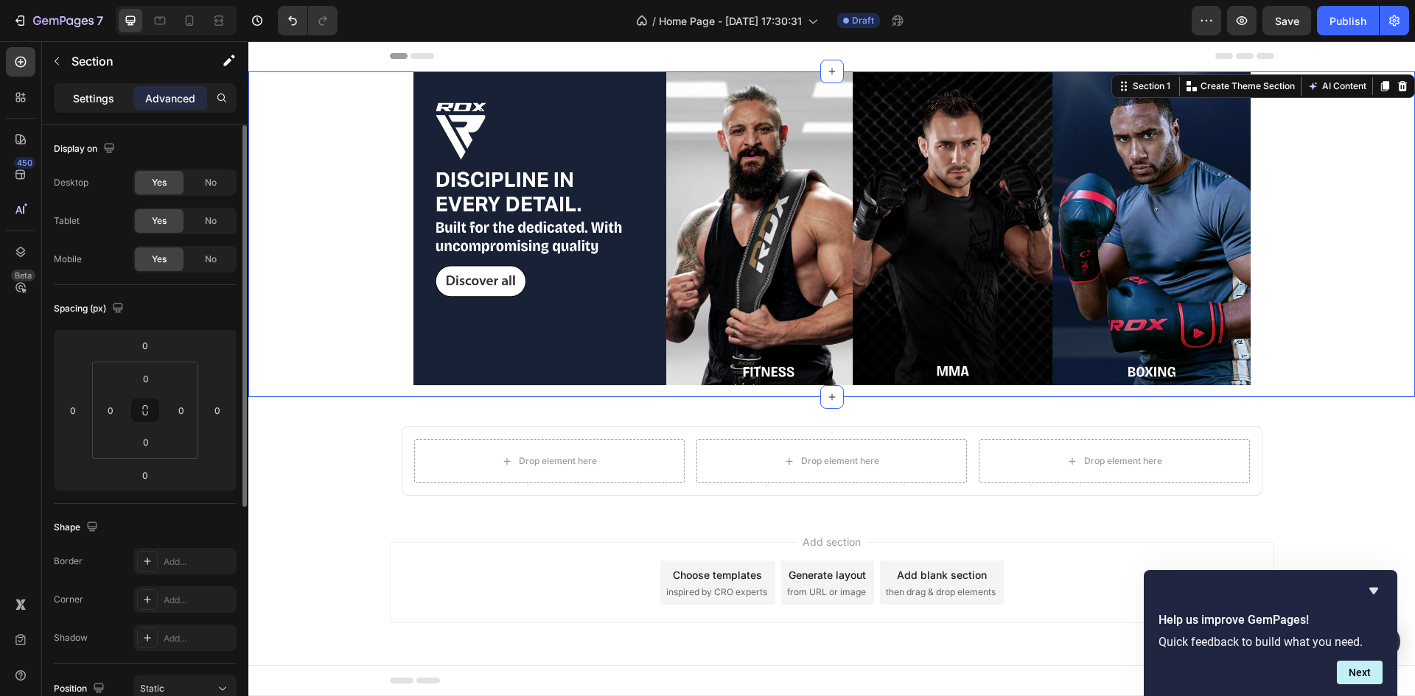
click at [111, 100] on p "Settings" at bounding box center [93, 98] width 41 height 15
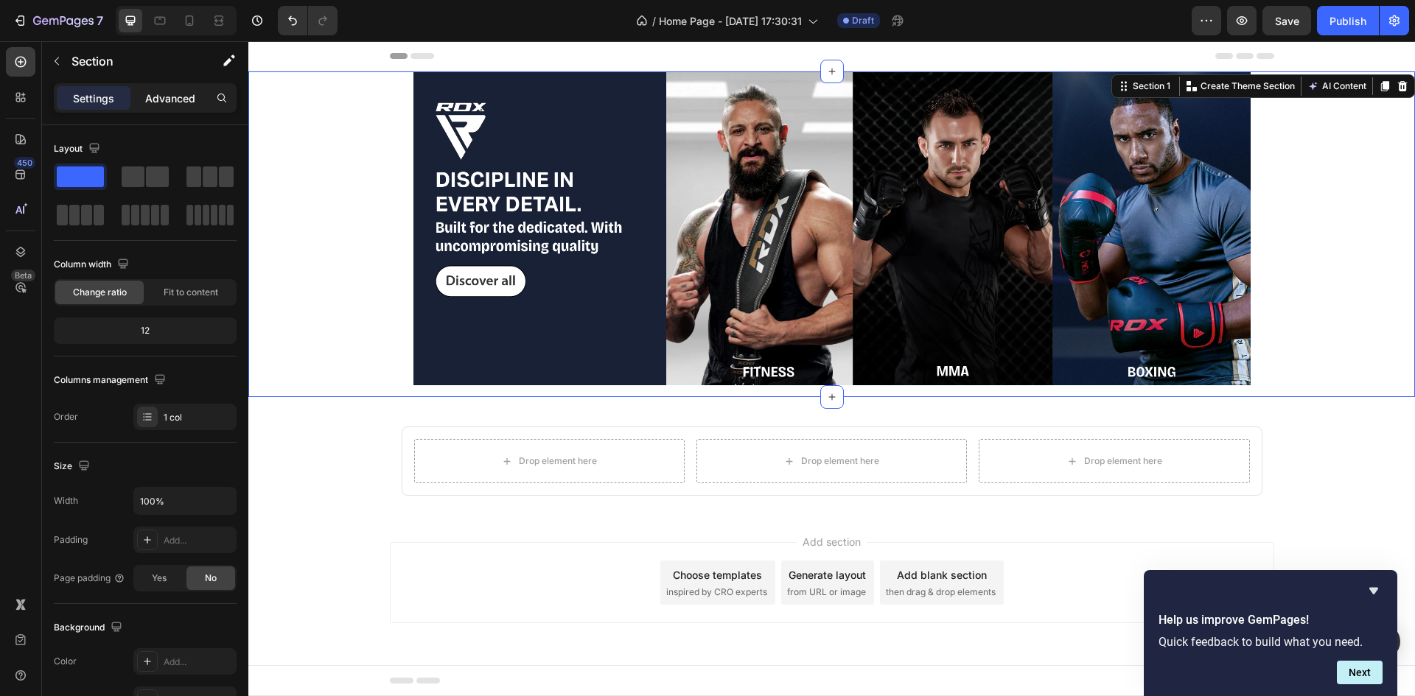
click at [158, 99] on p "Advanced" at bounding box center [170, 98] width 50 height 15
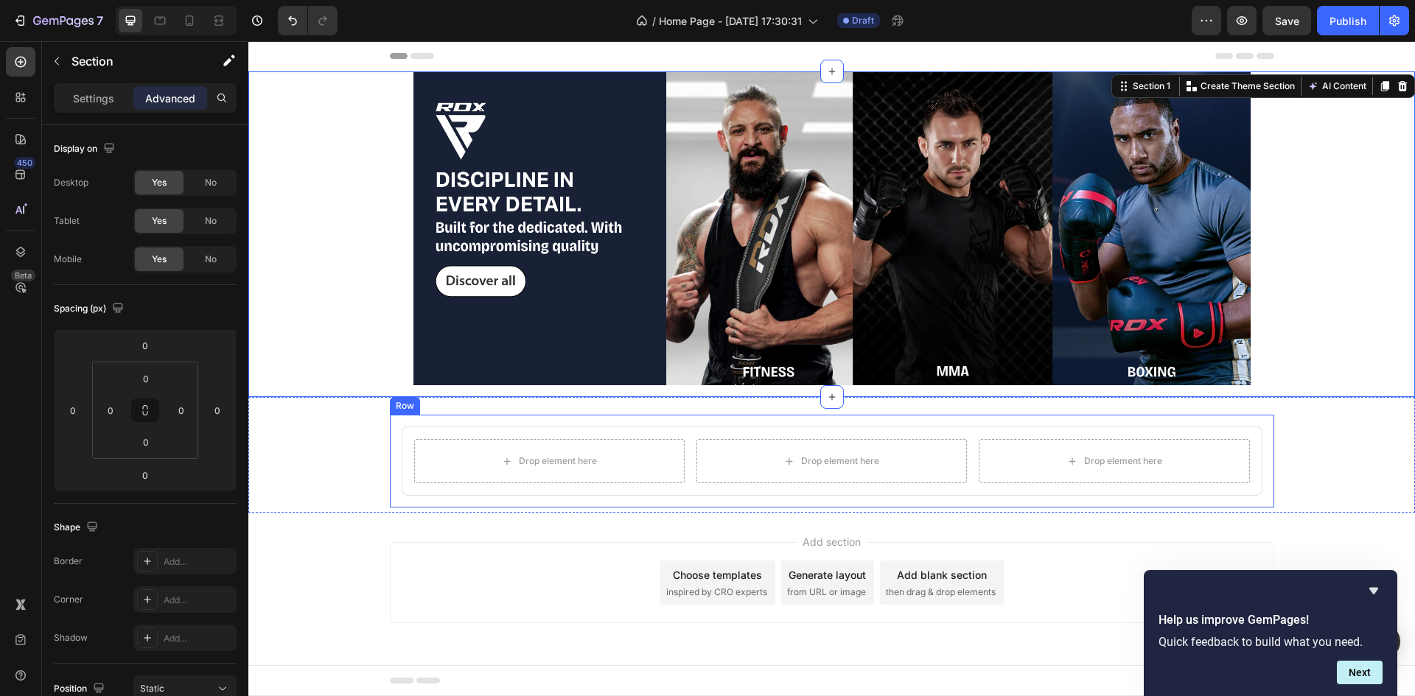
click at [646, 424] on div "Drop element here Drop element here Drop element here Row Row Row" at bounding box center [832, 461] width 884 height 93
click at [691, 433] on div "Drop element here Drop element here Drop element here Row Row" at bounding box center [832, 461] width 861 height 69
click at [745, 432] on div "Drop element here Drop element here Drop element here Row Row" at bounding box center [832, 461] width 861 height 69
click at [1147, 383] on img at bounding box center [831, 228] width 837 height 314
click at [1306, 469] on div "Drop element here Drop element here Drop element here Row Row Row" at bounding box center [832, 461] width 1078 height 93
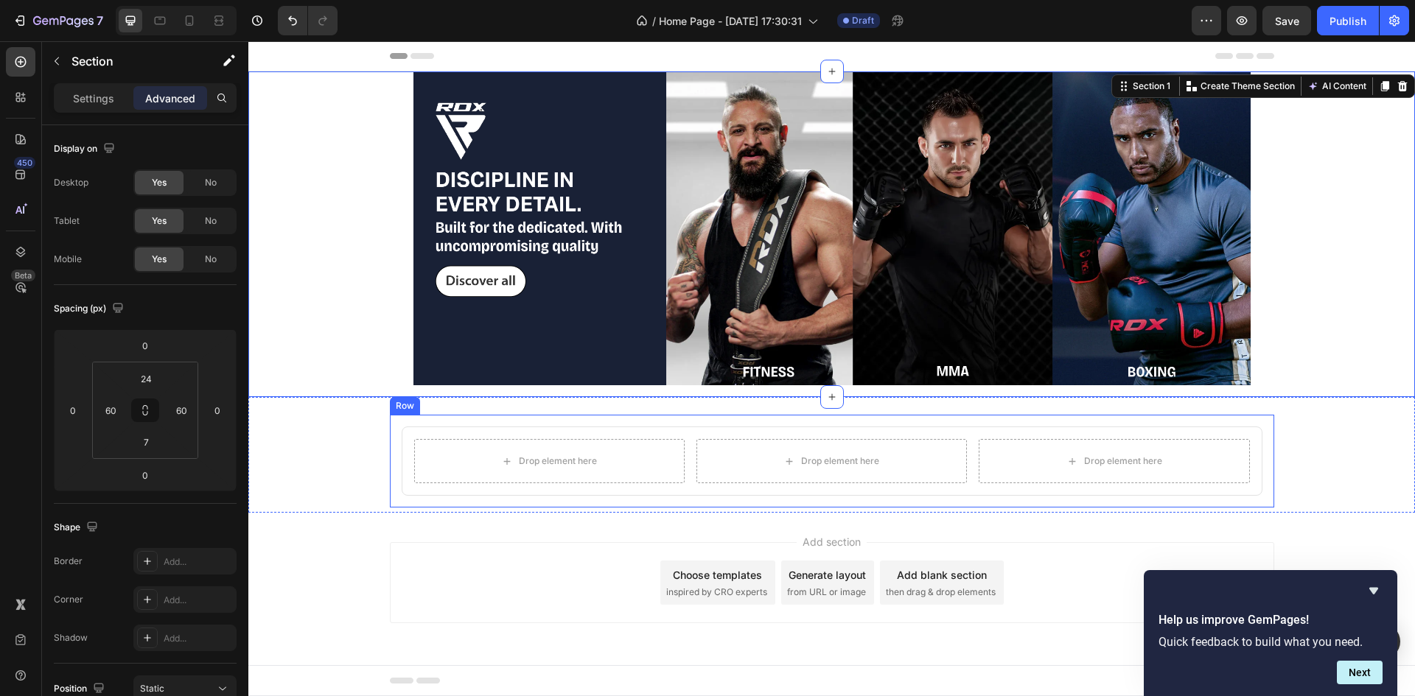
click at [1205, 452] on div "Drop element here" at bounding box center [1114, 461] width 270 height 44
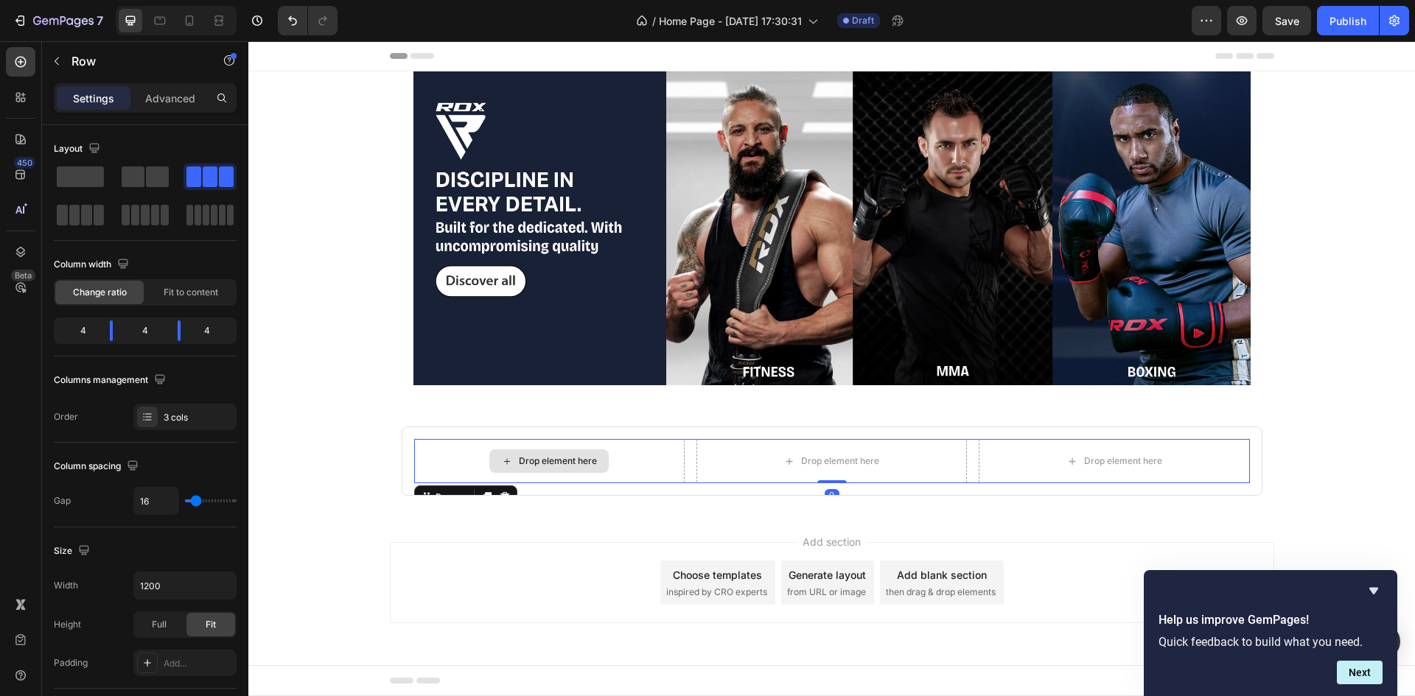
click at [509, 453] on div "Drop element here" at bounding box center [548, 461] width 119 height 24
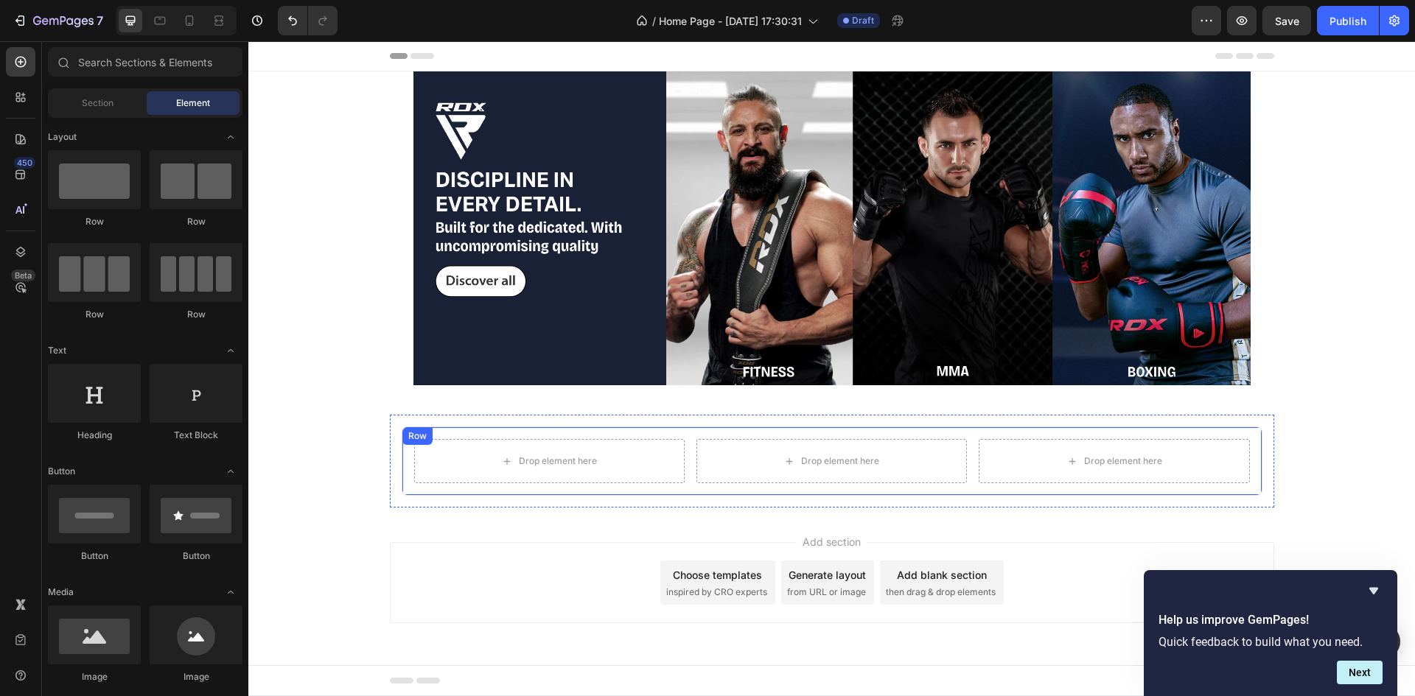
click at [402, 441] on div "Row" at bounding box center [417, 436] width 30 height 18
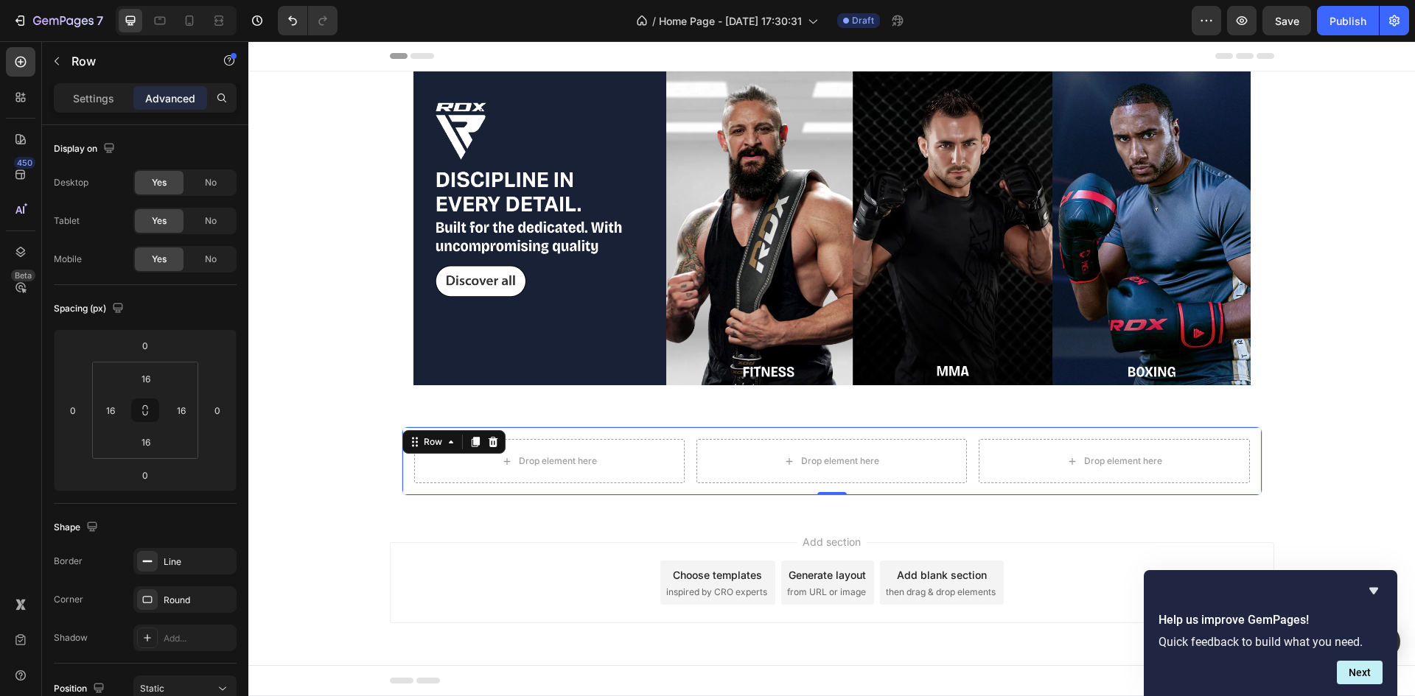
click at [368, 447] on div "Drop element here Drop element here Drop element here Row Row 0 Row" at bounding box center [832, 461] width 1078 height 93
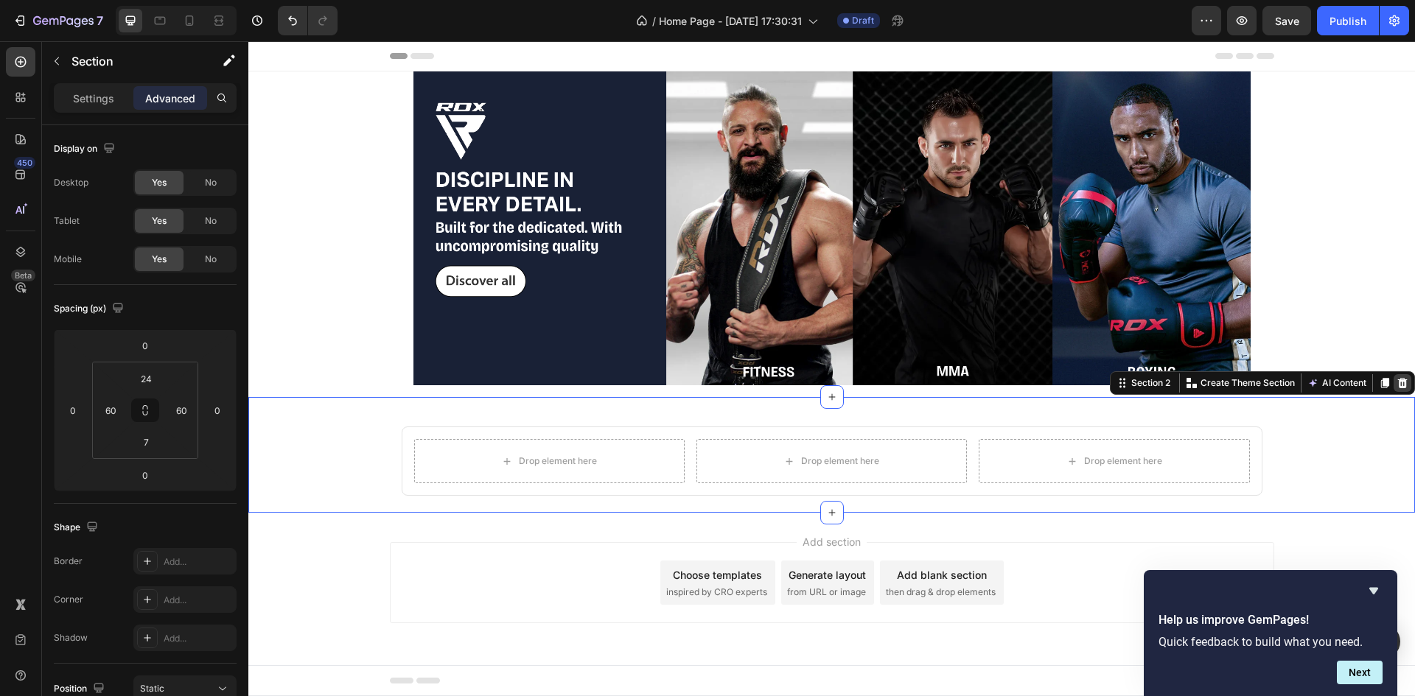
click at [1396, 388] on icon at bounding box center [1402, 383] width 12 height 12
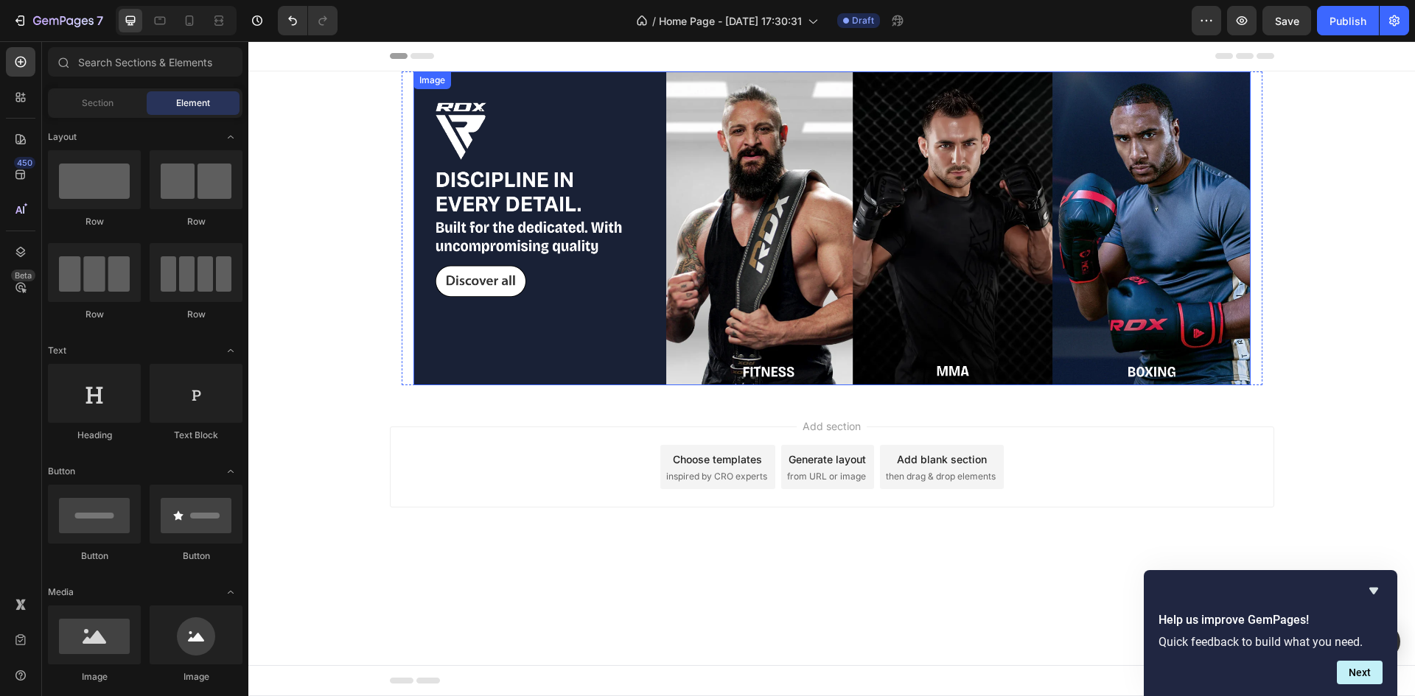
click at [1040, 316] on img at bounding box center [831, 228] width 837 height 314
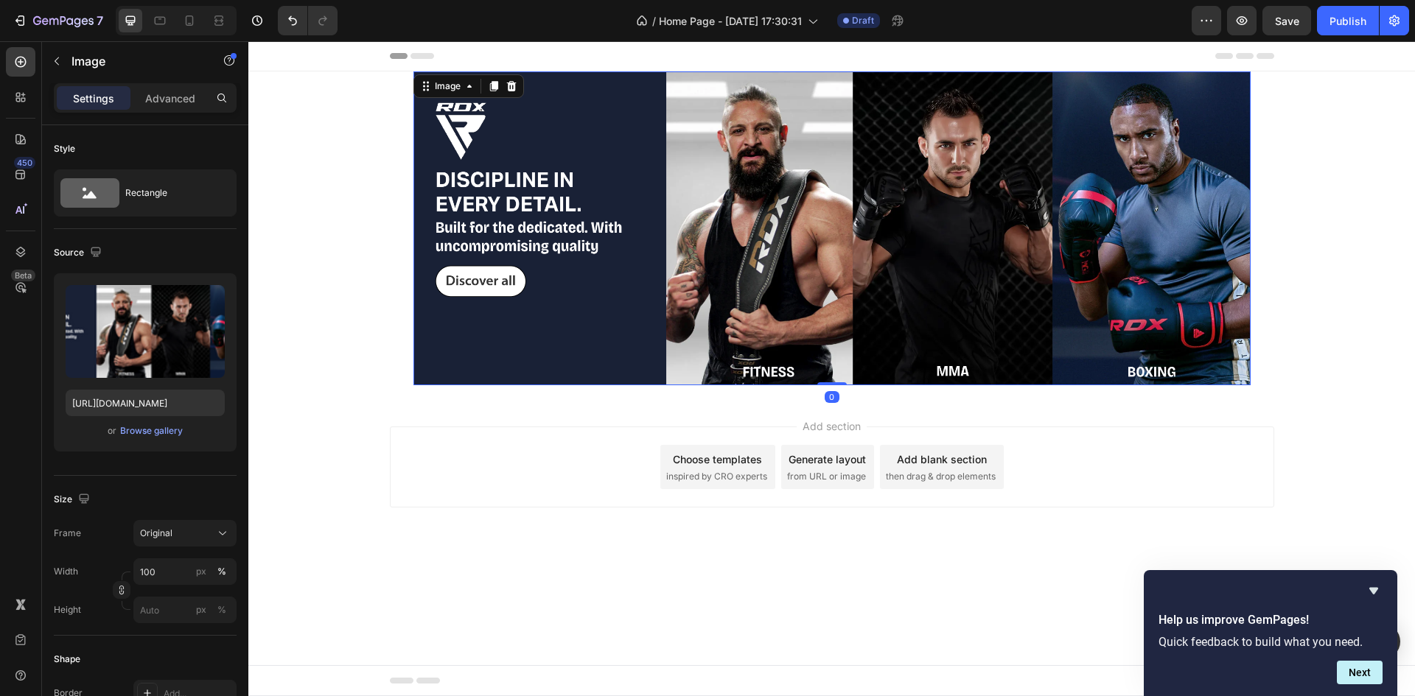
click at [1334, 354] on div "Image 0 Row Row Row" at bounding box center [831, 234] width 1166 height 326
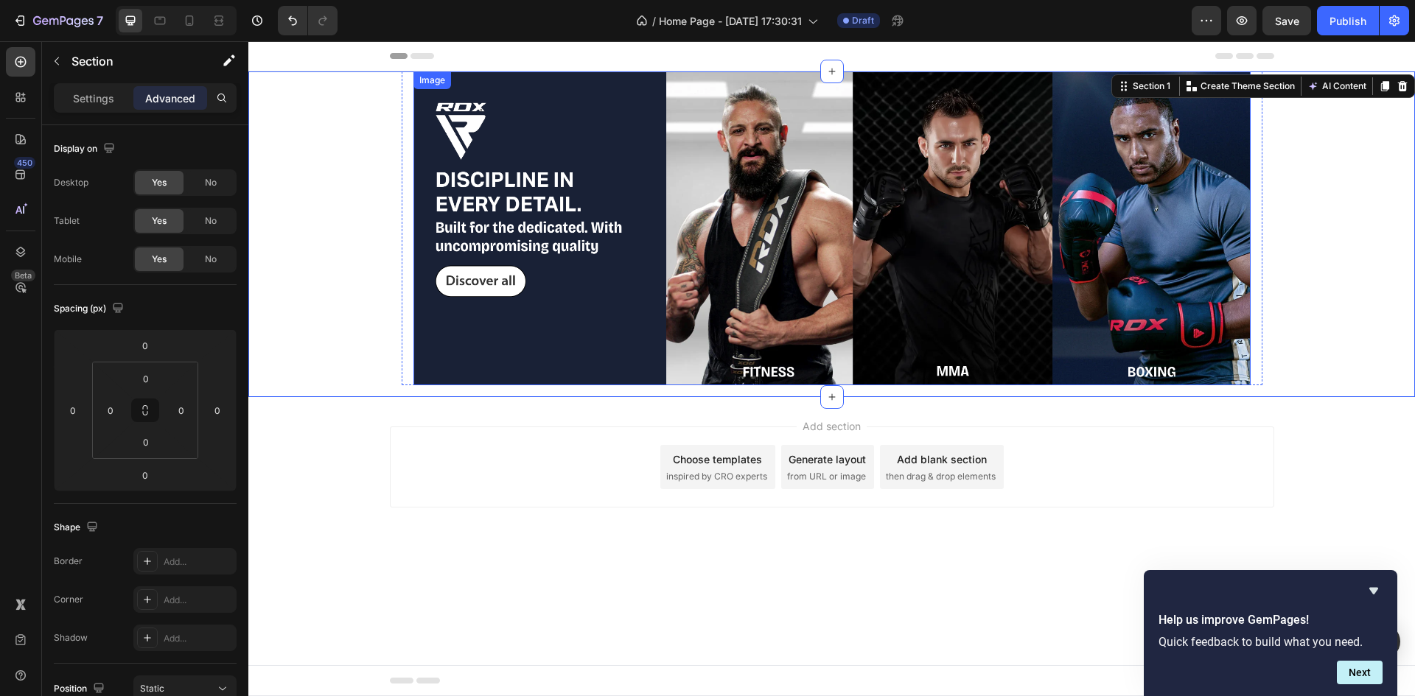
click at [541, 379] on img at bounding box center [831, 228] width 837 height 314
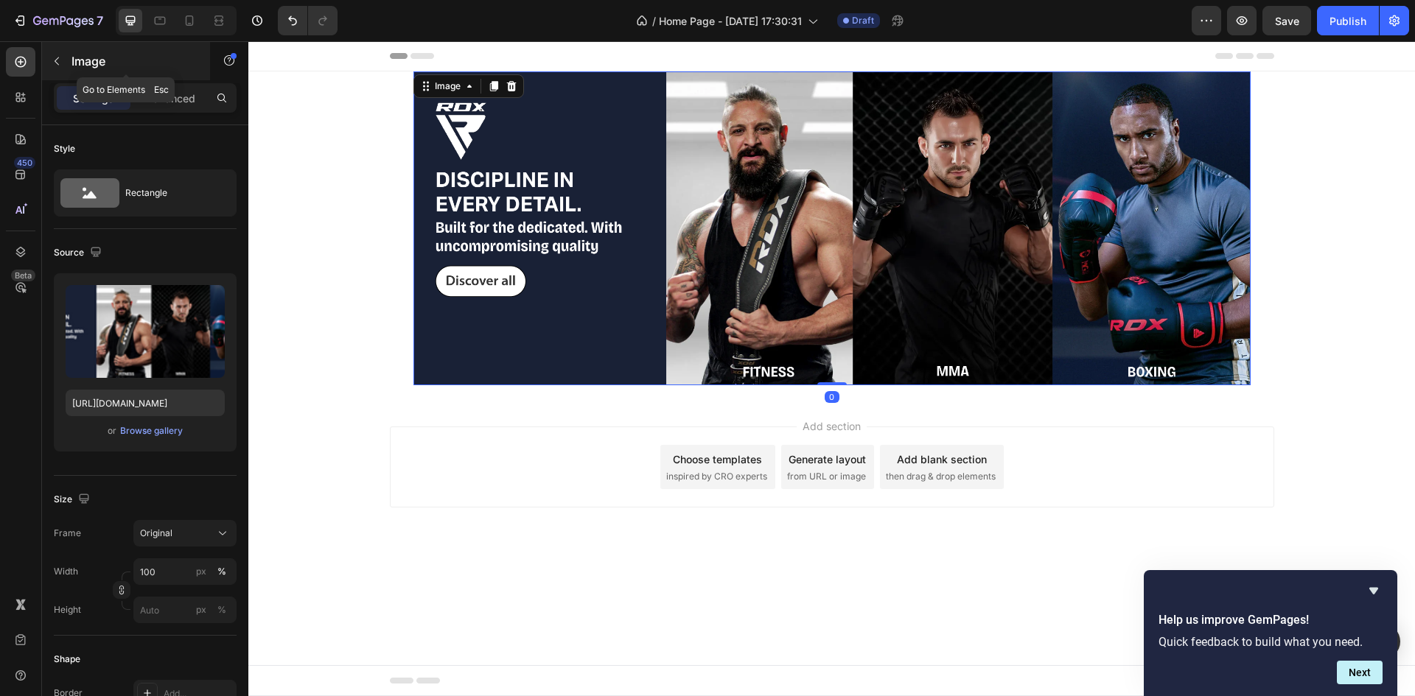
click at [80, 49] on div "Image" at bounding box center [126, 61] width 168 height 38
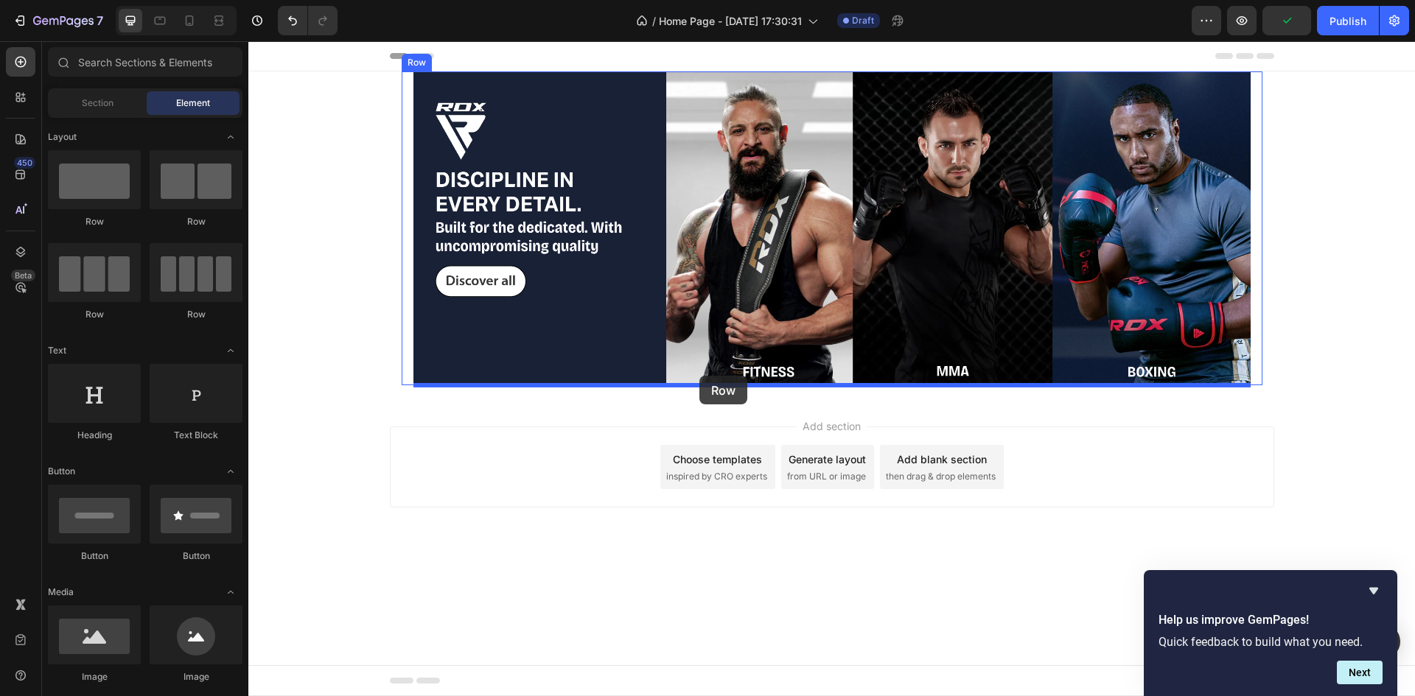
drag, startPoint x: 394, startPoint y: 227, endPoint x: 699, endPoint y: 376, distance: 339.4
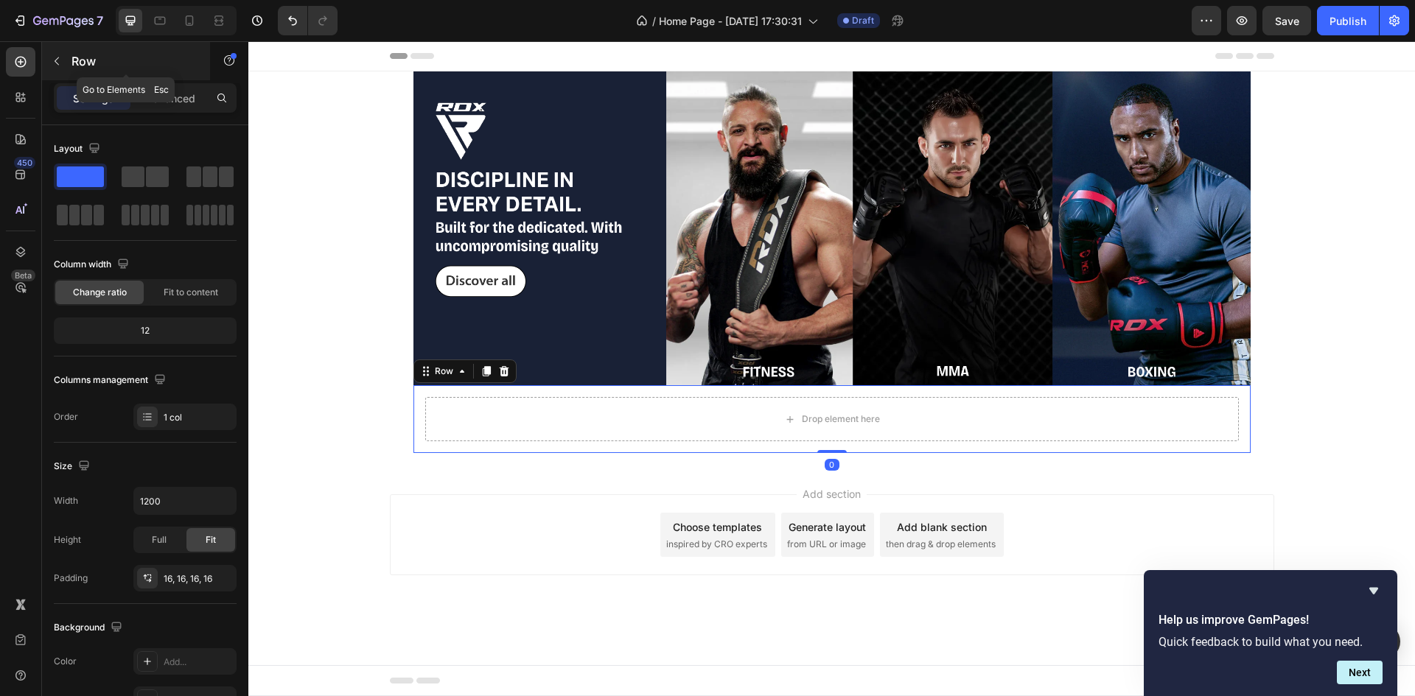
click at [108, 73] on div "Row" at bounding box center [126, 61] width 168 height 38
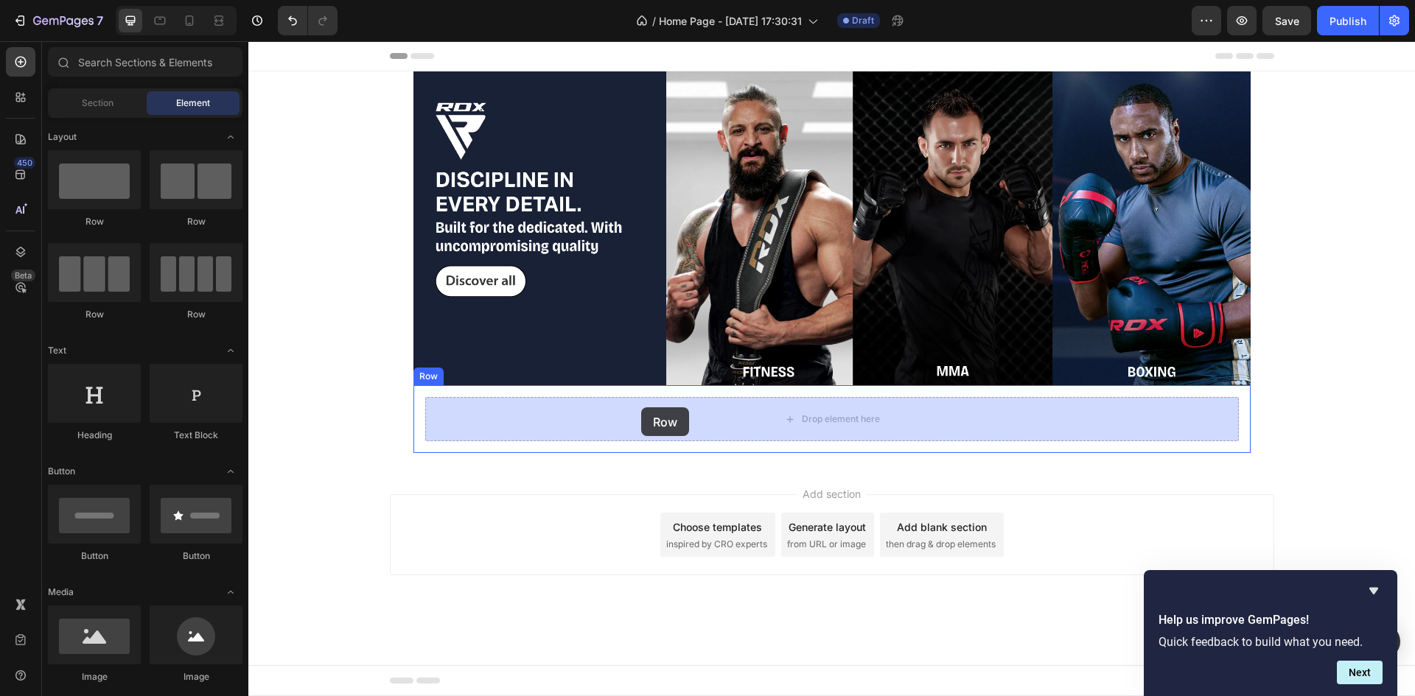
drag, startPoint x: 369, startPoint y: 216, endPoint x: 641, endPoint y: 407, distance: 332.6
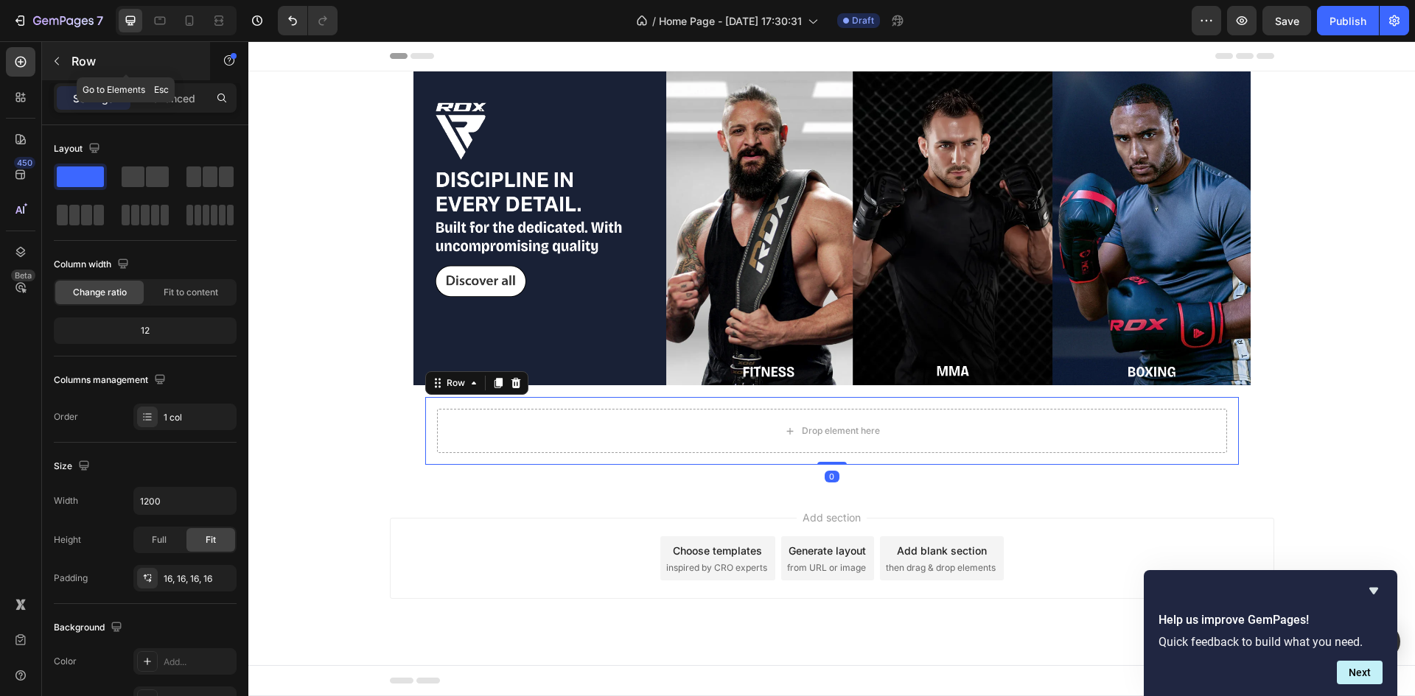
click at [106, 64] on p "Row" at bounding box center [133, 61] width 125 height 18
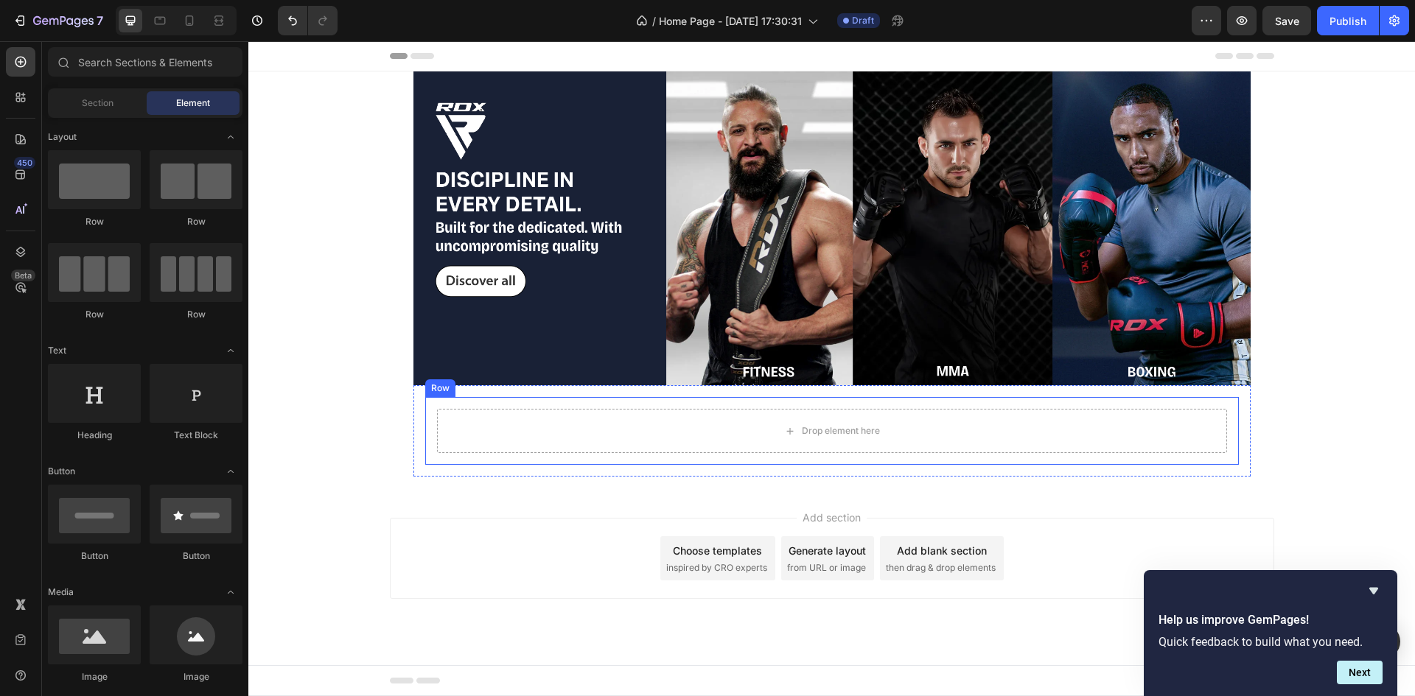
click at [598, 405] on div "Drop element here Row" at bounding box center [831, 431] width 813 height 68
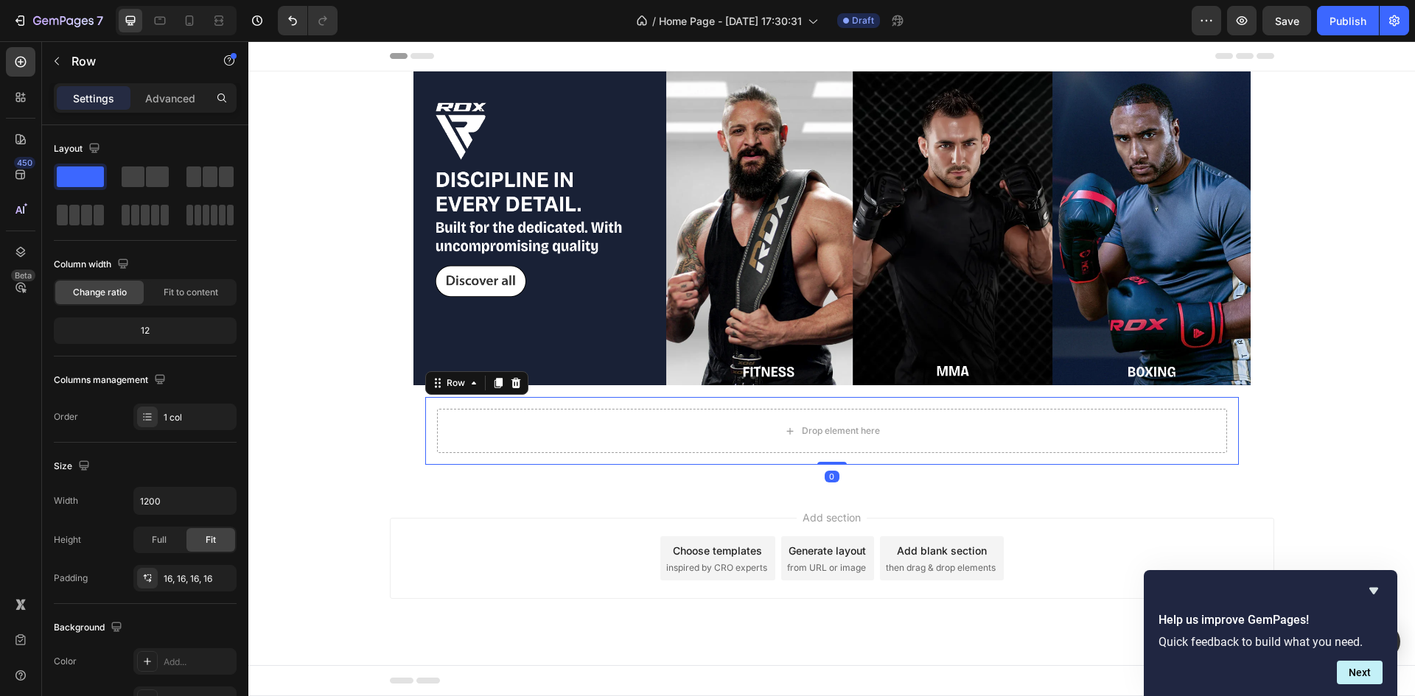
click at [452, 522] on div "Add section Choose templates inspired by CRO experts Generate layout from URL o…" at bounding box center [832, 558] width 884 height 81
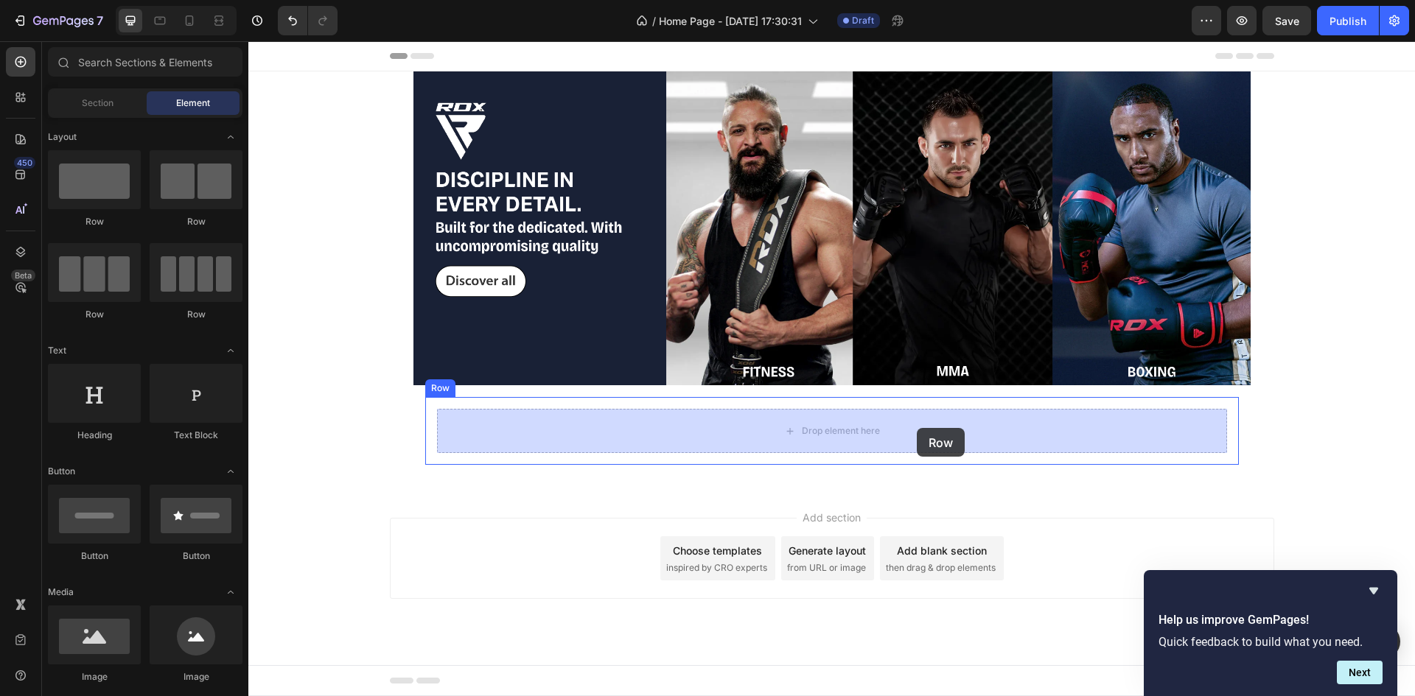
drag, startPoint x: 434, startPoint y: 225, endPoint x: 914, endPoint y: 428, distance: 521.0
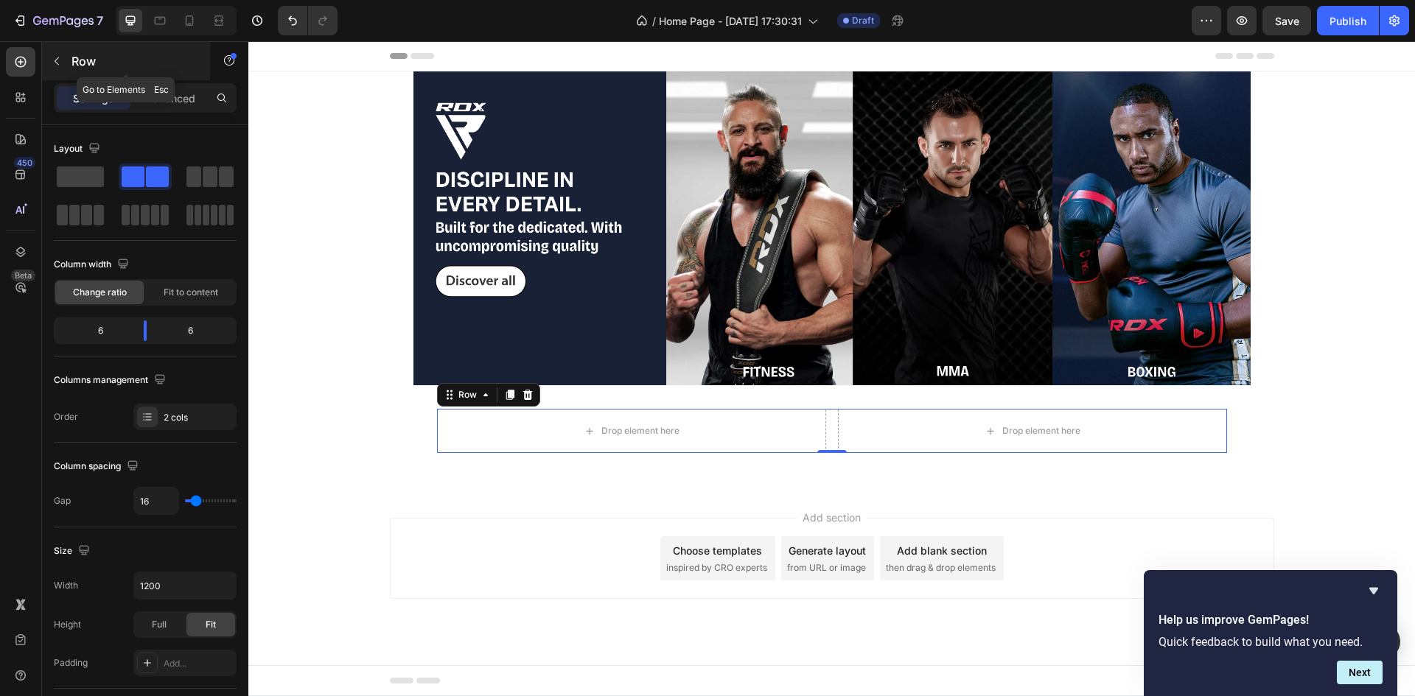
click at [83, 60] on p "Row" at bounding box center [133, 61] width 125 height 18
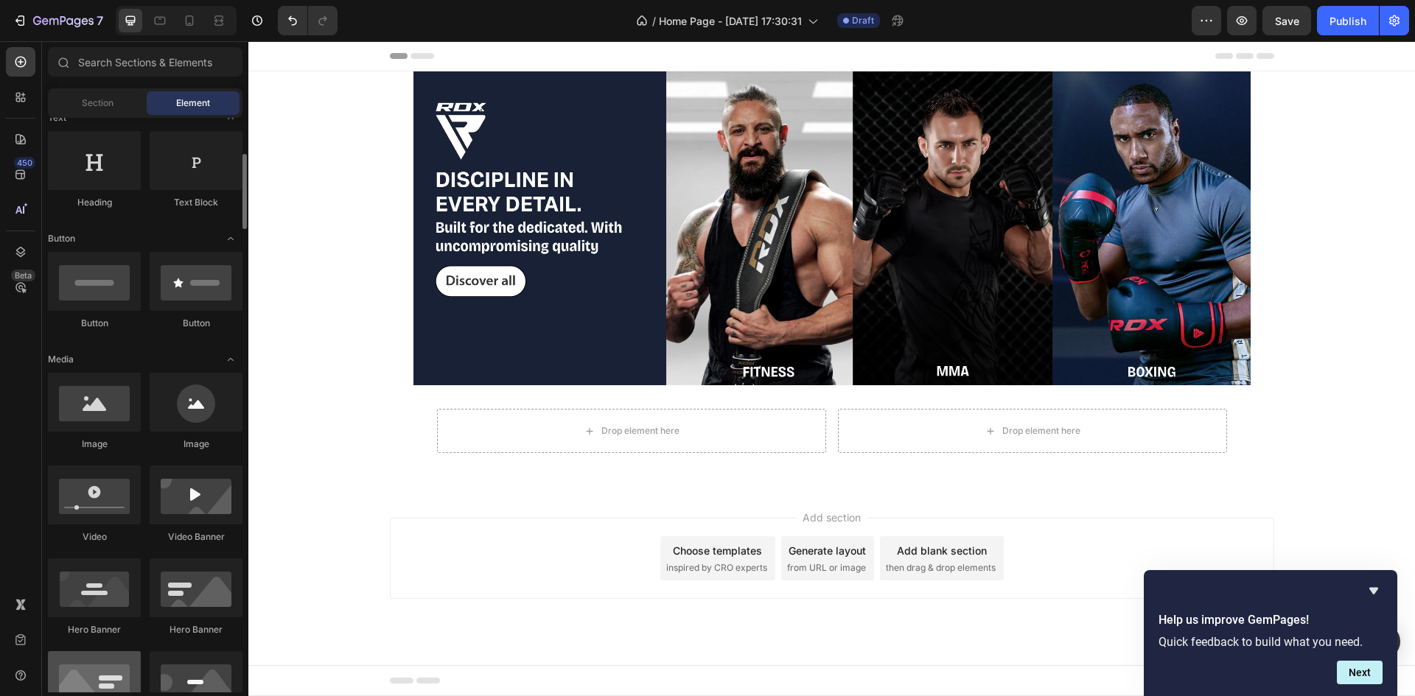
scroll to position [220, 0]
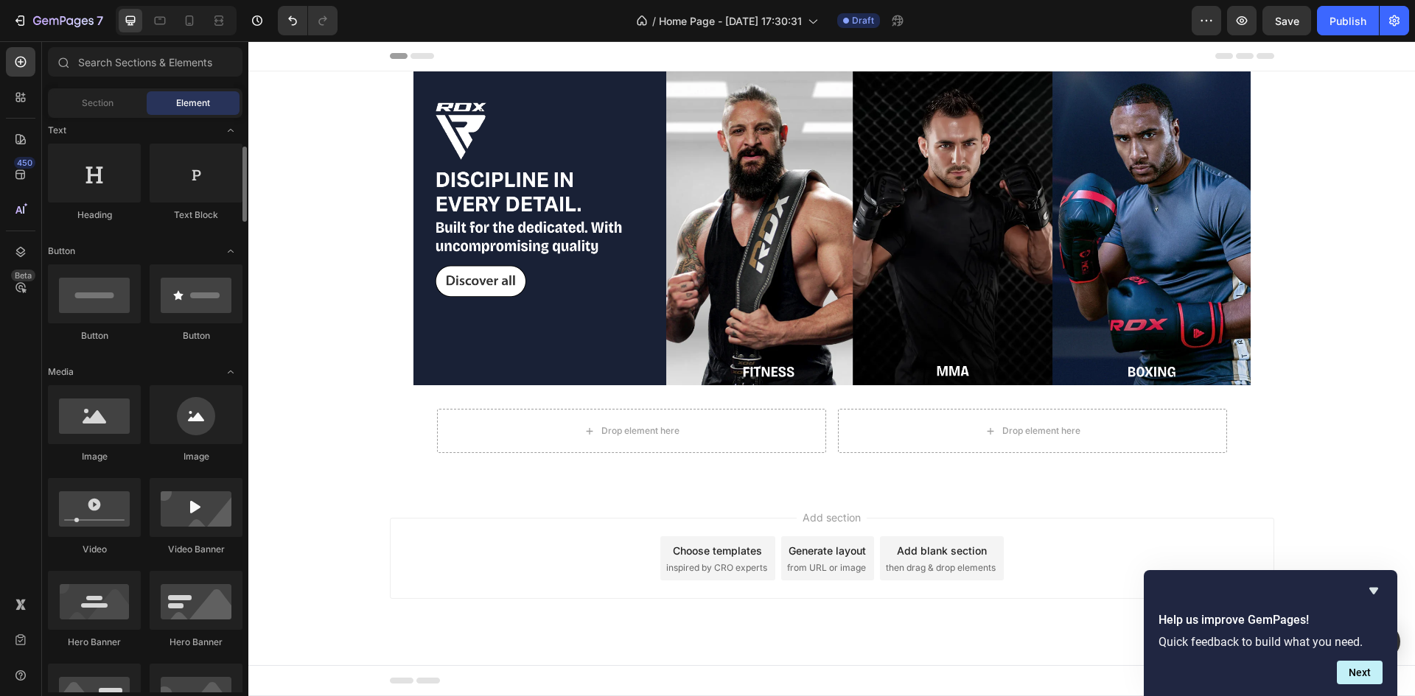
click at [103, 83] on div "Sections(18) Elements(83) Section Element Hero Section Product Detail Brands Tr…" at bounding box center [145, 369] width 206 height 645
click at [106, 99] on span "Section" at bounding box center [98, 103] width 32 height 13
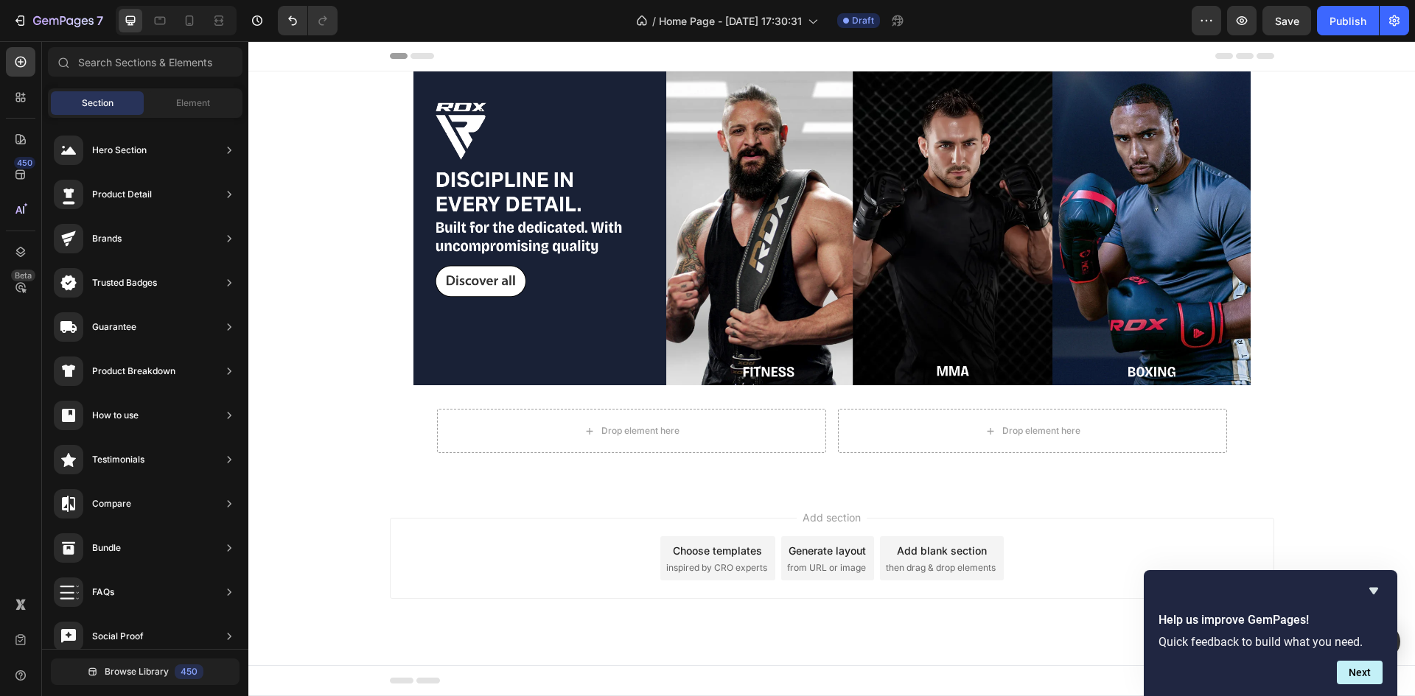
click at [187, 123] on div "Hero Section Product Detail Brands Trusted Badges Guarantee Product Breakdown H…" at bounding box center [145, 545] width 206 height 855
click at [173, 106] on div "Element" at bounding box center [193, 103] width 93 height 24
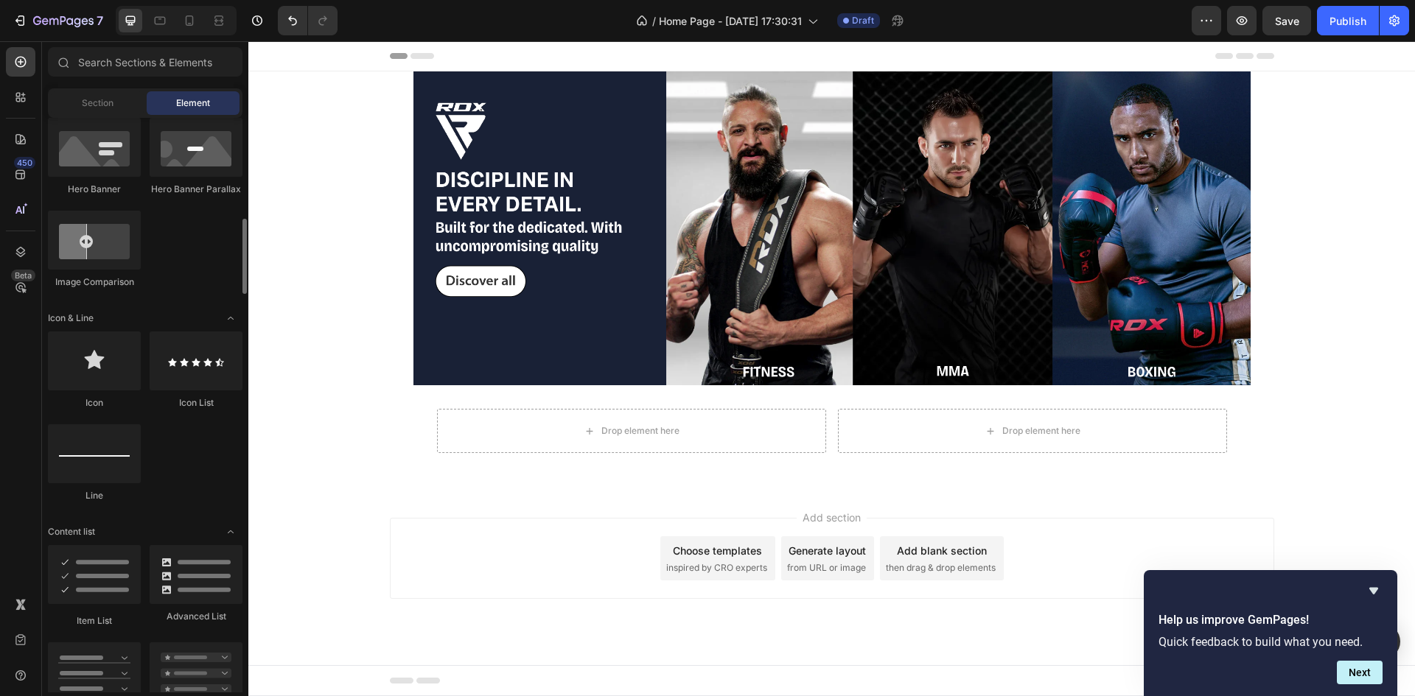
scroll to position [767, 0]
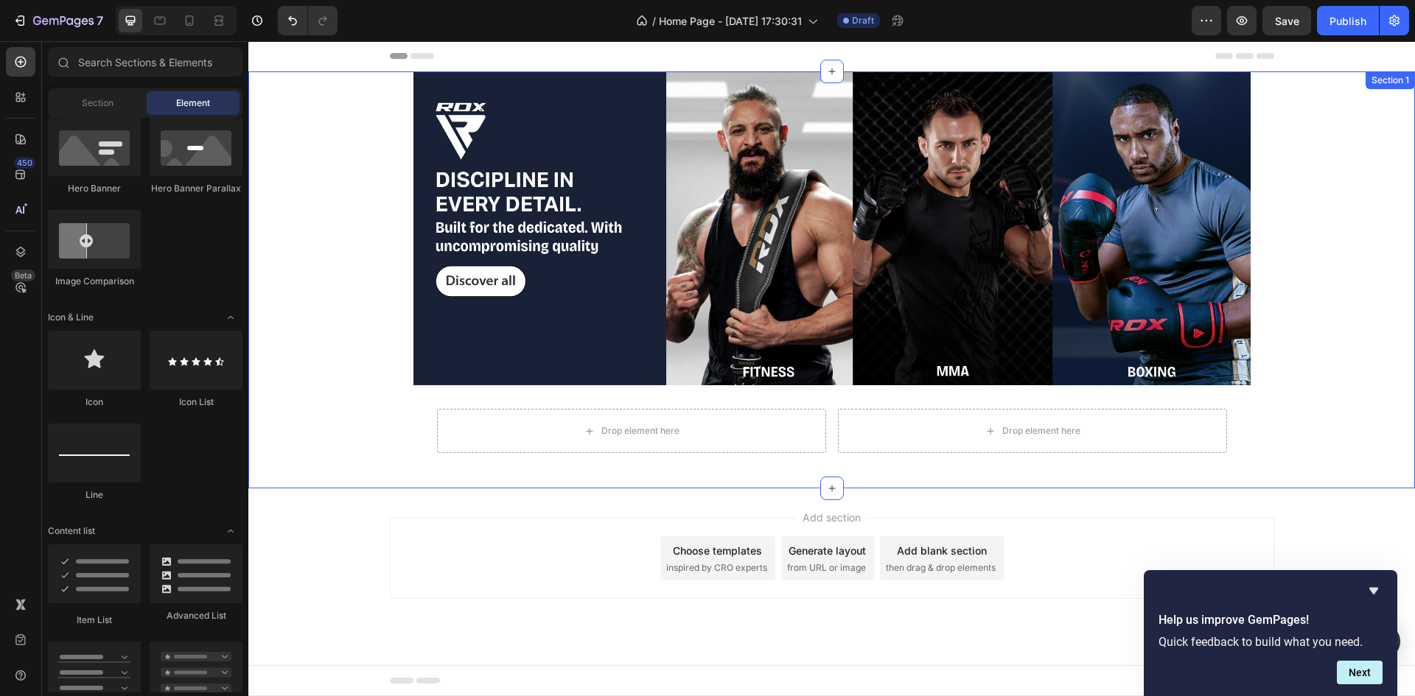
click at [532, 232] on img at bounding box center [831, 228] width 837 height 314
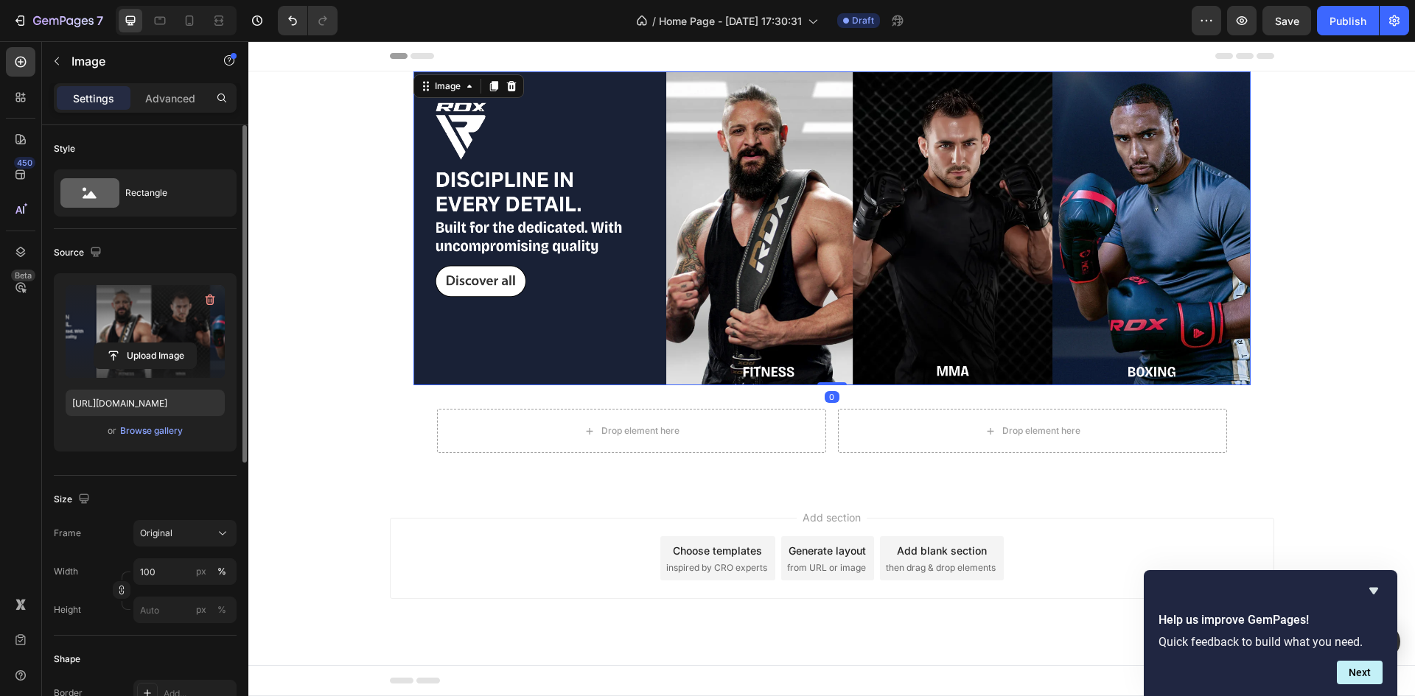
click at [140, 340] on label at bounding box center [145, 331] width 159 height 93
click at [140, 343] on input "file" at bounding box center [145, 355] width 102 height 25
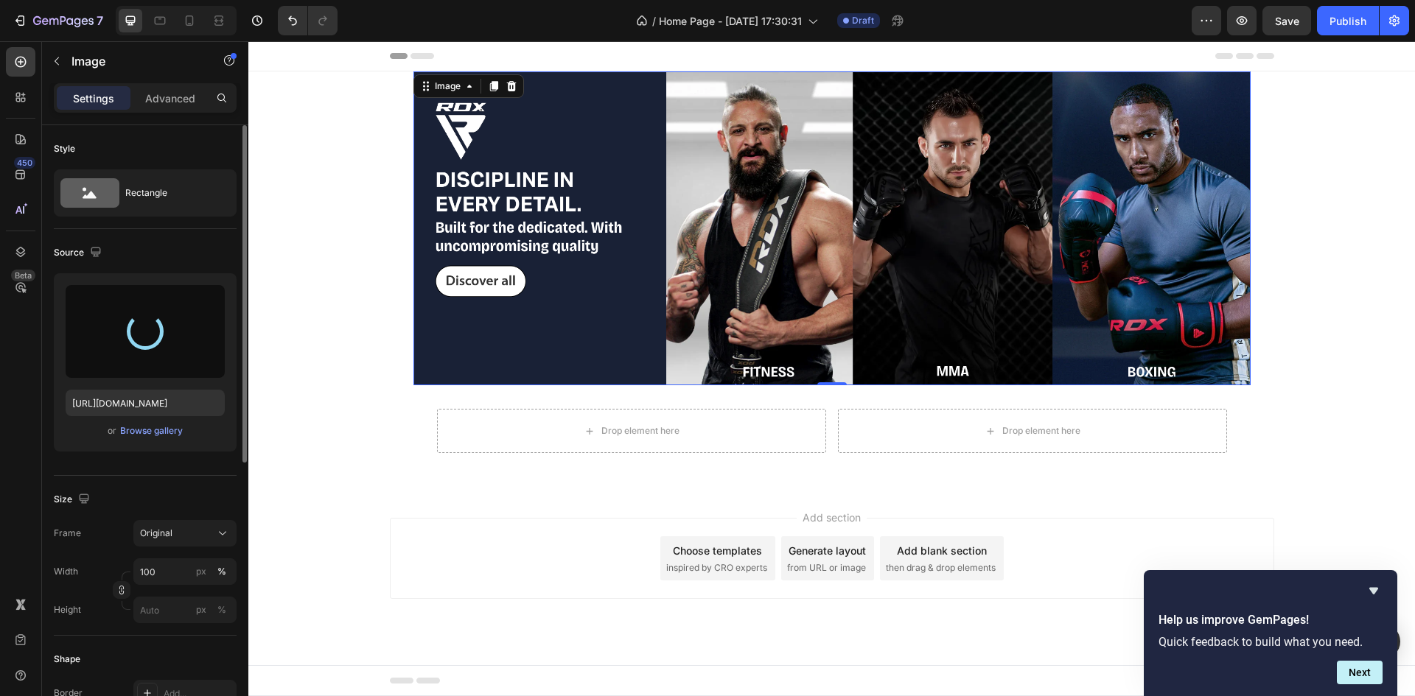
type input "[URL][DOMAIN_NAME]"
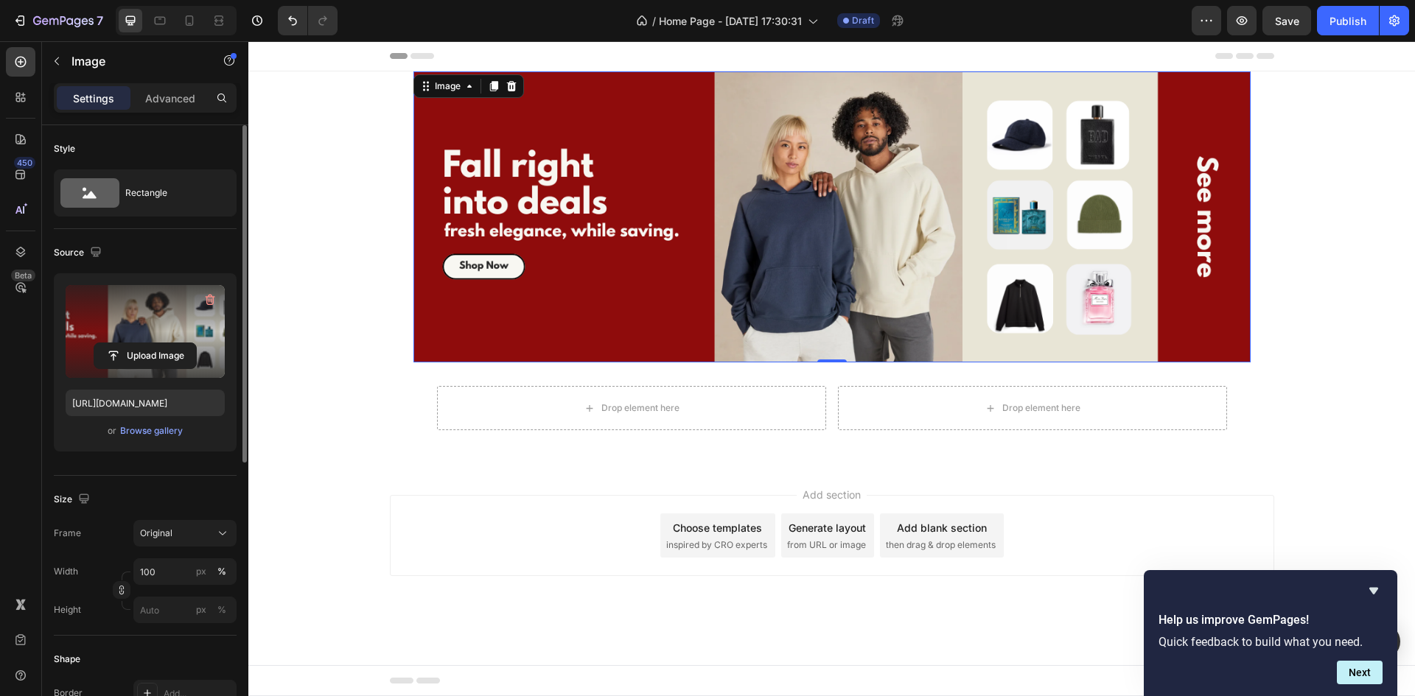
click at [825, 570] on div "Add section Choose templates inspired by CRO experts Generate layout from URL o…" at bounding box center [832, 535] width 884 height 81
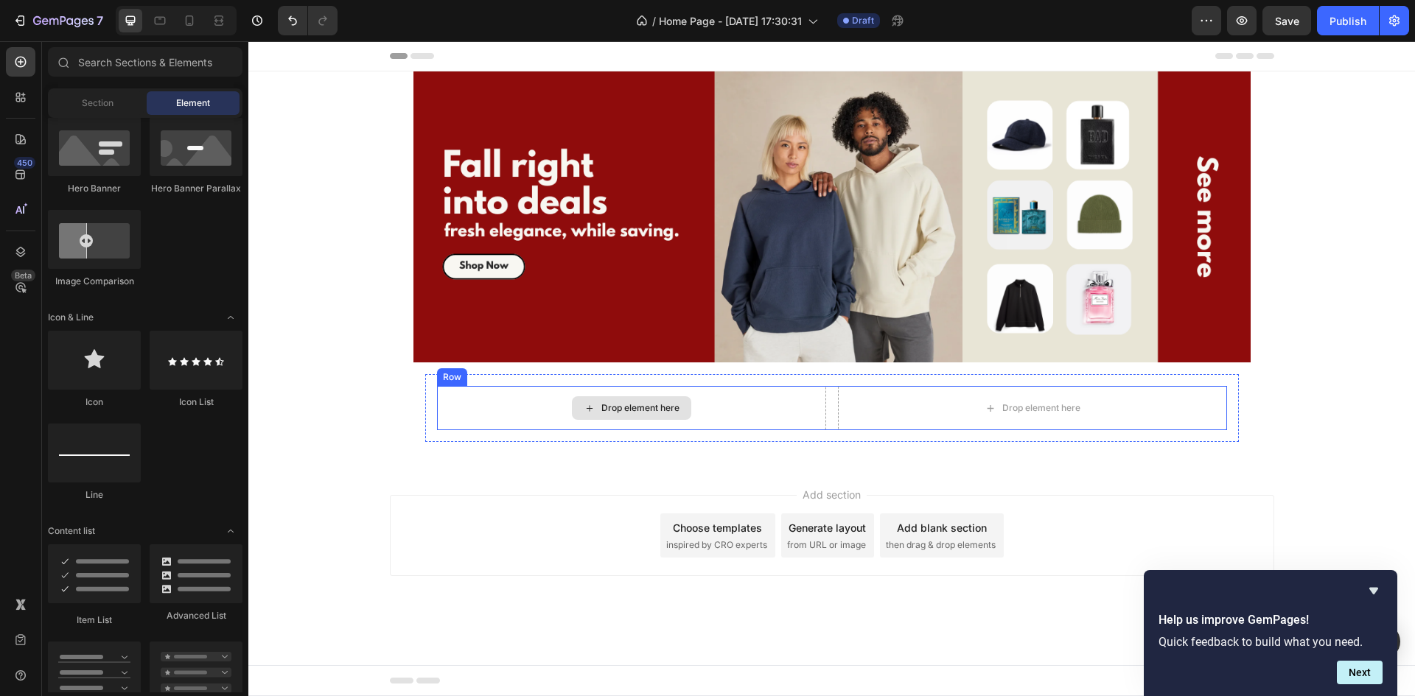
click at [704, 410] on div "Drop element here" at bounding box center [631, 408] width 389 height 44
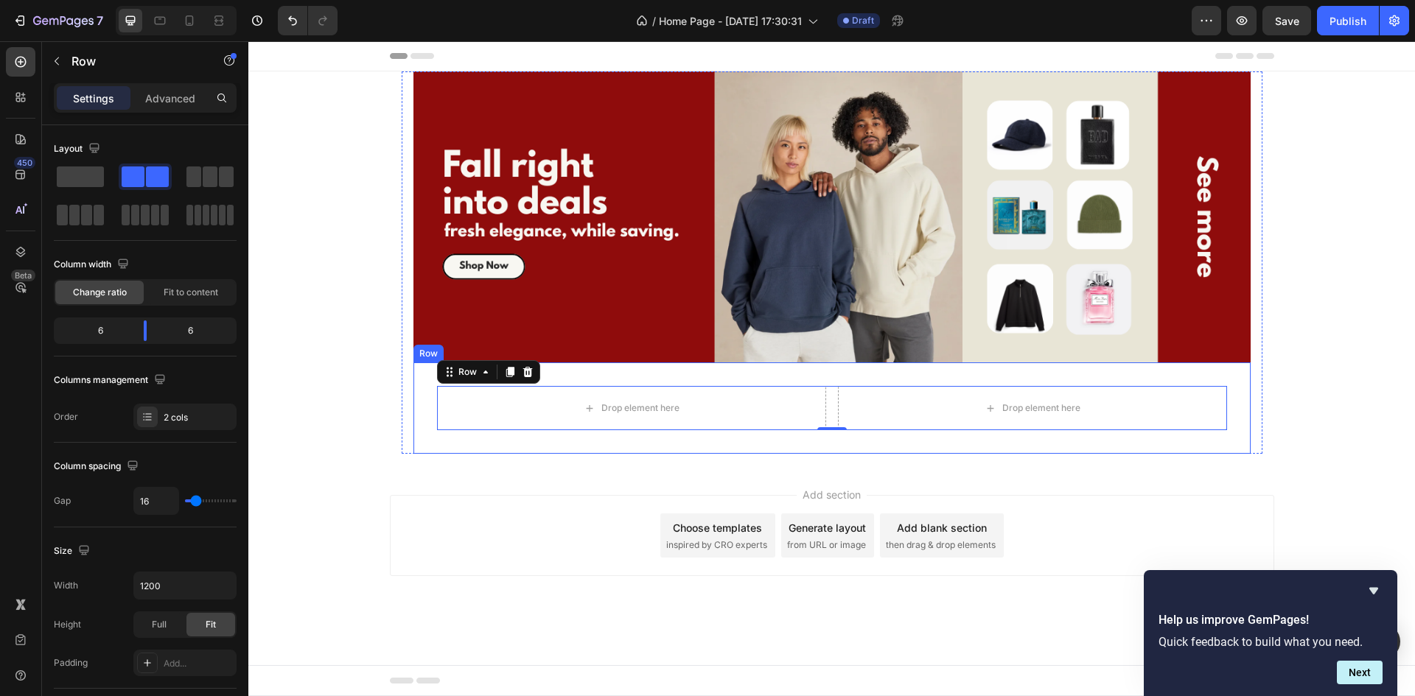
click at [757, 365] on div "Drop element here Drop element here Row 0 Row Row" at bounding box center [831, 408] width 837 height 91
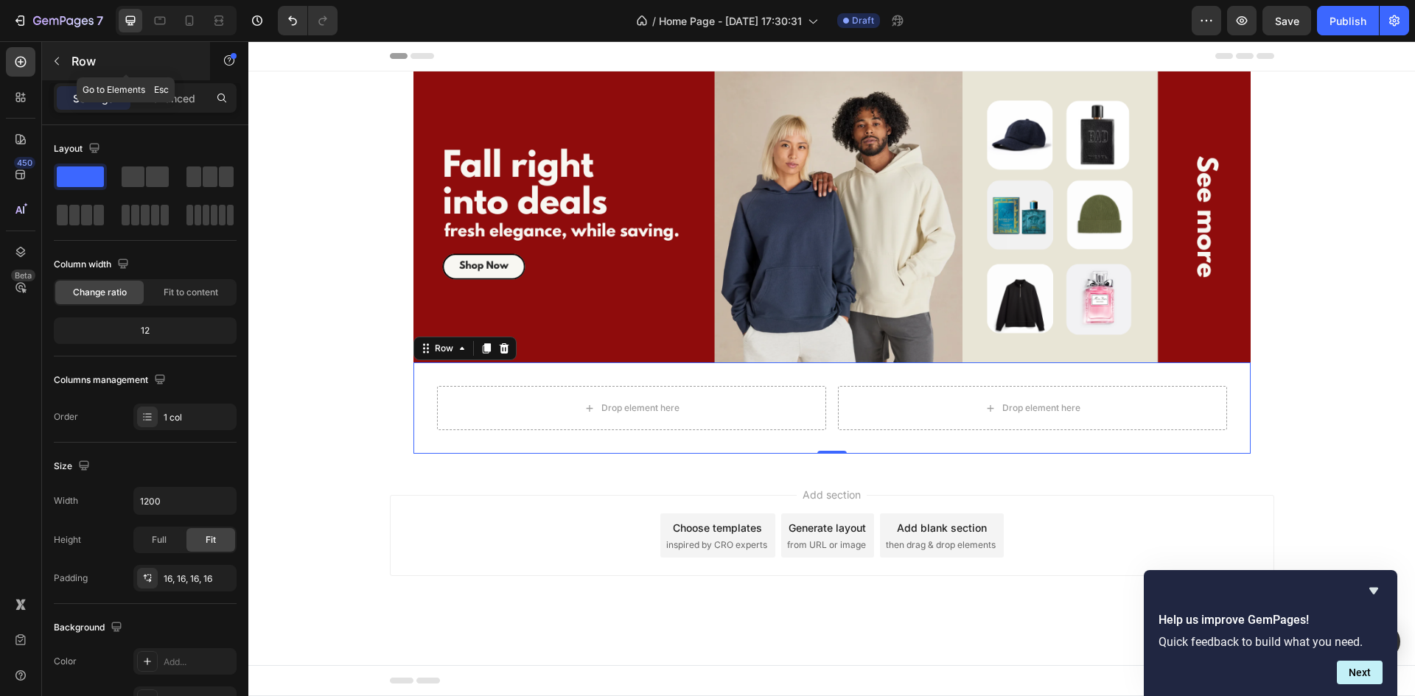
click at [91, 77] on div "Row" at bounding box center [126, 61] width 168 height 38
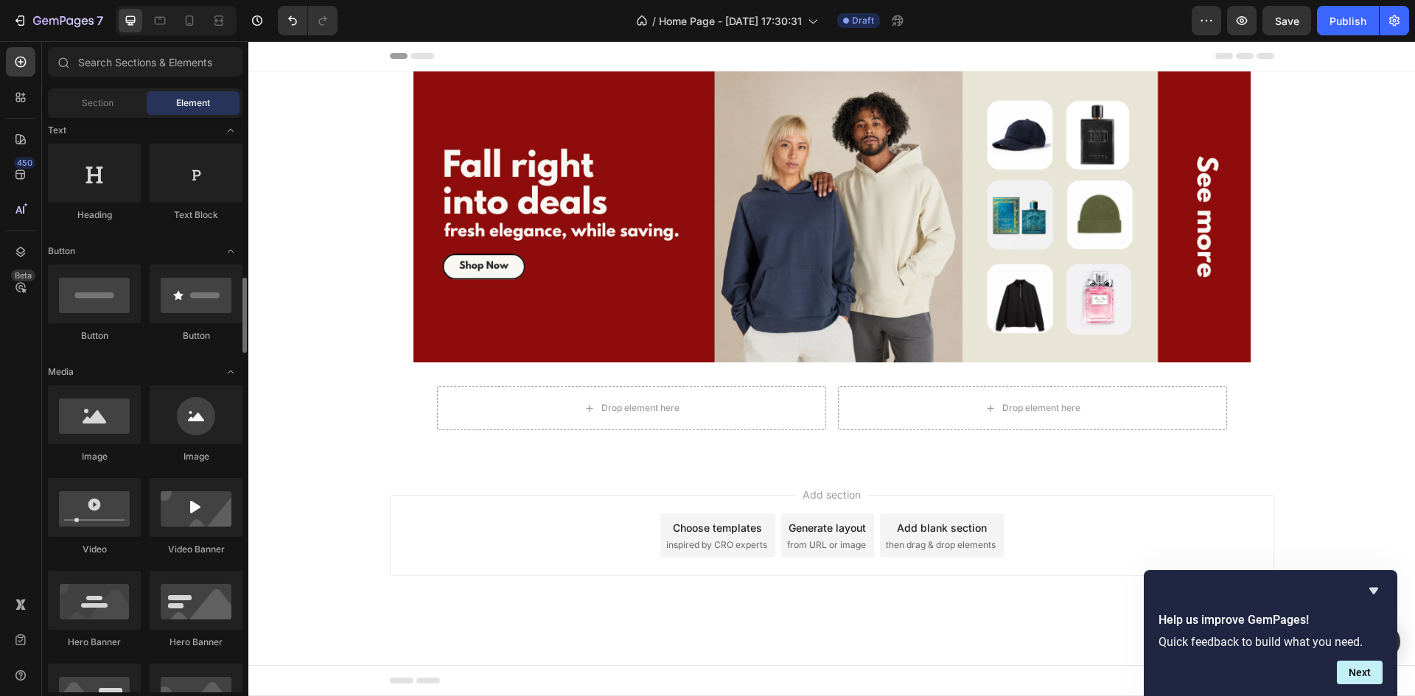
scroll to position [66, 0]
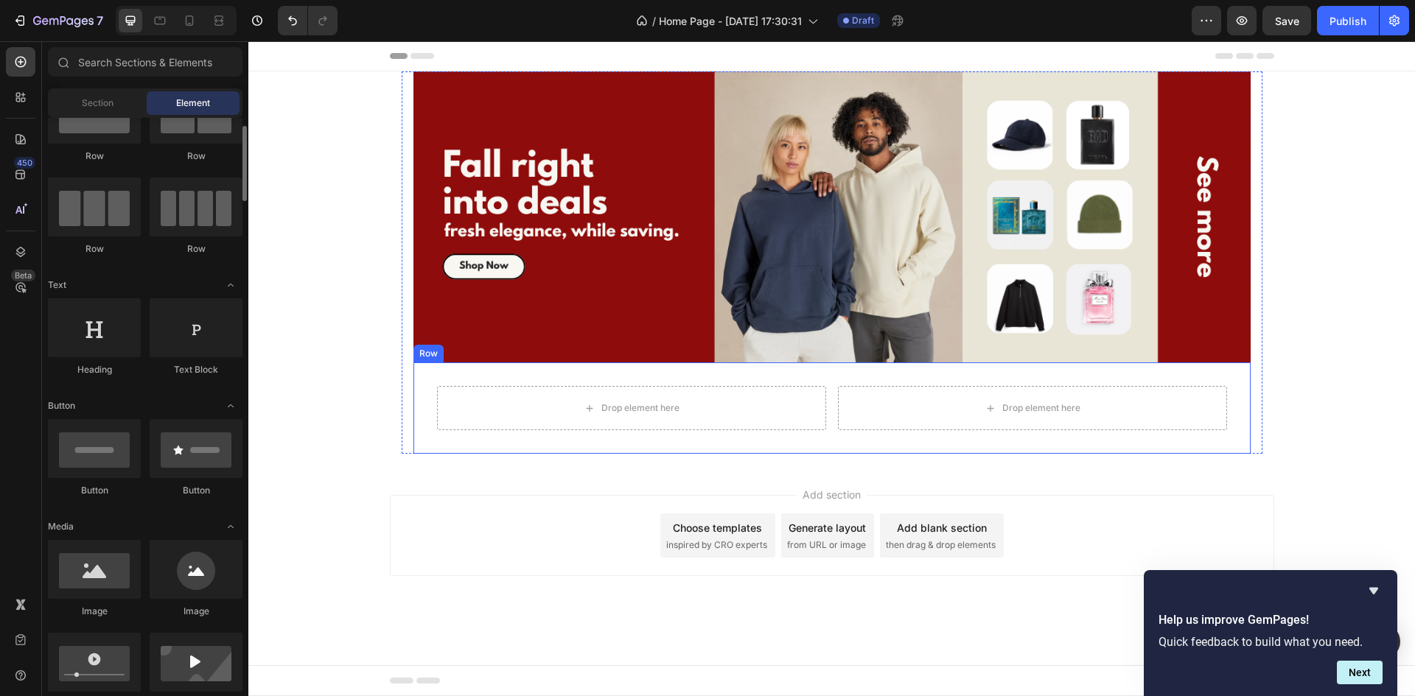
click at [485, 374] on div "Drop element here Drop element here Row Row Row" at bounding box center [831, 408] width 837 height 91
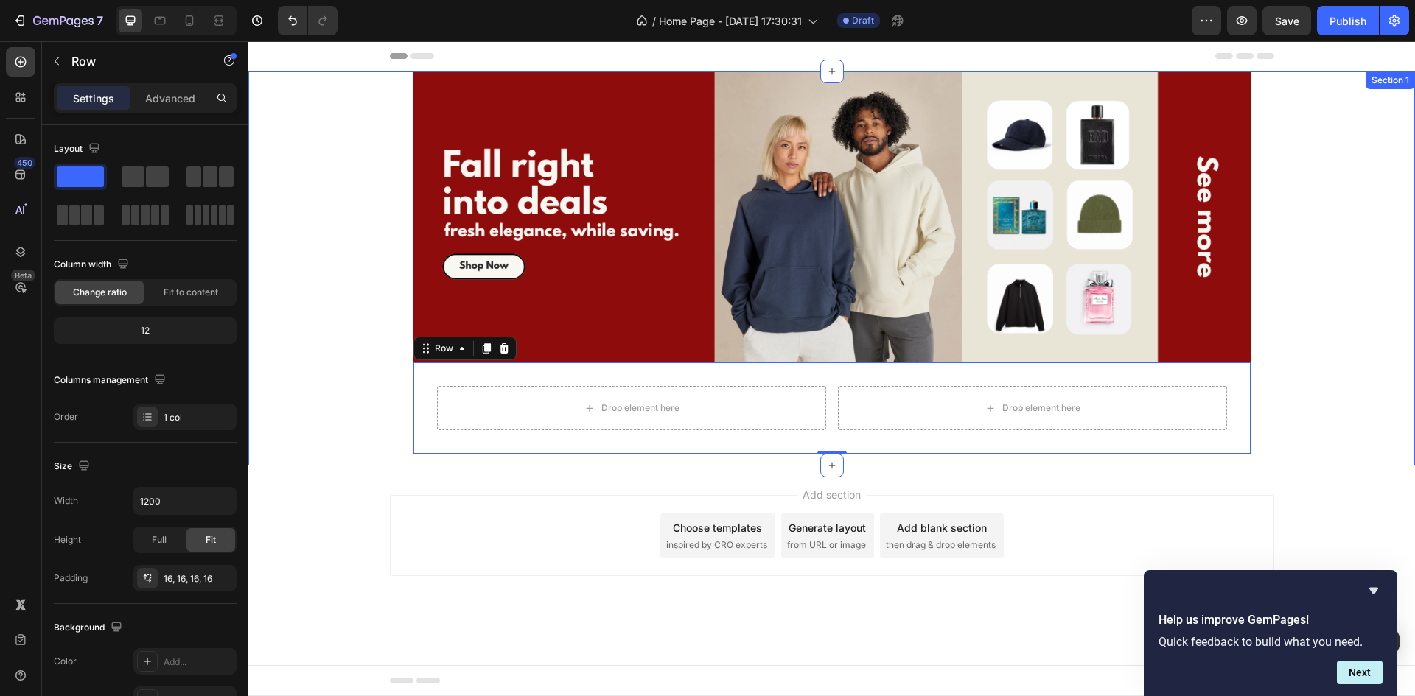
click at [1304, 237] on div "Image Drop element here Drop element here Row Row Row 0 Row Row Row" at bounding box center [831, 268] width 1166 height 394
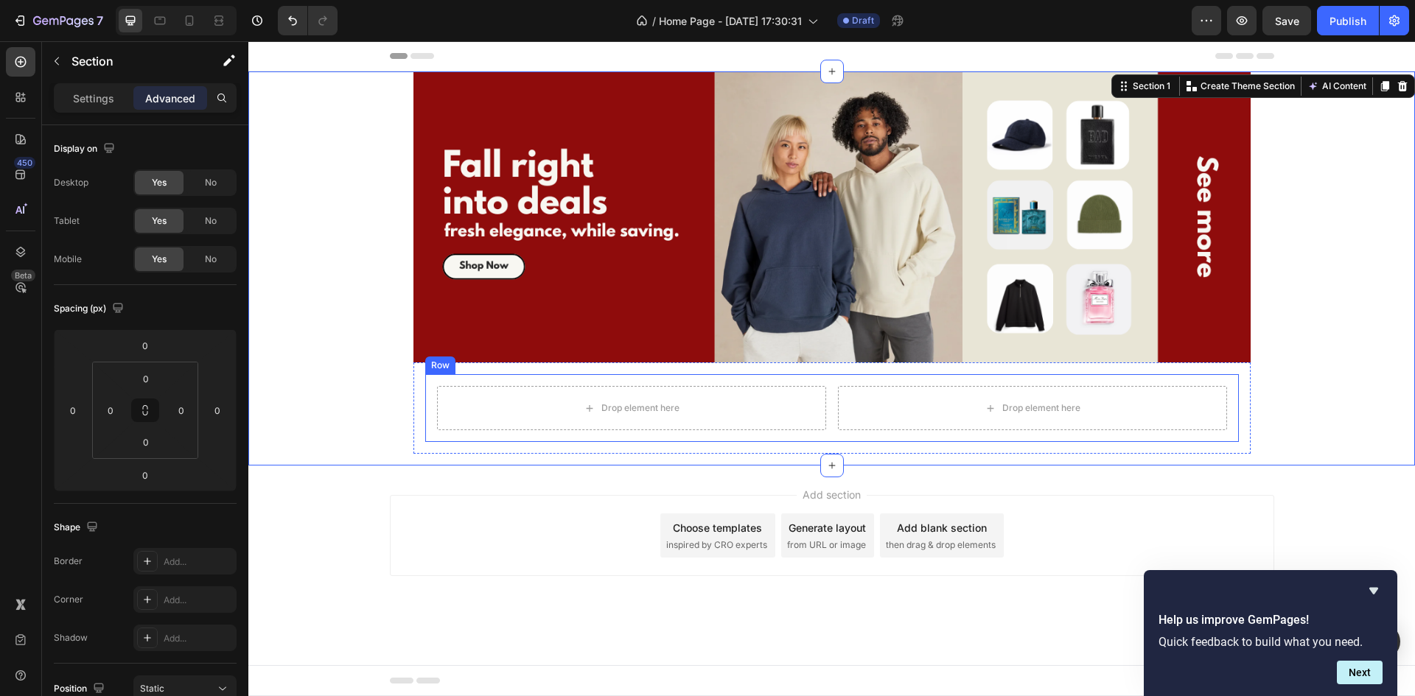
click at [427, 390] on div "Drop element here Drop element here Row Row" at bounding box center [831, 408] width 813 height 68
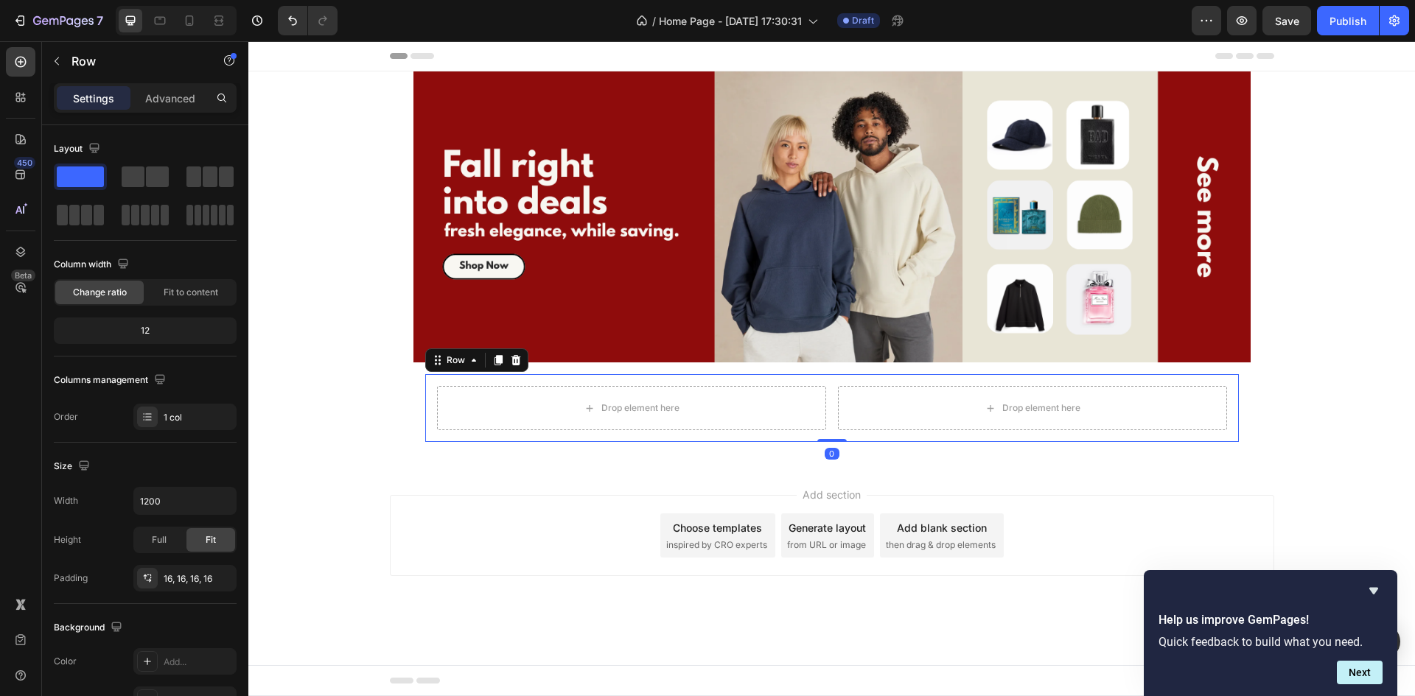
click at [417, 379] on div "Drop element here Drop element here Row Row 0 Row" at bounding box center [831, 408] width 837 height 91
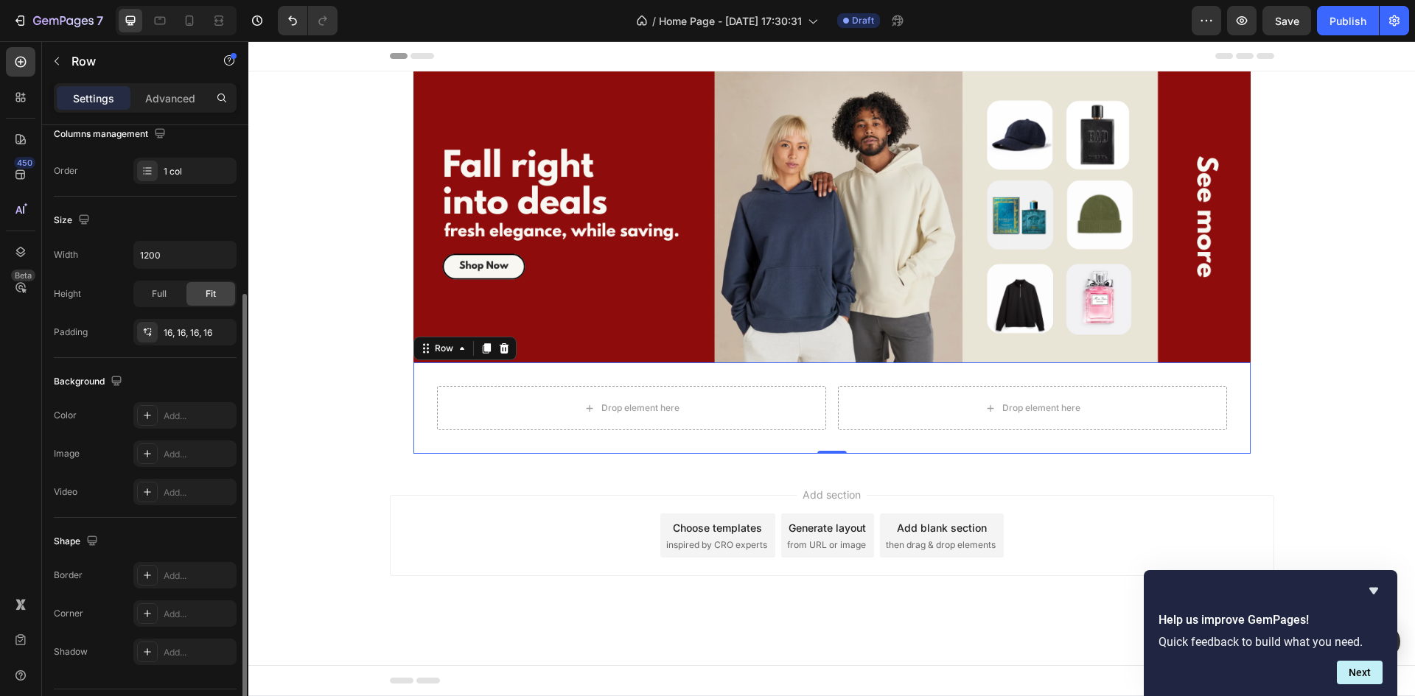
scroll to position [247, 0]
click at [179, 406] on div "Add..." at bounding box center [184, 415] width 103 height 27
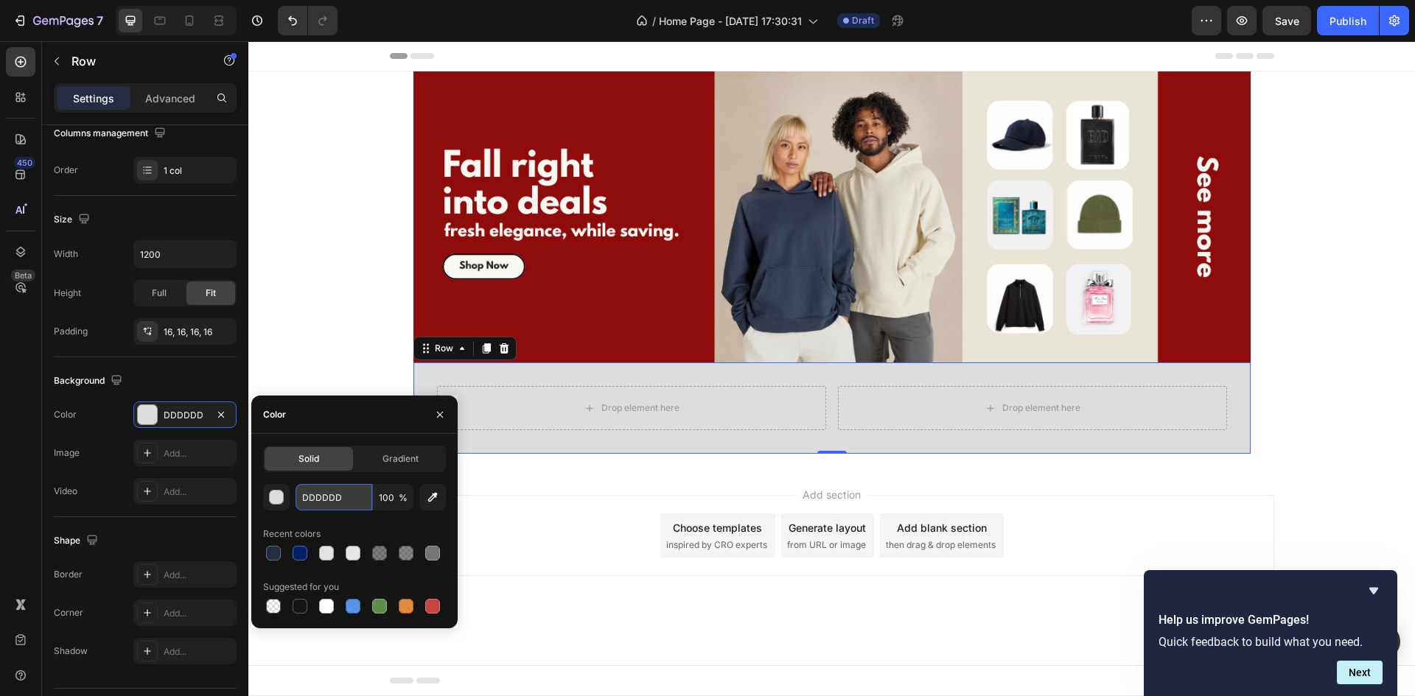
click at [321, 493] on input "DDDDDD" at bounding box center [333, 497] width 77 height 27
paste input "#e8e5d6"
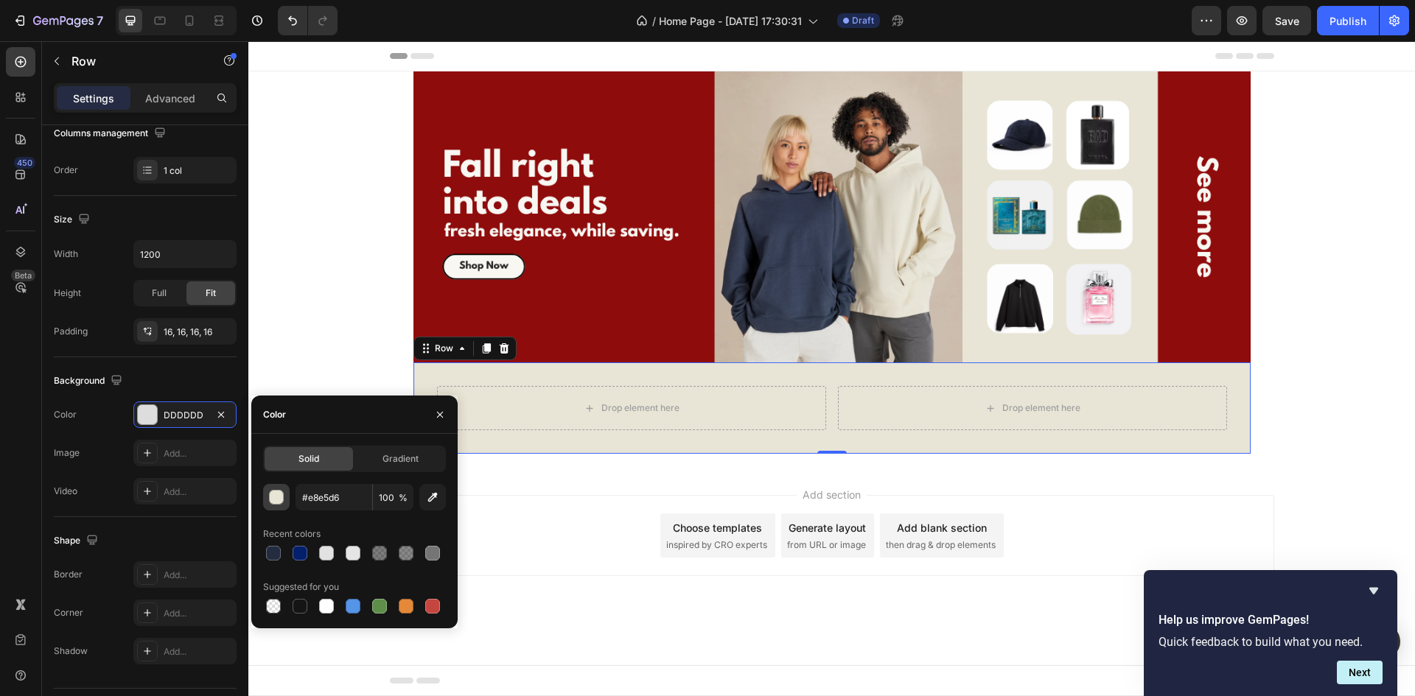
click at [278, 504] on div "button" at bounding box center [277, 498] width 15 height 15
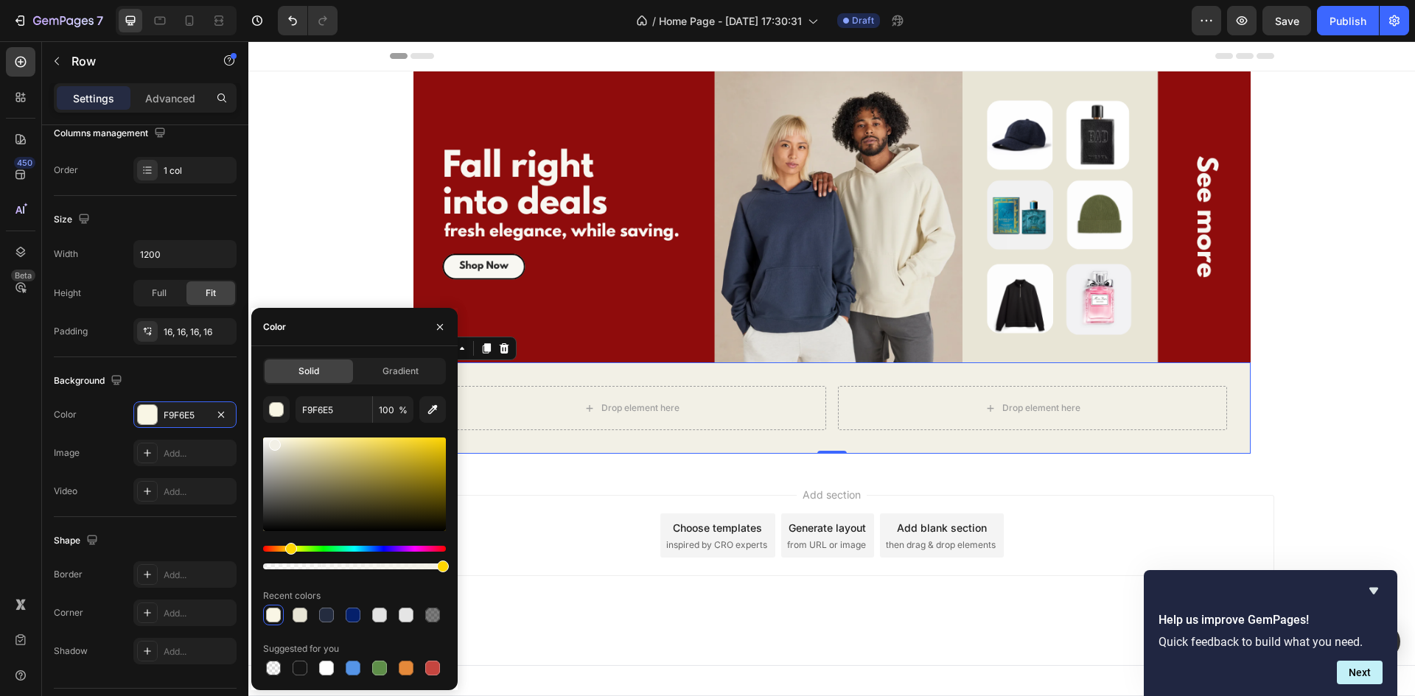
type input "F2F0E6"
drag, startPoint x: 280, startPoint y: 449, endPoint x: 273, endPoint y: 442, distance: 9.9
click at [273, 442] on div at bounding box center [275, 445] width 12 height 12
click at [699, 506] on div "Add section Choose templates inspired by CRO experts Generate layout from URL o…" at bounding box center [832, 535] width 884 height 81
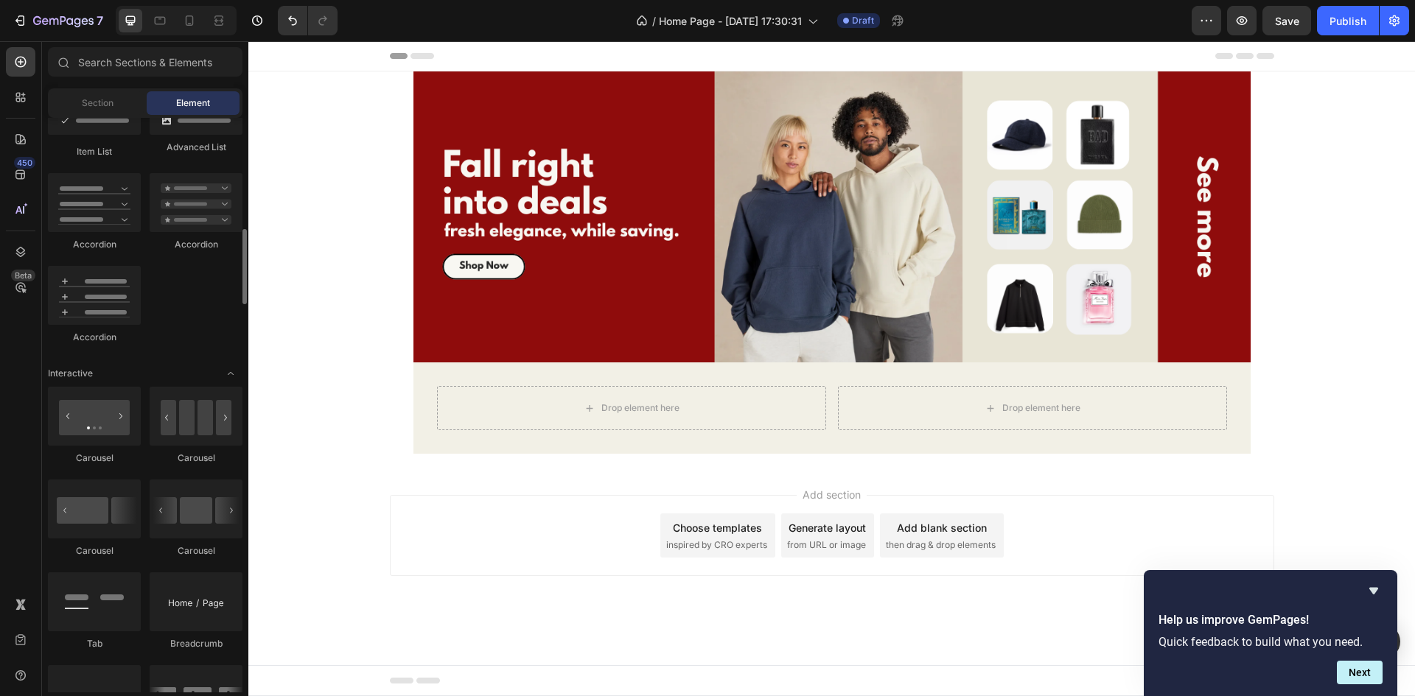
scroll to position [1238, 0]
